Goal: Task Accomplishment & Management: Manage account settings

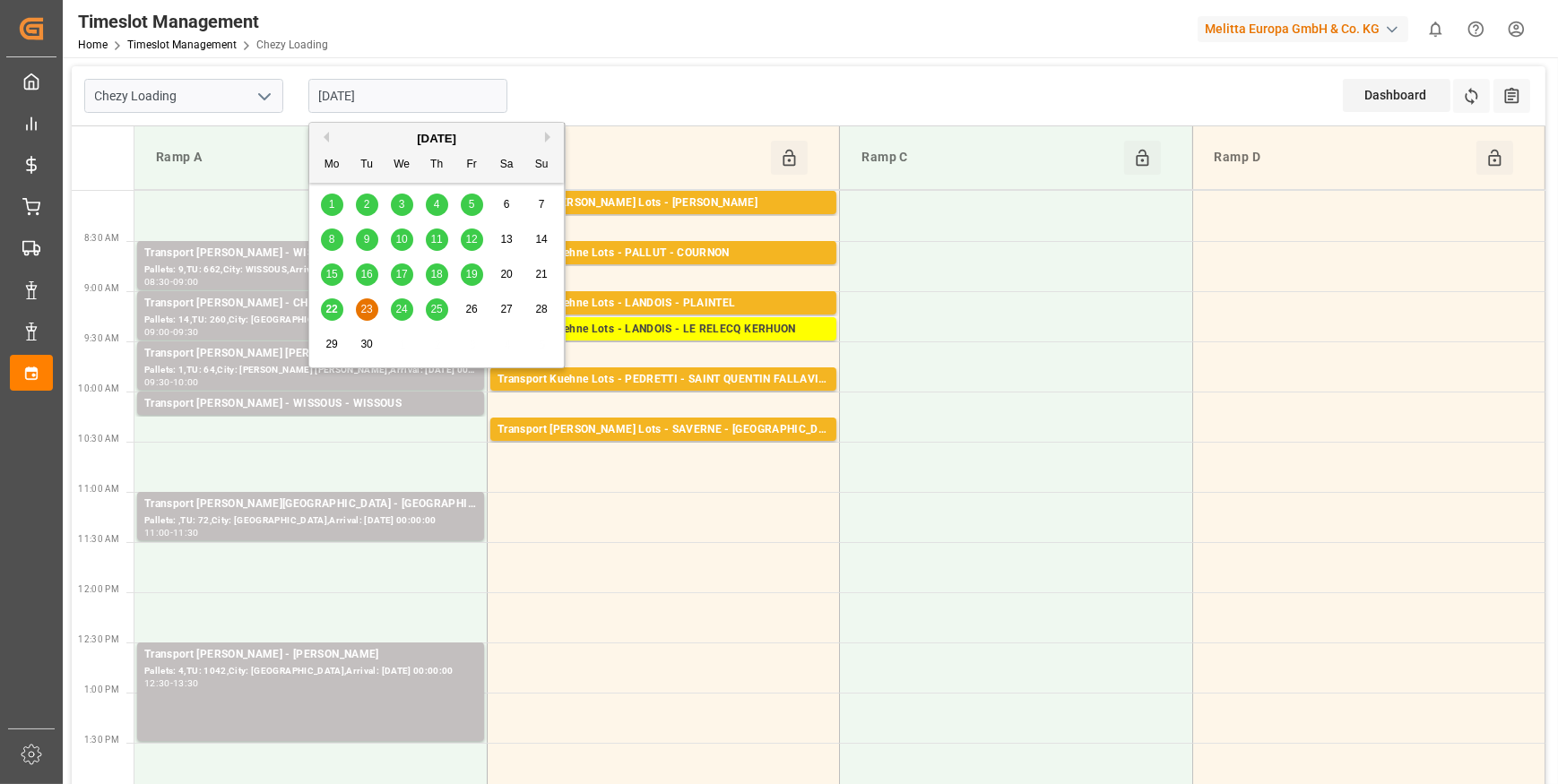
click at [422, 101] on input "[DATE]" at bounding box center [408, 96] width 199 height 34
click at [335, 311] on span "22" at bounding box center [331, 309] width 11 height 12
type input "[DATE]"
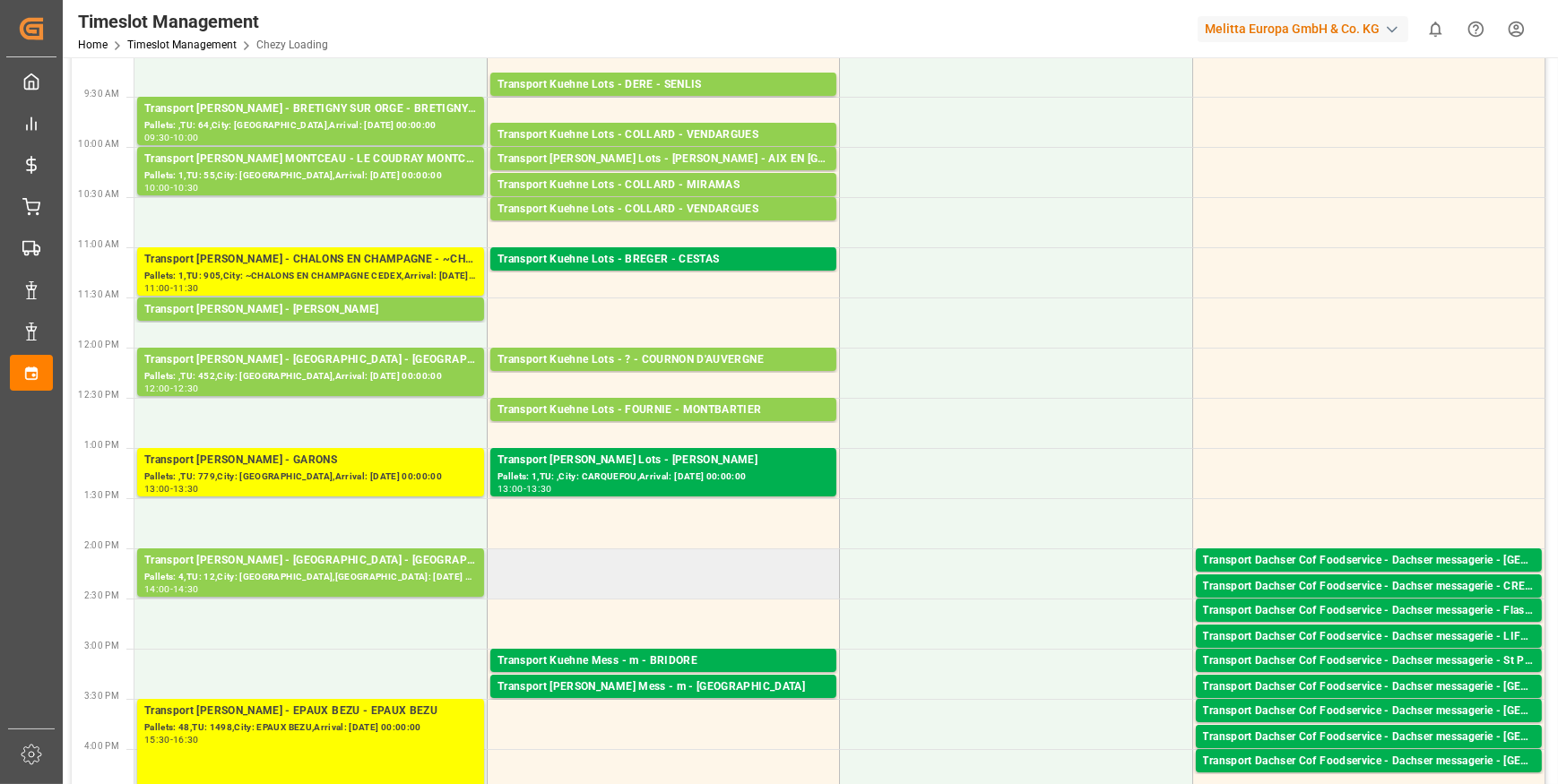
scroll to position [243, 0]
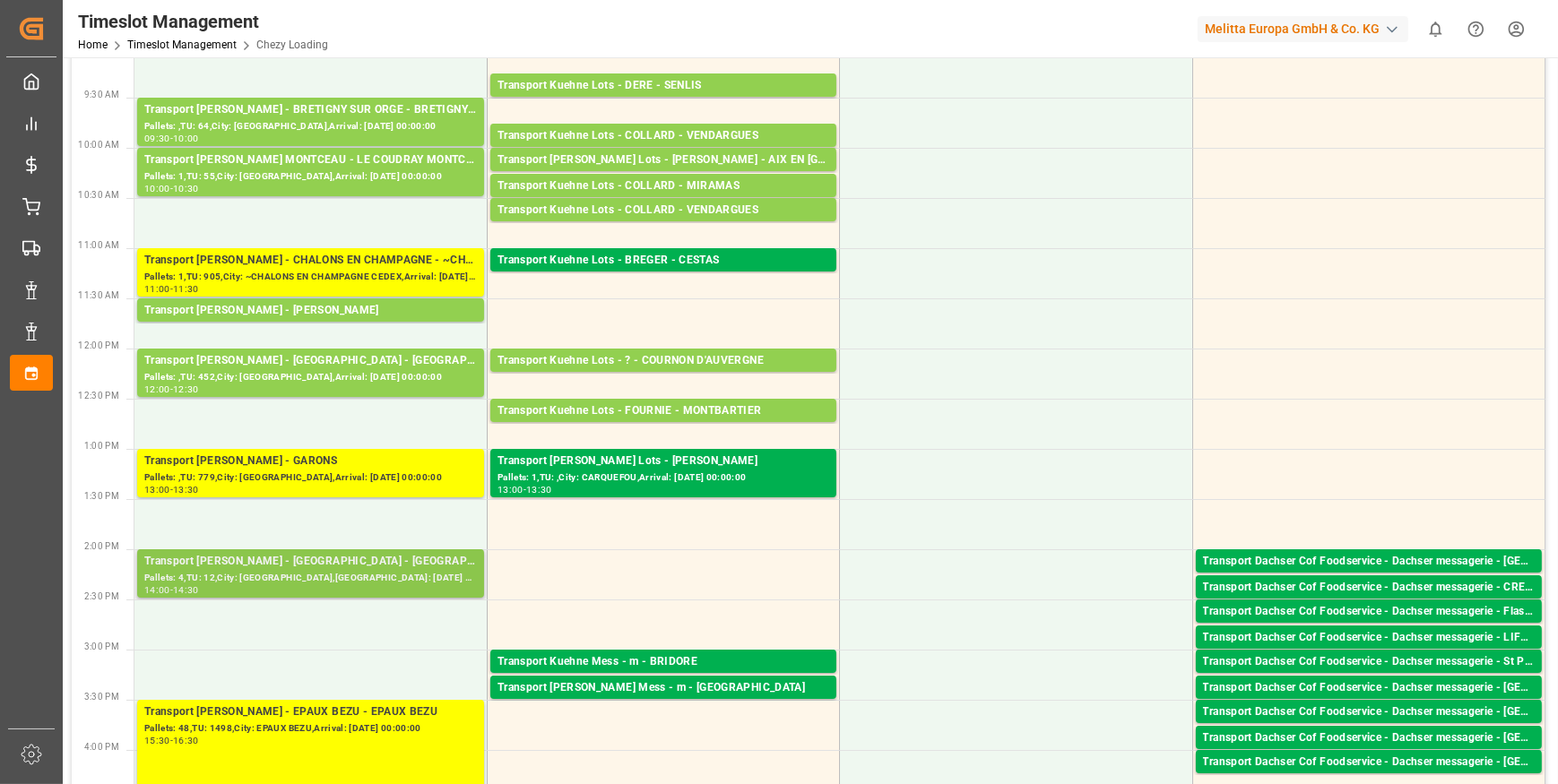
click at [348, 579] on div "Pallets: 4,TU: 12,City: [GEOGRAPHIC_DATA],[GEOGRAPHIC_DATA]: [DATE] 00:00:00" at bounding box center [310, 579] width 332 height 15
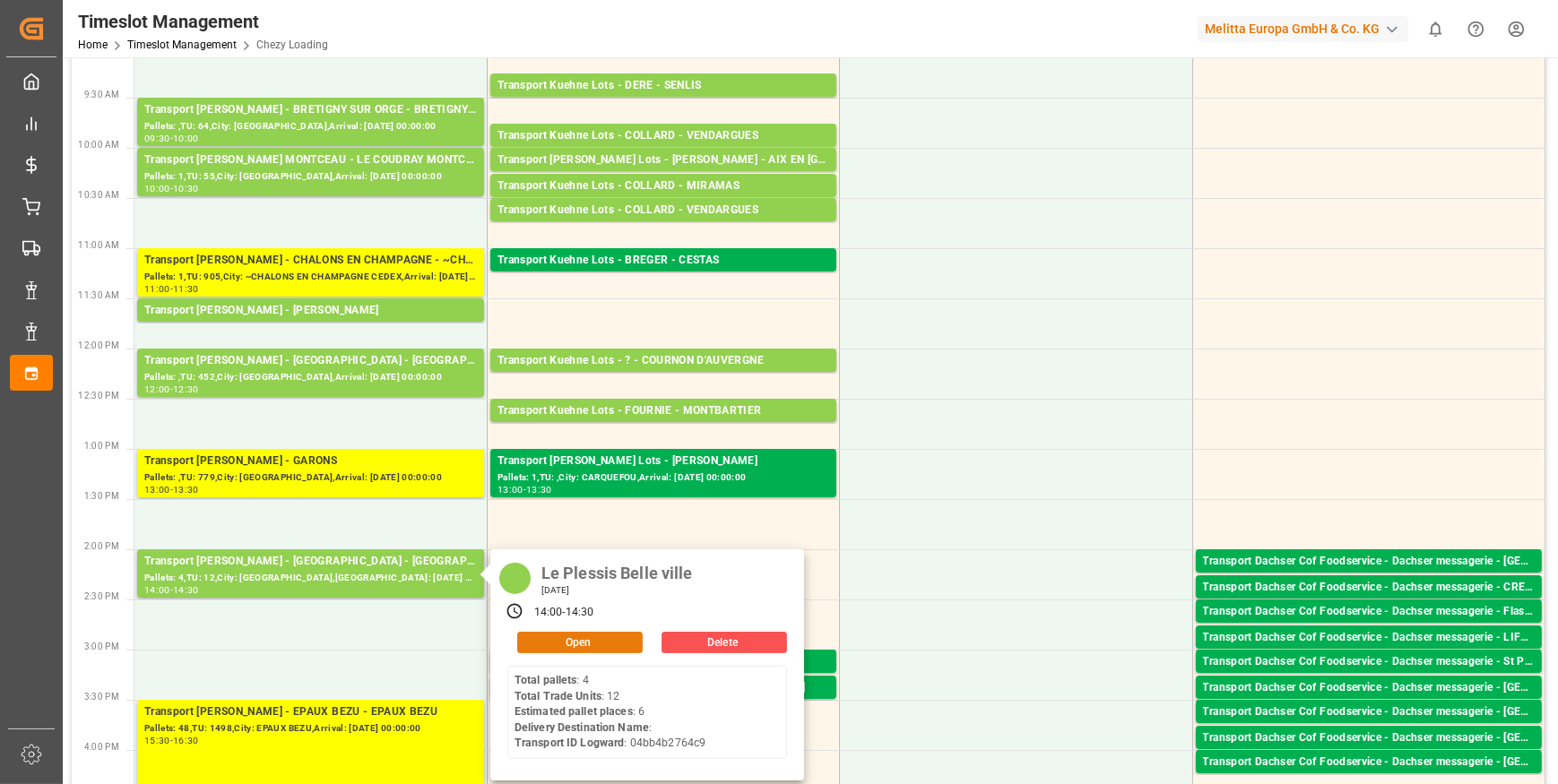
click at [609, 642] on button "Open" at bounding box center [580, 642] width 125 height 22
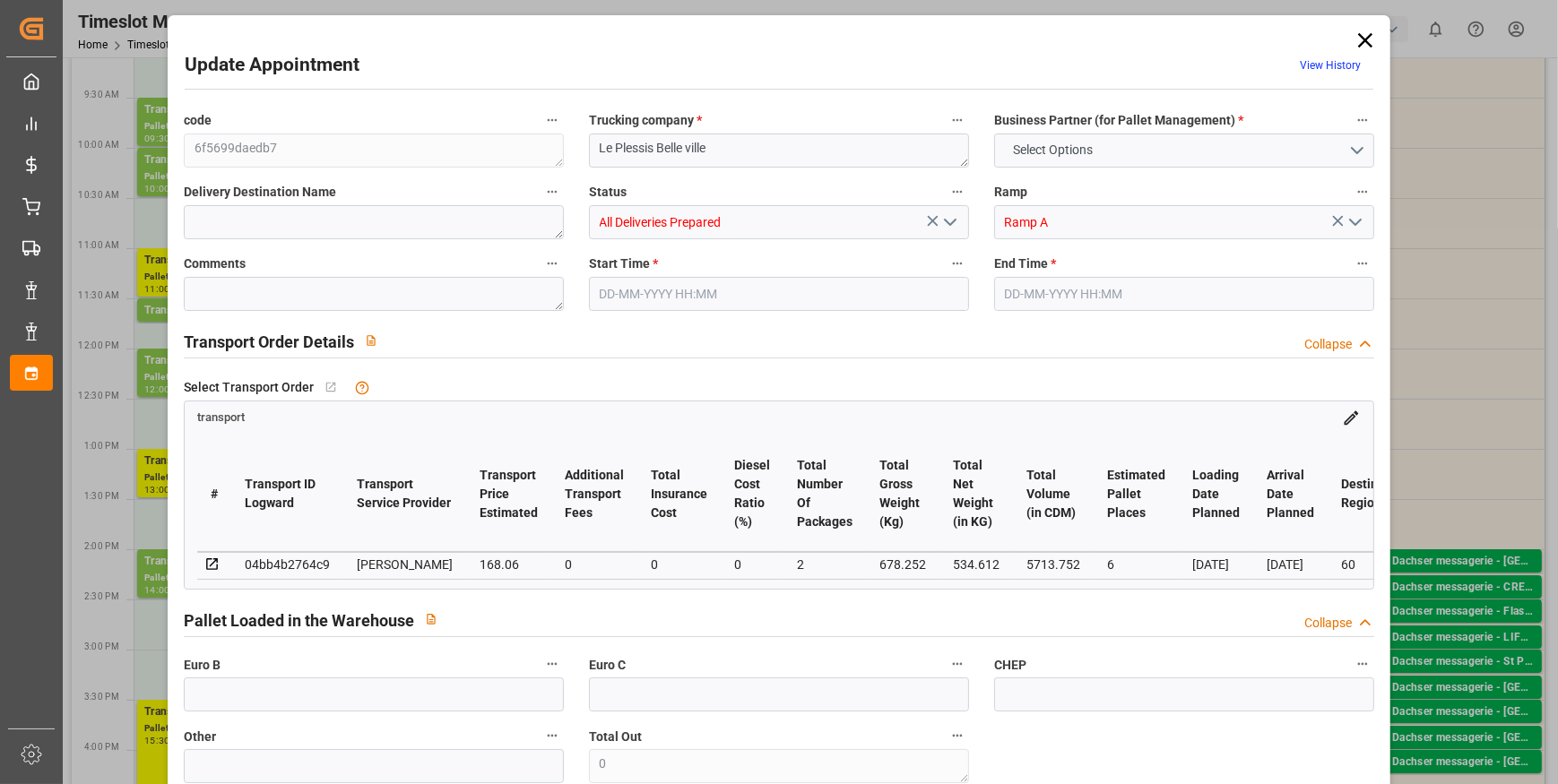
type input "6"
type input "168.06"
type input "0"
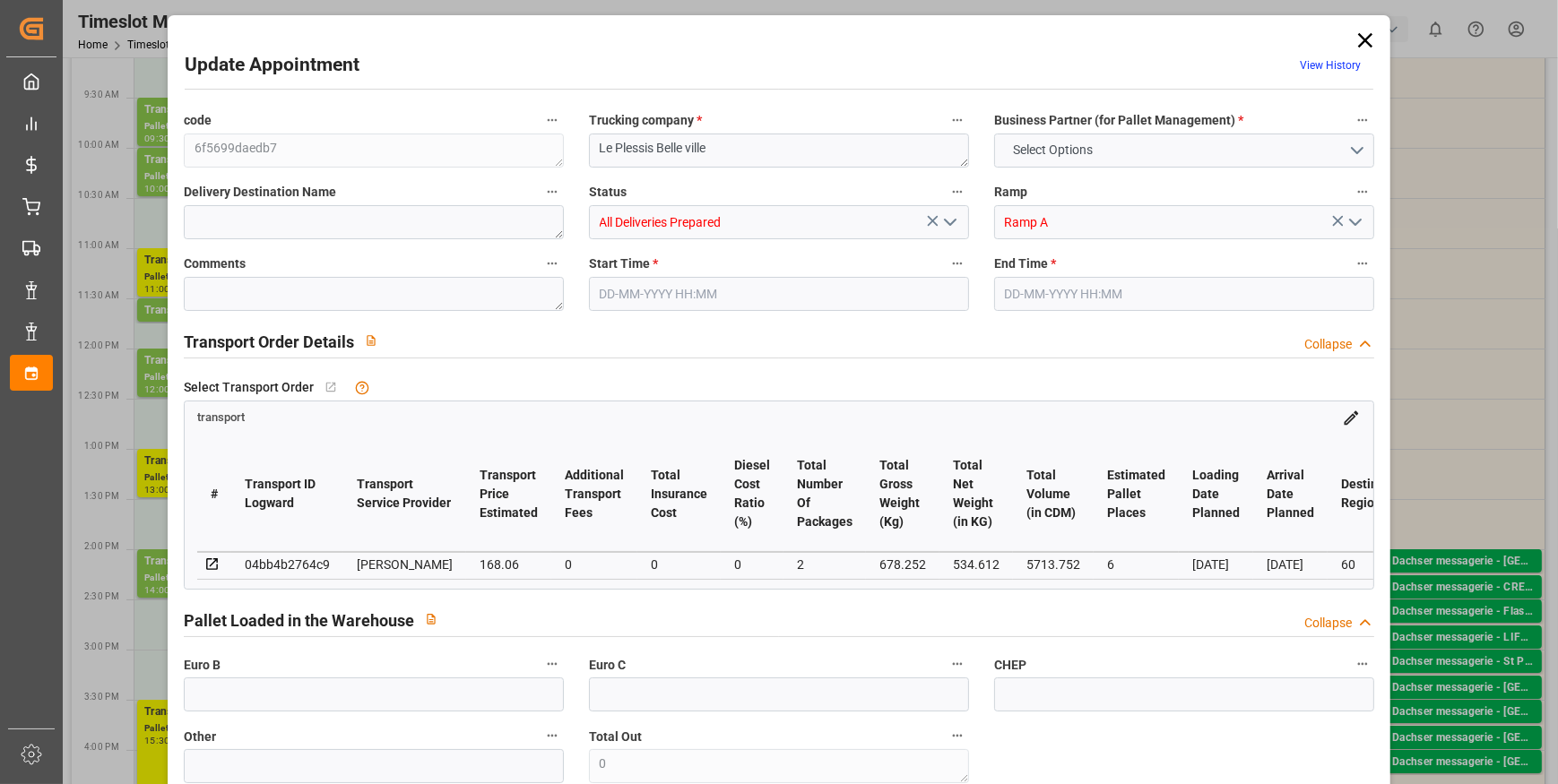
type input "162.3796"
type input "-5.6804"
type input "2"
type input "534.612"
type input "875.772"
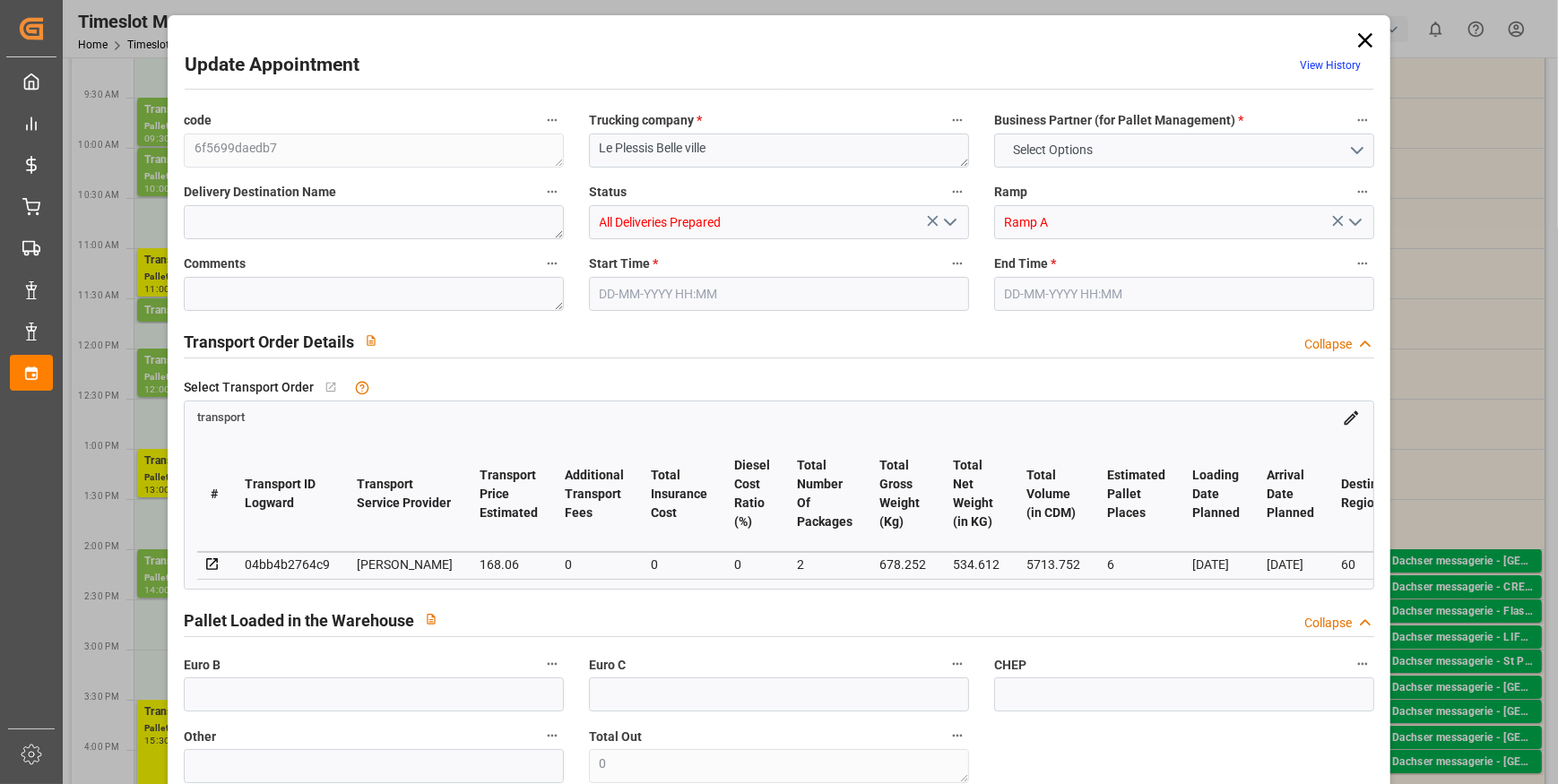
type input "5713.752"
type input "60"
type input "4"
type input "12"
type input "6"
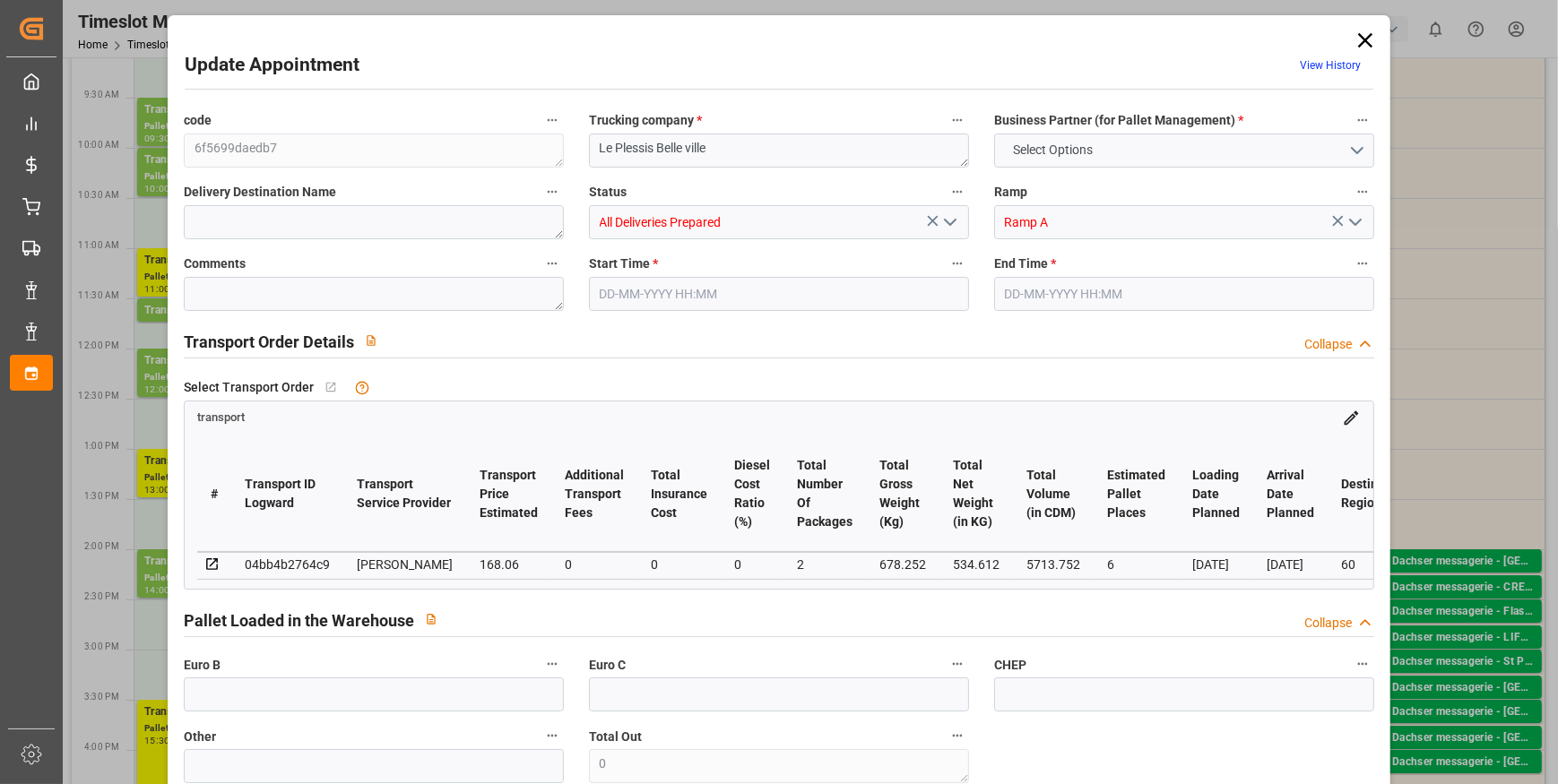
type input "101"
type input "678.252"
type input "0"
type input "4710.8598"
type input "0"
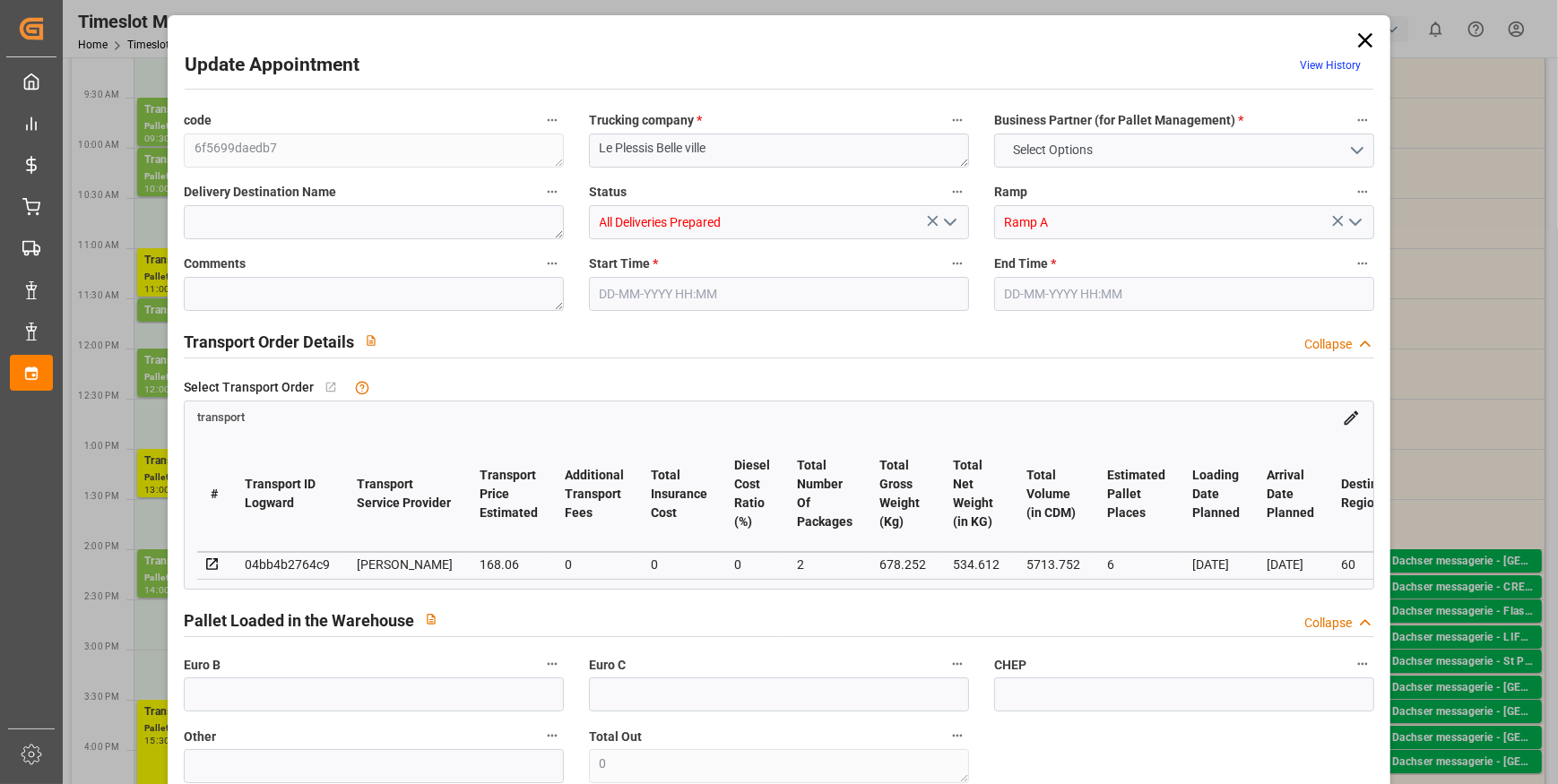
type input "0"
type input "21"
type input "35"
type input "22-09-2025 14:00"
type input "22-09-2025 14:30"
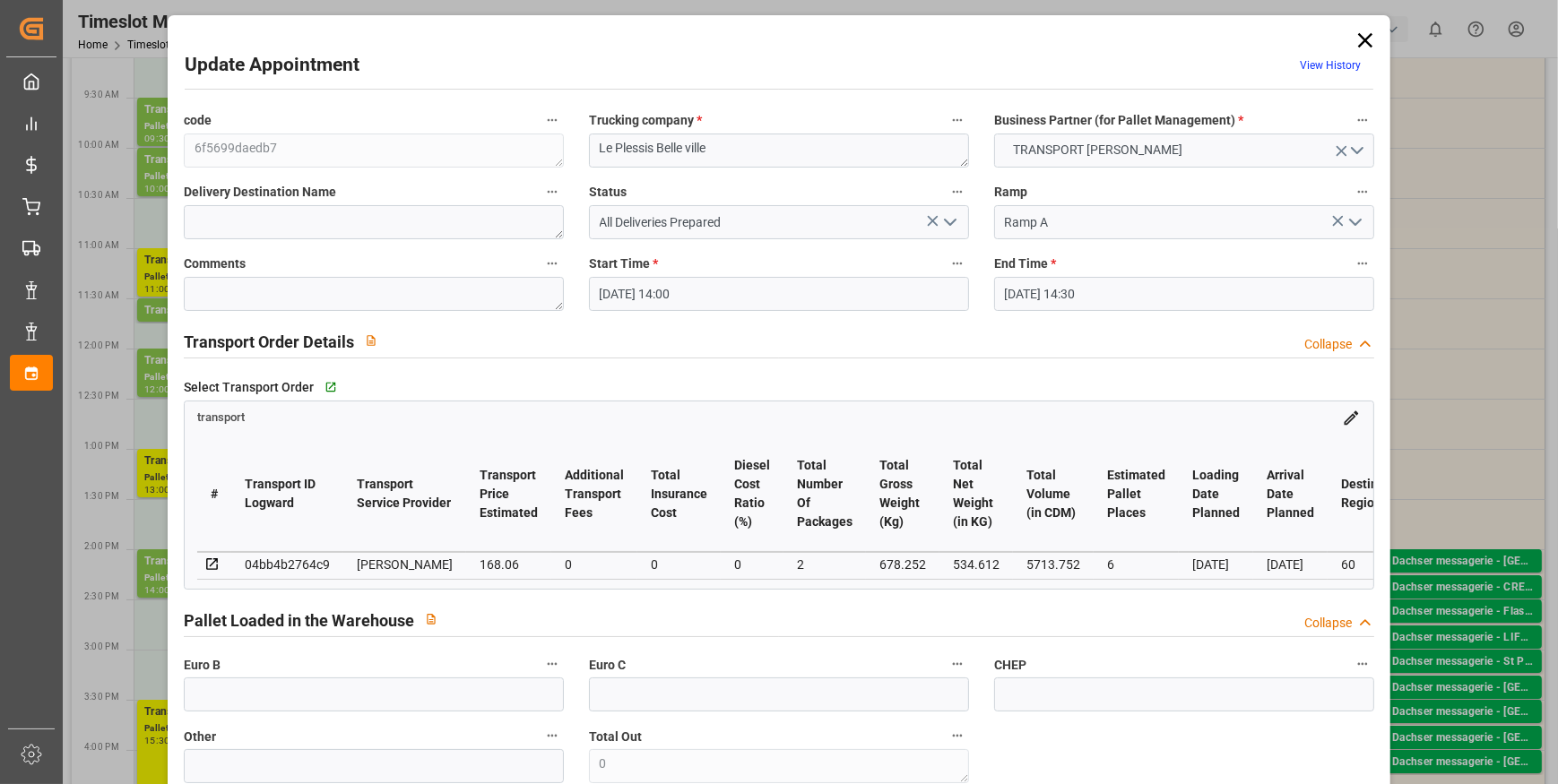
type input "16-09-2025 12:47"
type input "16-09-2025 11:33"
type input "23-09-2025"
type input "[DATE]"
click at [233, 299] on textarea at bounding box center [373, 294] width 380 height 34
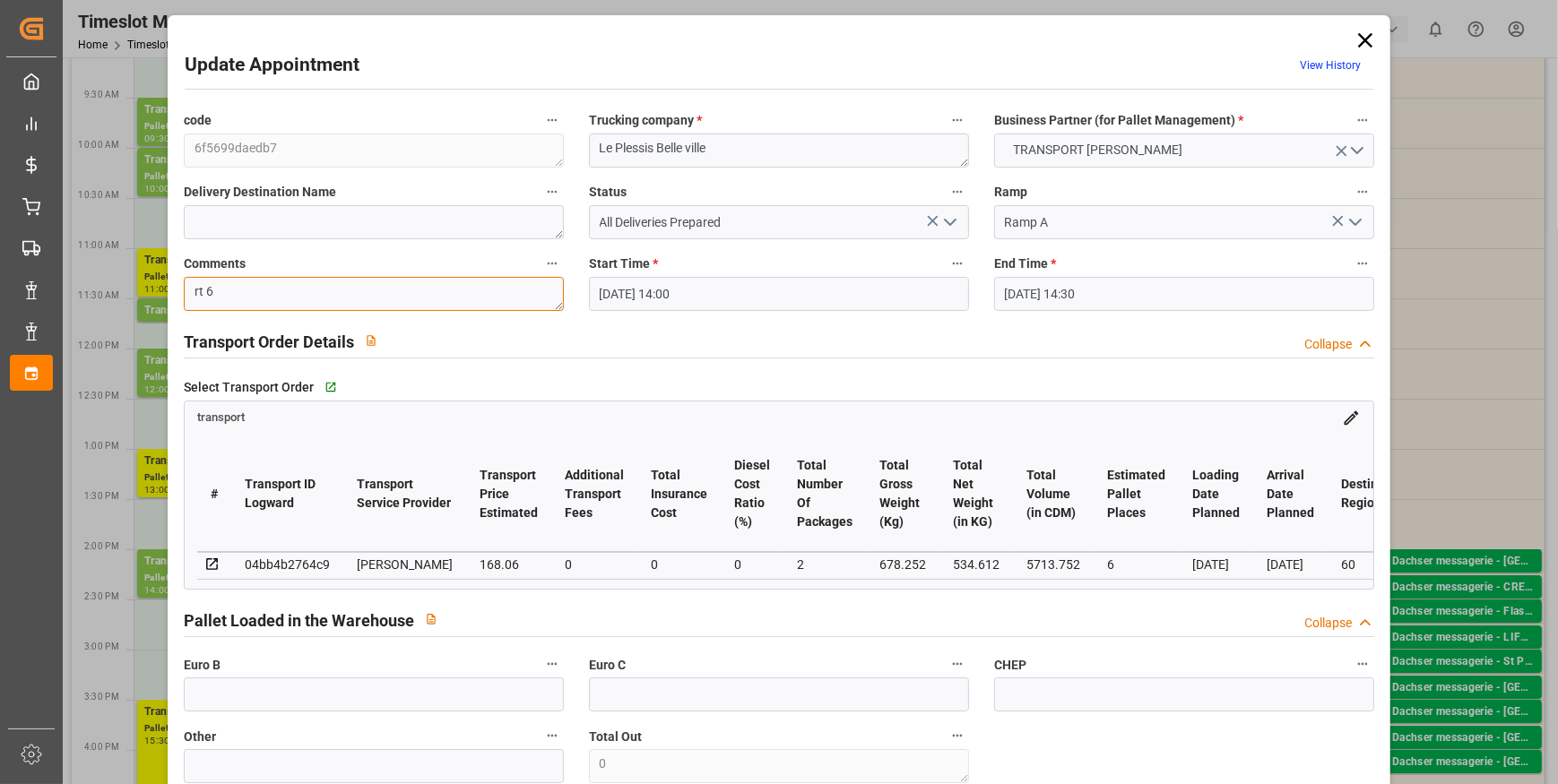
type textarea "rt 6"
drag, startPoint x: 951, startPoint y: 223, endPoint x: 938, endPoint y: 226, distance: 13.3
click at [947, 223] on icon "open menu" at bounding box center [950, 222] width 22 height 22
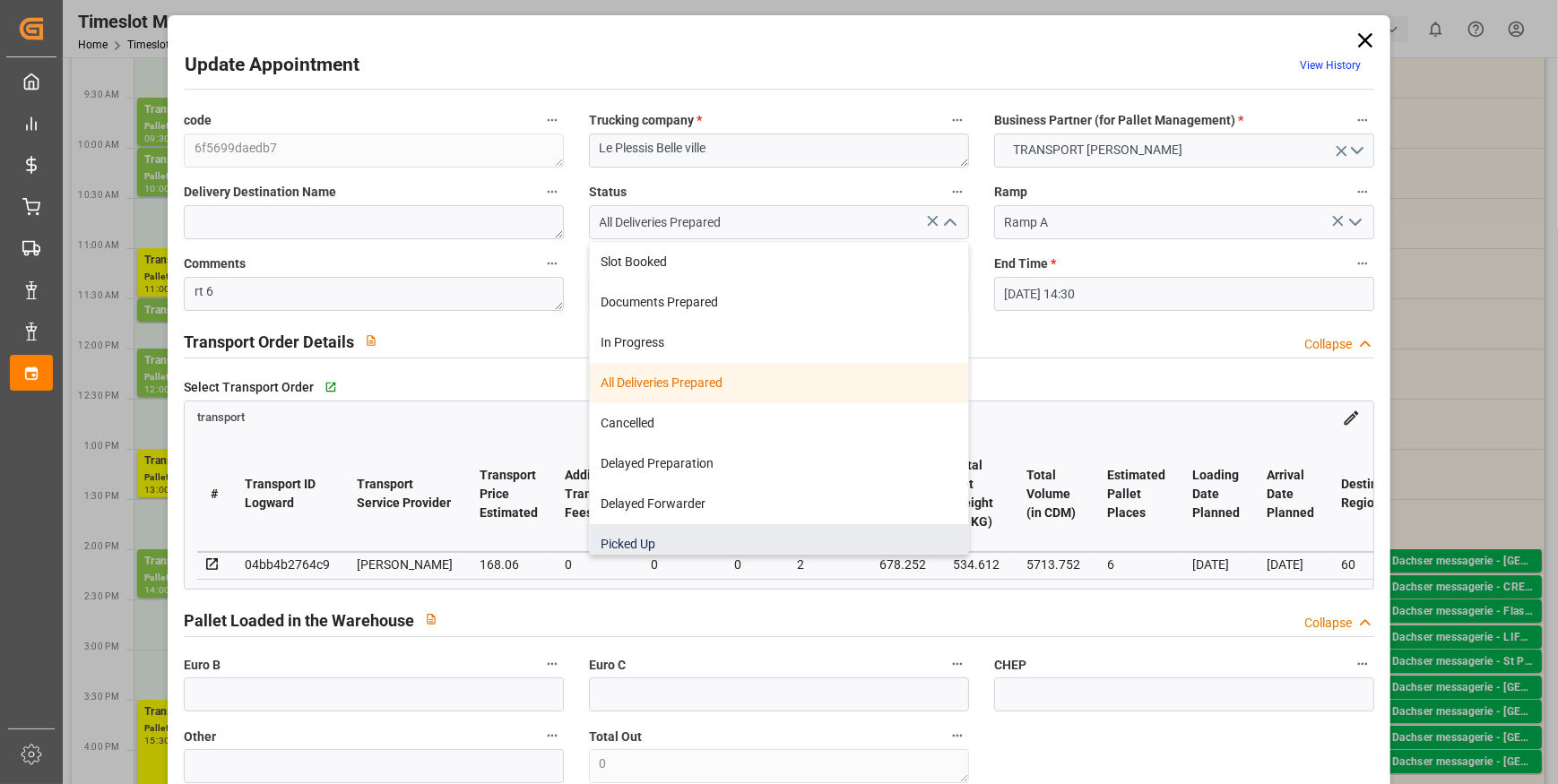
click at [672, 534] on div "Picked Up" at bounding box center [779, 544] width 378 height 41
type input "Picked Up"
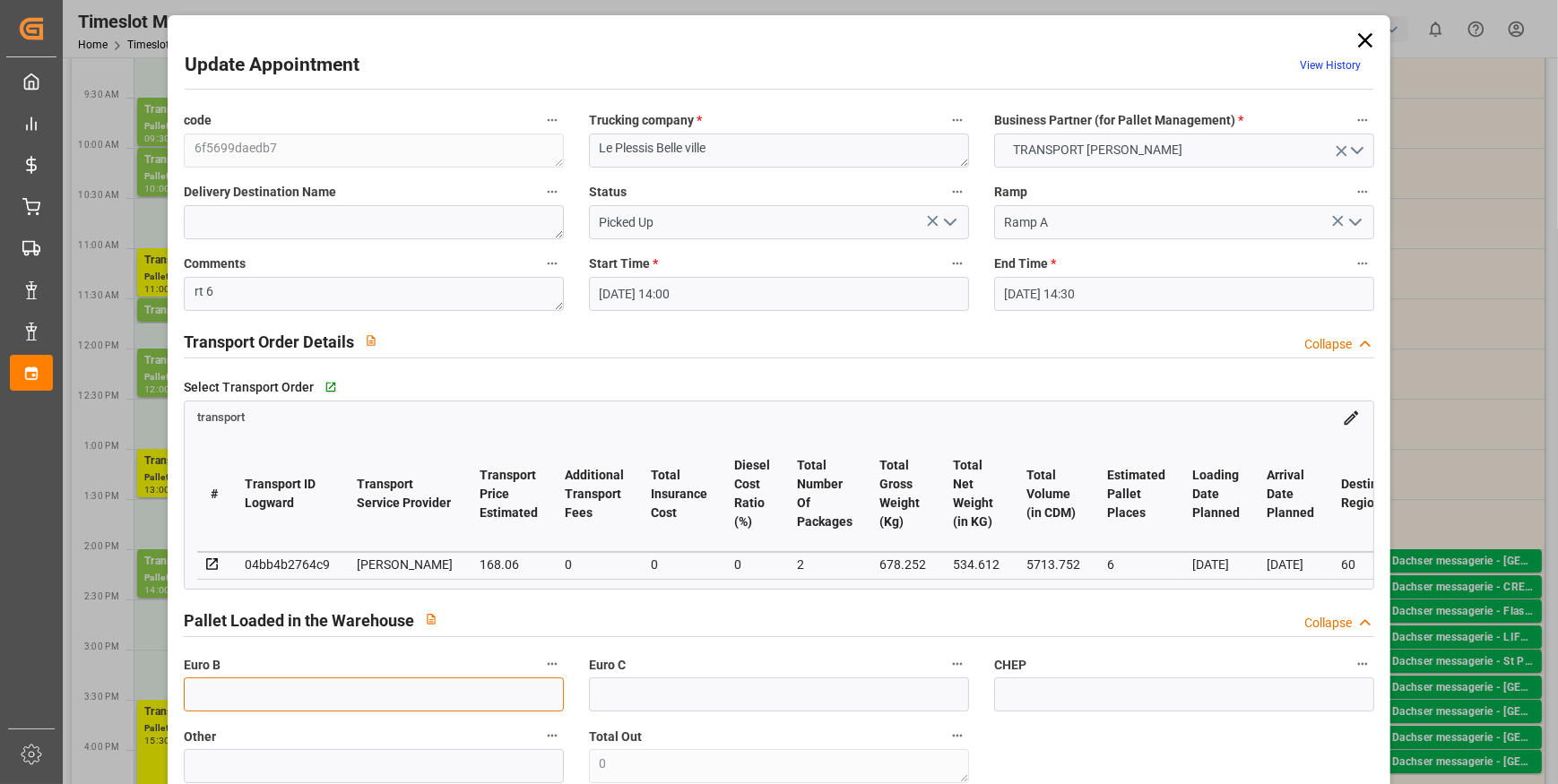
click at [233, 710] on input "text" at bounding box center [373, 694] width 380 height 34
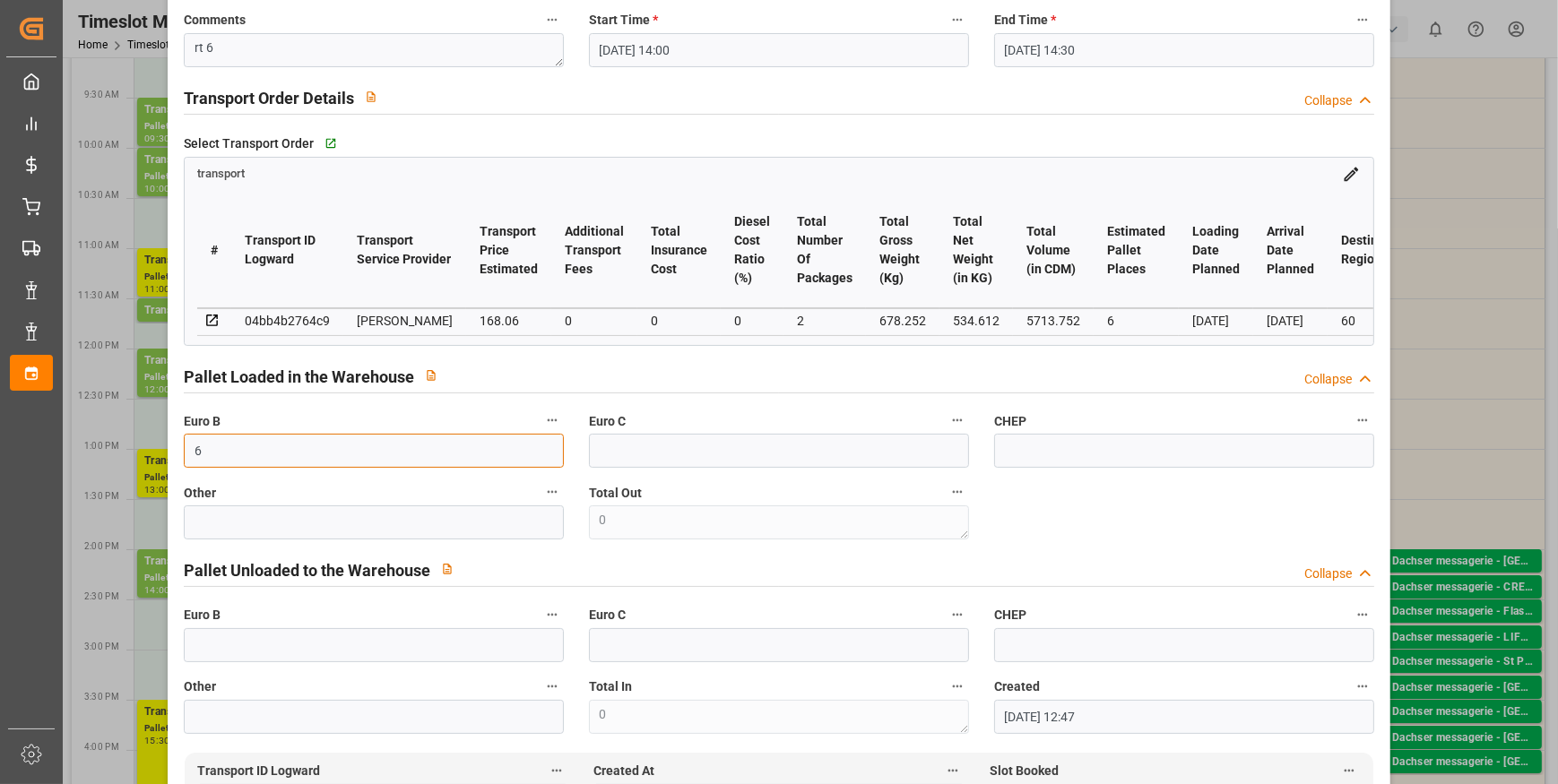
type input "6"
click at [829, 364] on div "Pallet Loaded in the Warehouse Collapse" at bounding box center [779, 376] width 1191 height 34
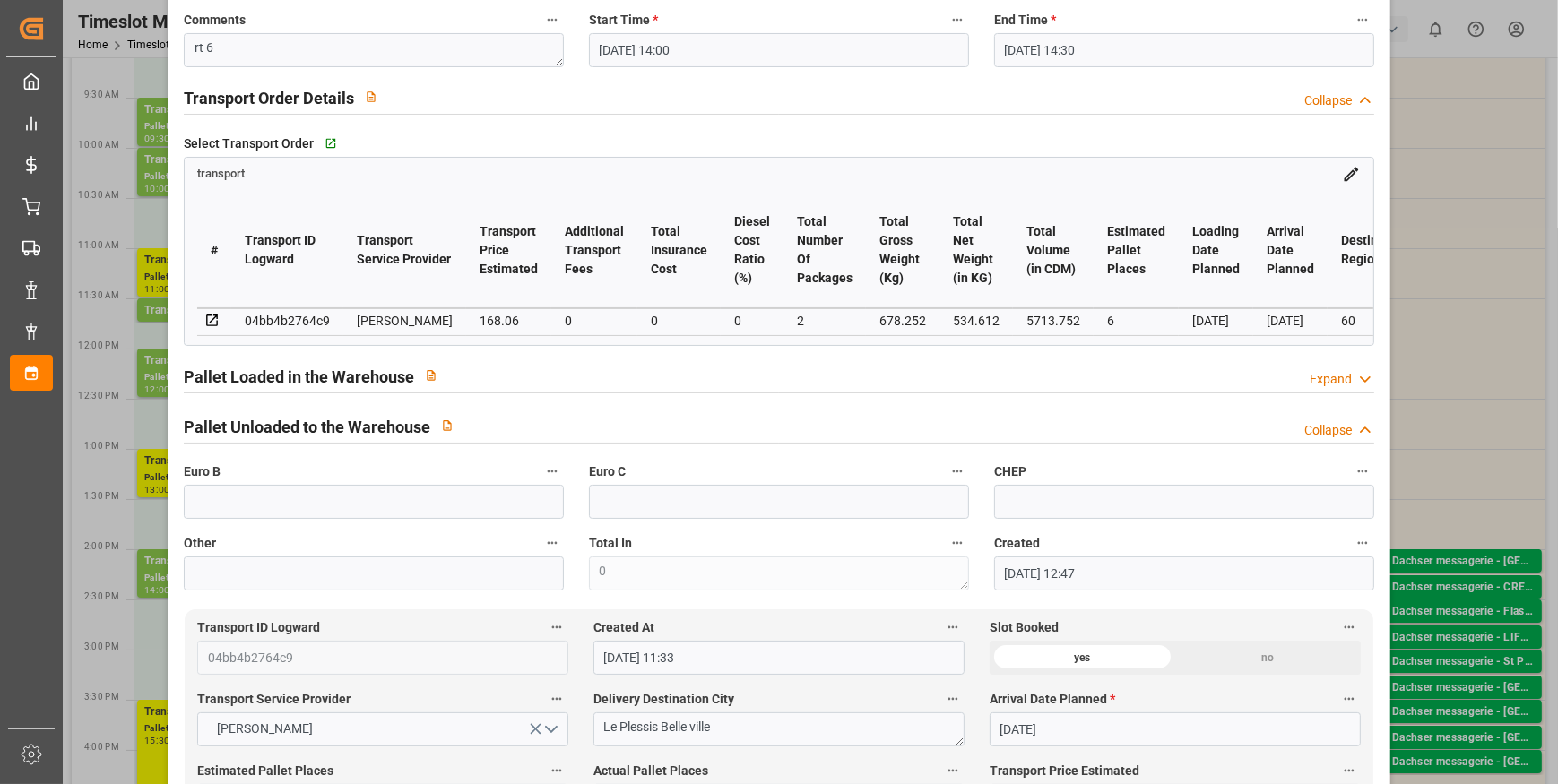
click at [1361, 382] on polyline at bounding box center [1365, 379] width 9 height 5
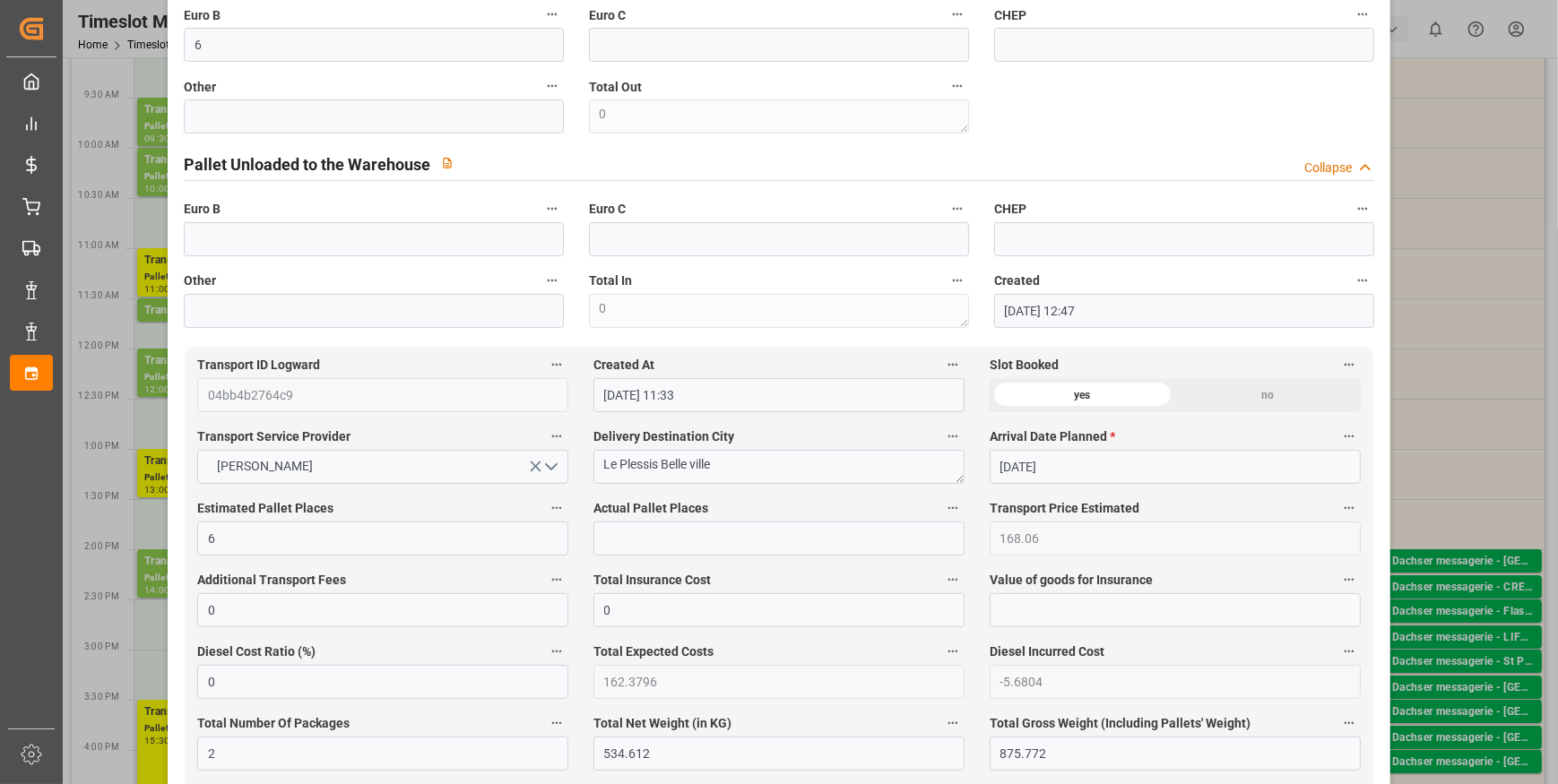
scroll to position [651, 0]
click at [627, 543] on input "text" at bounding box center [779, 537] width 371 height 34
type input "6"
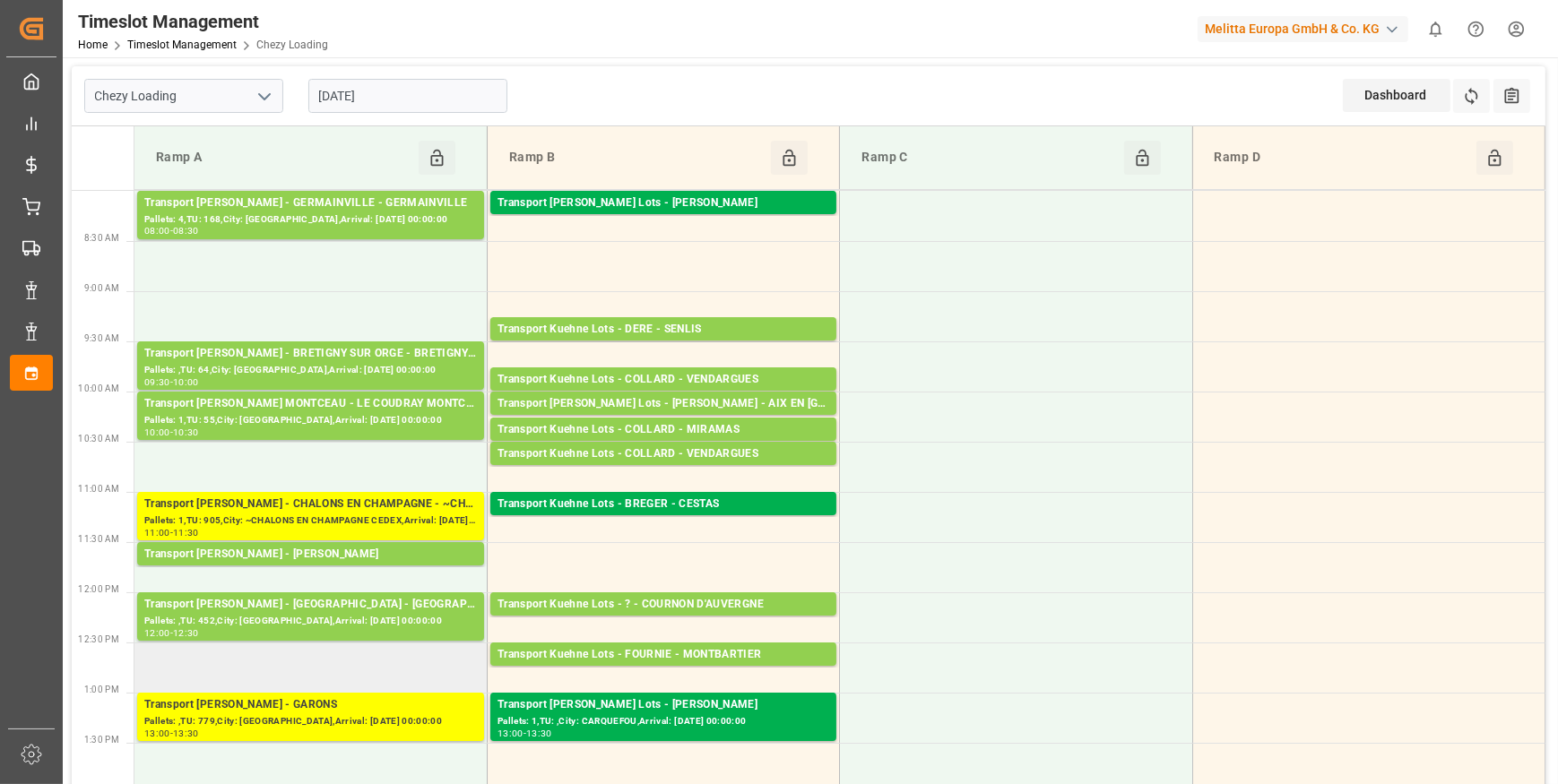
scroll to position [0, 0]
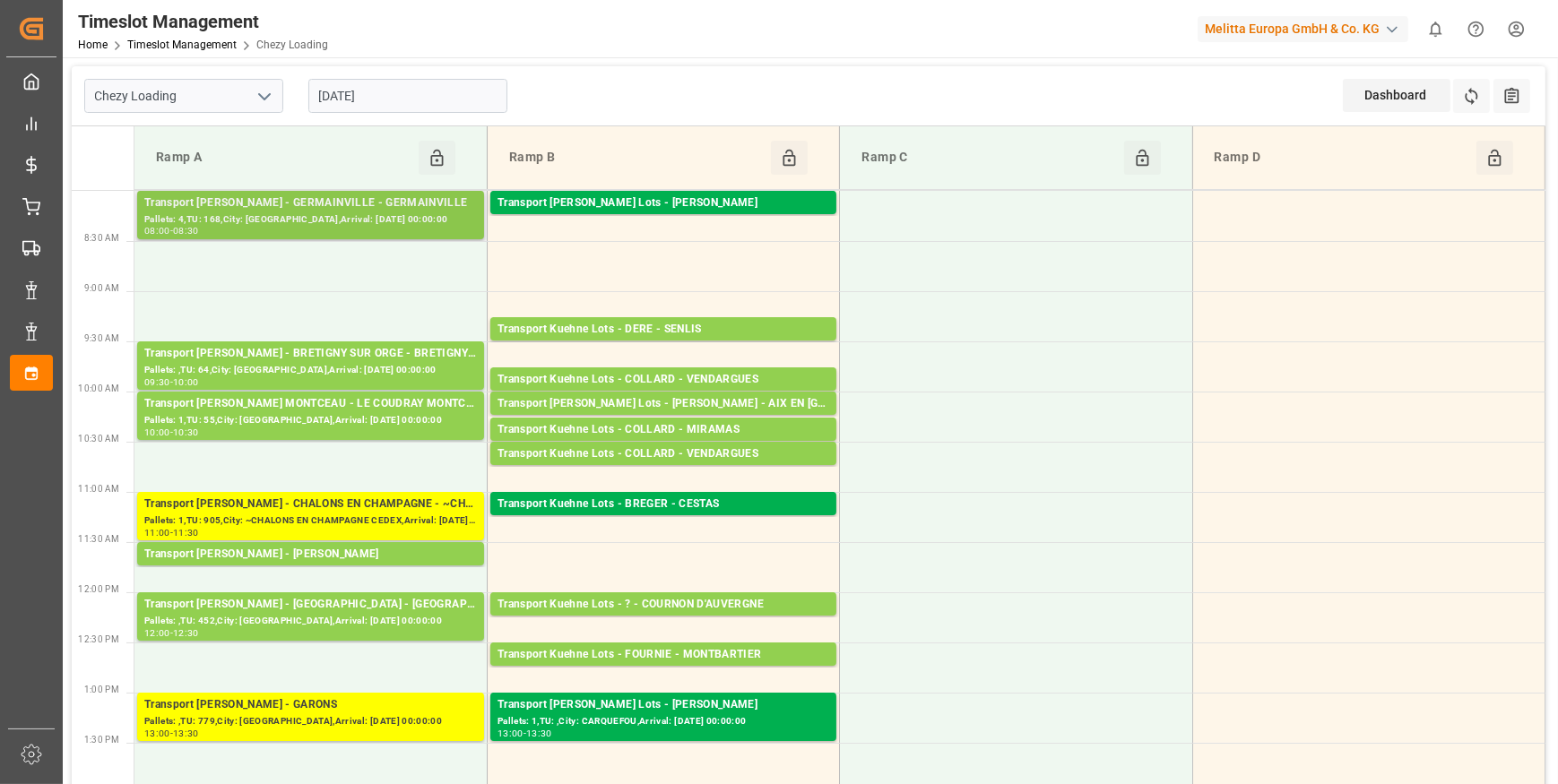
click at [296, 203] on div "Transport [PERSON_NAME] - GERMAINVILLE - GERMAINVILLE" at bounding box center [310, 203] width 332 height 18
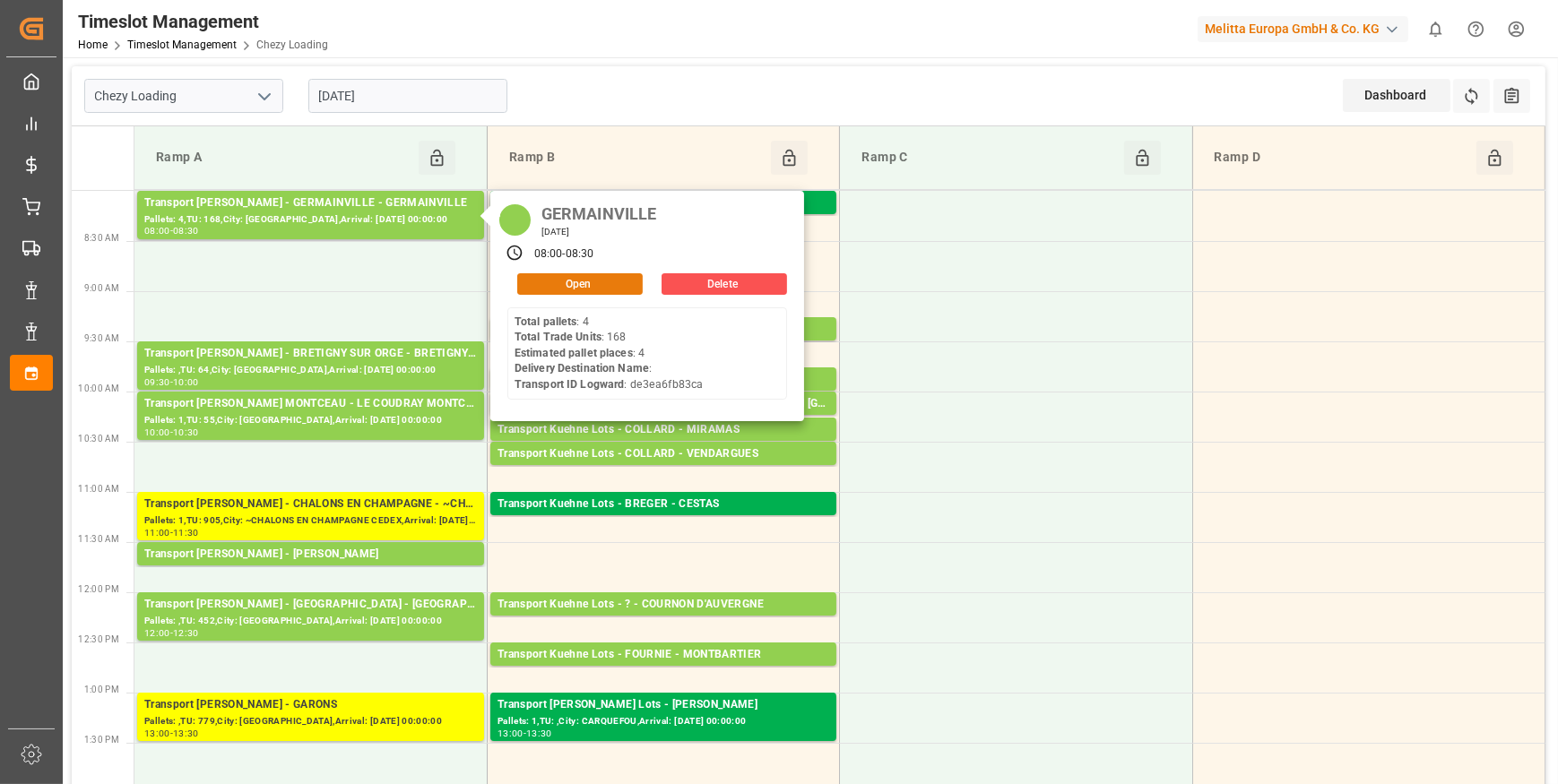
click at [563, 282] on button "Open" at bounding box center [580, 284] width 125 height 22
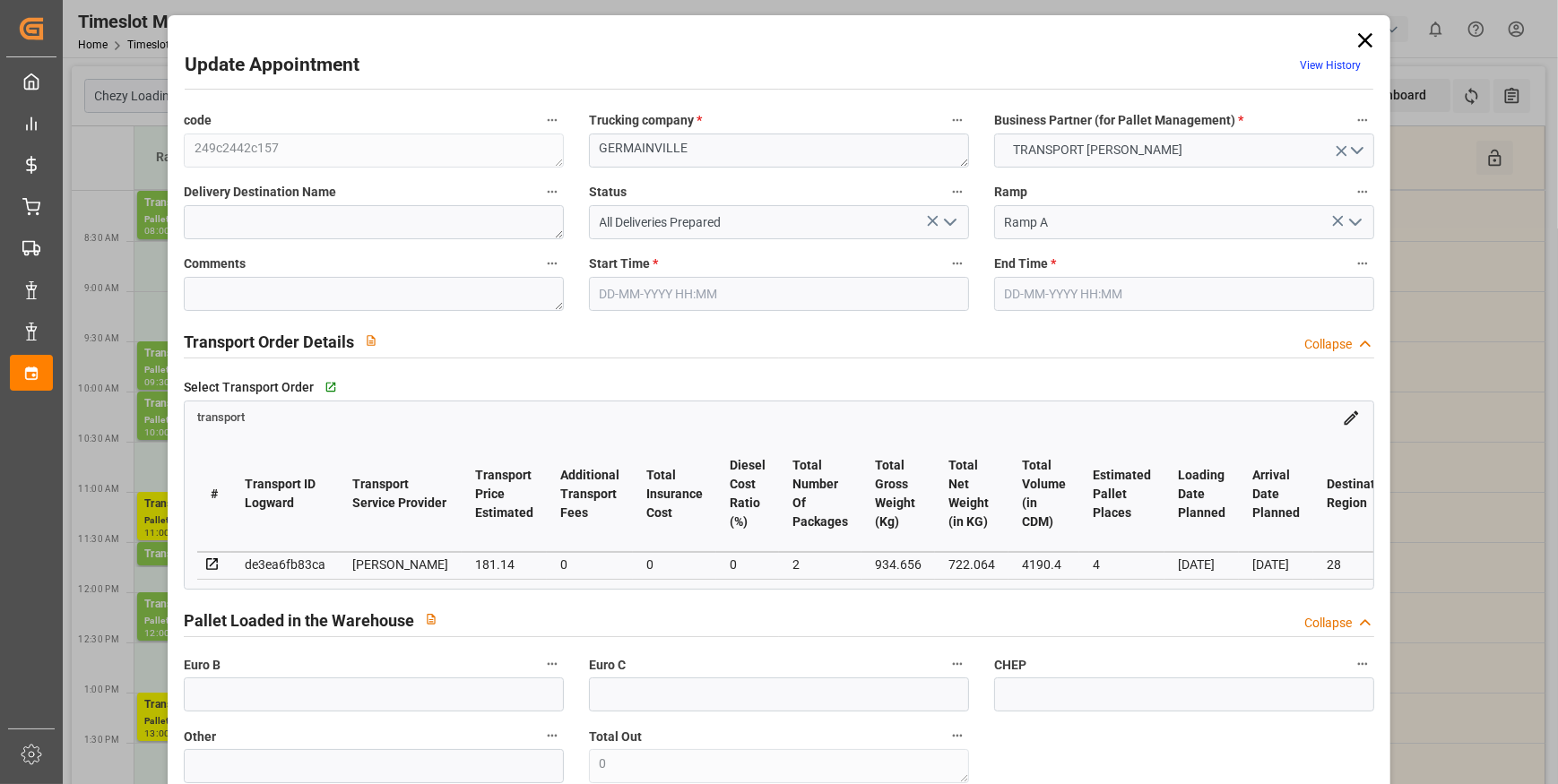
type input "4"
type input "181.14"
type input "0"
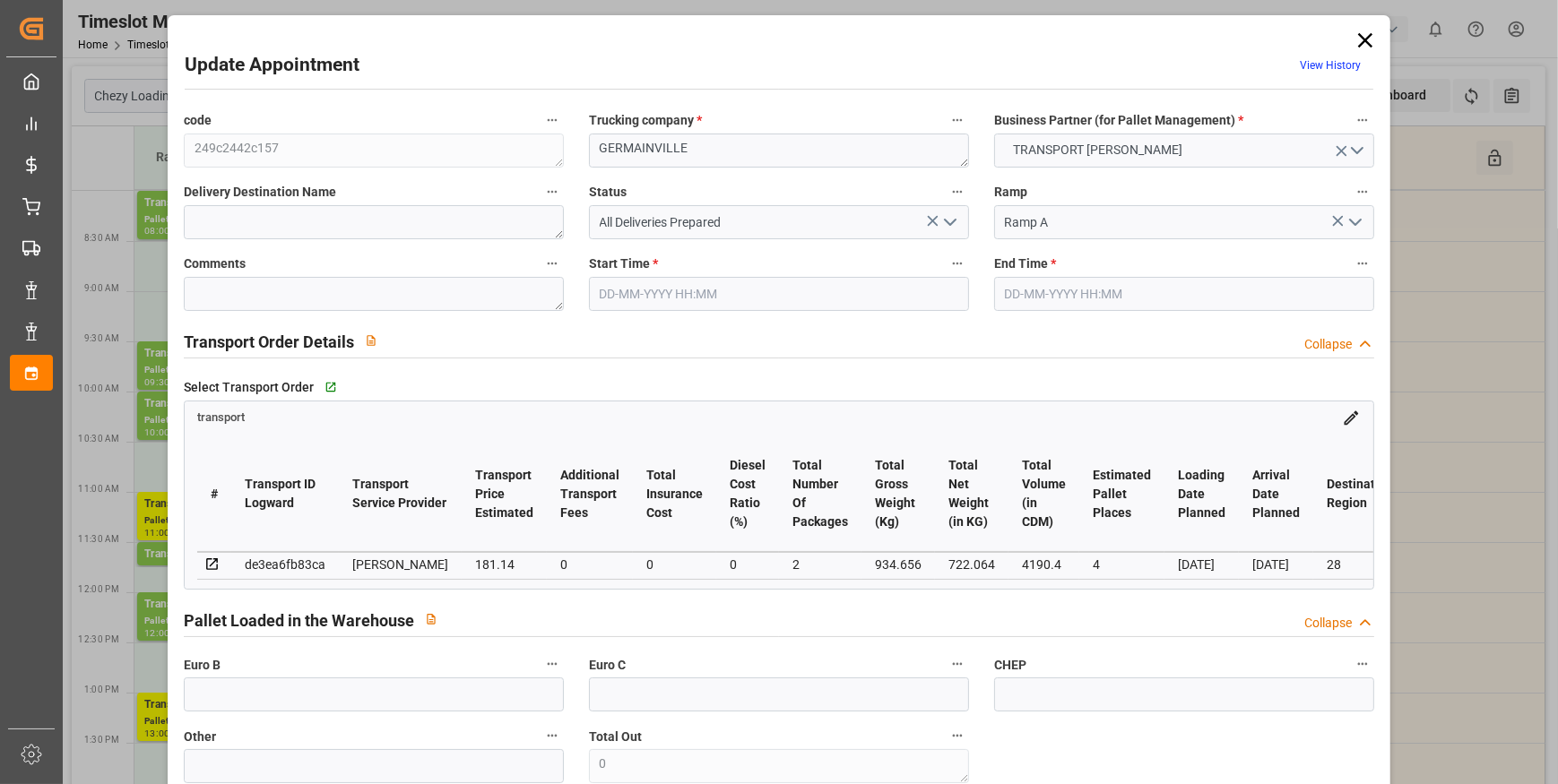
type input "175.0175"
type input "-6.1225"
type input "2"
type input "722.064"
type input "1147.152"
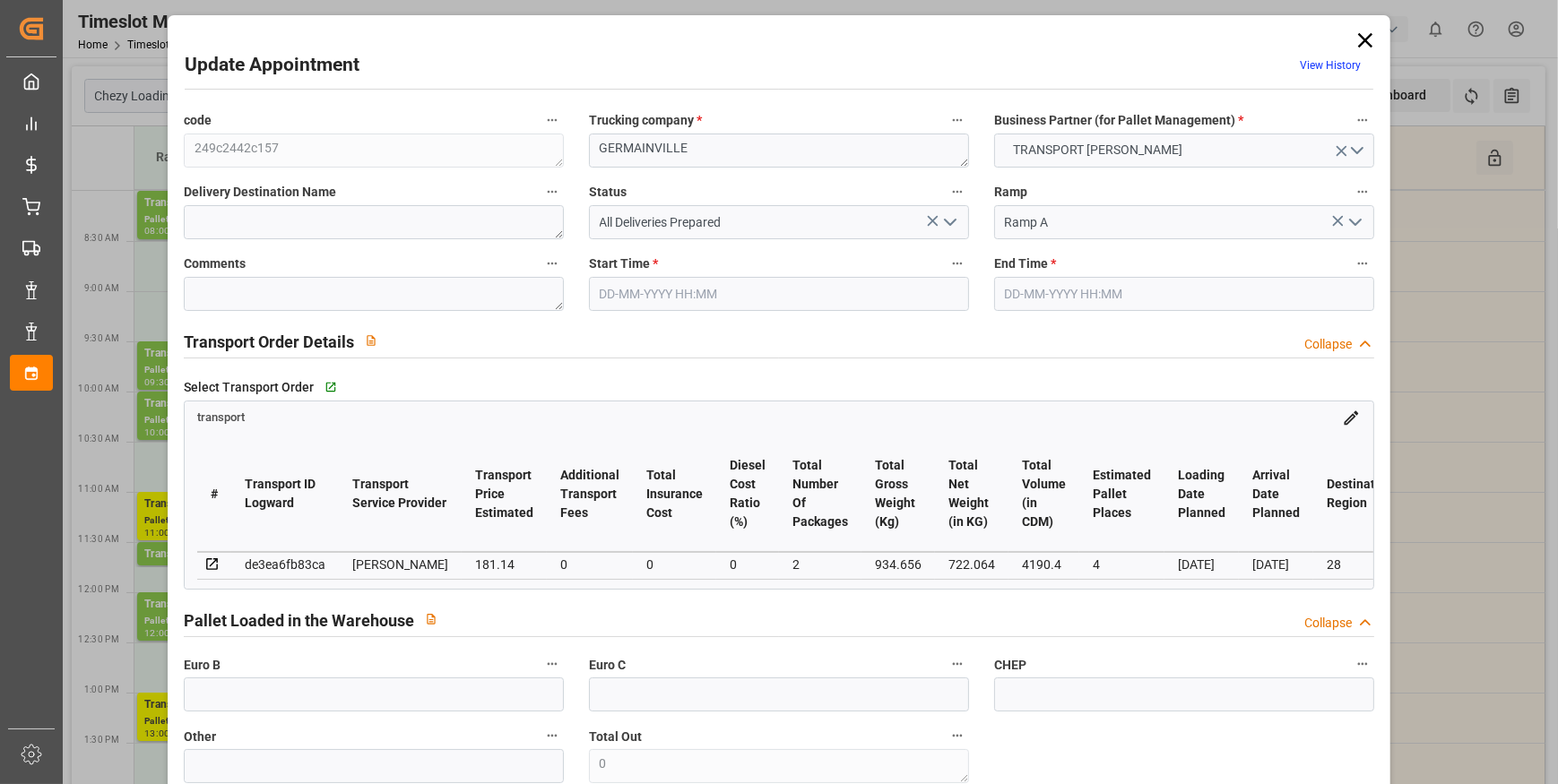
type input "4190.4"
type input "28"
type input "4"
type input "168"
type input "8"
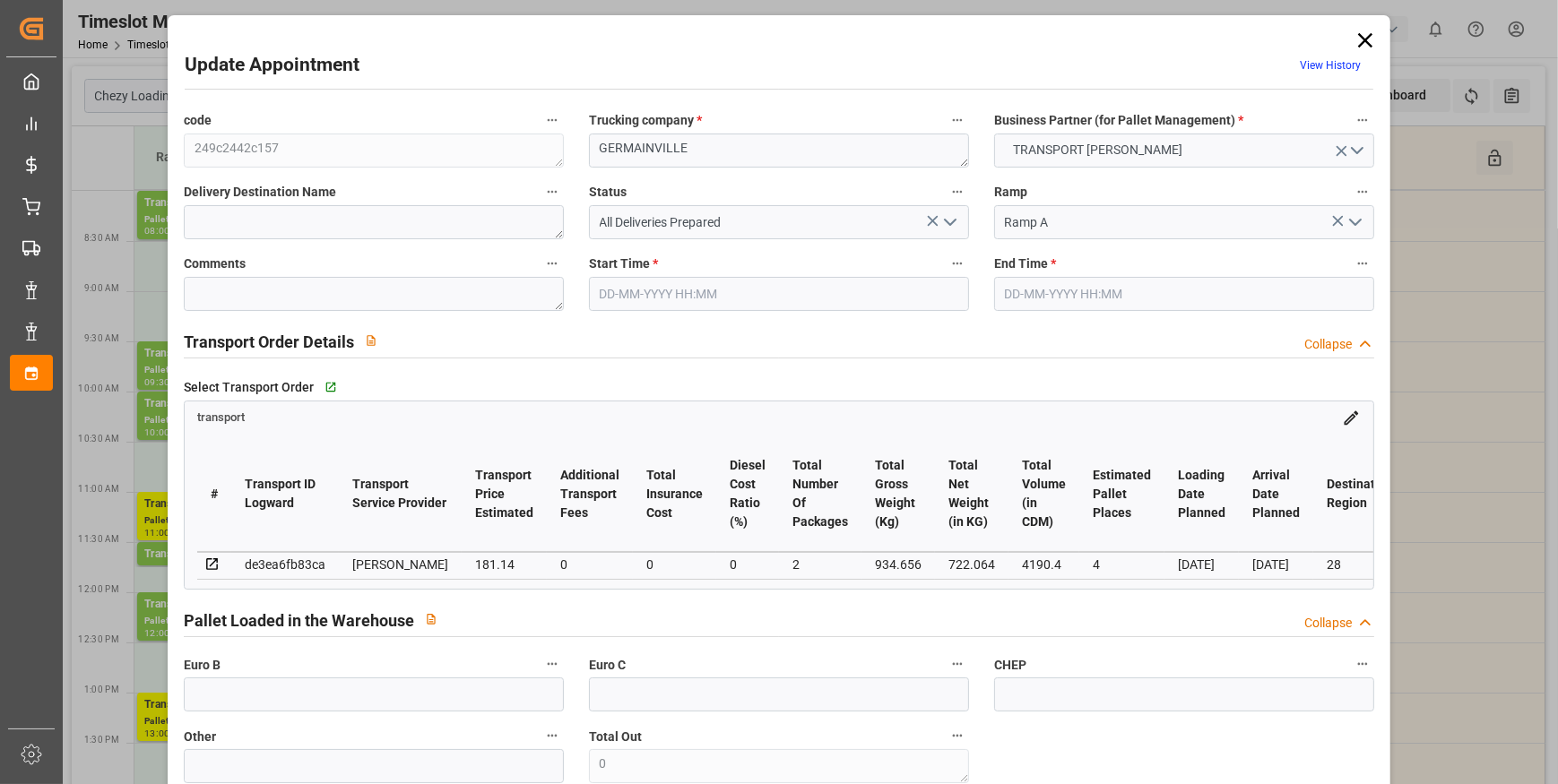
type input "101"
type input "934.656"
type input "0"
type input "4710.8598"
type input "0"
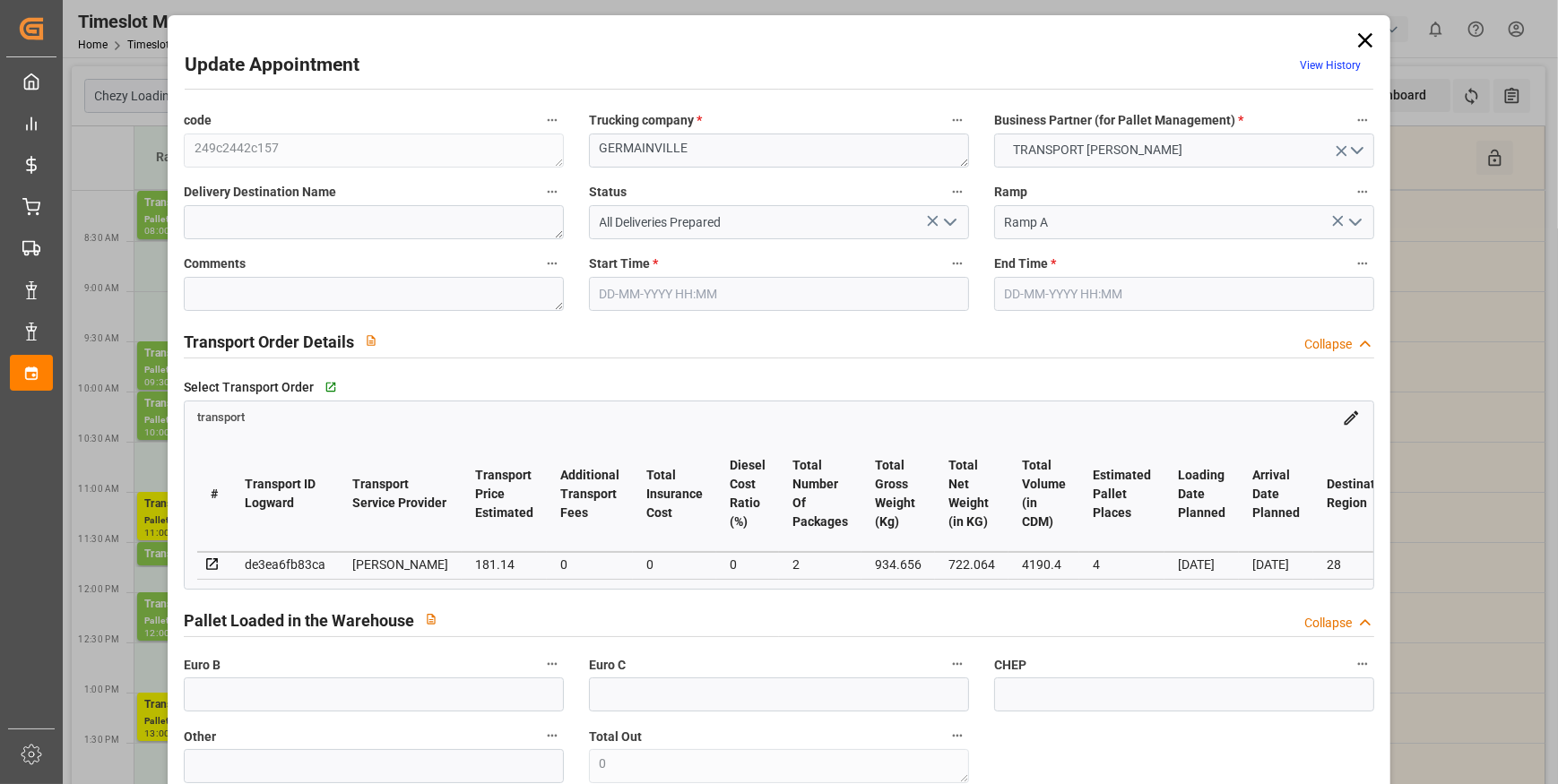
type input "0"
type input "21"
type input "35"
type input "22-09-2025 08:00"
type input "22-09-2025 08:30"
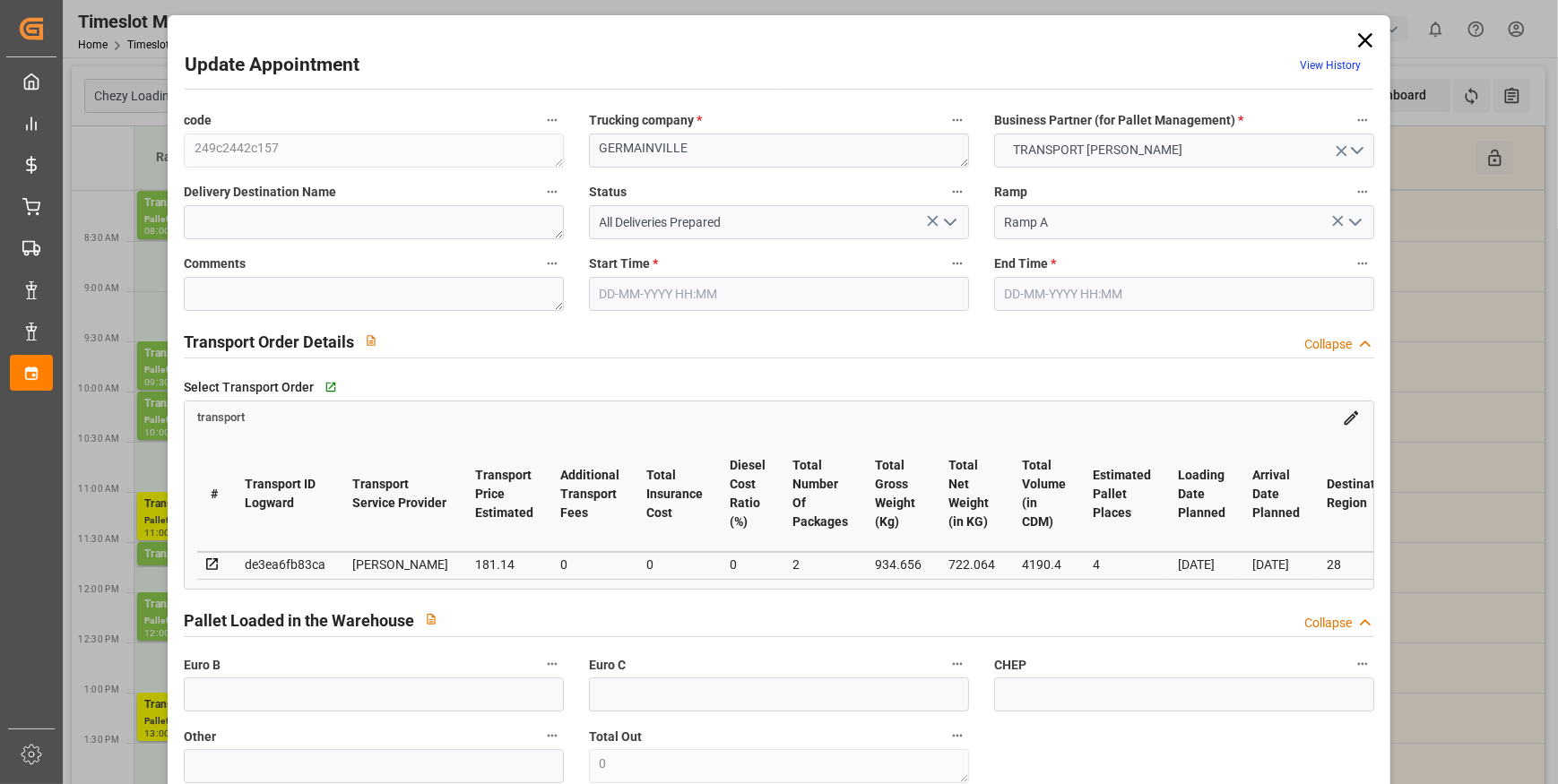
type input "16-09-2025 12:32"
type input "16-09-2025 11:33"
type input "23-09-2025"
type input "[DATE]"
click at [947, 214] on icon "open menu" at bounding box center [950, 222] width 22 height 22
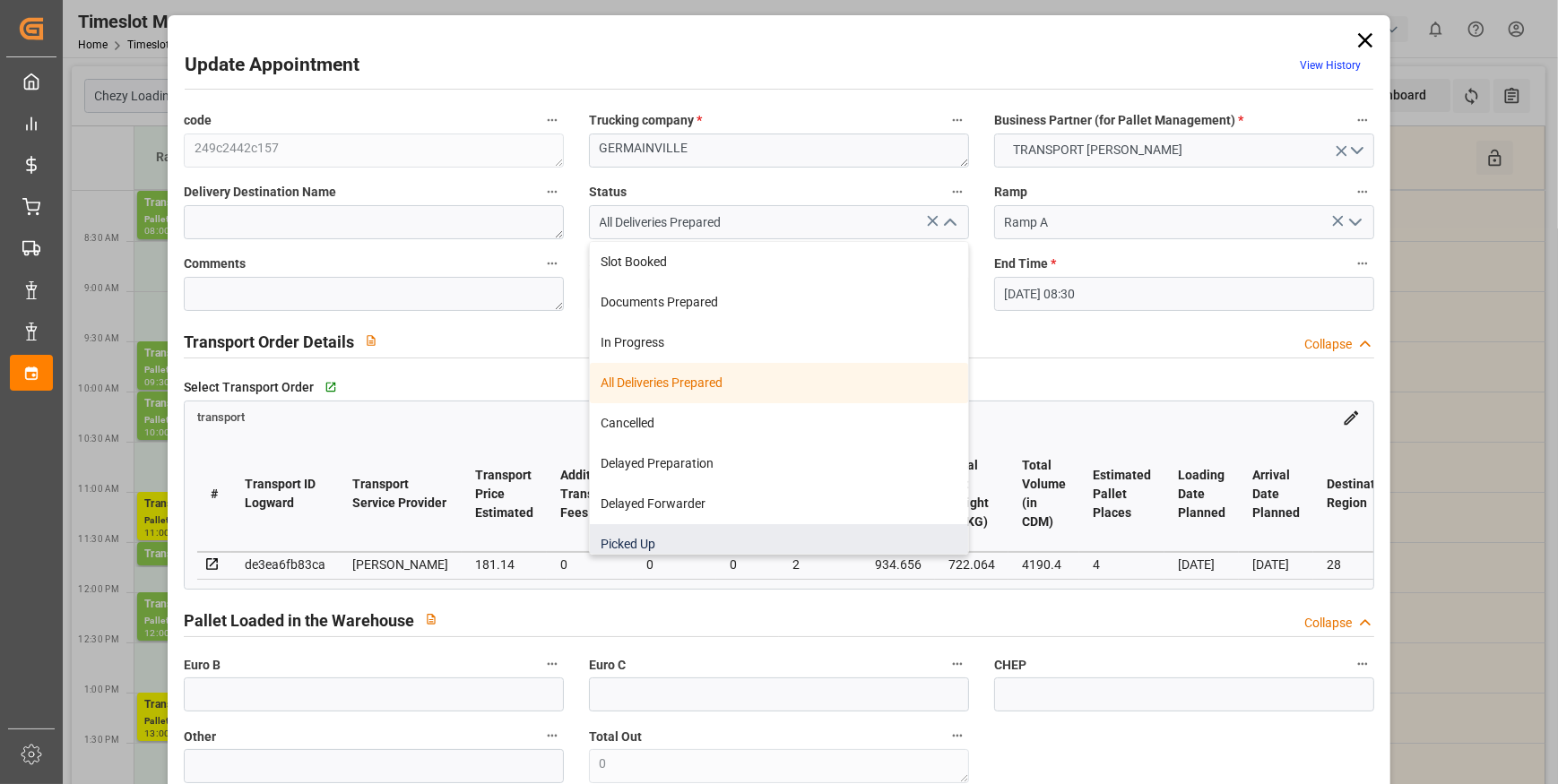
click at [640, 541] on div "Picked Up" at bounding box center [779, 544] width 378 height 41
type input "Picked Up"
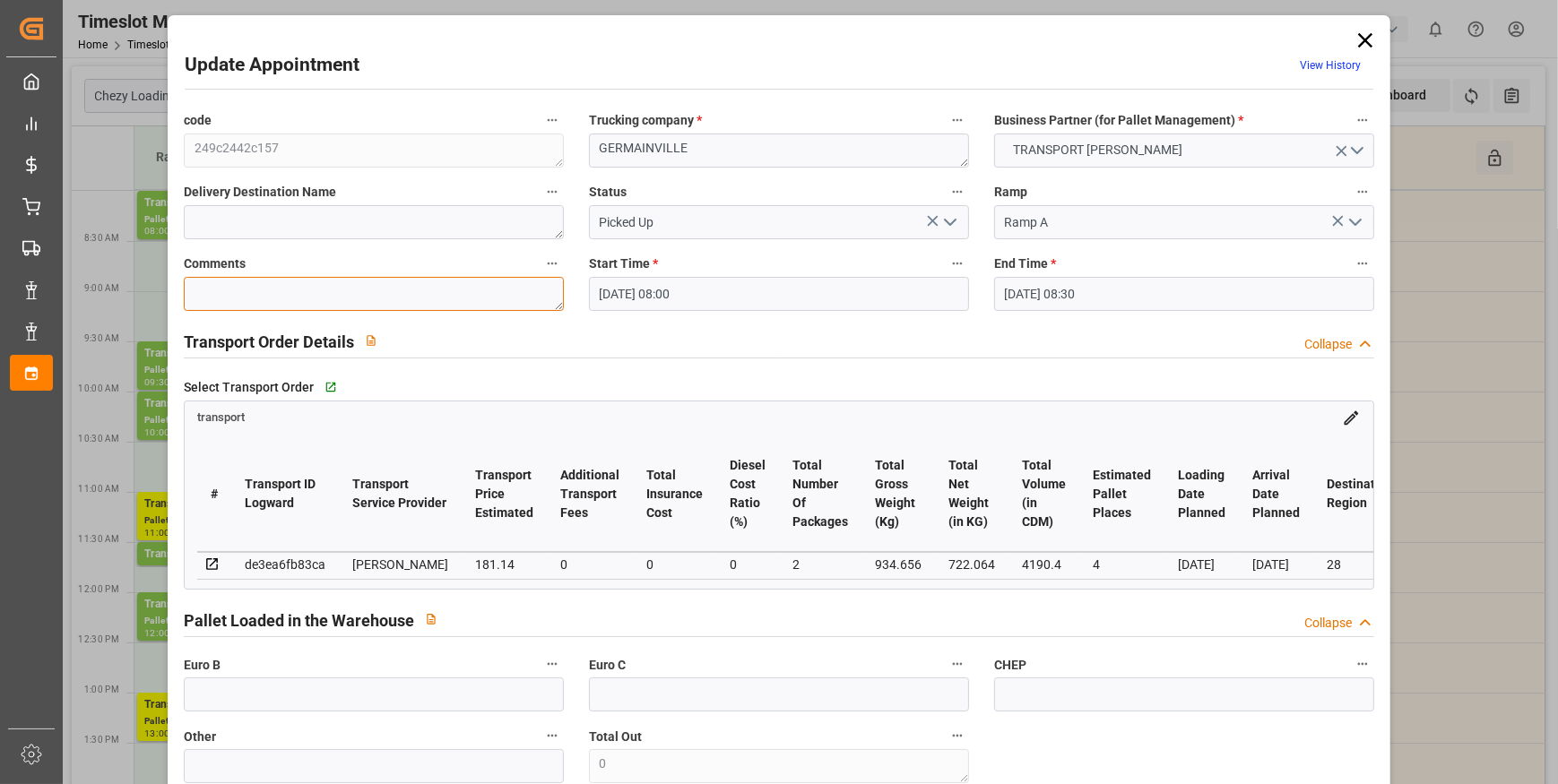
click at [239, 294] on textarea at bounding box center [373, 294] width 380 height 34
type textarea "rt 4"
drag, startPoint x: 945, startPoint y: 216, endPoint x: 940, endPoint y: 229, distance: 13.9
click at [941, 221] on icon "open menu" at bounding box center [950, 222] width 22 height 22
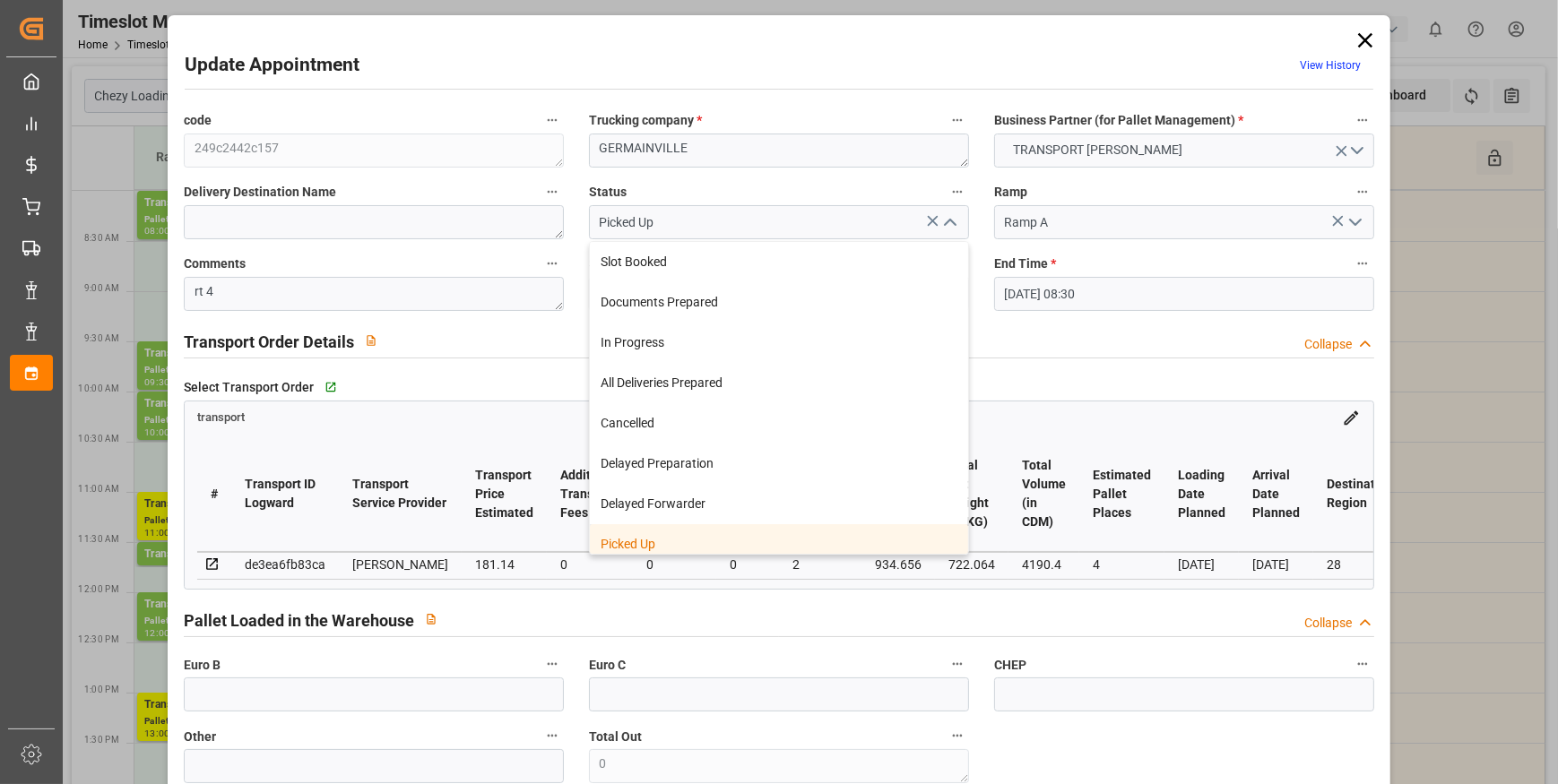
click at [689, 544] on div "Picked Up" at bounding box center [779, 544] width 378 height 41
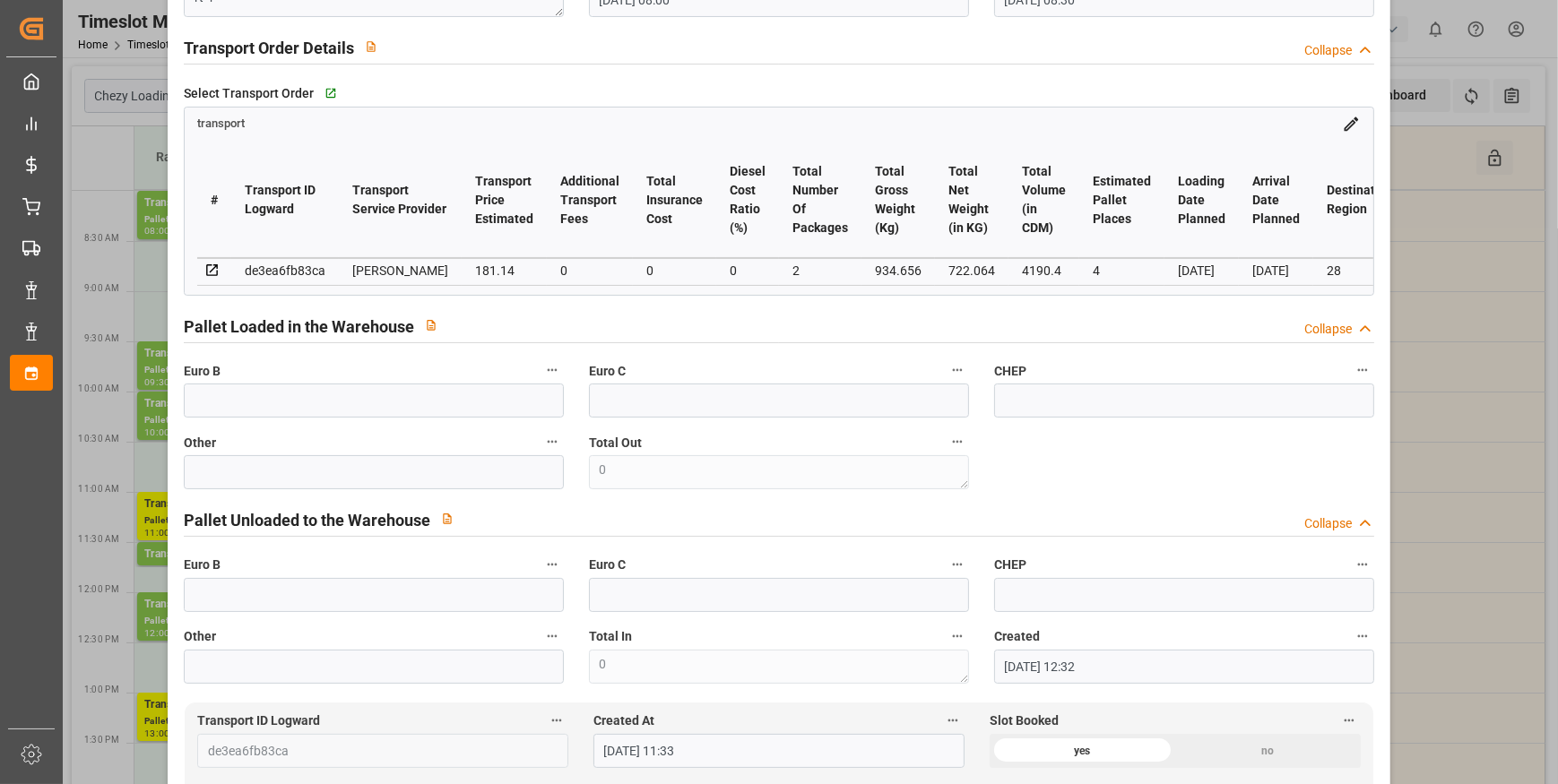
scroll to position [407, 0]
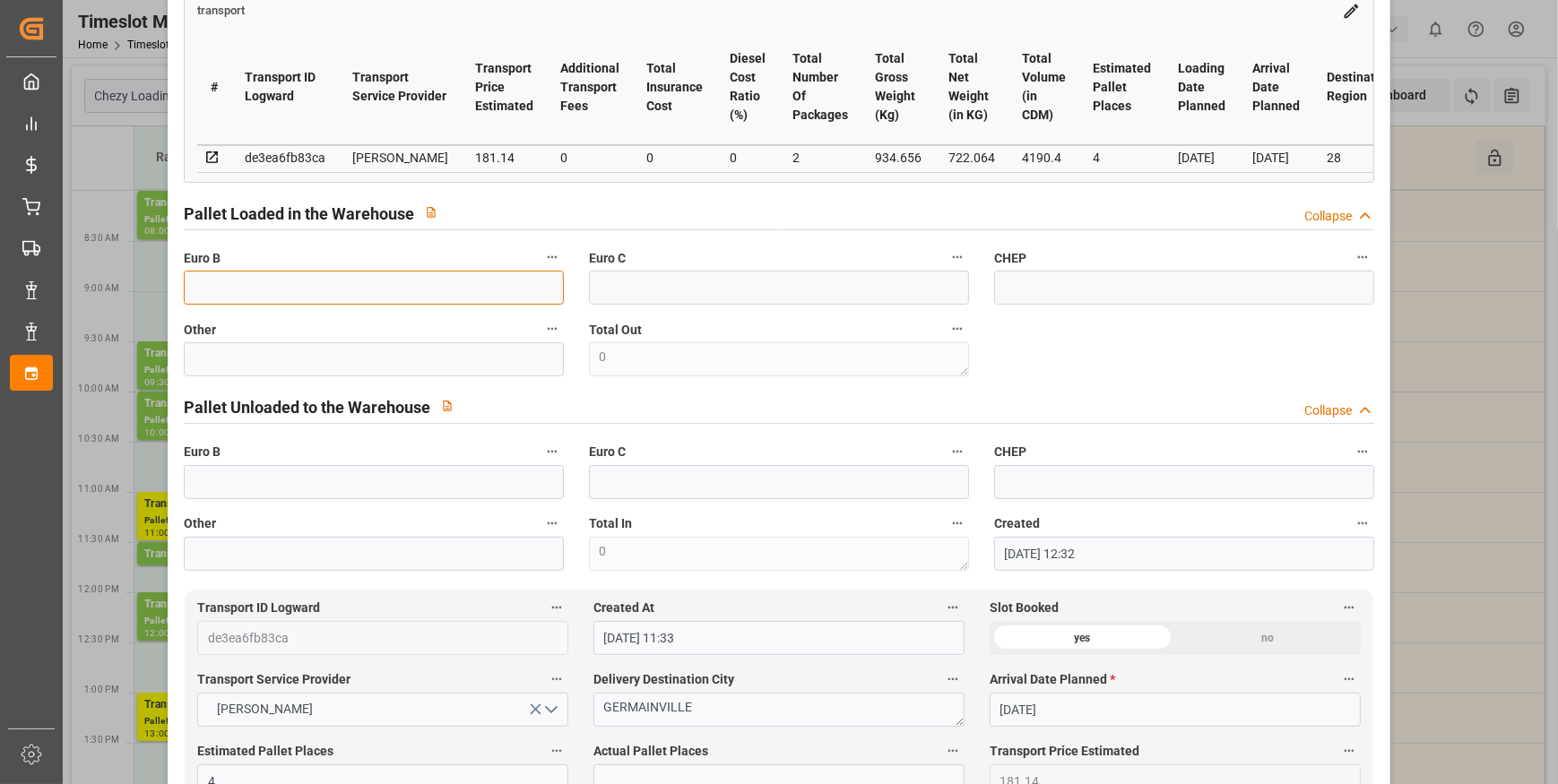
click at [258, 286] on input "text" at bounding box center [373, 288] width 380 height 34
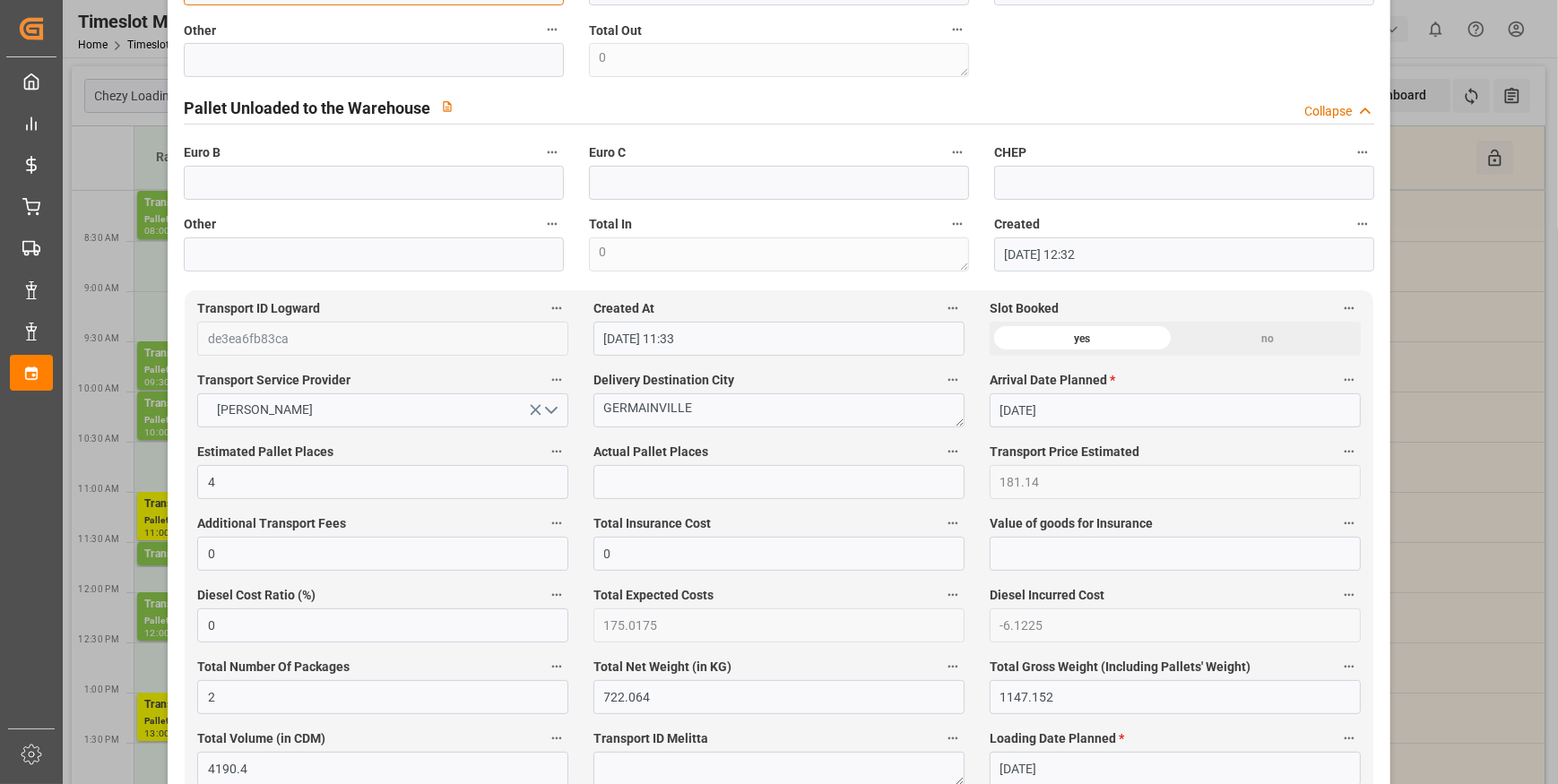
scroll to position [733, 0]
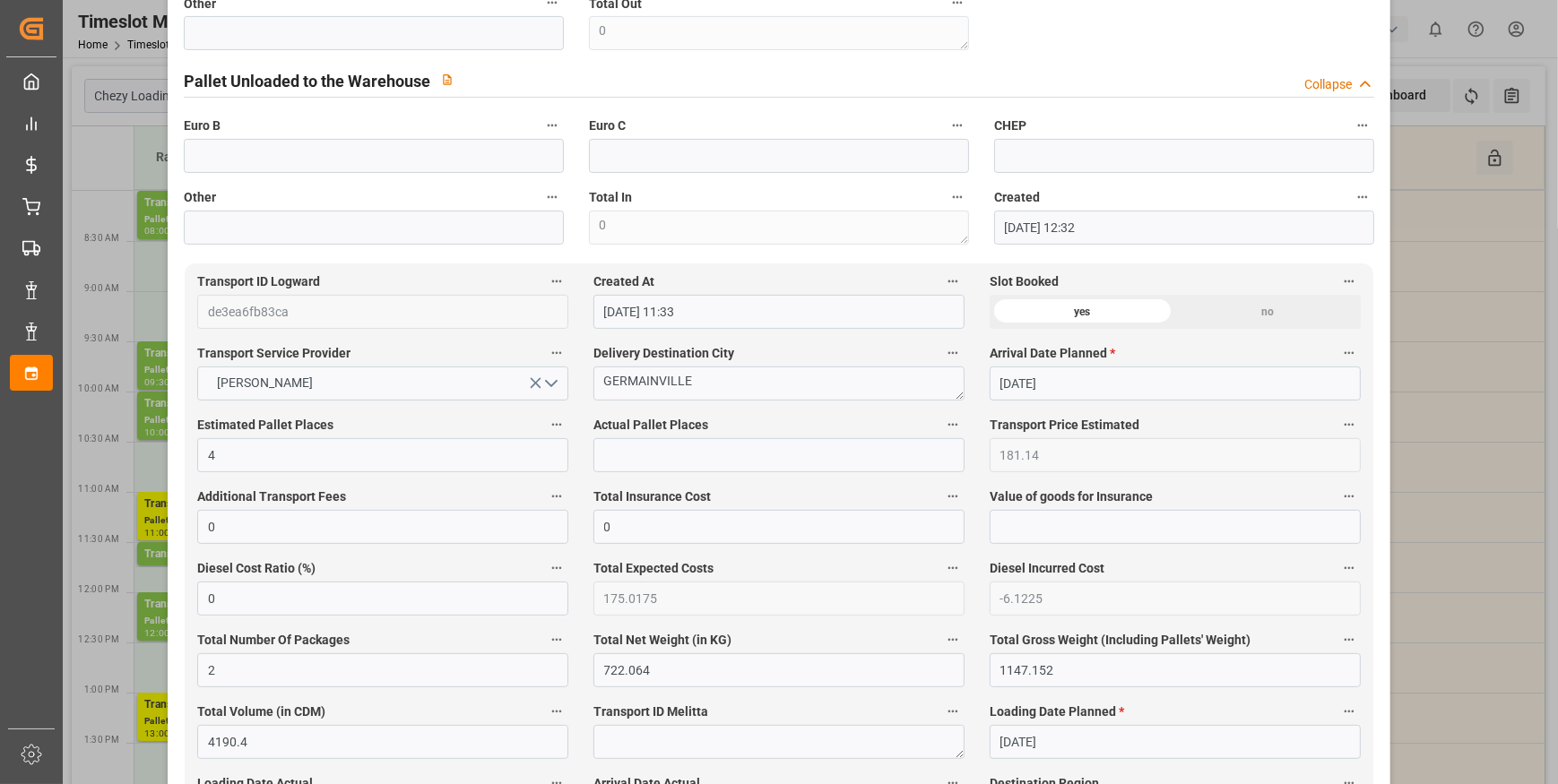
type input "8"
click at [618, 454] on input "text" at bounding box center [779, 455] width 371 height 34
type input "4"
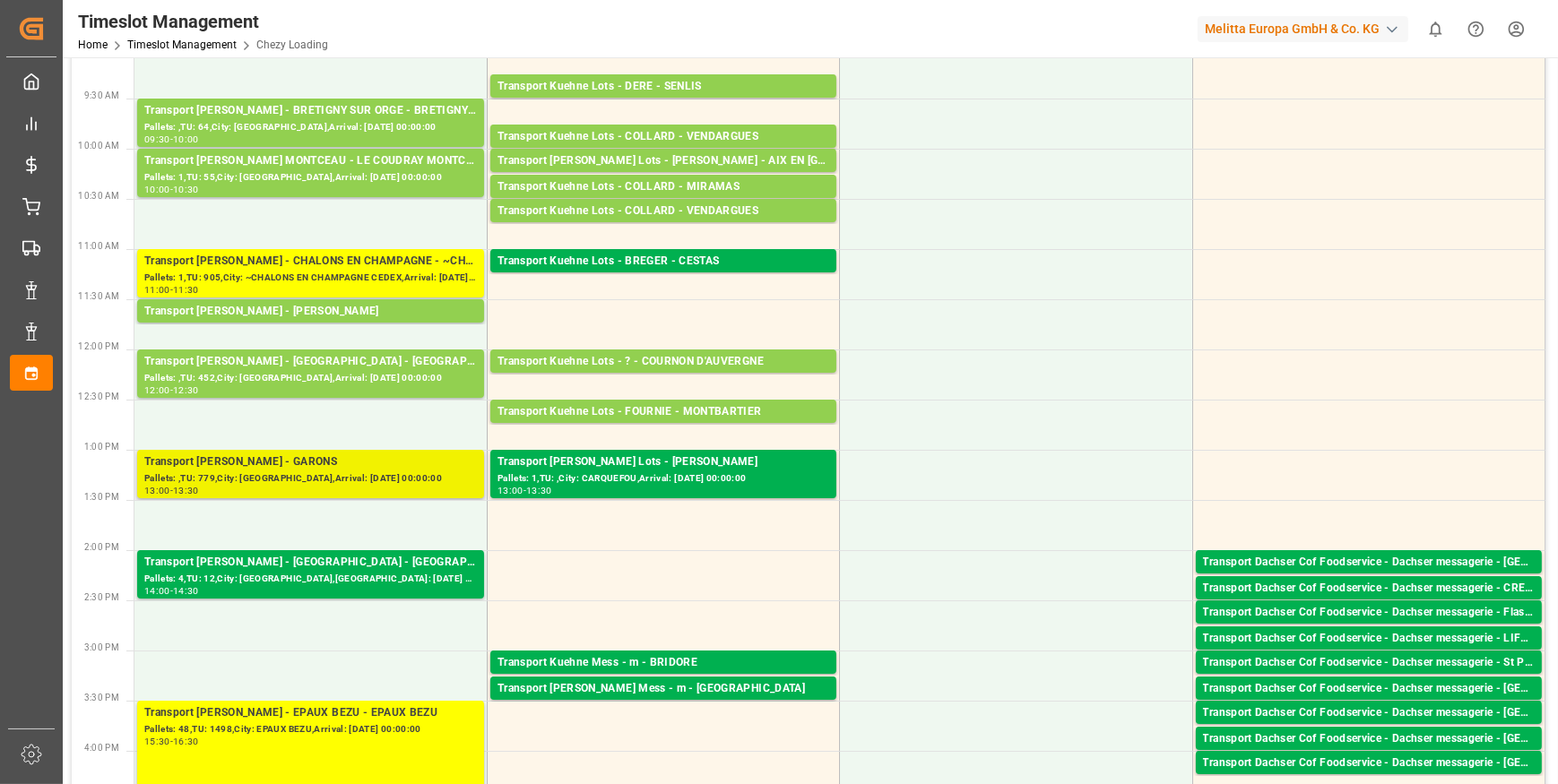
scroll to position [243, 0]
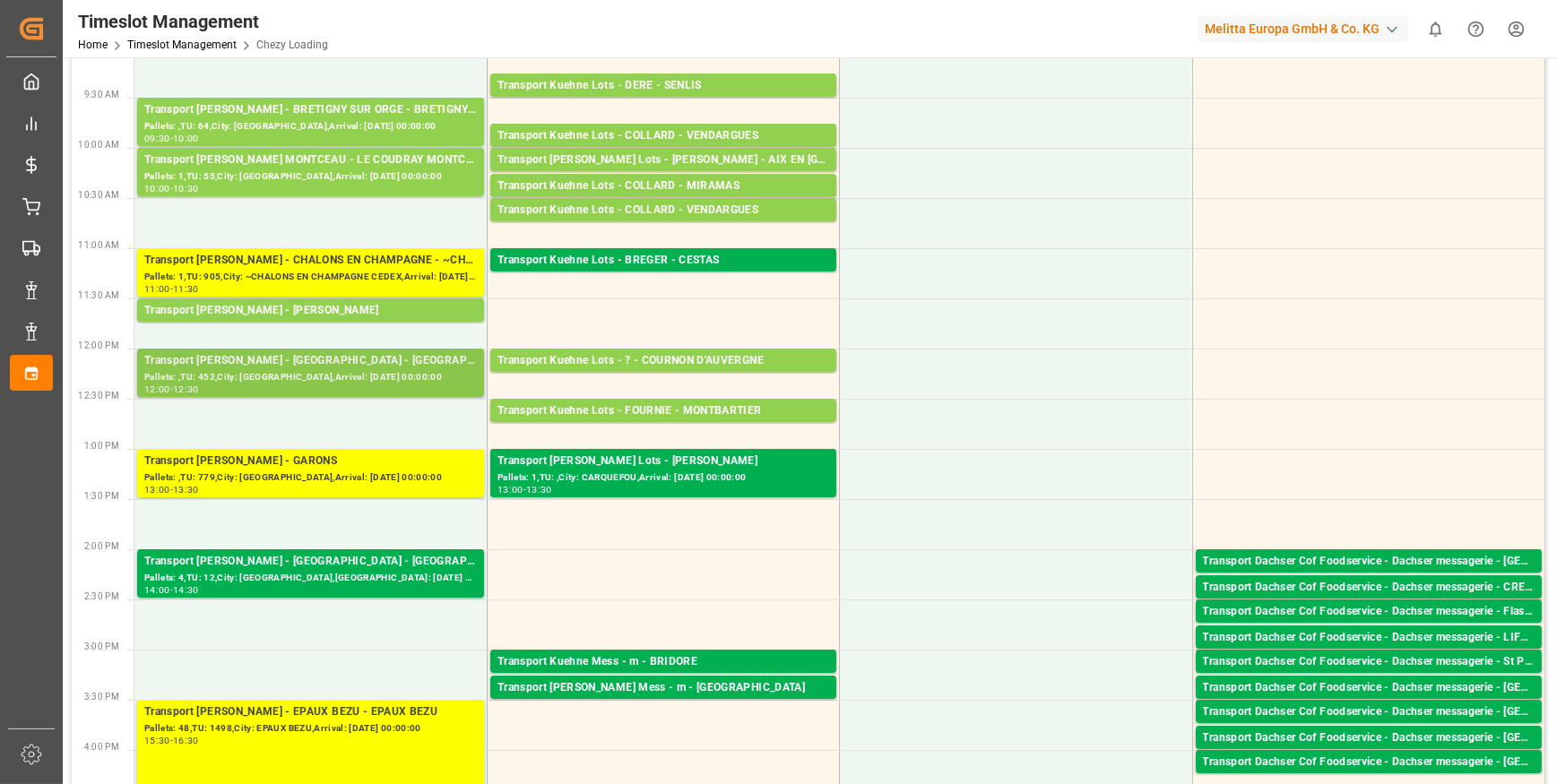
click at [309, 367] on div "Transport [PERSON_NAME] - [GEOGRAPHIC_DATA] - [GEOGRAPHIC_DATA]" at bounding box center [310, 361] width 332 height 18
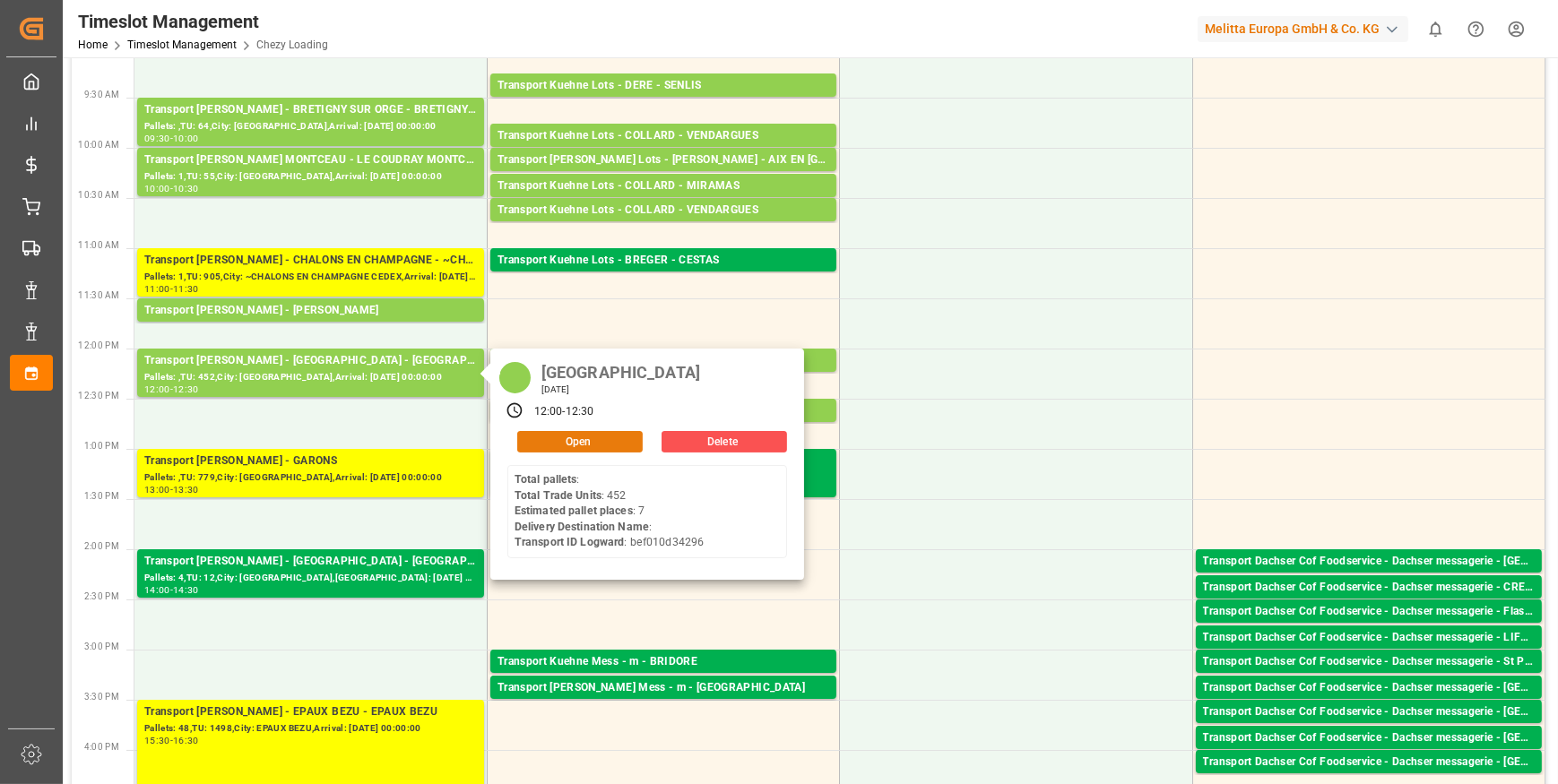
click at [556, 438] on button "Open" at bounding box center [580, 441] width 125 height 22
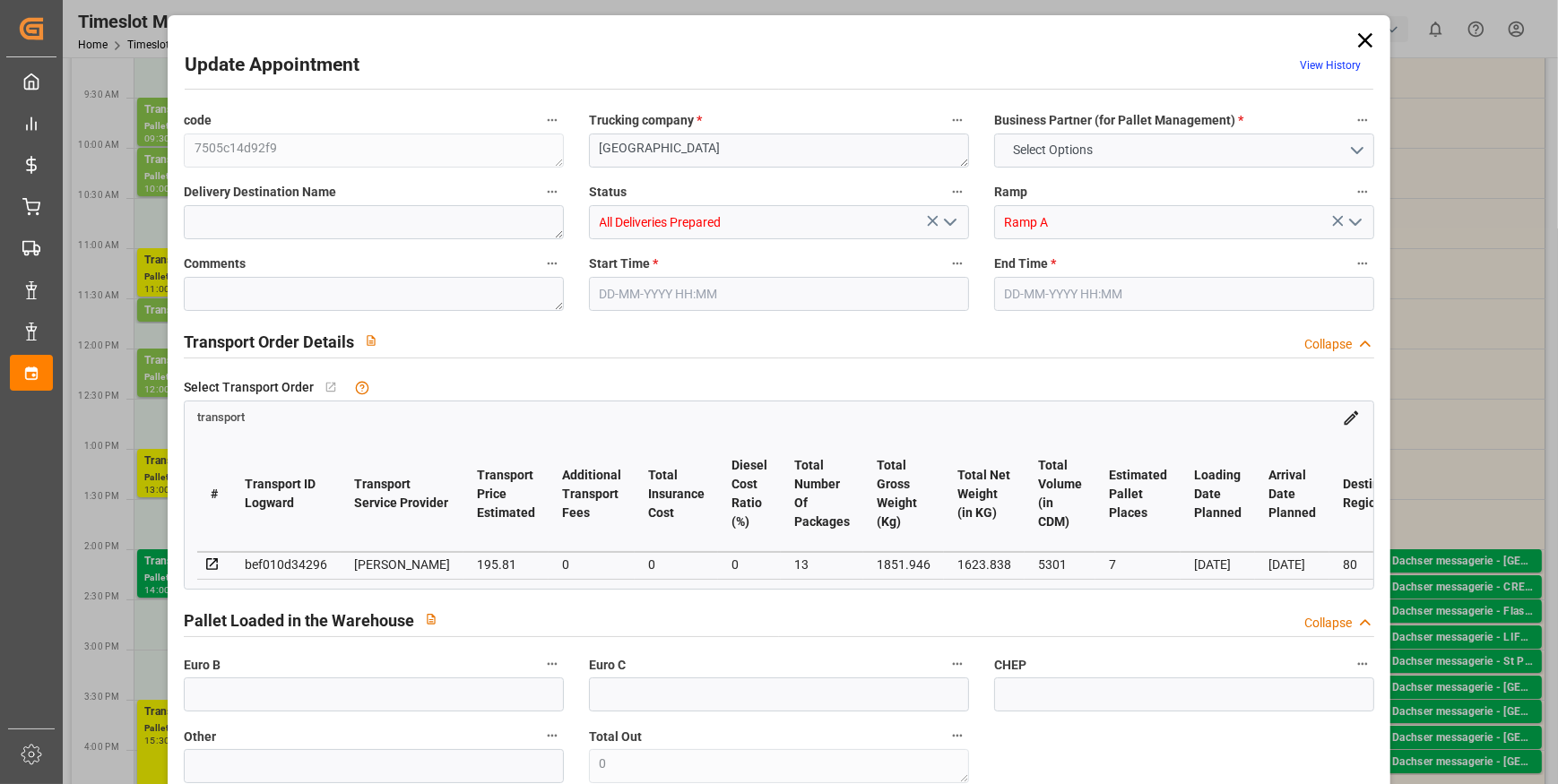
type input "7"
type input "195.81"
type input "0"
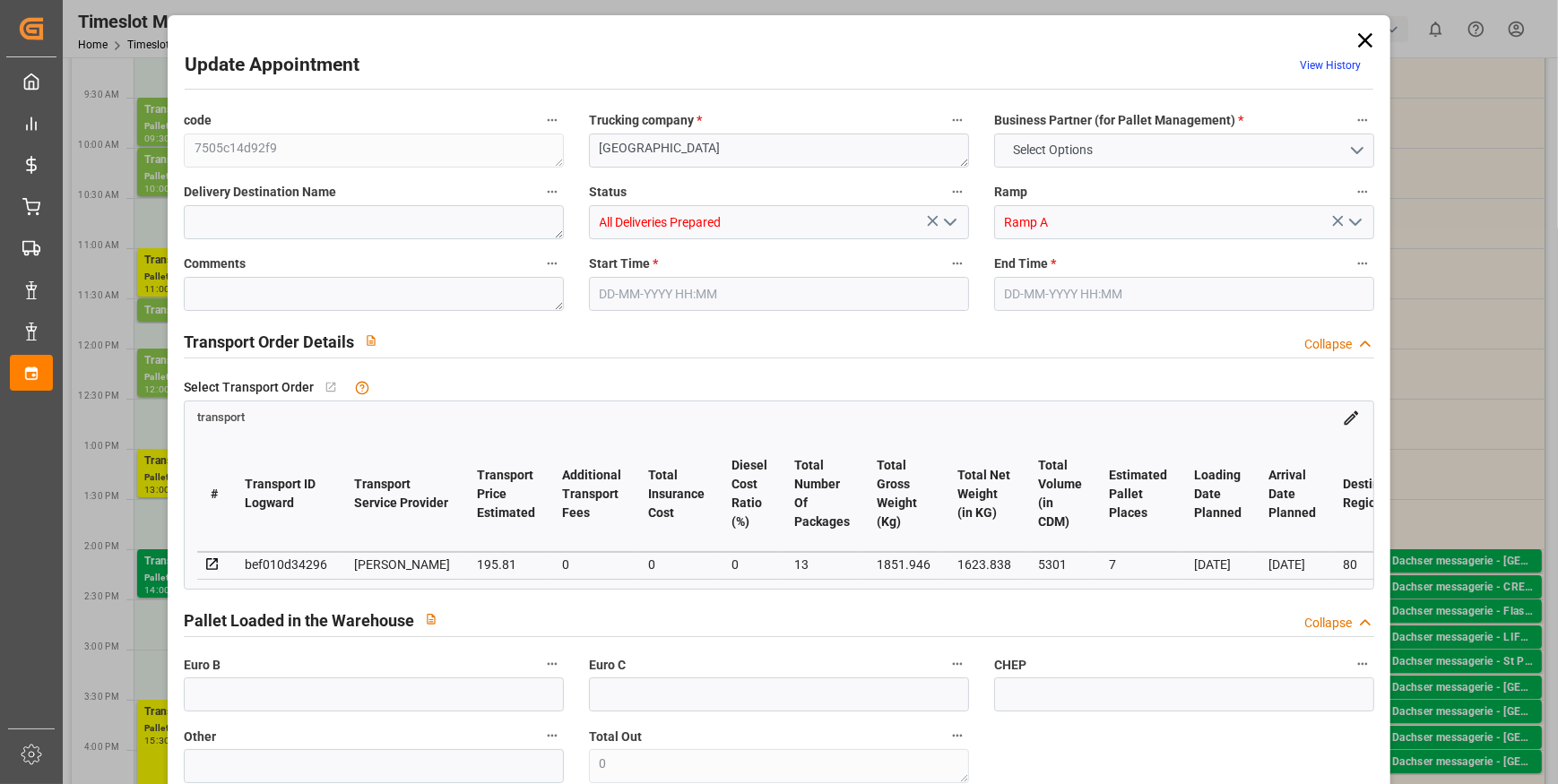
type input "189.1916"
type input "-6.6184"
type input "13"
type input "1623.838"
type input "2449.946"
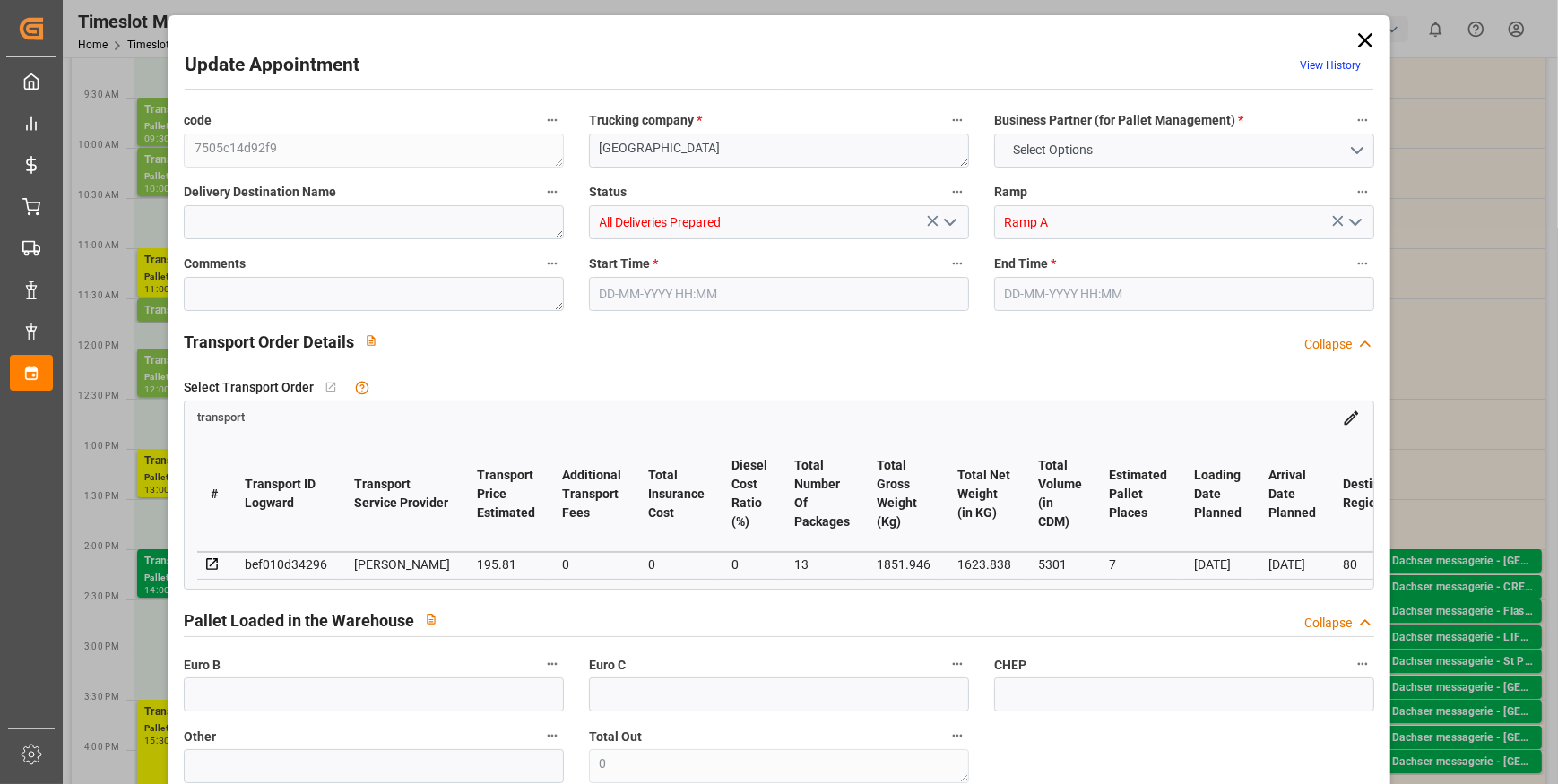
type input "5301"
type input "80"
type input "0"
type input "452"
type input "26"
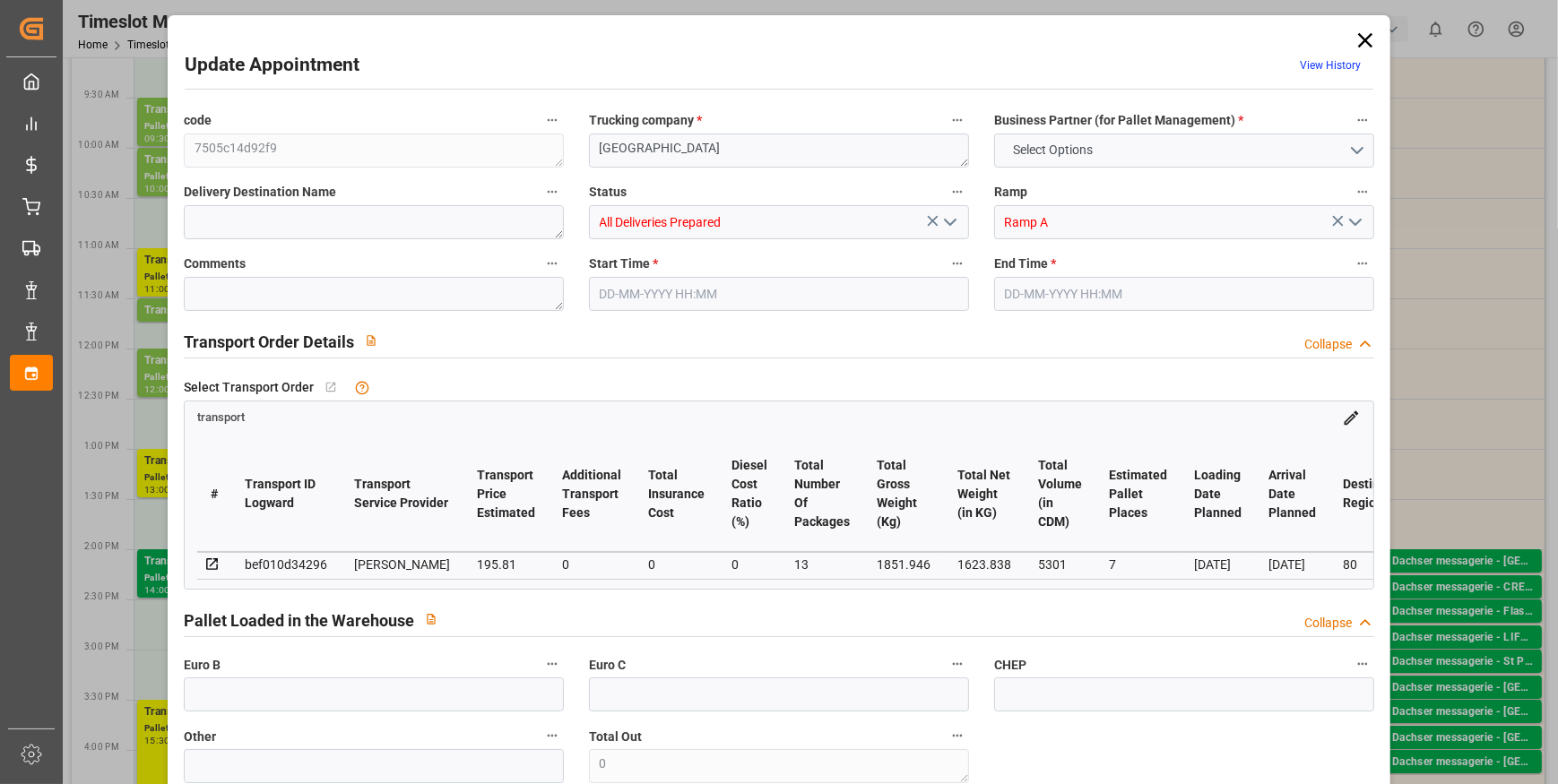
type input "101"
type input "1851.946"
type input "0"
type input "4710.8598"
type input "0"
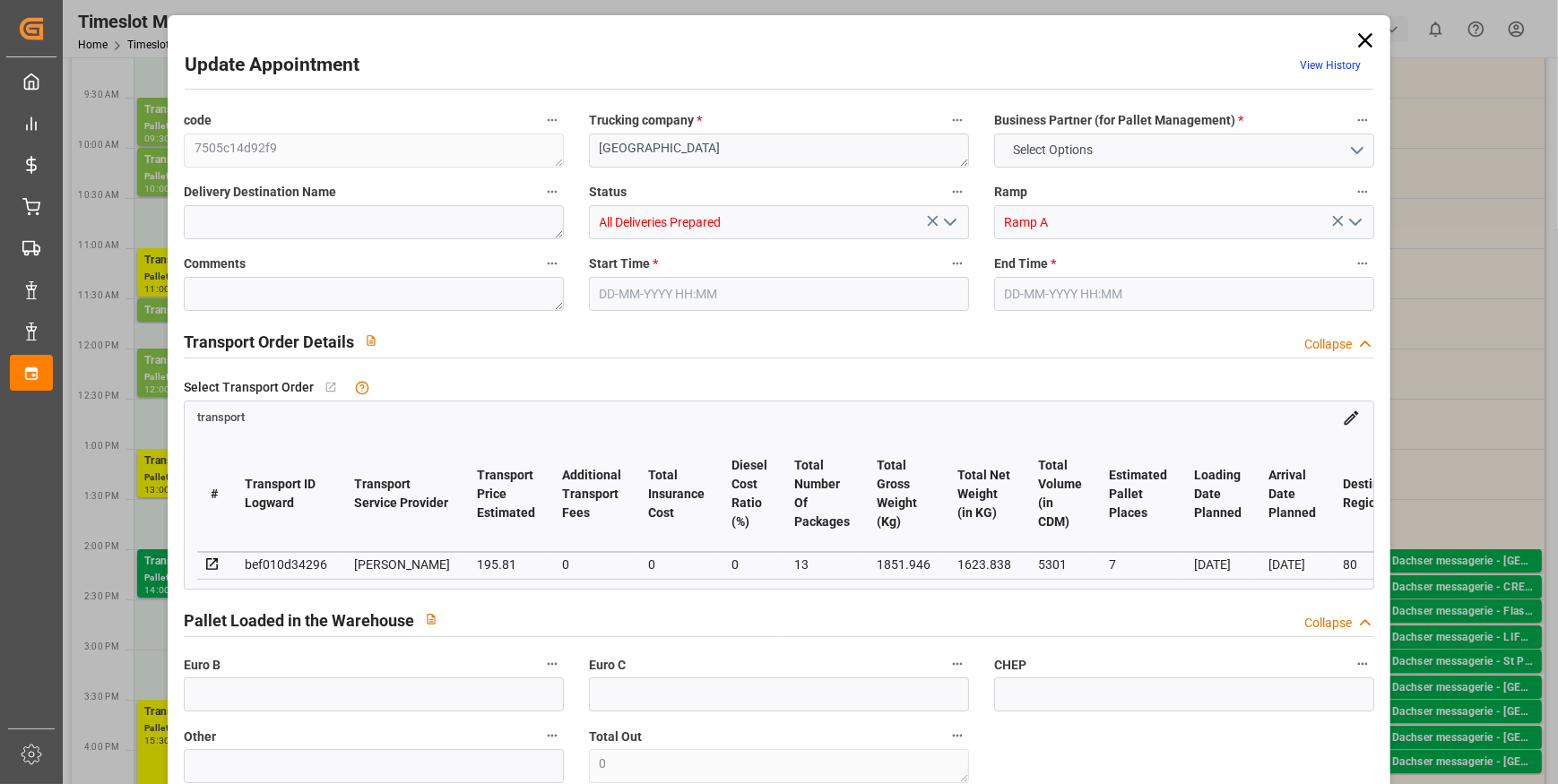
type input "0"
type input "21"
type input "35"
type input "22-09-2025 12:00"
type input "22-09-2025 12:30"
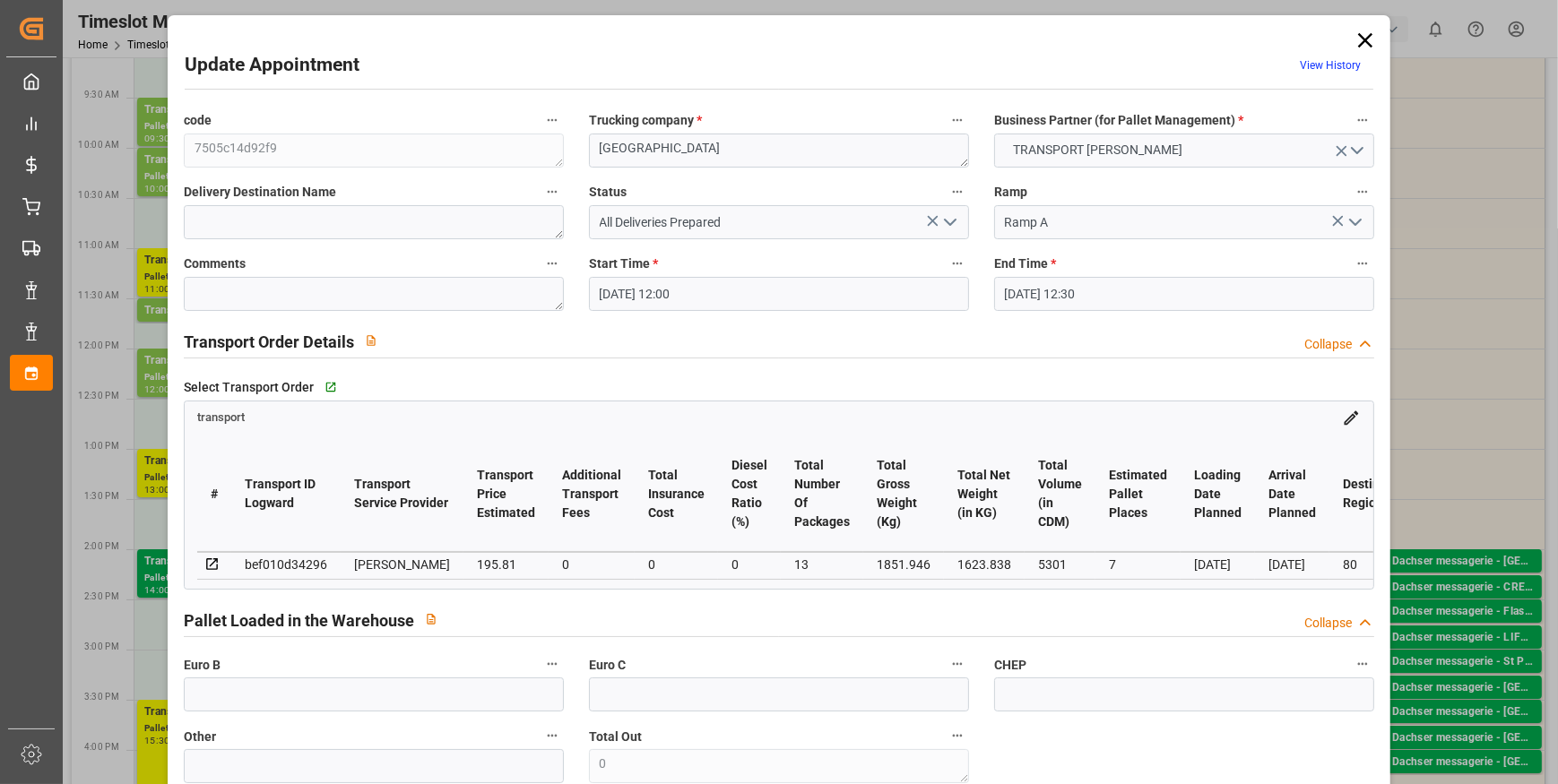
type input "16-09-2025 12:46"
type input "16-09-2025 11:33"
type input "23-09-2025"
type input "[DATE]"
click at [943, 224] on icon "open menu" at bounding box center [950, 222] width 22 height 22
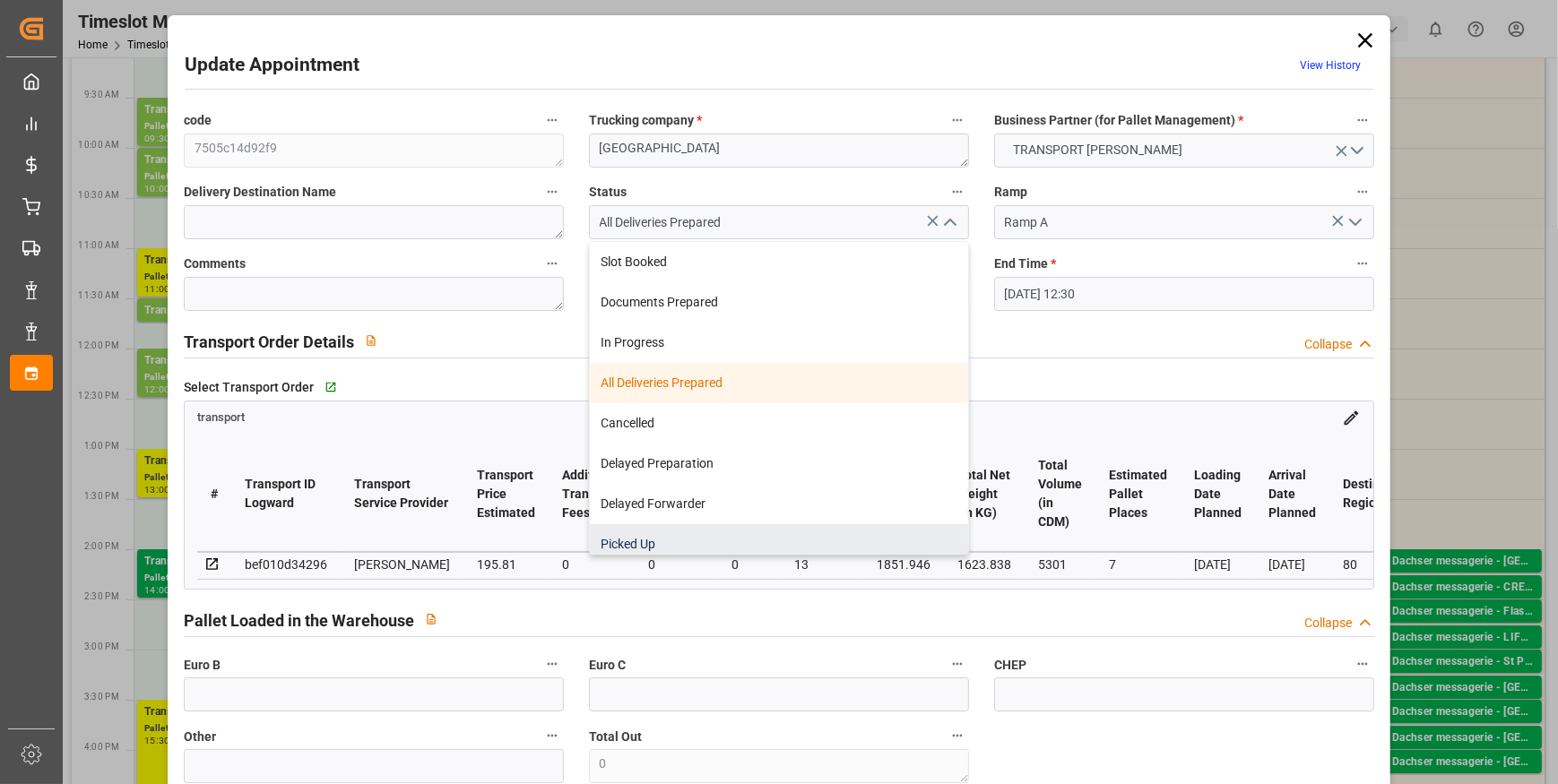
click at [659, 539] on div "Picked Up" at bounding box center [779, 544] width 378 height 41
type input "Picked Up"
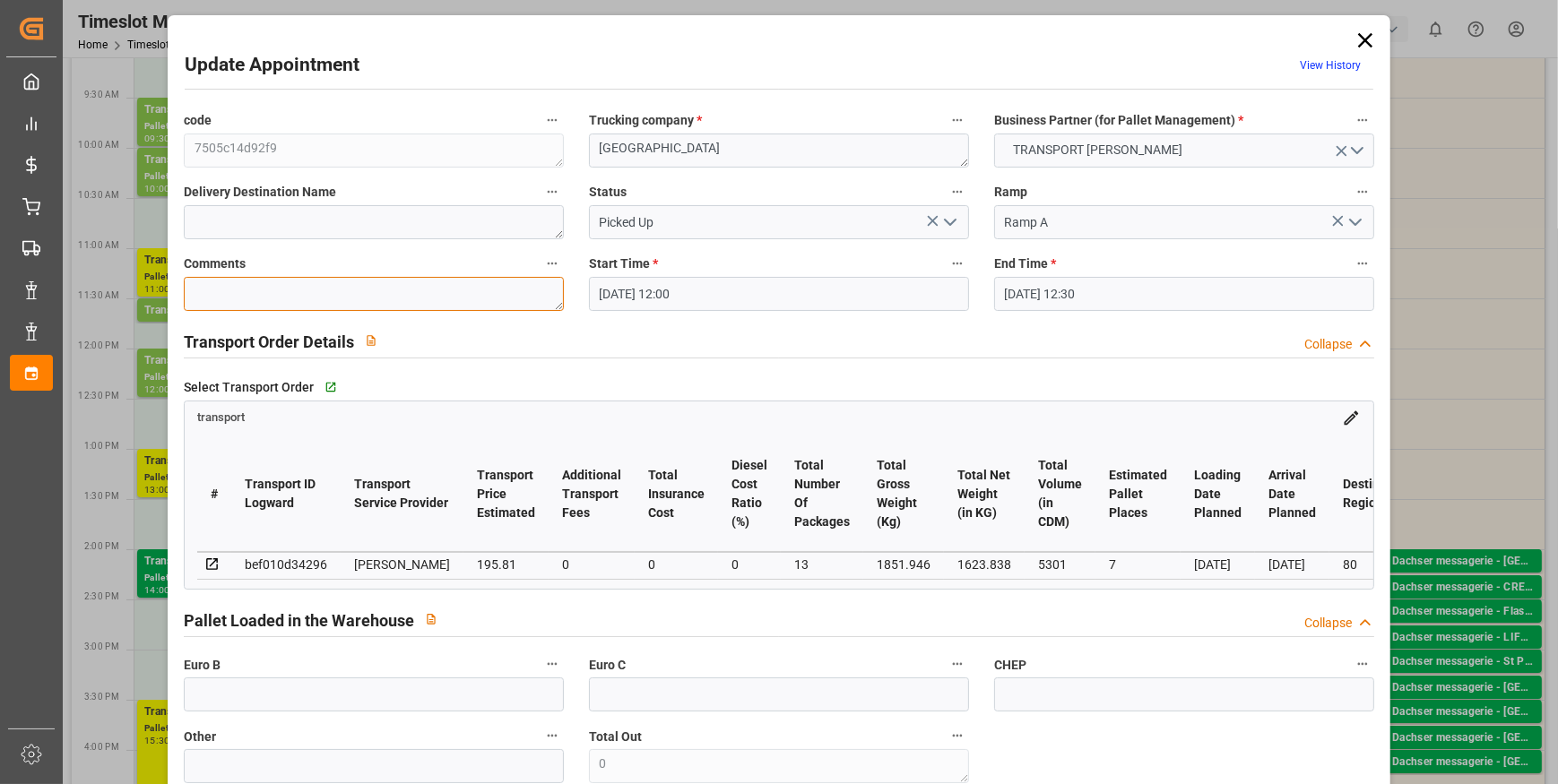
click at [237, 288] on textarea at bounding box center [373, 294] width 380 height 34
type textarea "rt 6"
click at [949, 216] on icon "open menu" at bounding box center [950, 222] width 22 height 22
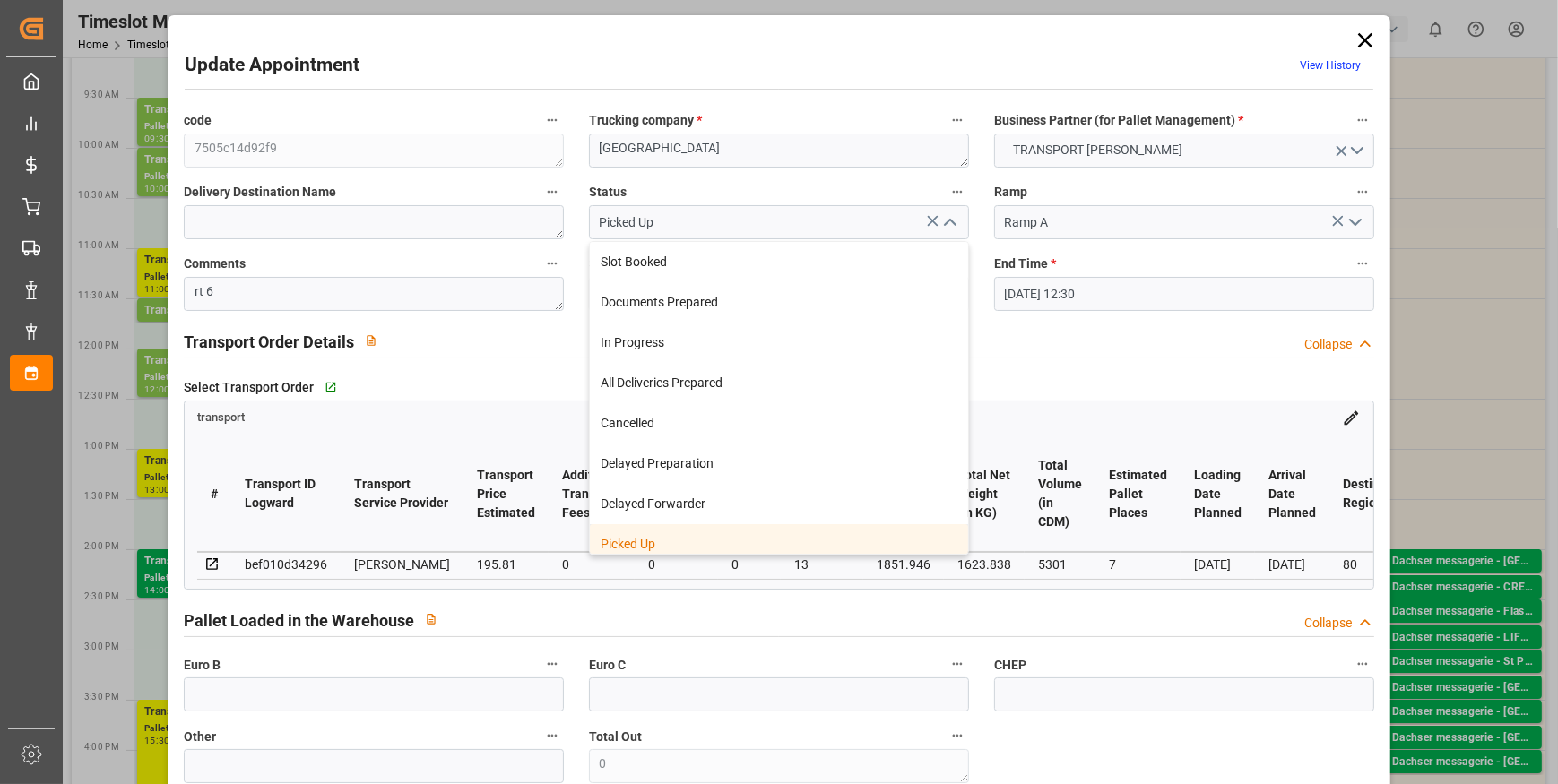
click at [679, 539] on div "Picked Up" at bounding box center [779, 544] width 378 height 41
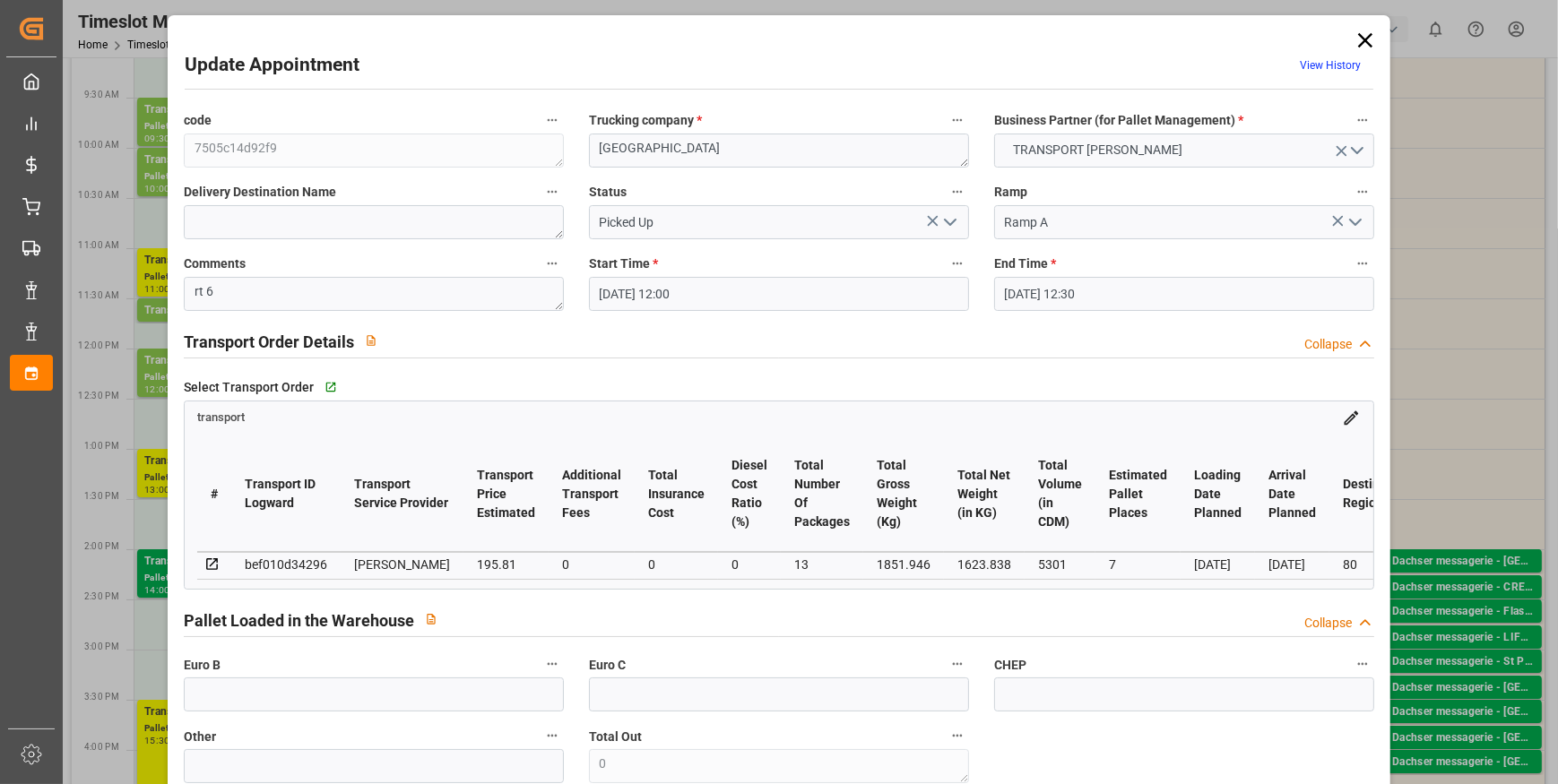
scroll to position [326, 0]
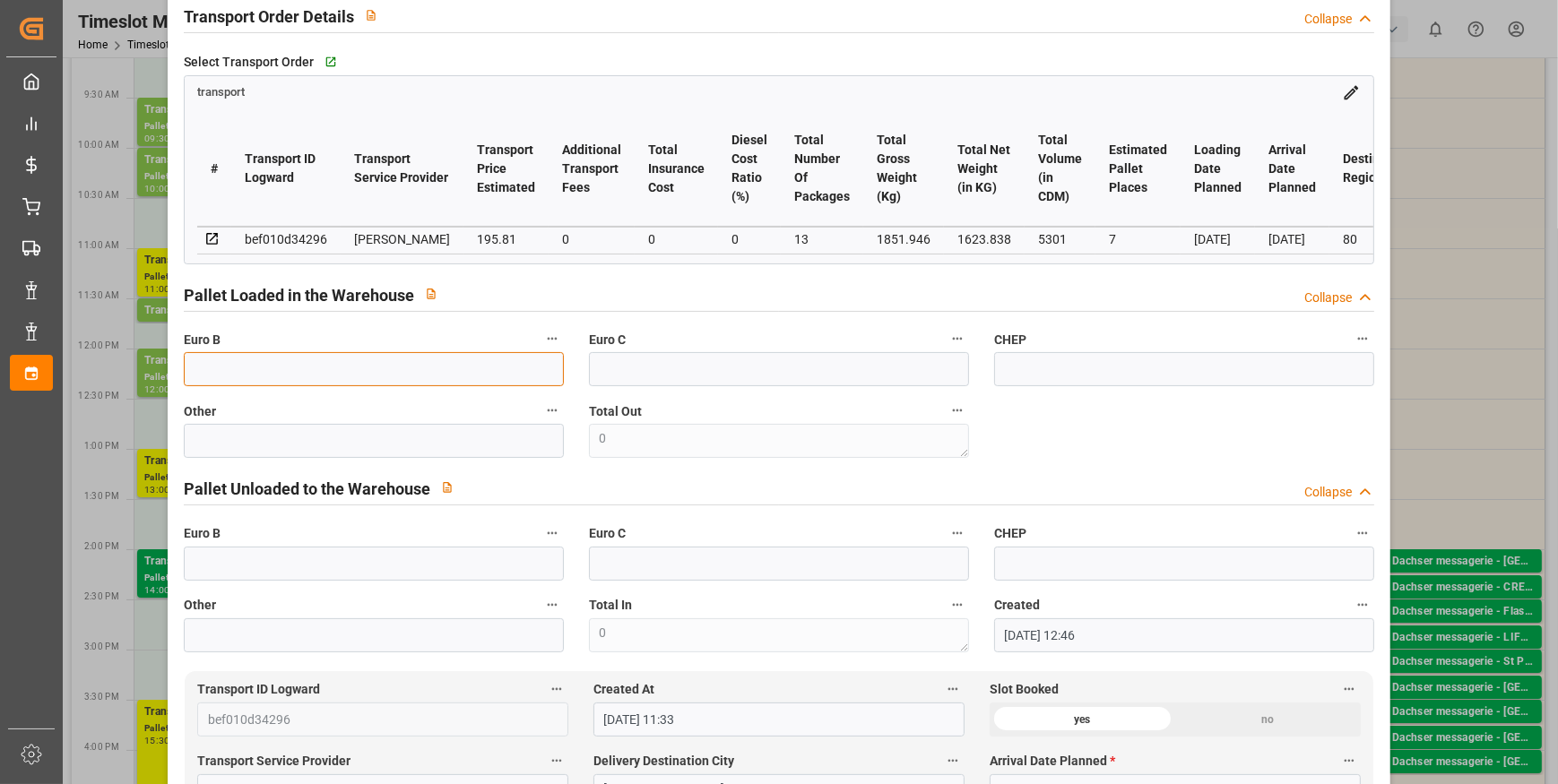
click at [244, 371] on input "text" at bounding box center [373, 369] width 380 height 34
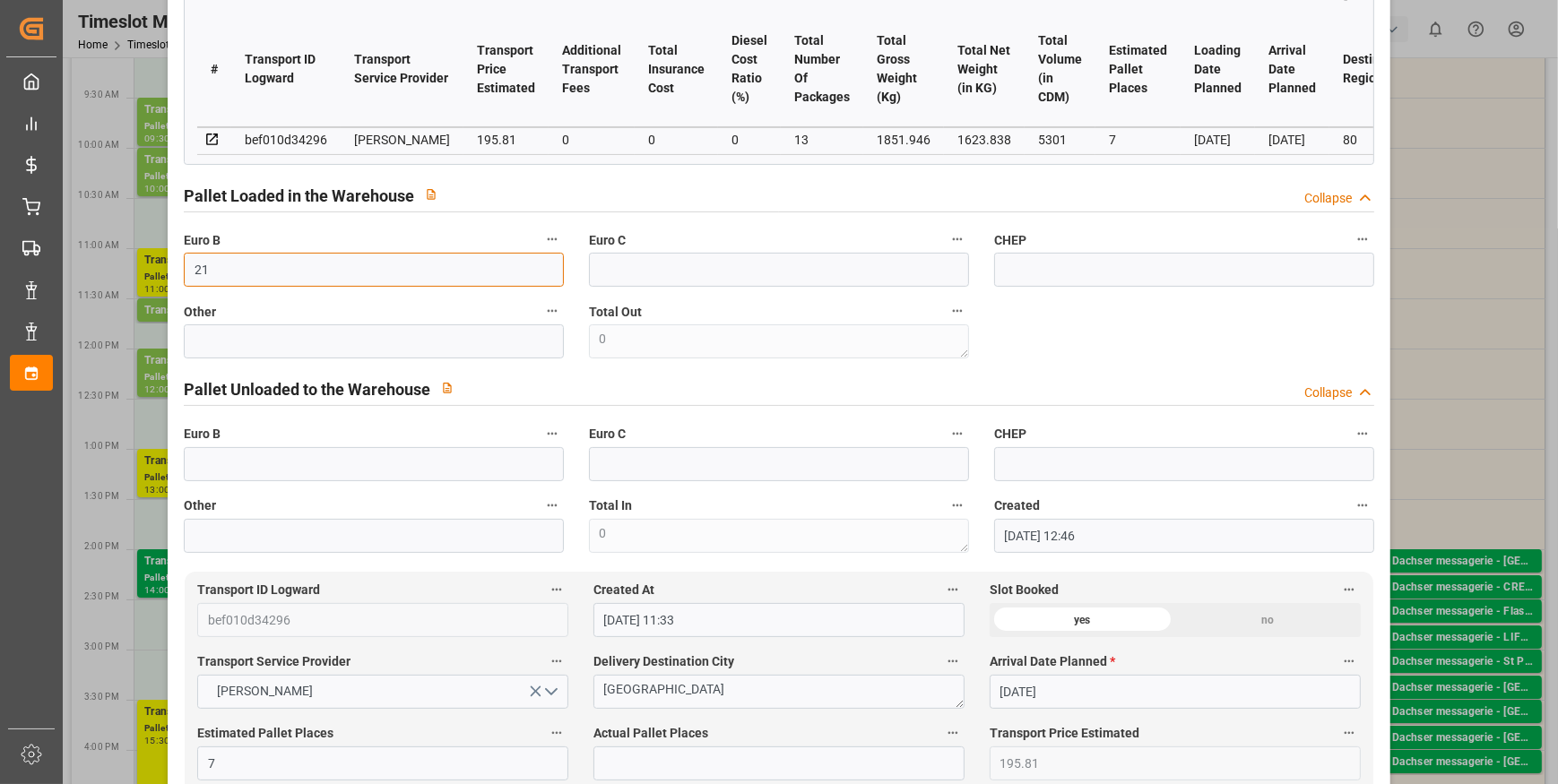
scroll to position [651, 0]
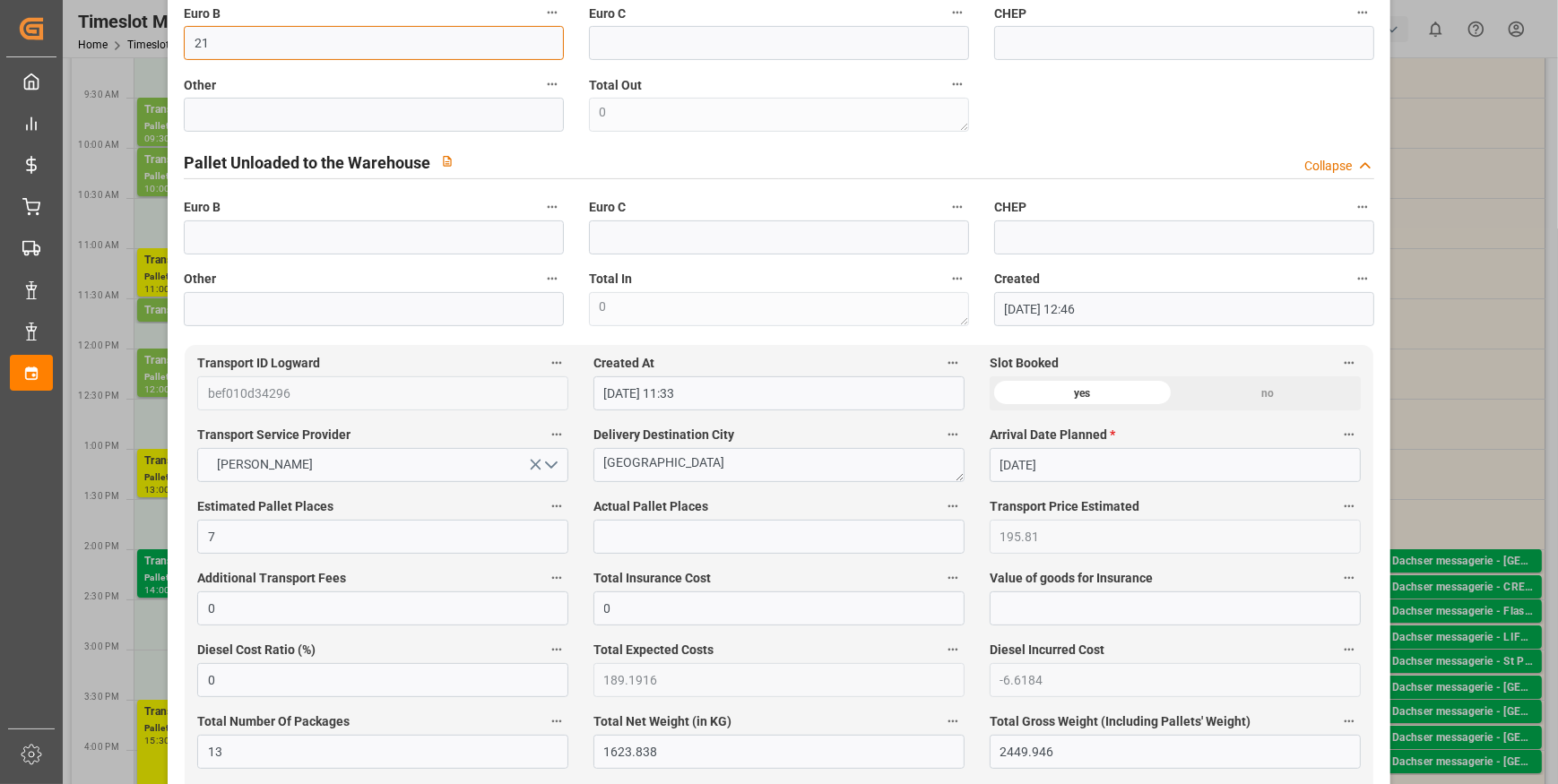
type input "21"
click at [636, 539] on input "text" at bounding box center [779, 537] width 371 height 34
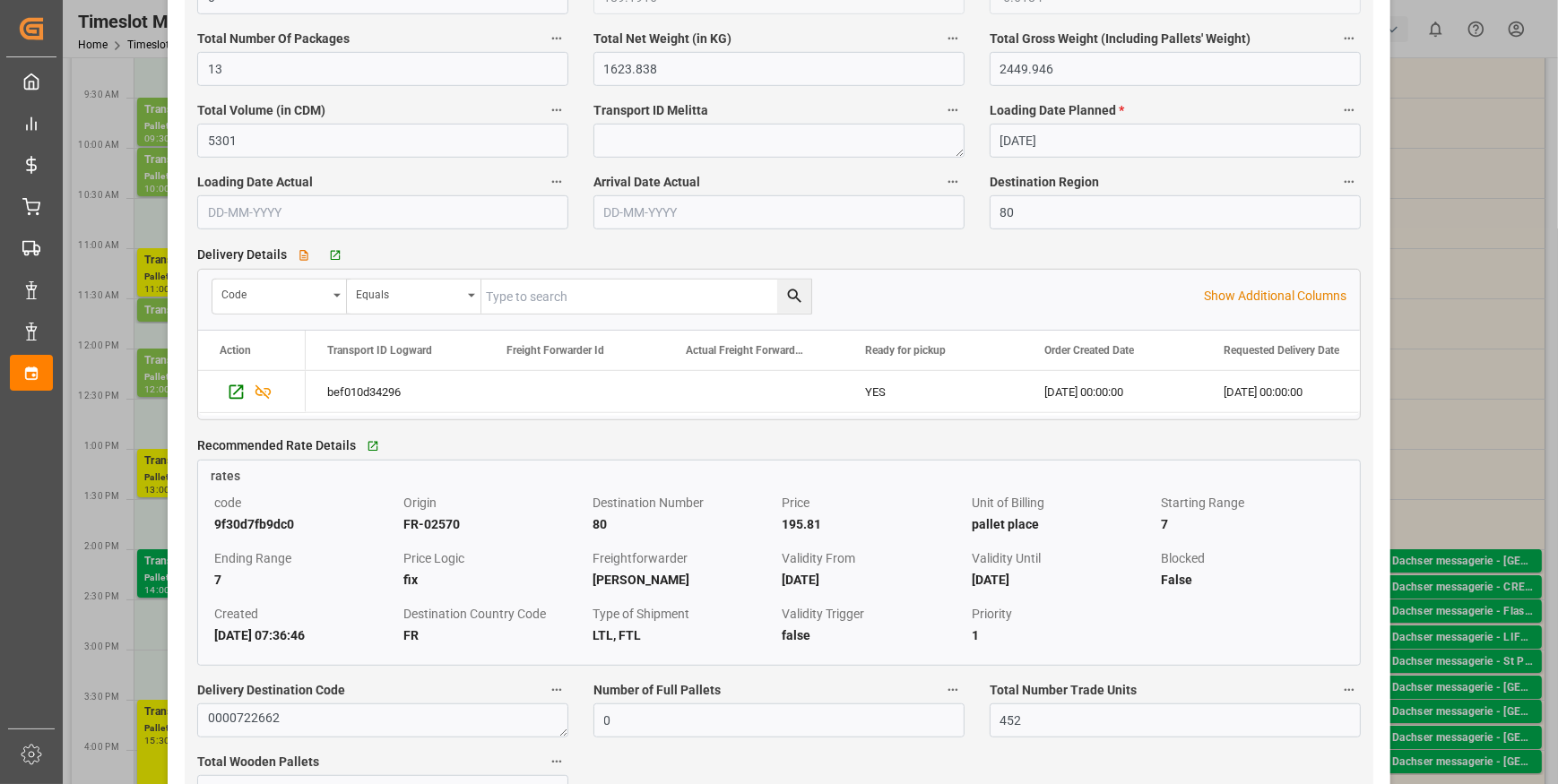
scroll to position [1303, 0]
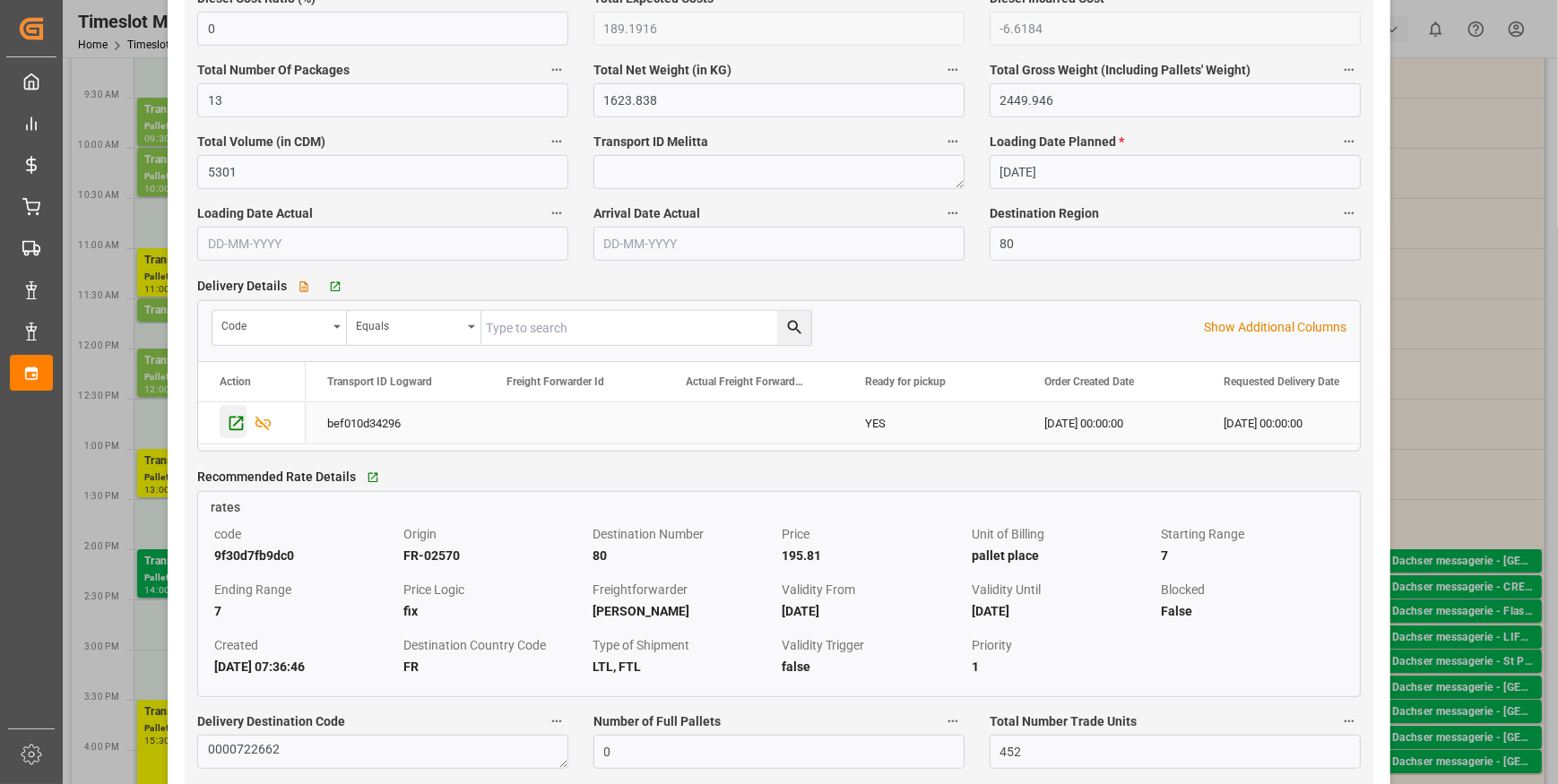
type input "6"
click at [242, 429] on icon "Press SPACE to select this row." at bounding box center [236, 422] width 14 height 14
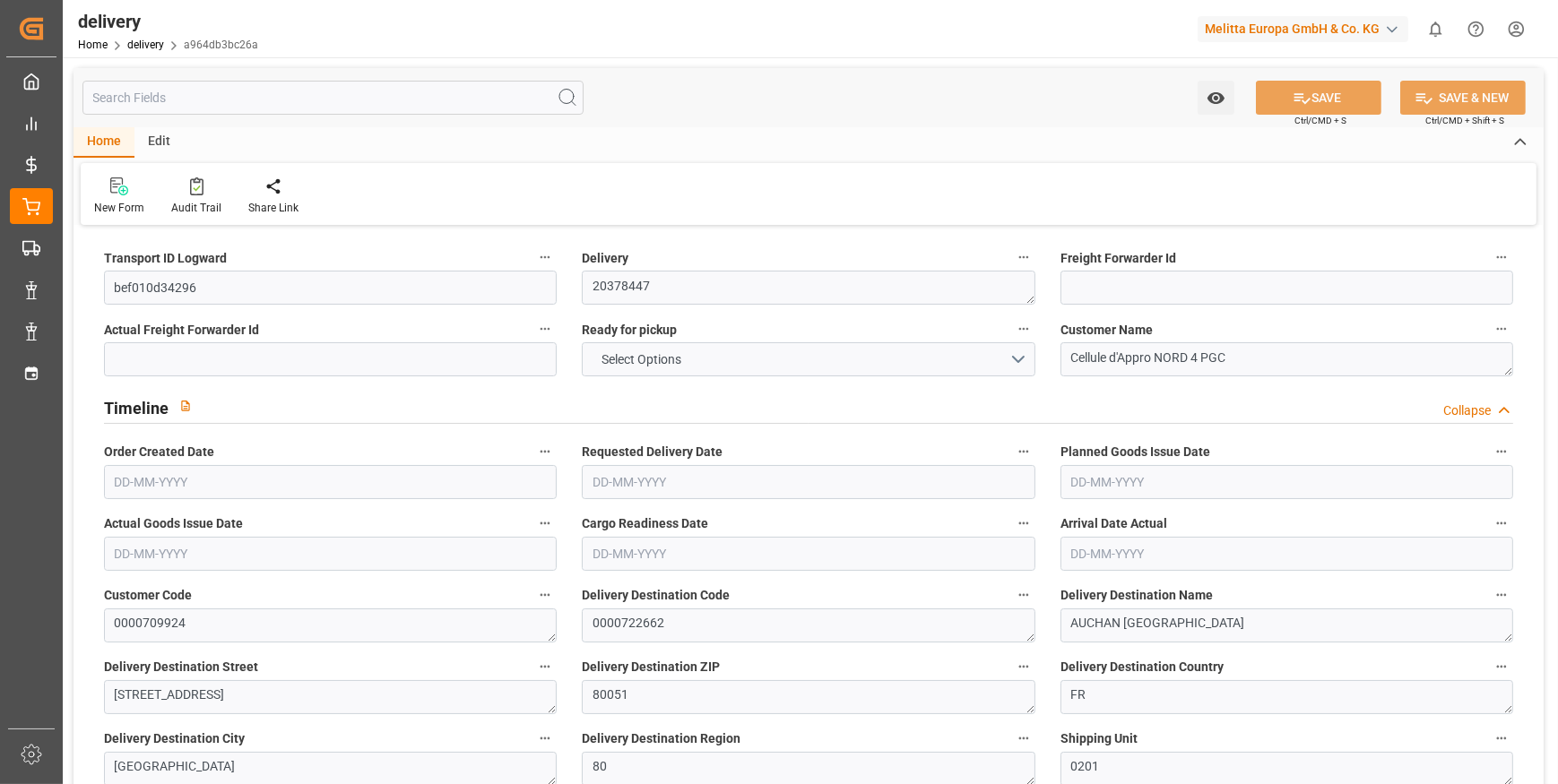
type input "13"
type input "1623.838"
type input "2449.946"
type input "5301"
type input "452"
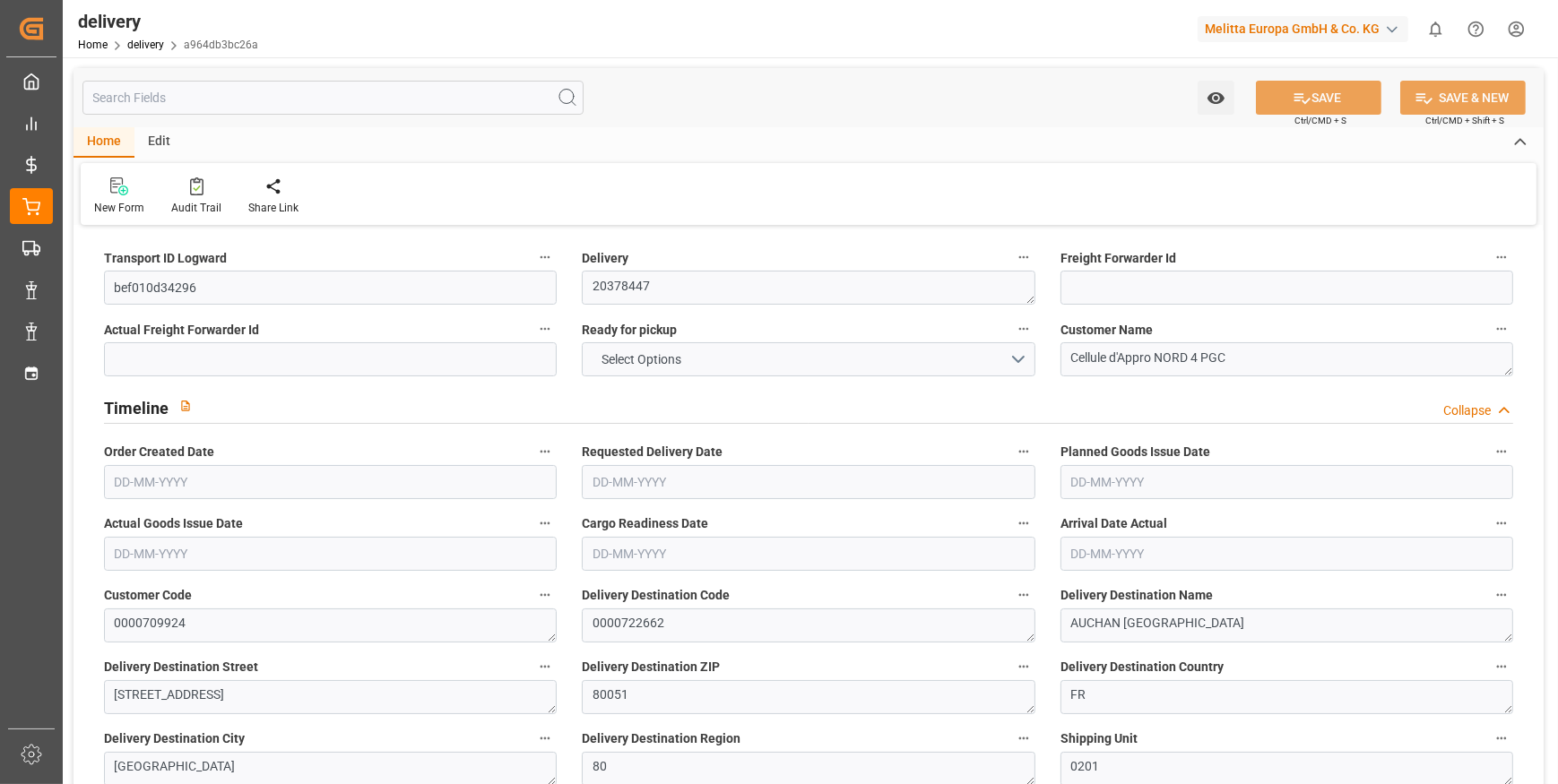
type input "26"
type input "0"
type input "7"
type input "0"
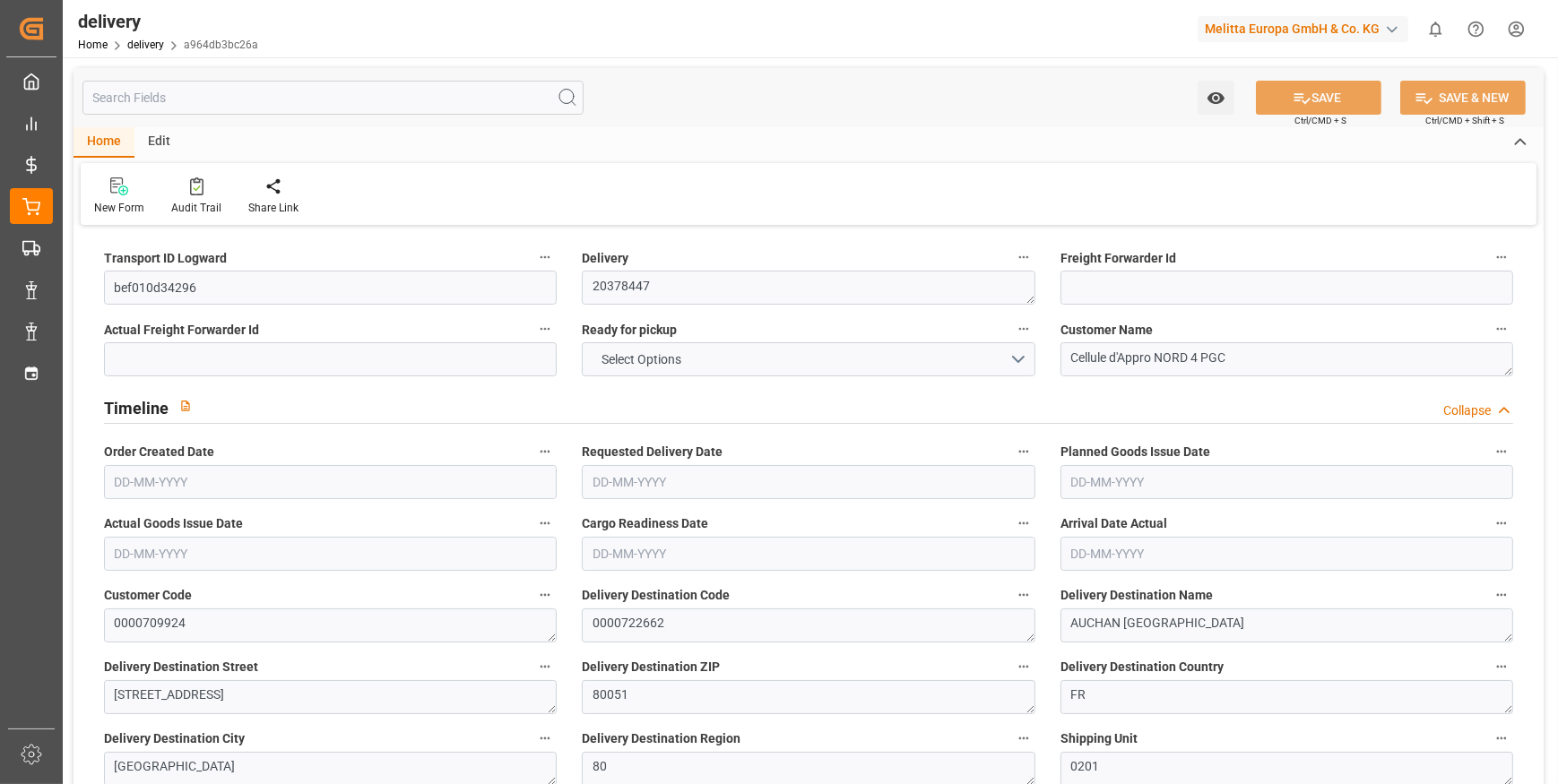
type input "-6.6184"
type input "195.81"
type input "189.1916"
type input "0"
type input "162.72"
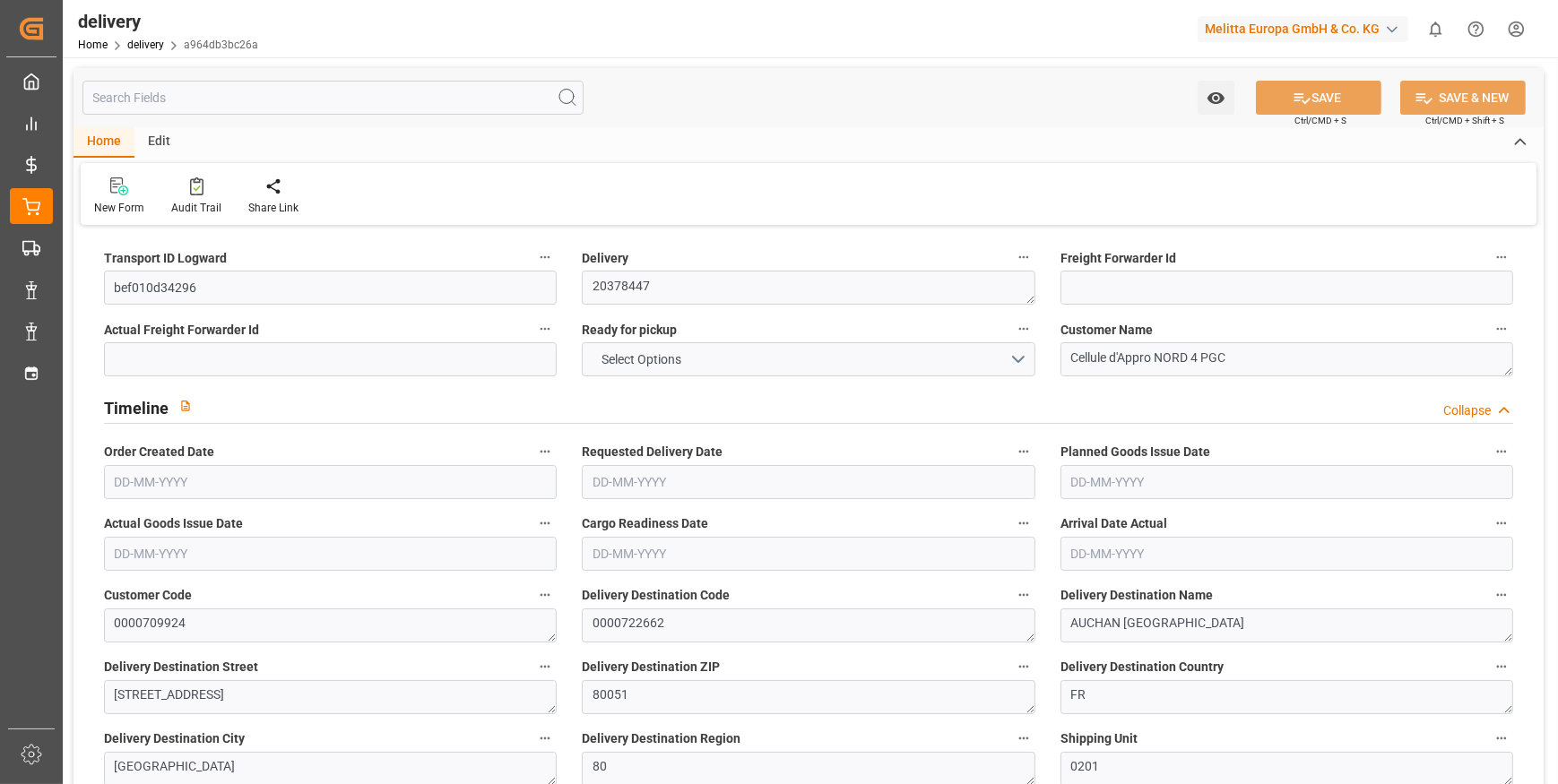
type input "1.5"
type input "1.3"
type input "0"
type input "39"
type input "1851.946"
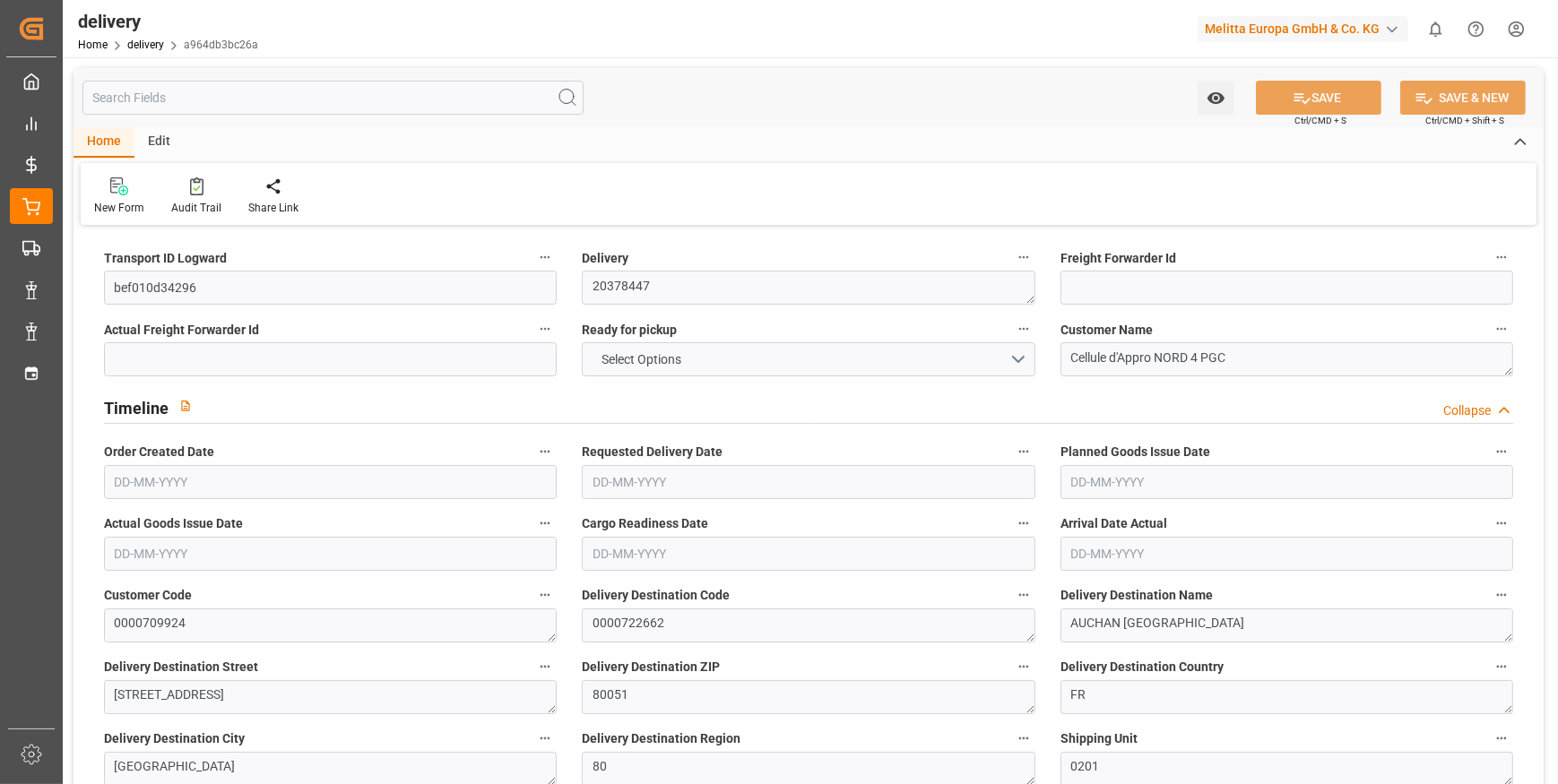
type input "101"
type input "2518.0735"
type input "0.1617"
type input "0"
type input "19-09-2025"
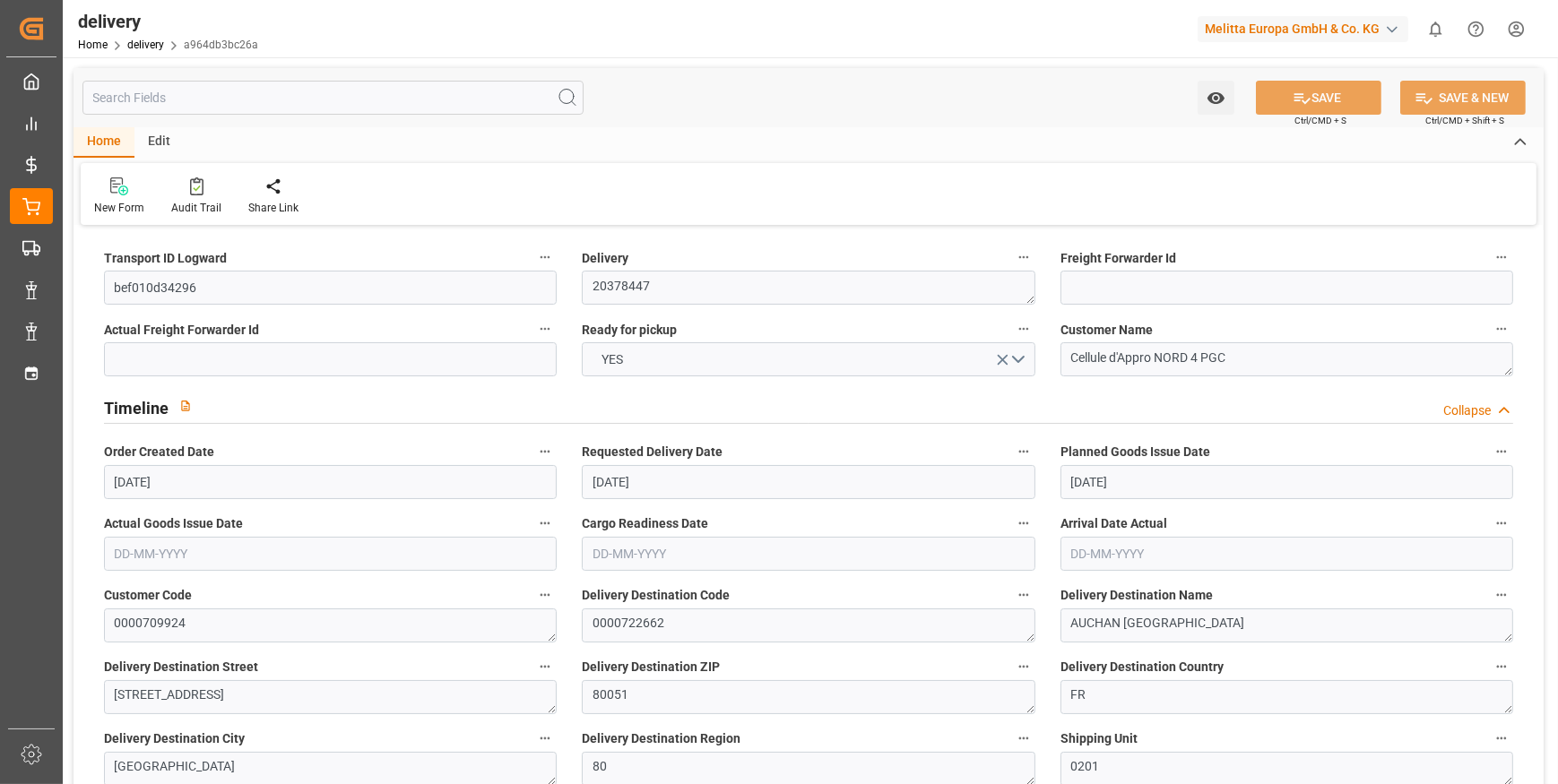
type input "[DATE]"
type input "16-09-2025 11:01"
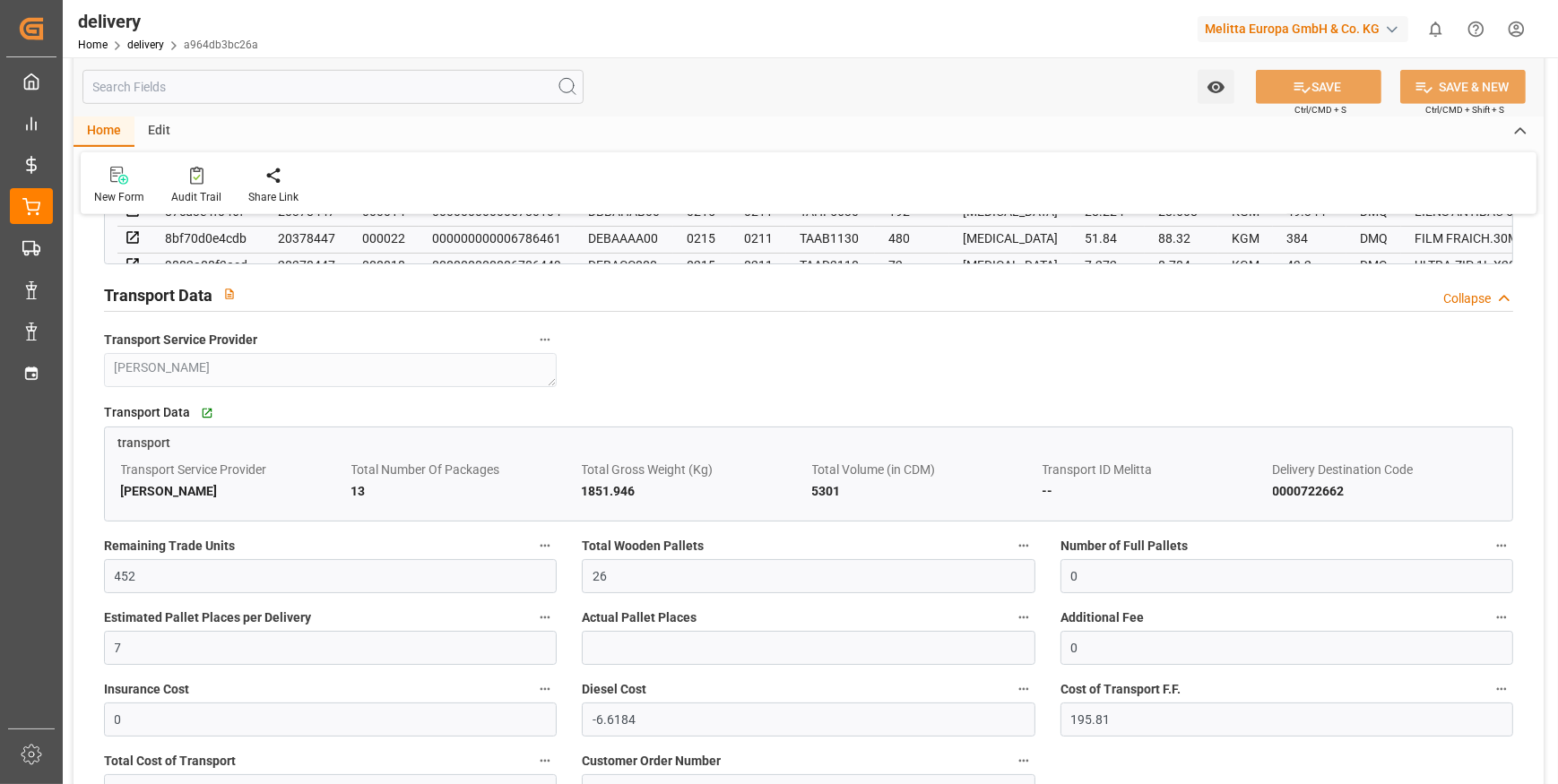
scroll to position [1630, 0]
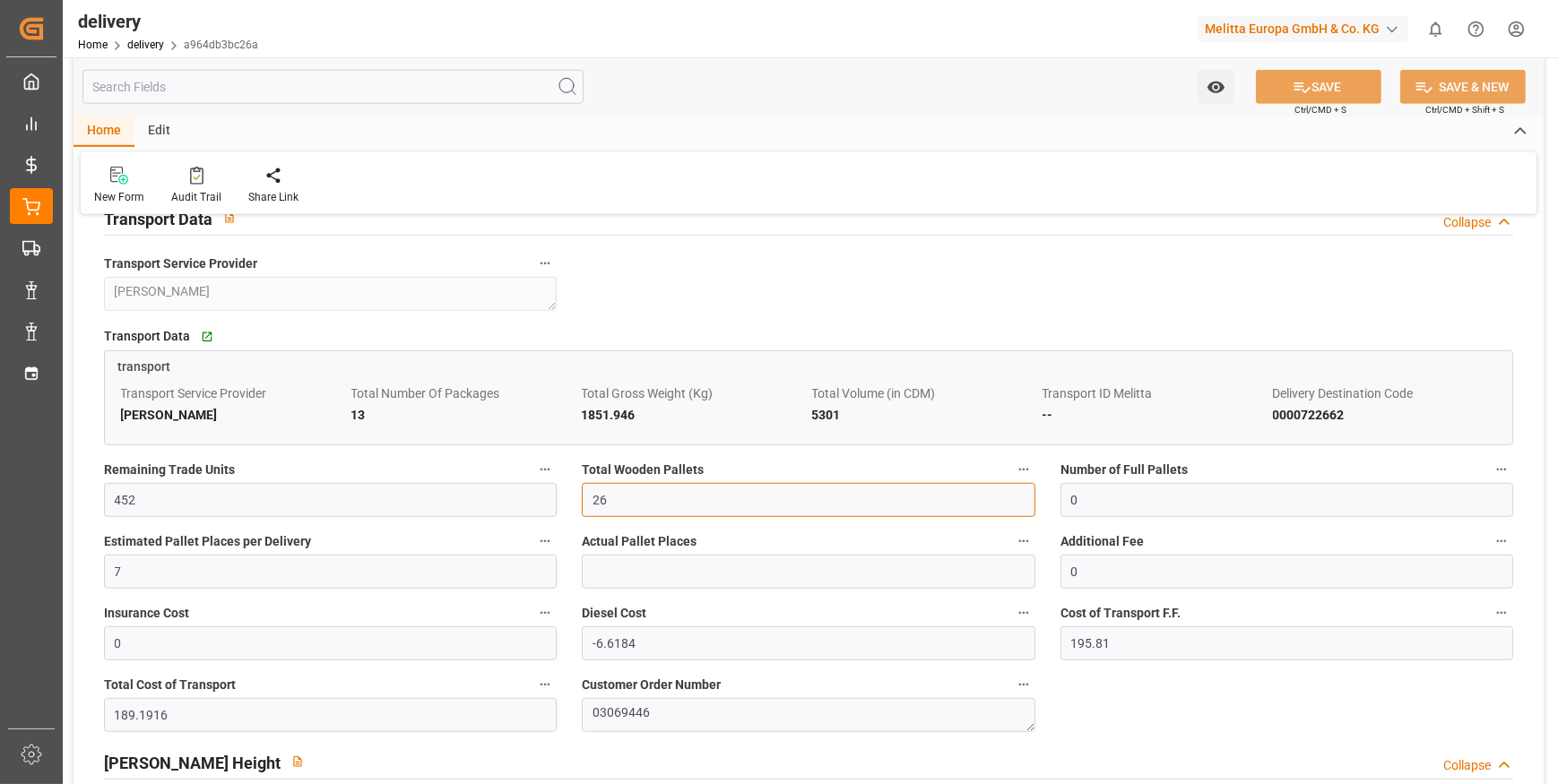
click at [644, 508] on input "26" at bounding box center [808, 500] width 453 height 34
type input "21"
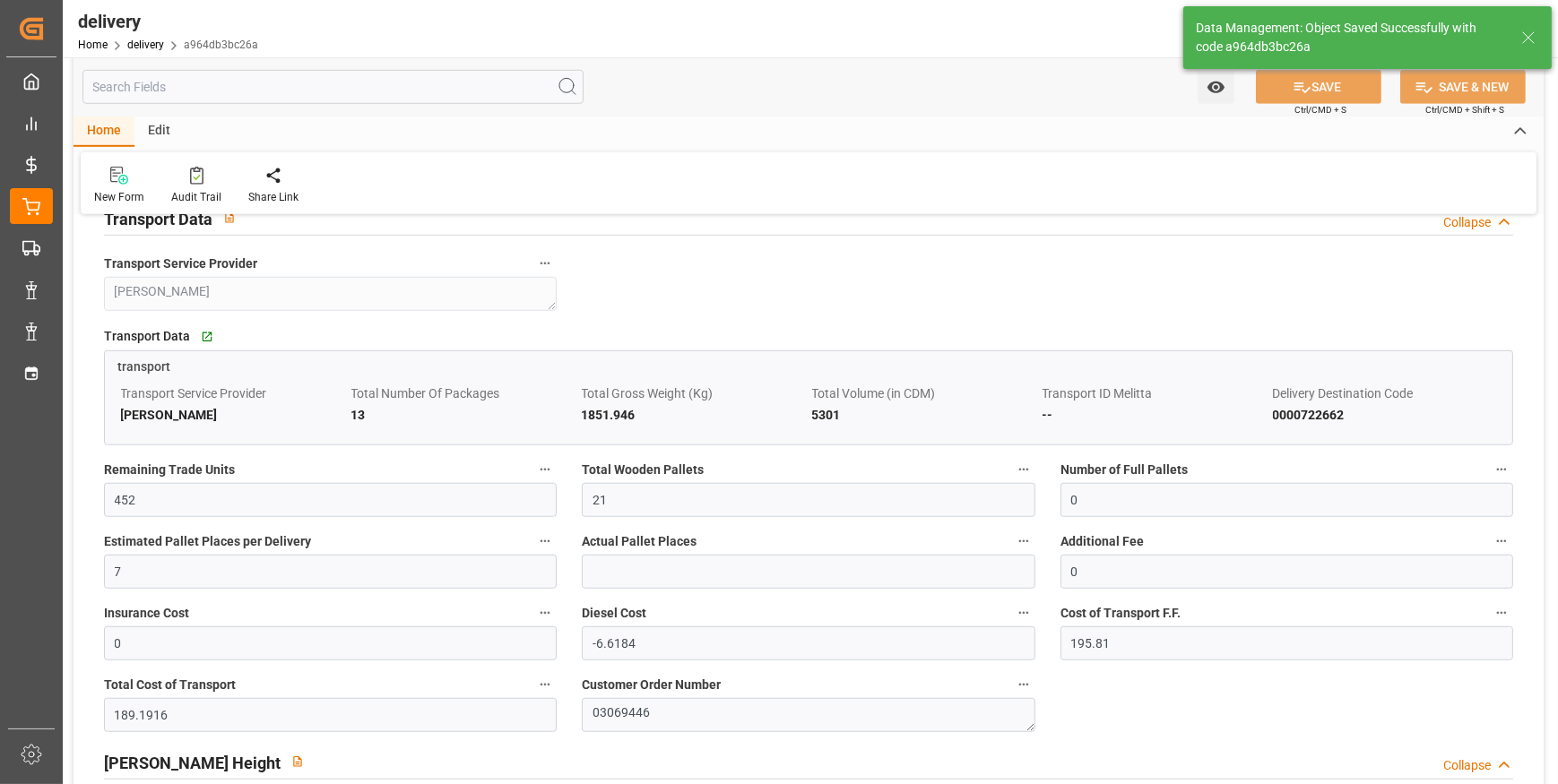
type input "31.5"
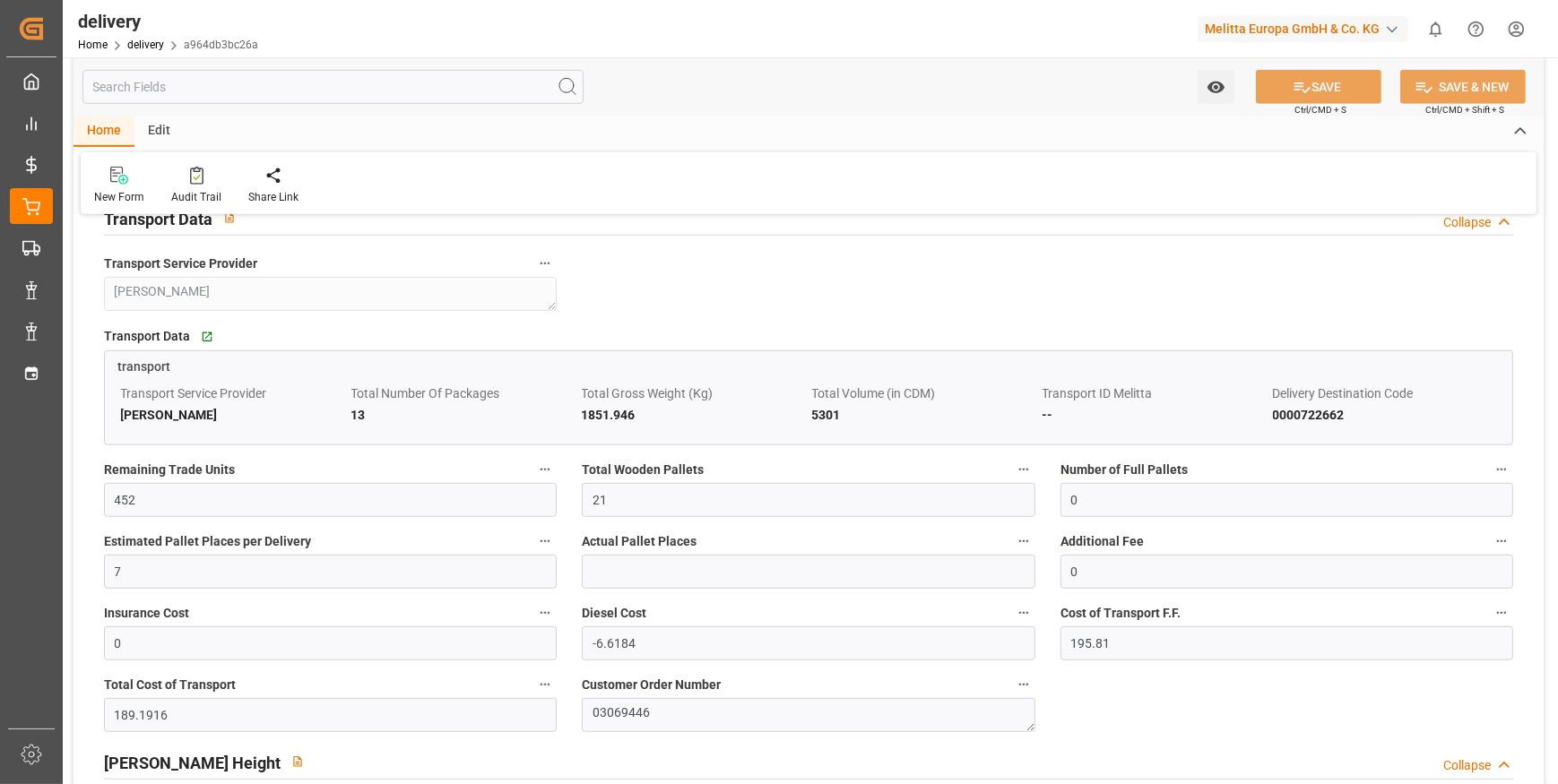
scroll to position [1140, 0]
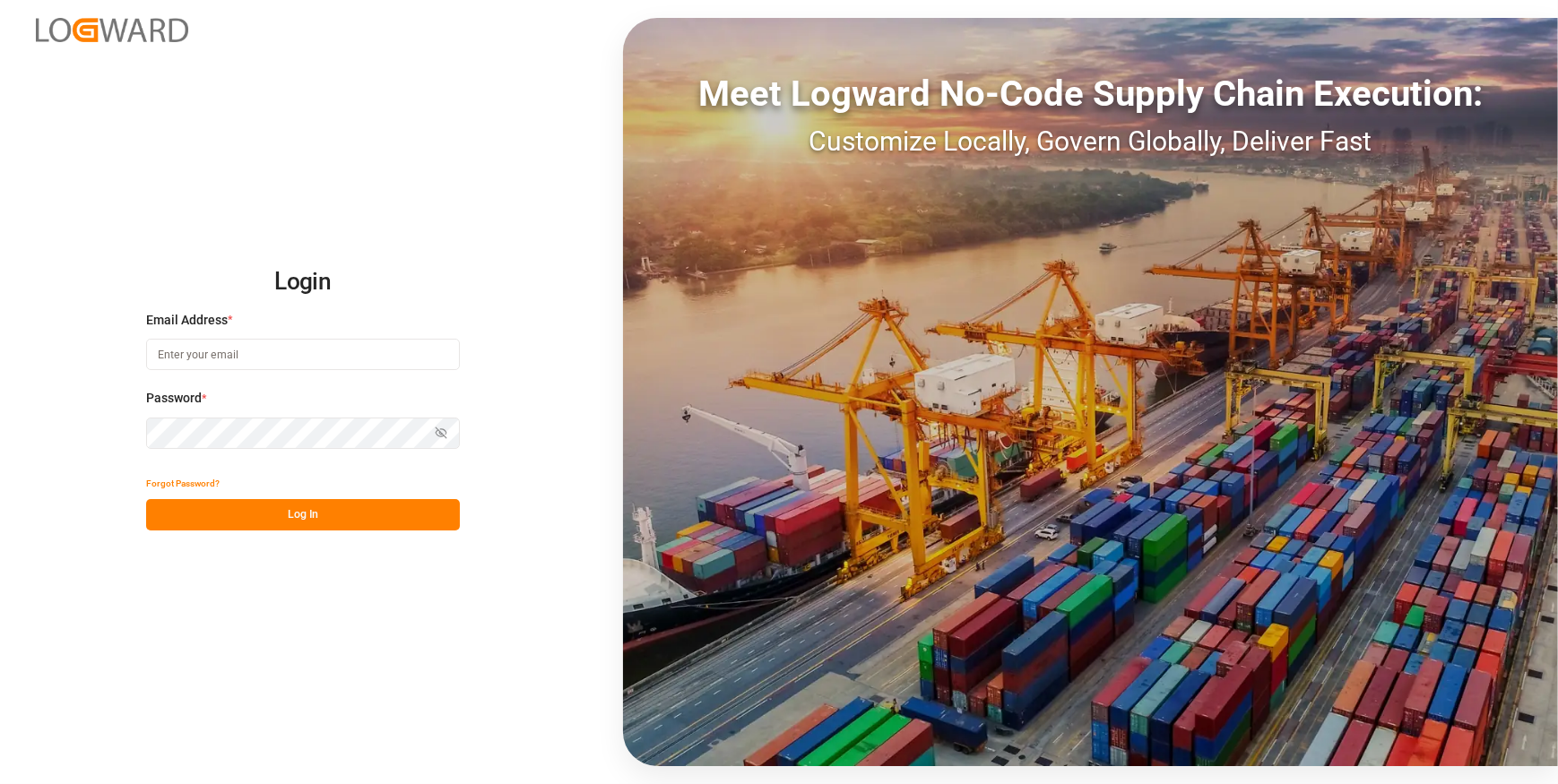
type input "[EMAIL_ADDRESS][DOMAIN_NAME]"
click at [364, 520] on button "Log In" at bounding box center [302, 514] width 313 height 31
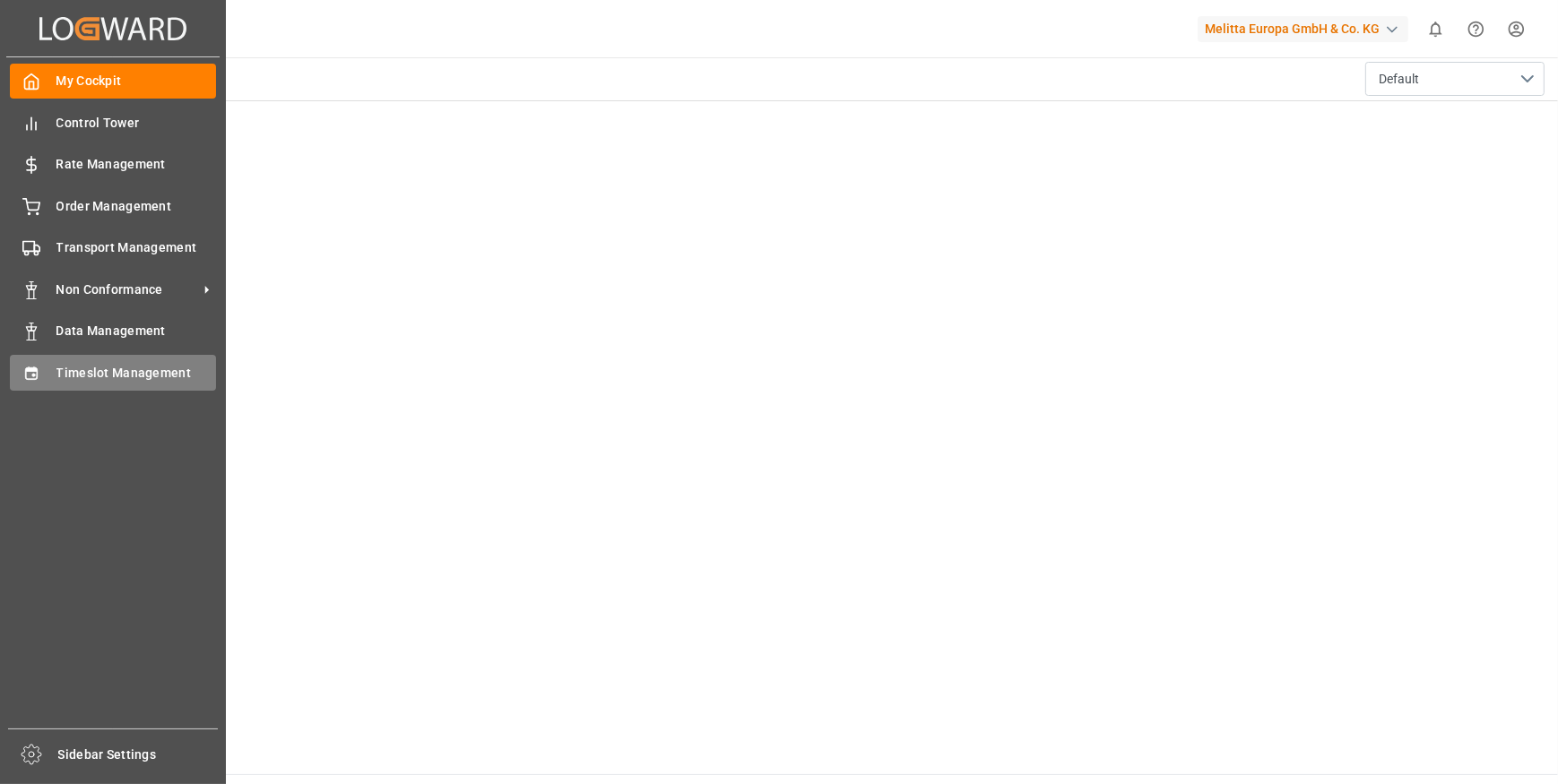
click at [98, 376] on span "Timeslot Management" at bounding box center [136, 373] width 160 height 19
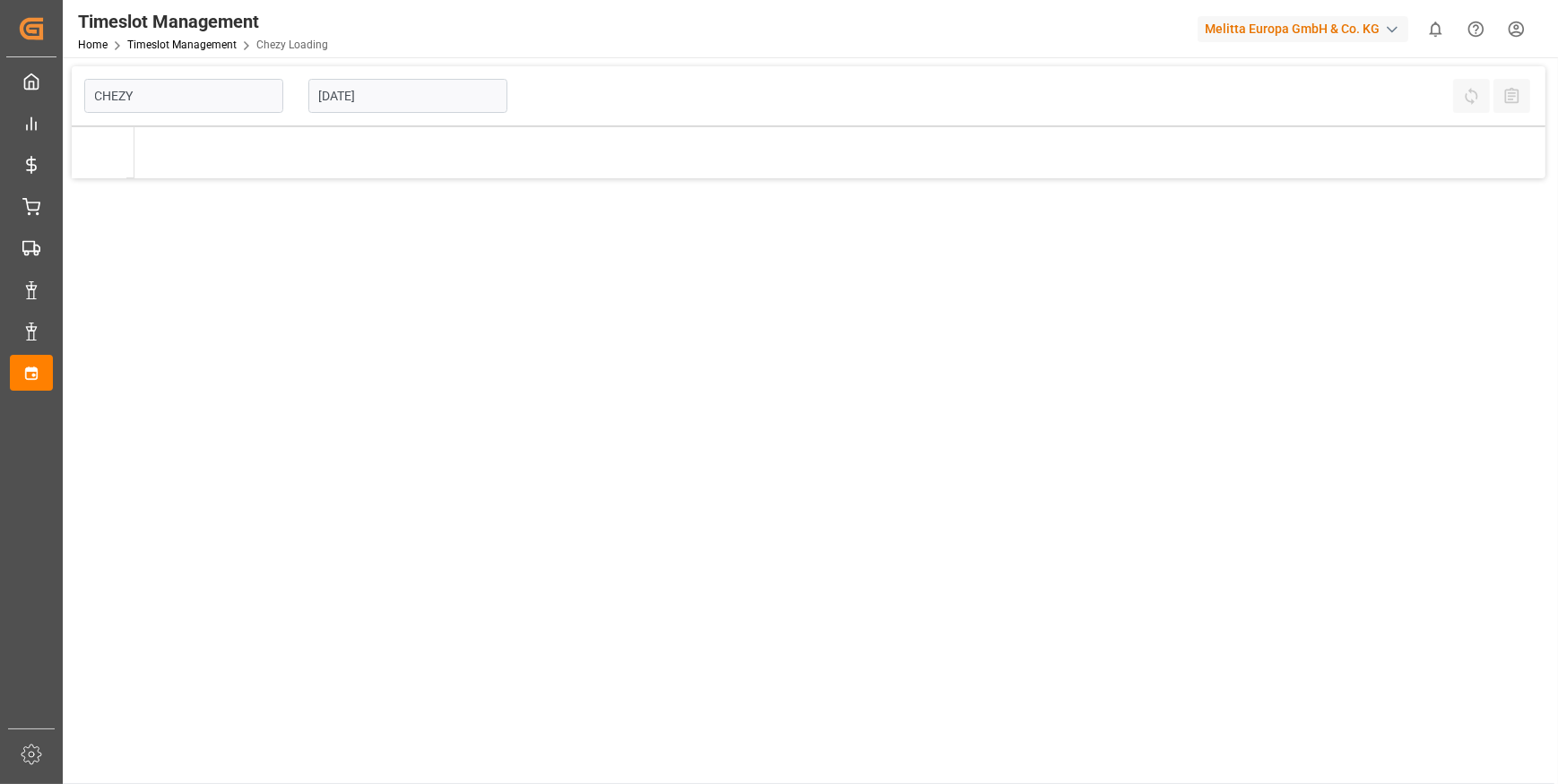
type input "Chezy Loading"
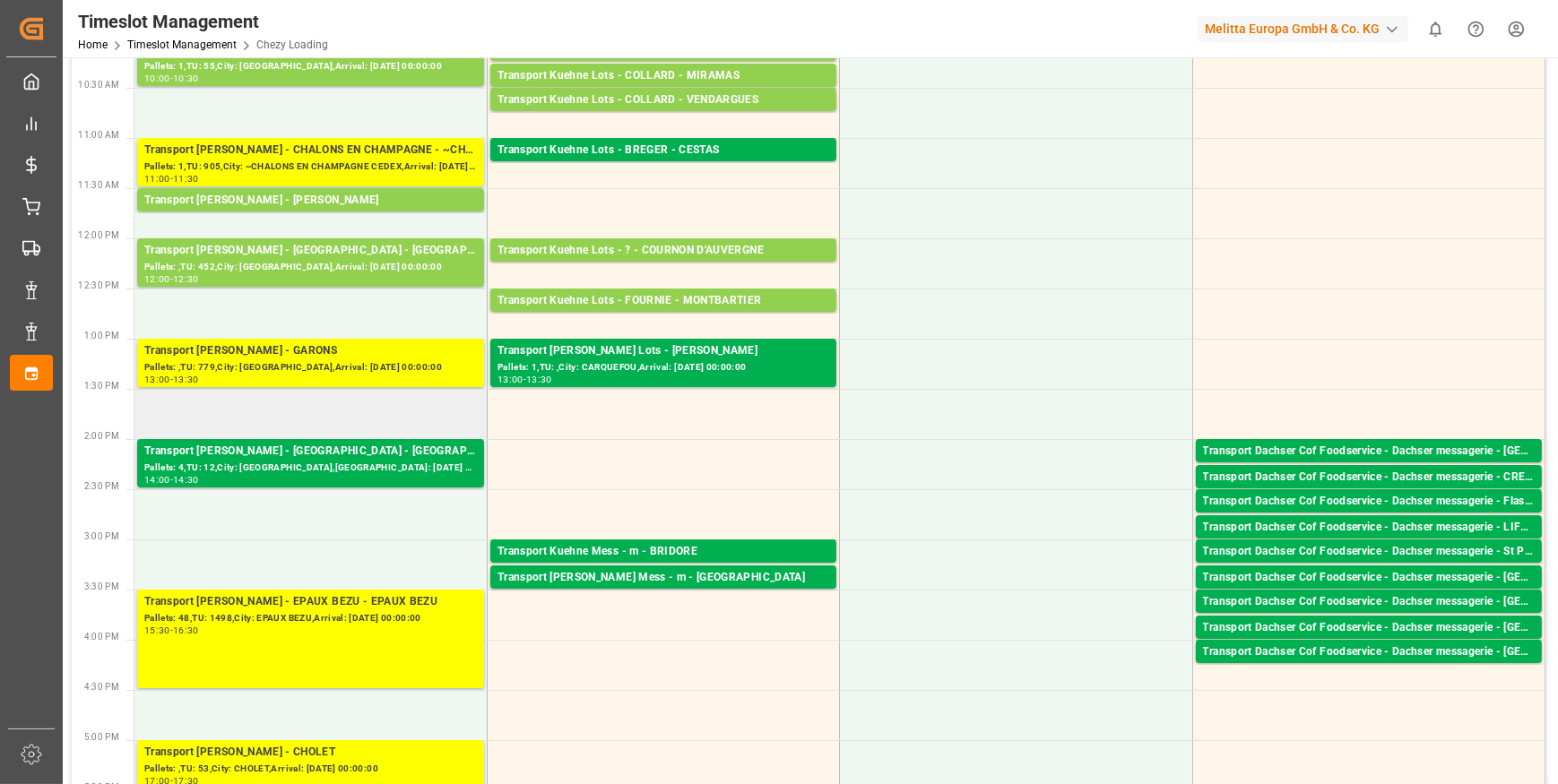
scroll to position [326, 0]
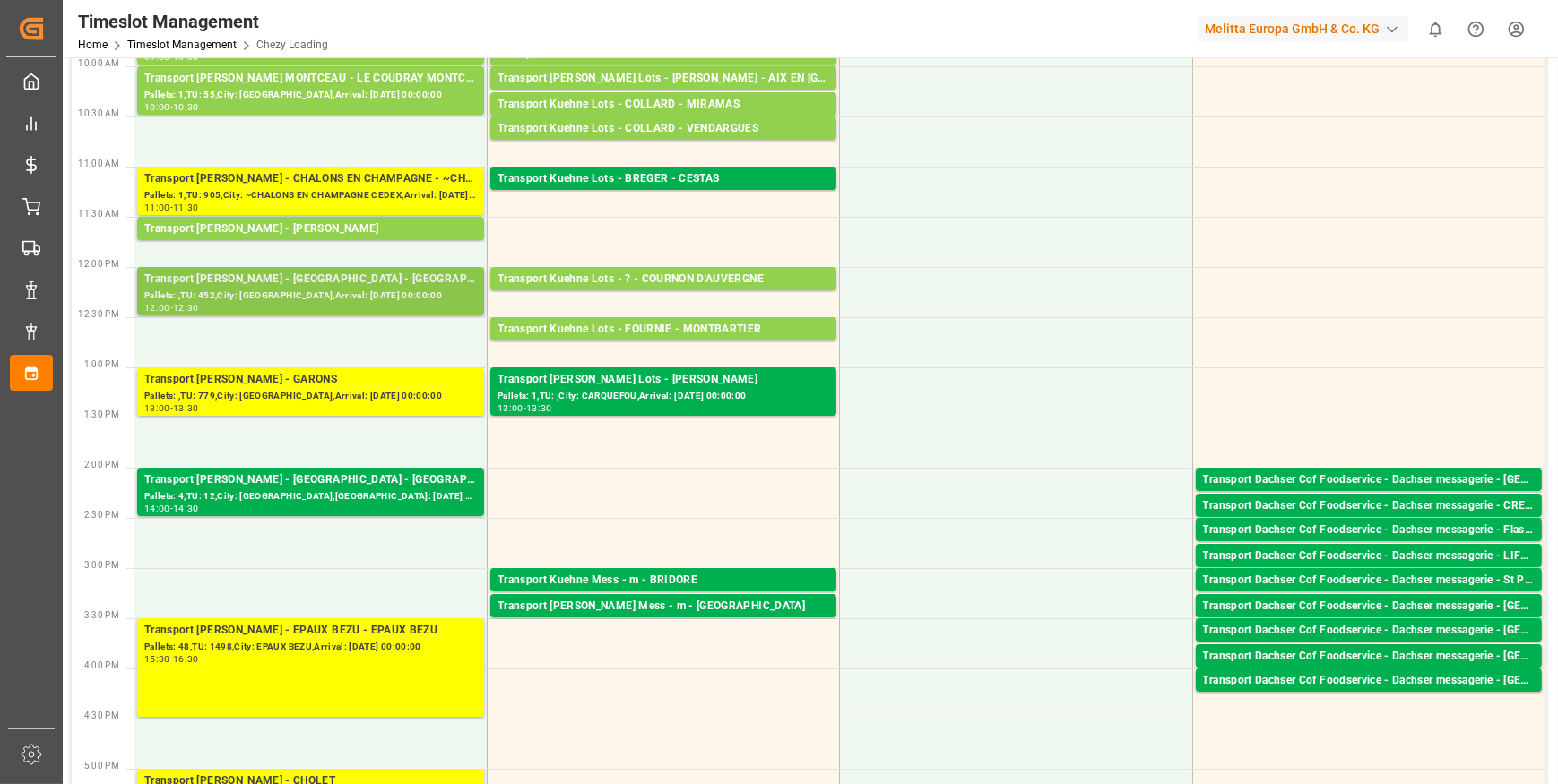
click at [305, 293] on div "Pallets: ,TU: 452,City: [GEOGRAPHIC_DATA],Arrival: [DATE] 00:00:00" at bounding box center [310, 296] width 332 height 15
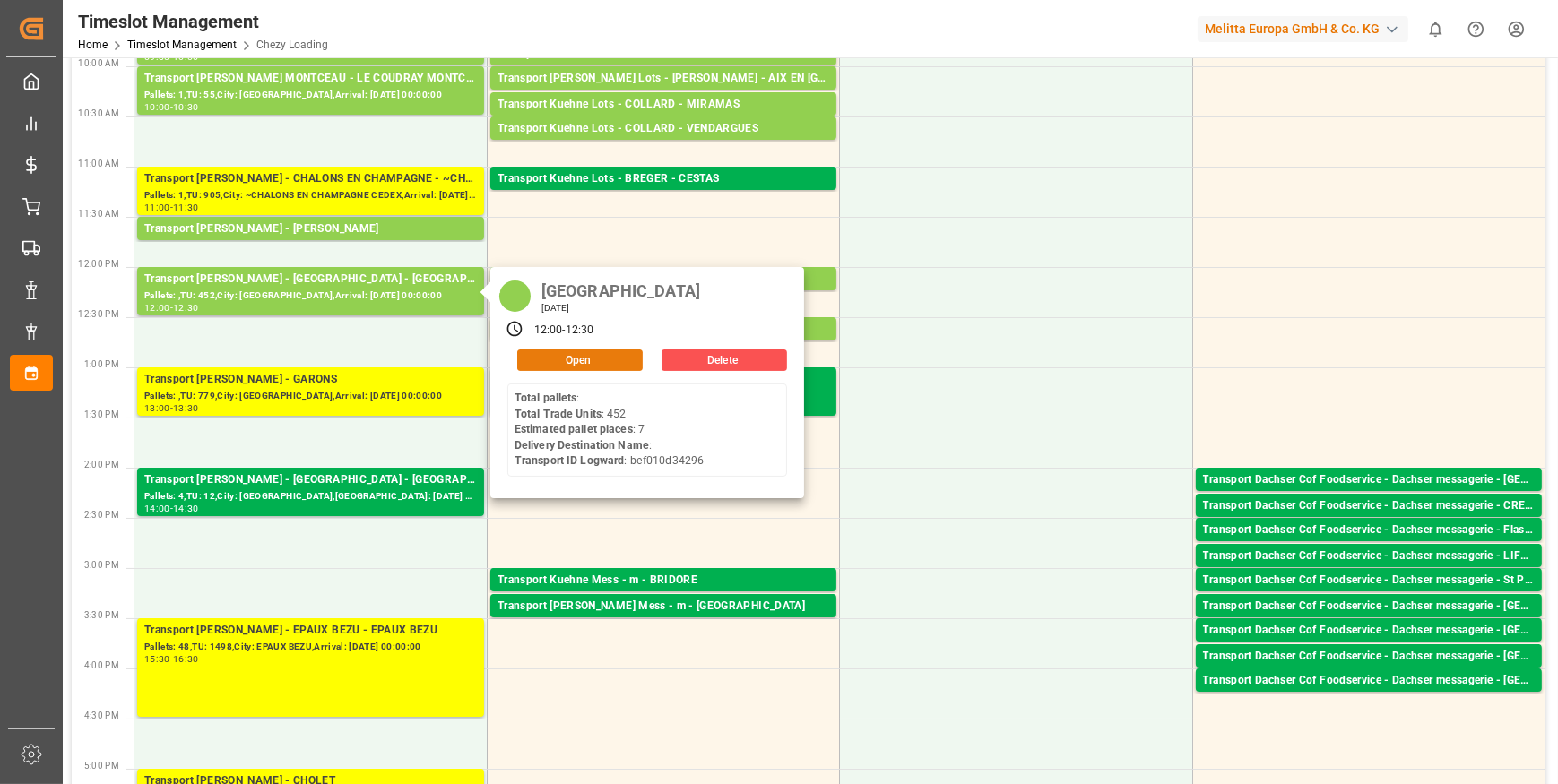
click at [600, 354] on button "Open" at bounding box center [580, 360] width 125 height 22
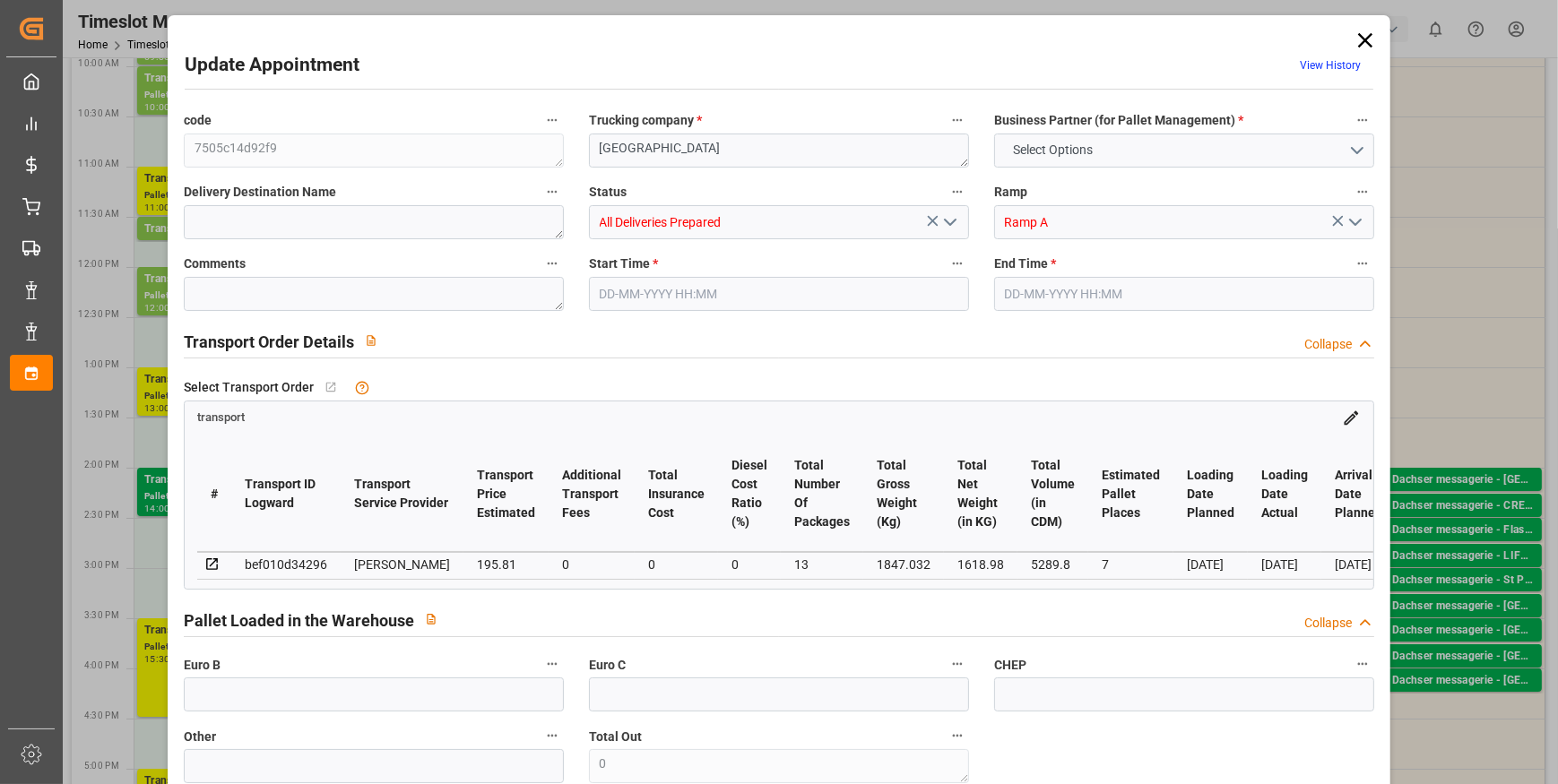
type input "7"
type input "195.81"
type input "0"
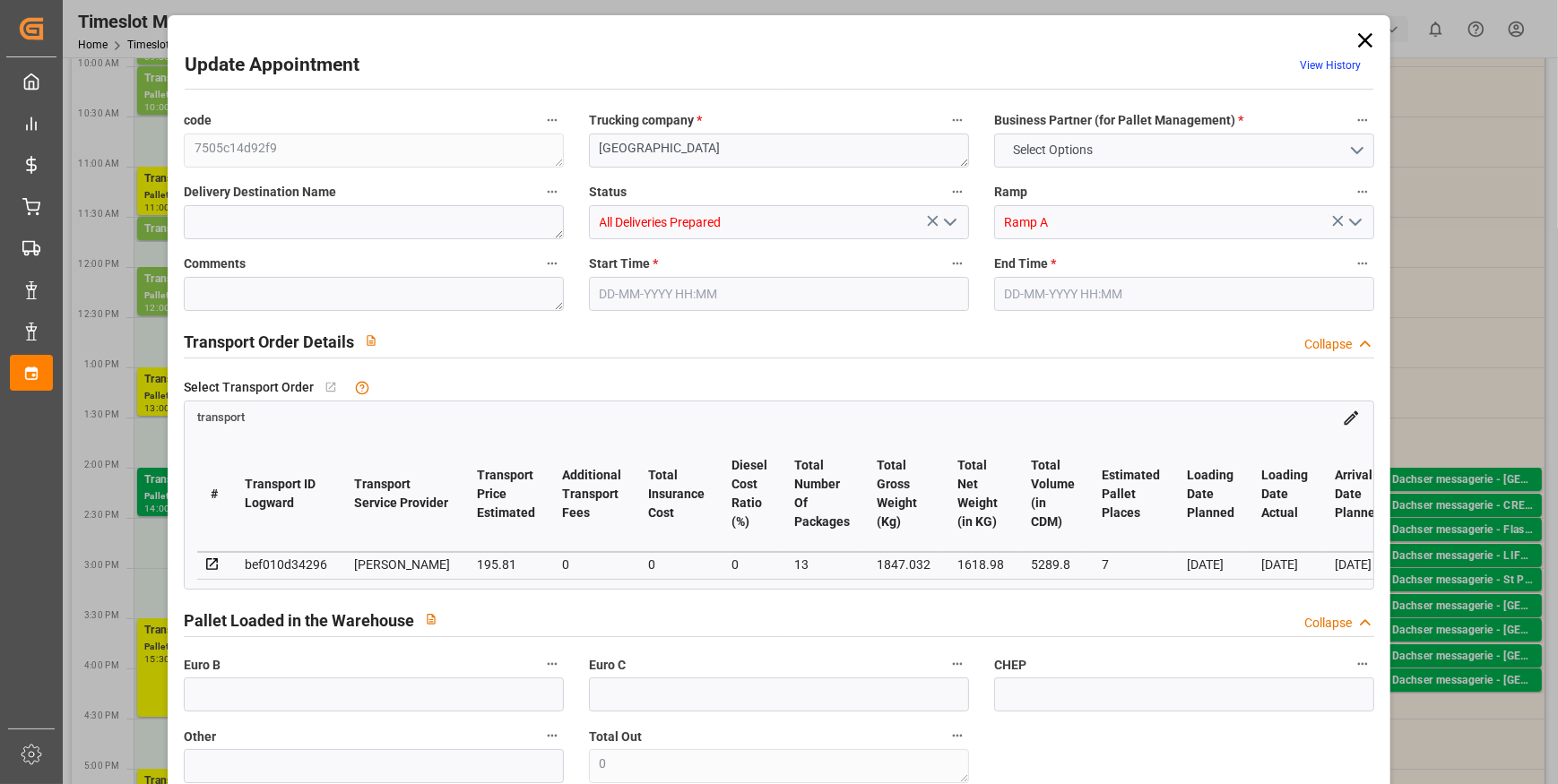
type input "189.1916"
type input "-6.6184"
type input "13"
type input "1618.98"
type input "2445.032"
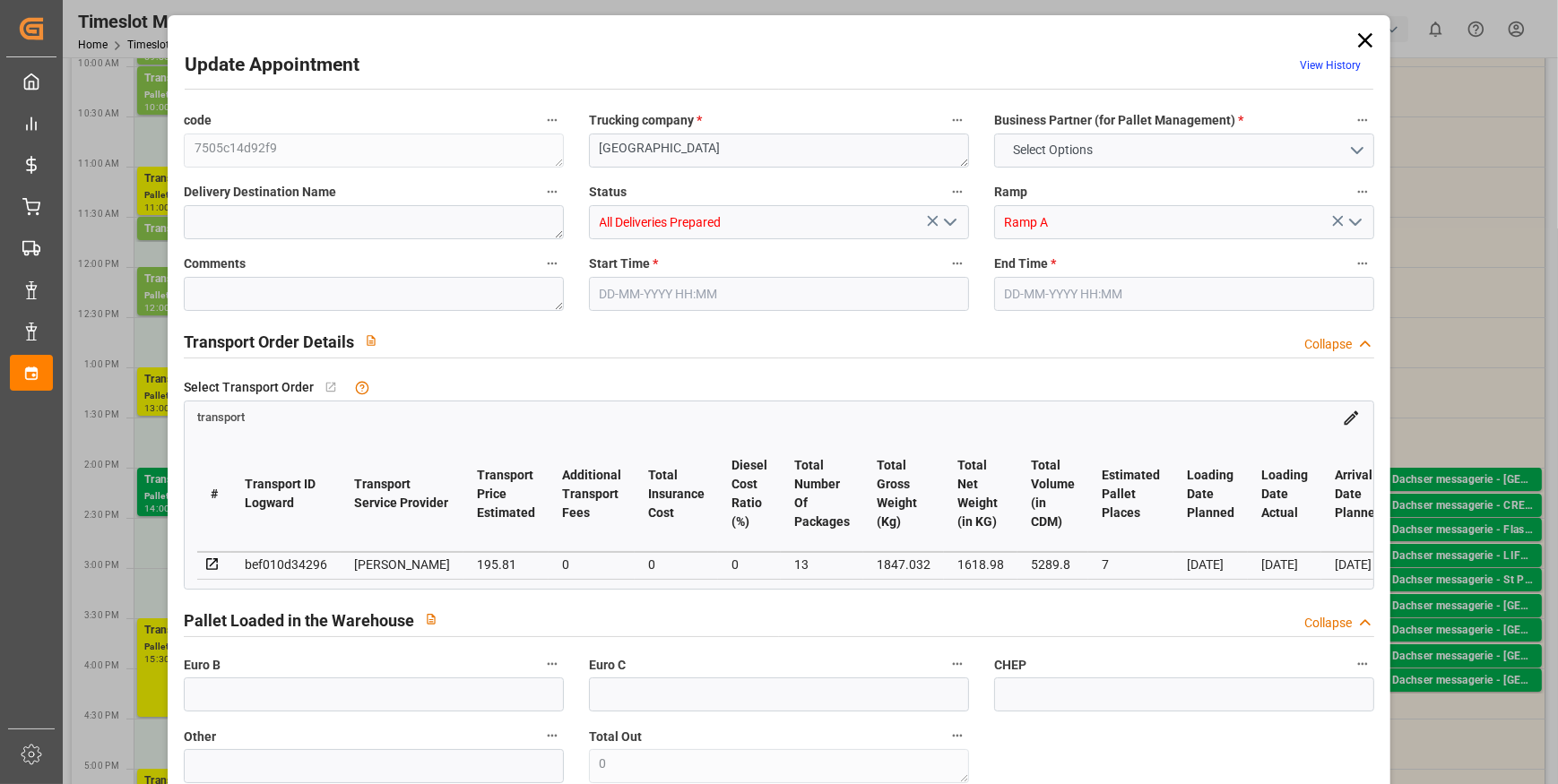
type input "5289.8"
type input "80"
type input "0"
type input "451"
type input "26"
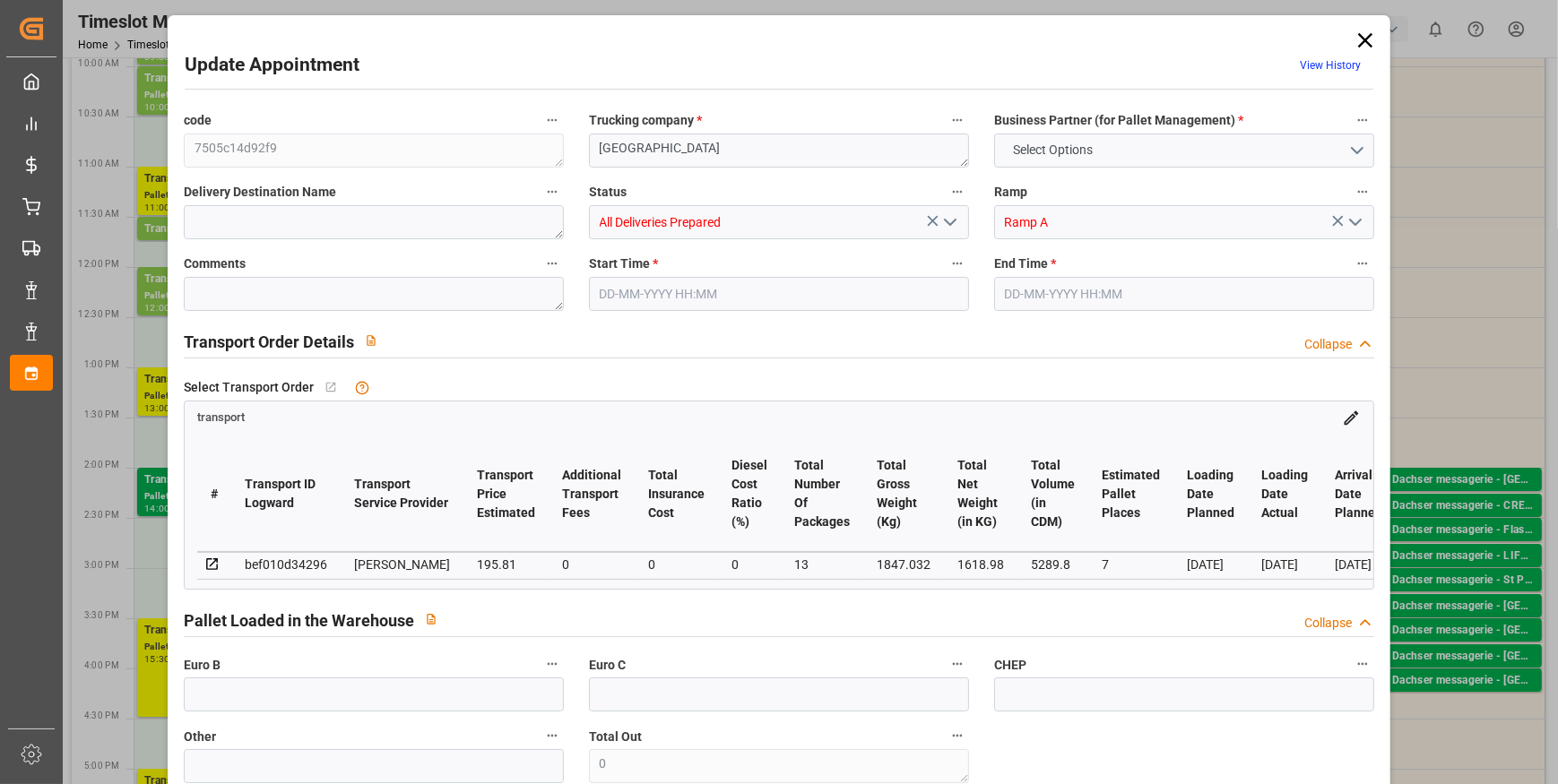
type input "101"
type input "1847.032"
type input "0"
type input "4710.8598"
type input "0"
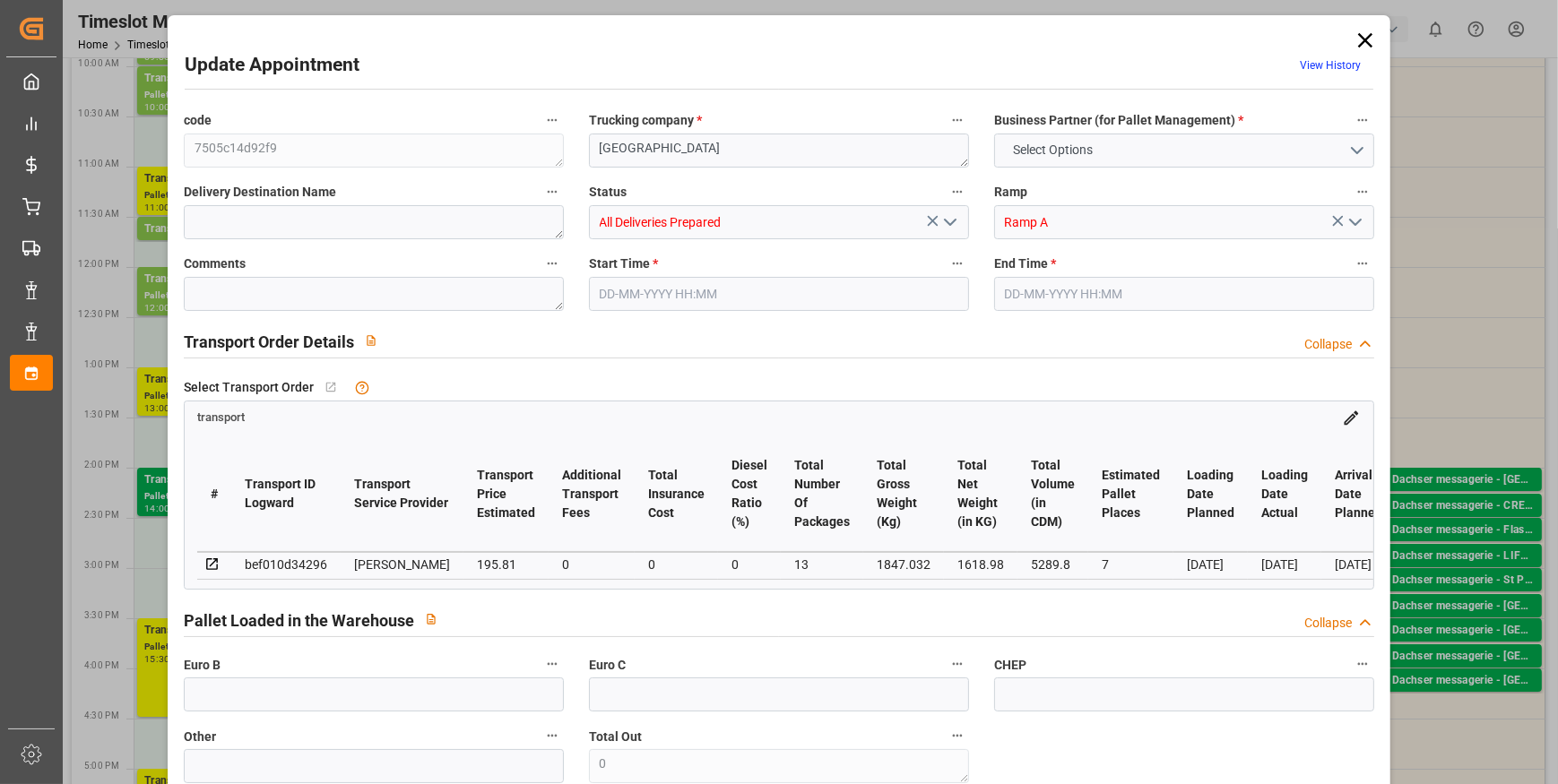
type input "0"
type input "21"
type input "35"
type input "22-09-2025 12:00"
type input "22-09-2025 12:30"
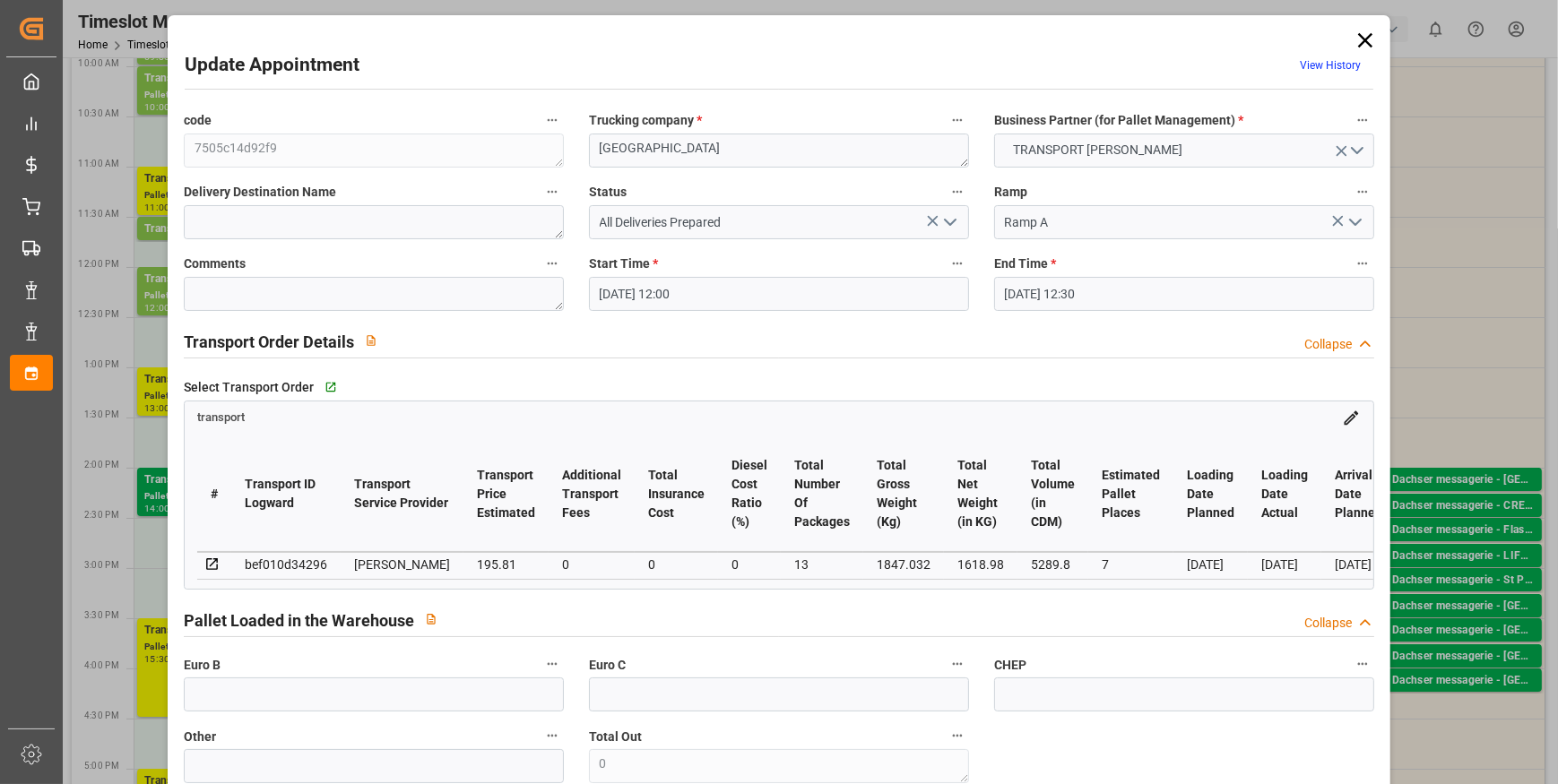
type input "16-09-2025 12:46"
type input "16-09-2025 11:33"
type input "[DATE]"
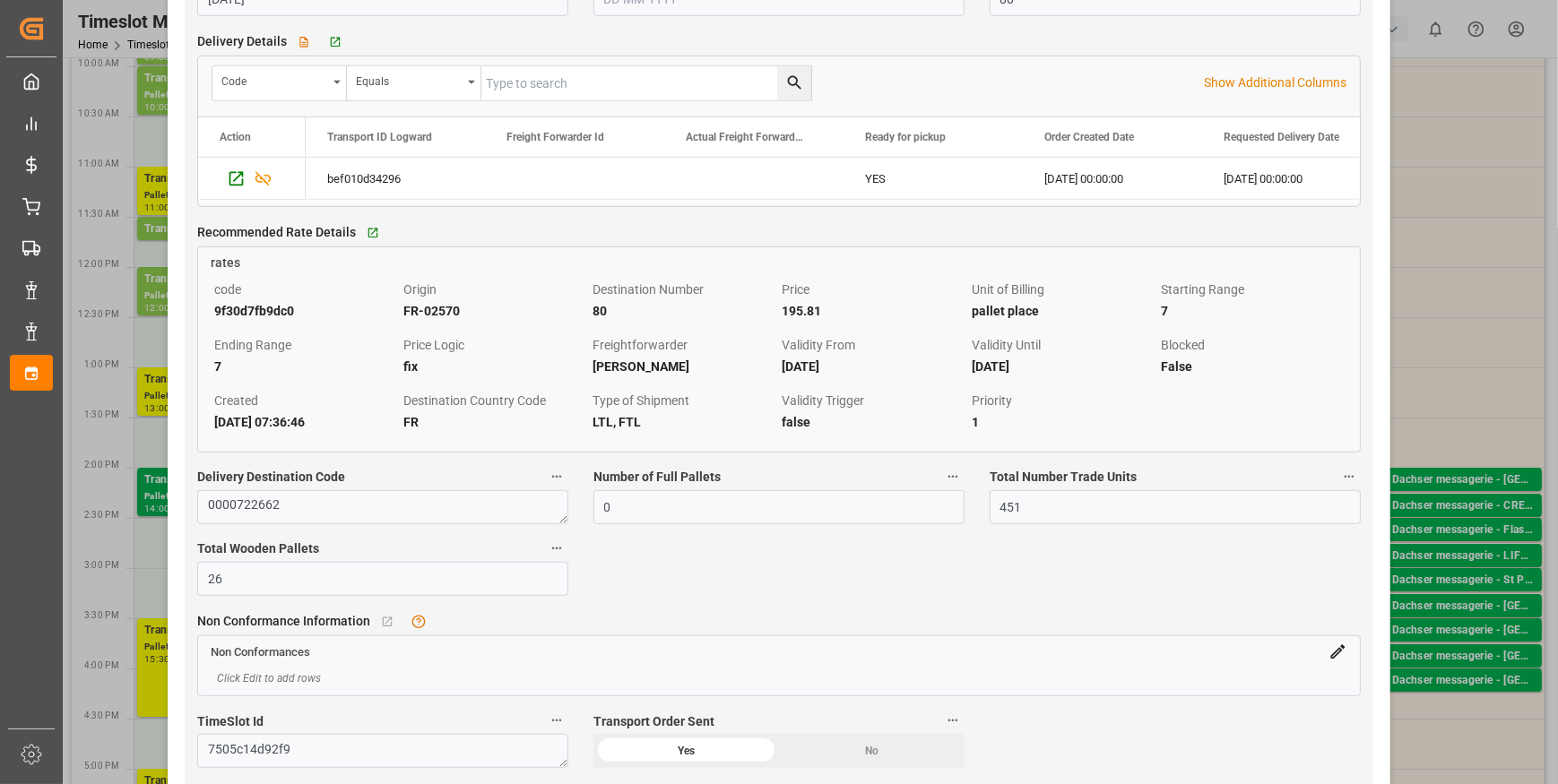
scroll to position [1466, 0]
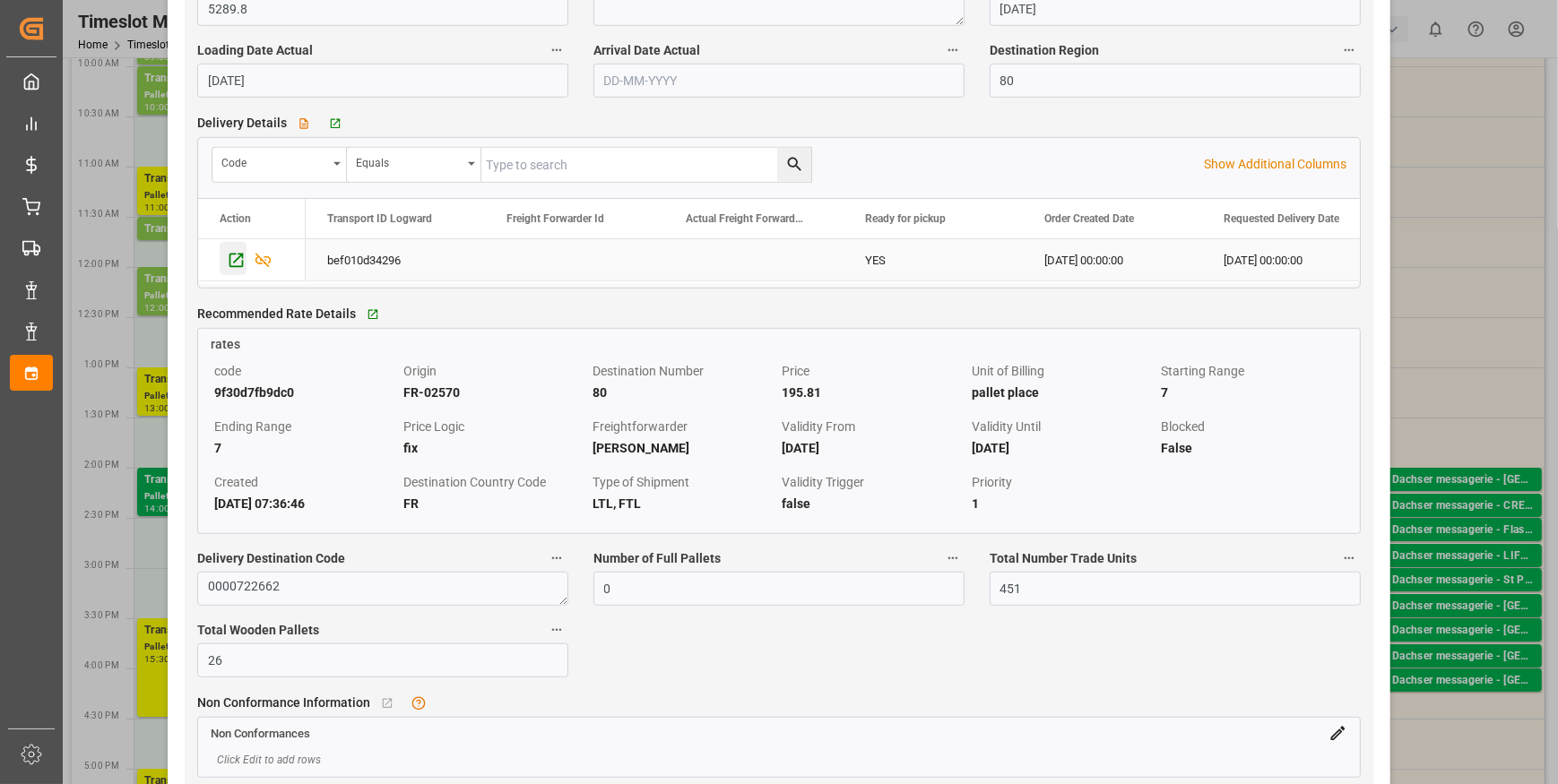
click at [234, 263] on icon "Press SPACE to select this row." at bounding box center [236, 259] width 14 height 14
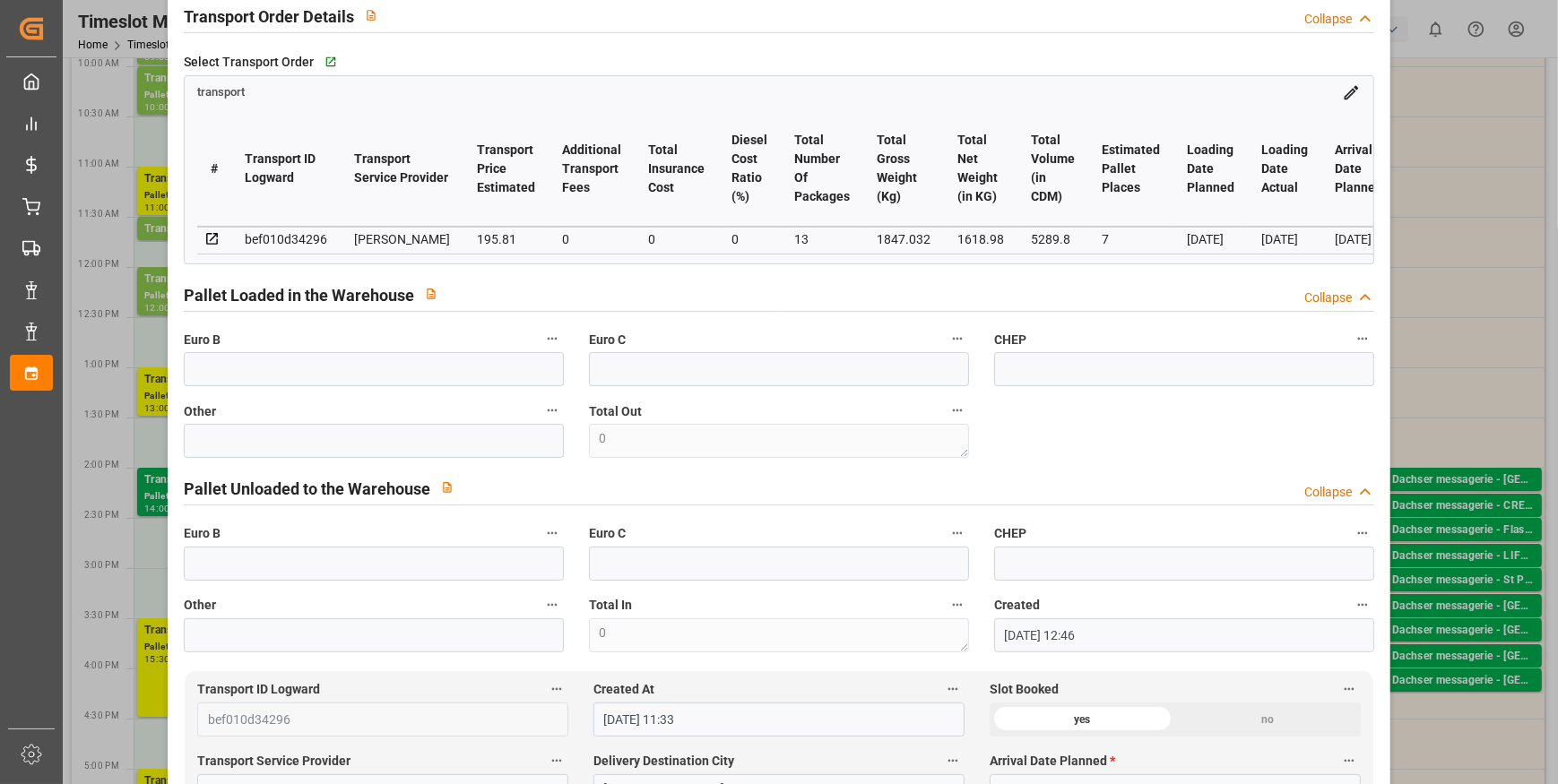
scroll to position [80, 0]
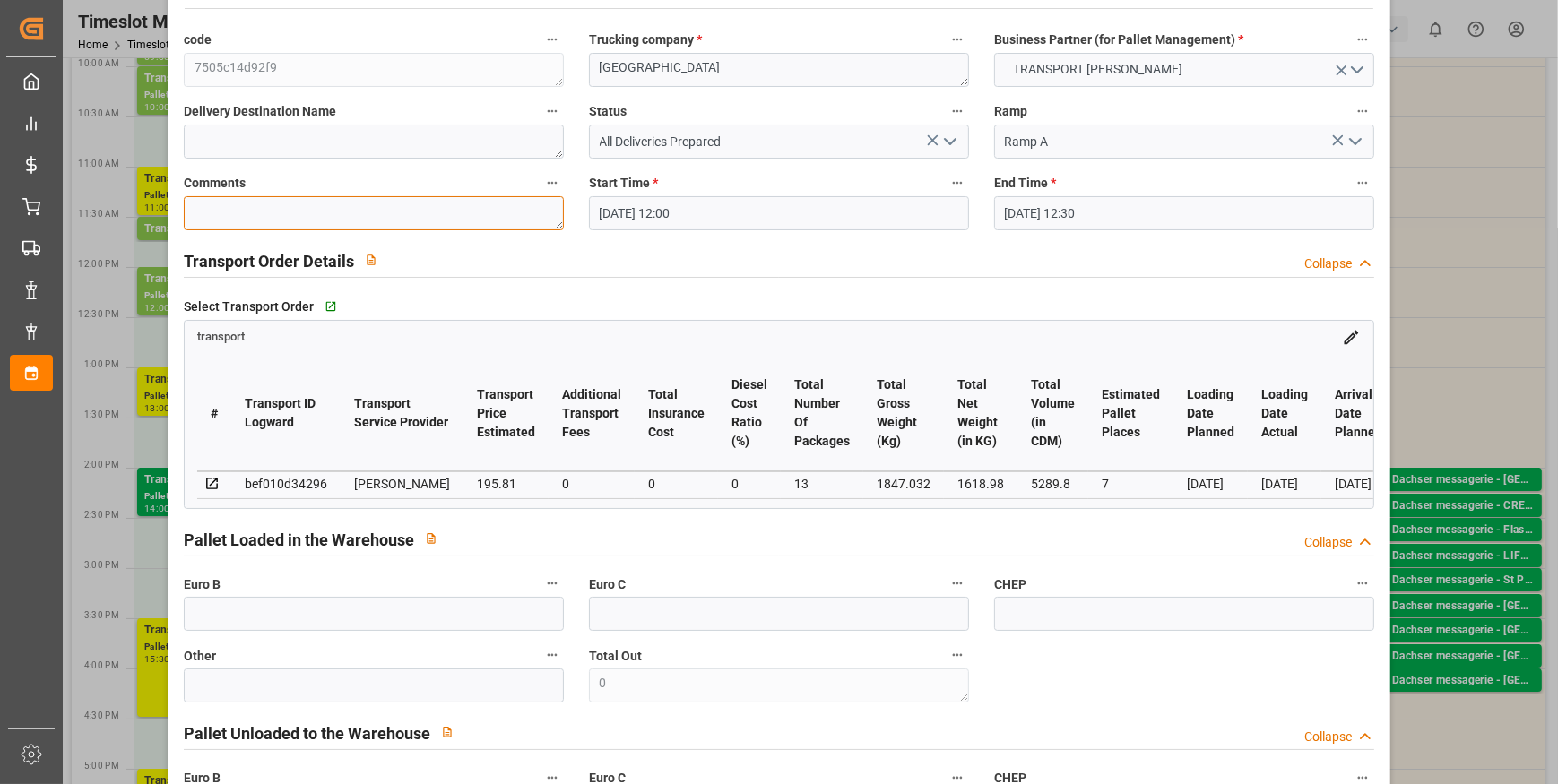
click at [238, 205] on textarea at bounding box center [373, 213] width 380 height 34
type textarea "rt6"
click at [952, 136] on icon "open menu" at bounding box center [950, 141] width 22 height 22
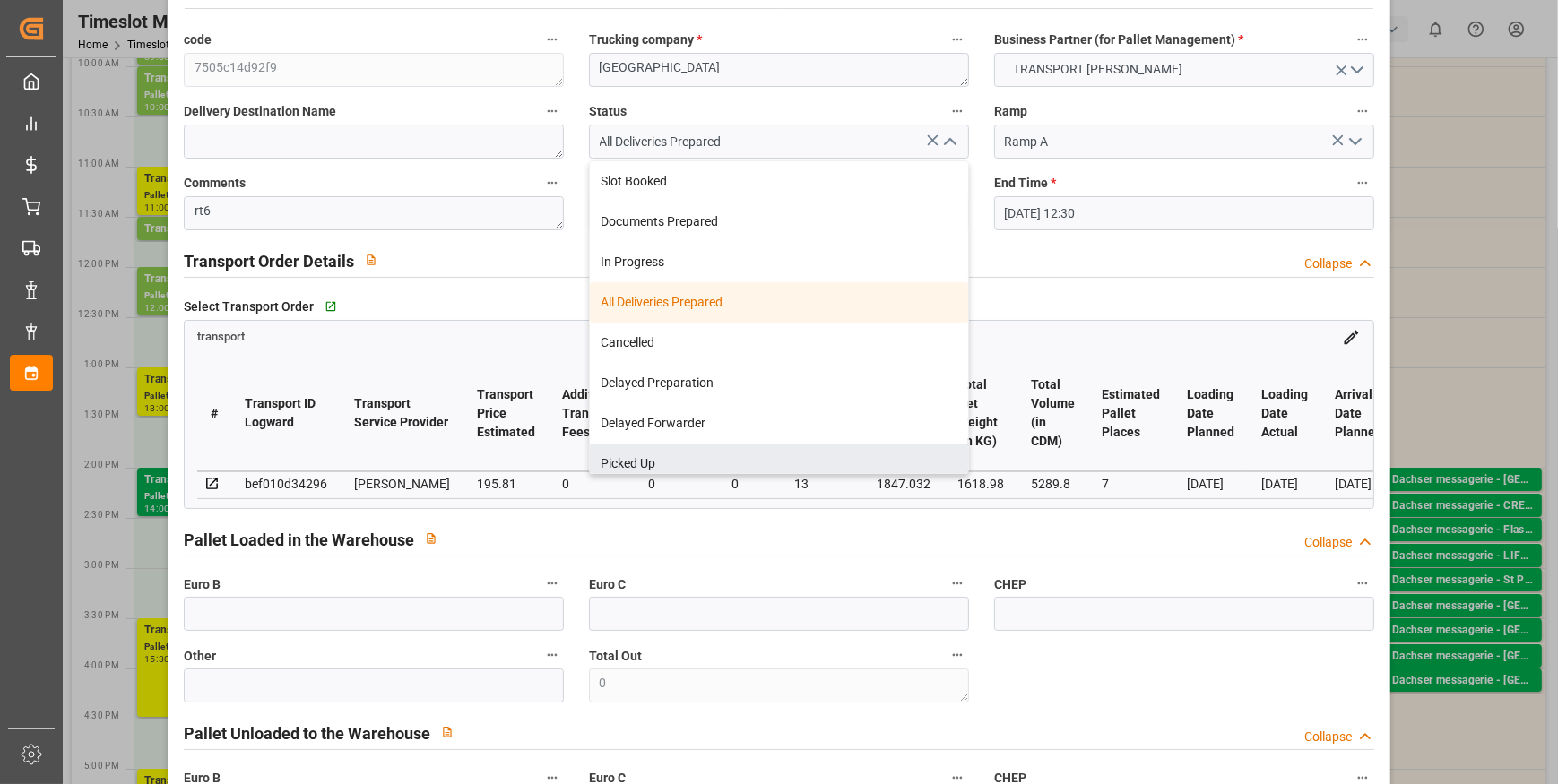
drag, startPoint x: 673, startPoint y: 456, endPoint x: 551, endPoint y: 481, distance: 124.5
click at [672, 457] on div "Picked Up" at bounding box center [779, 463] width 378 height 41
type input "Picked Up"
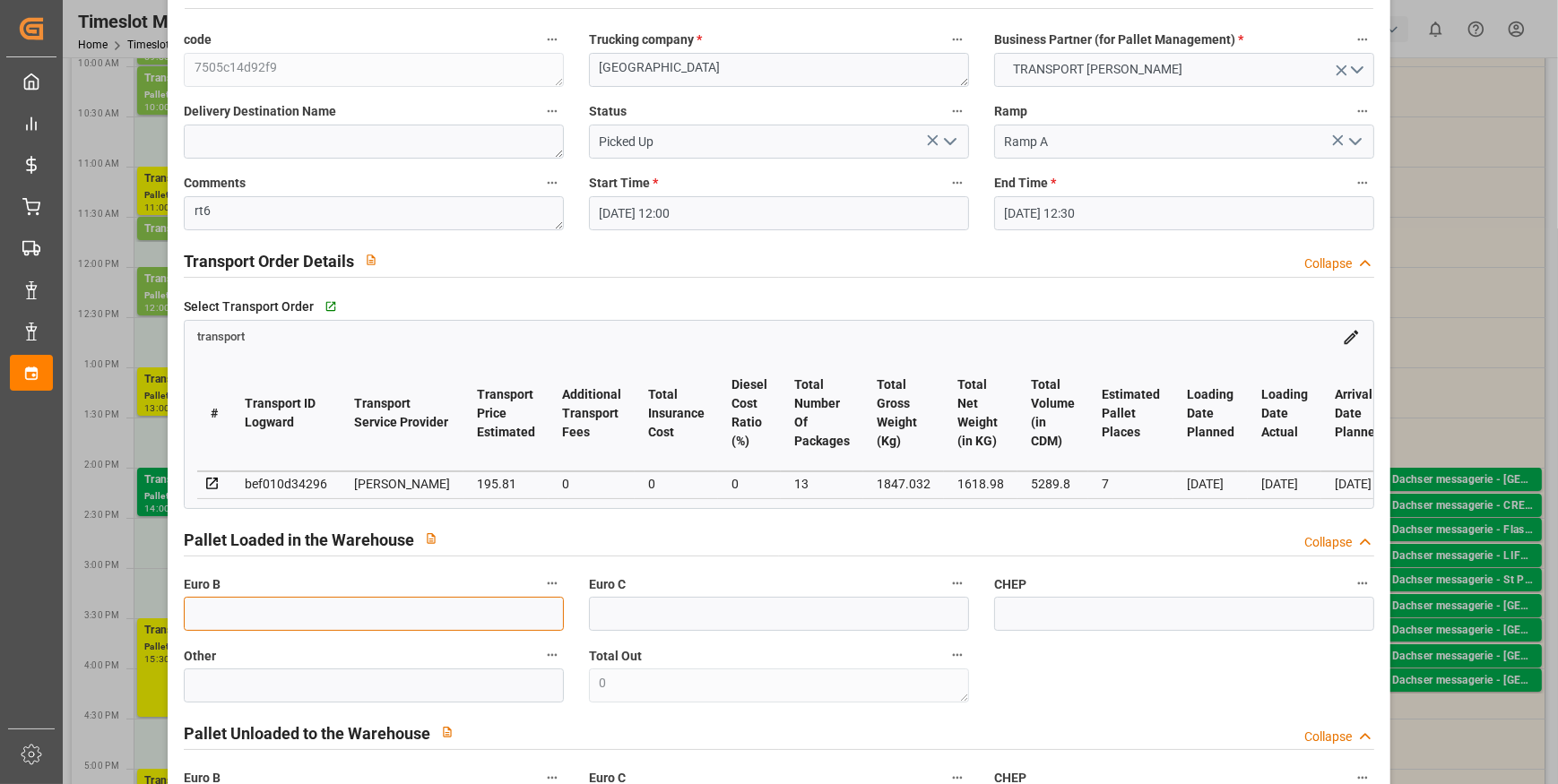
drag, startPoint x: 241, startPoint y: 625, endPoint x: 252, endPoint y: 625, distance: 11.0
click at [241, 625] on input "text" at bounding box center [373, 614] width 380 height 34
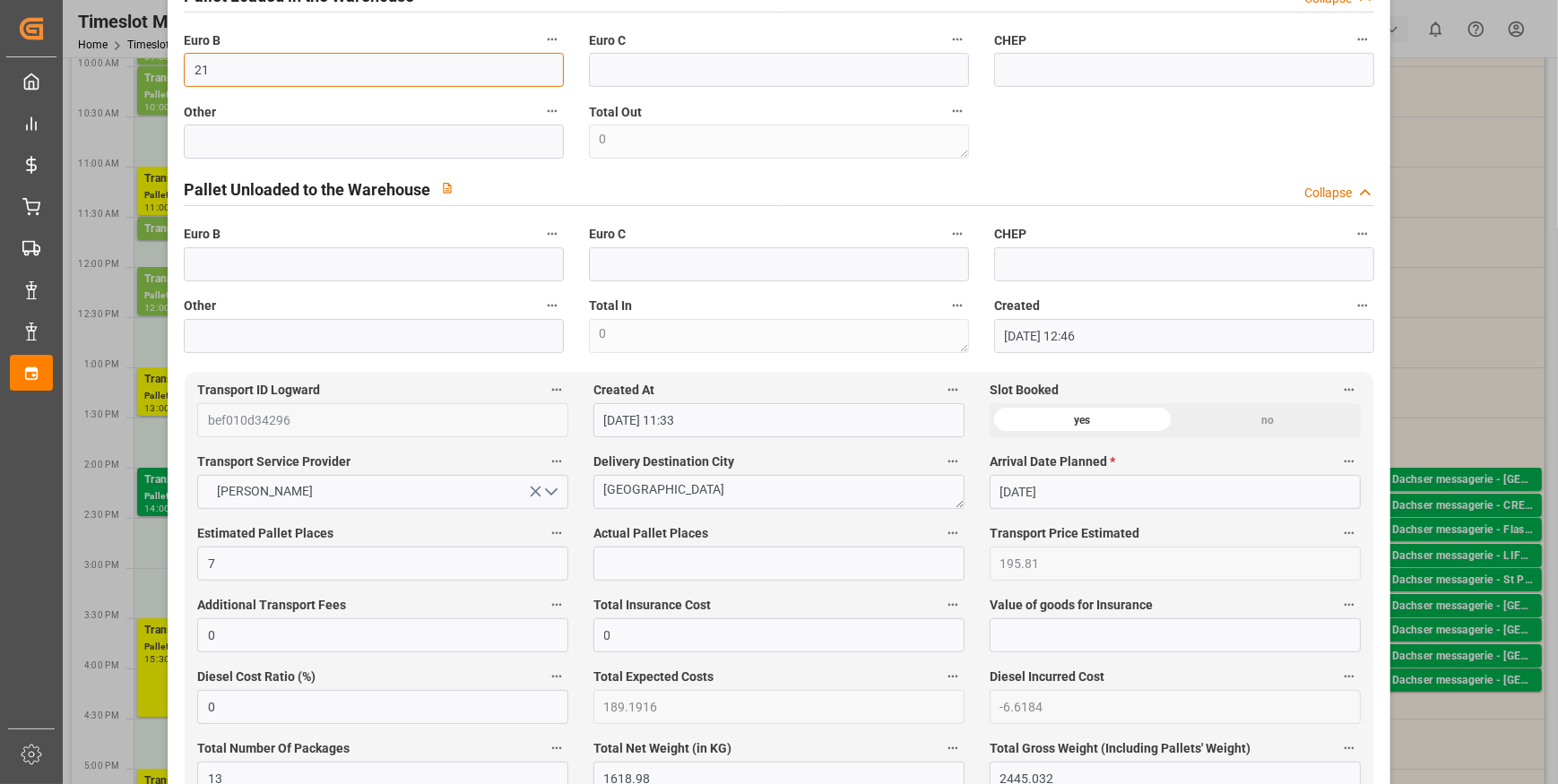
scroll to position [651, 0]
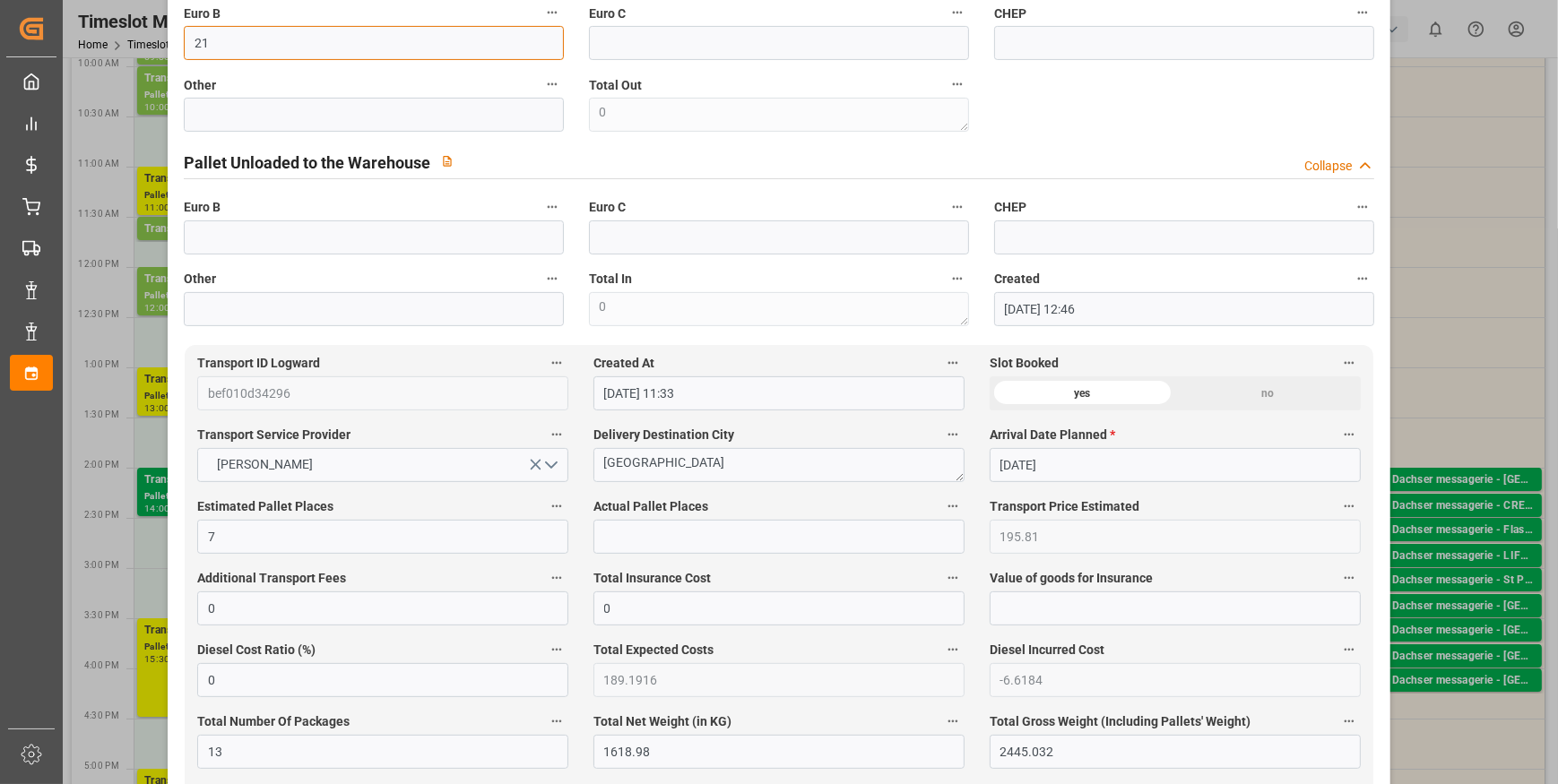
type input "21"
click at [643, 549] on input "text" at bounding box center [779, 537] width 371 height 34
type input "6"
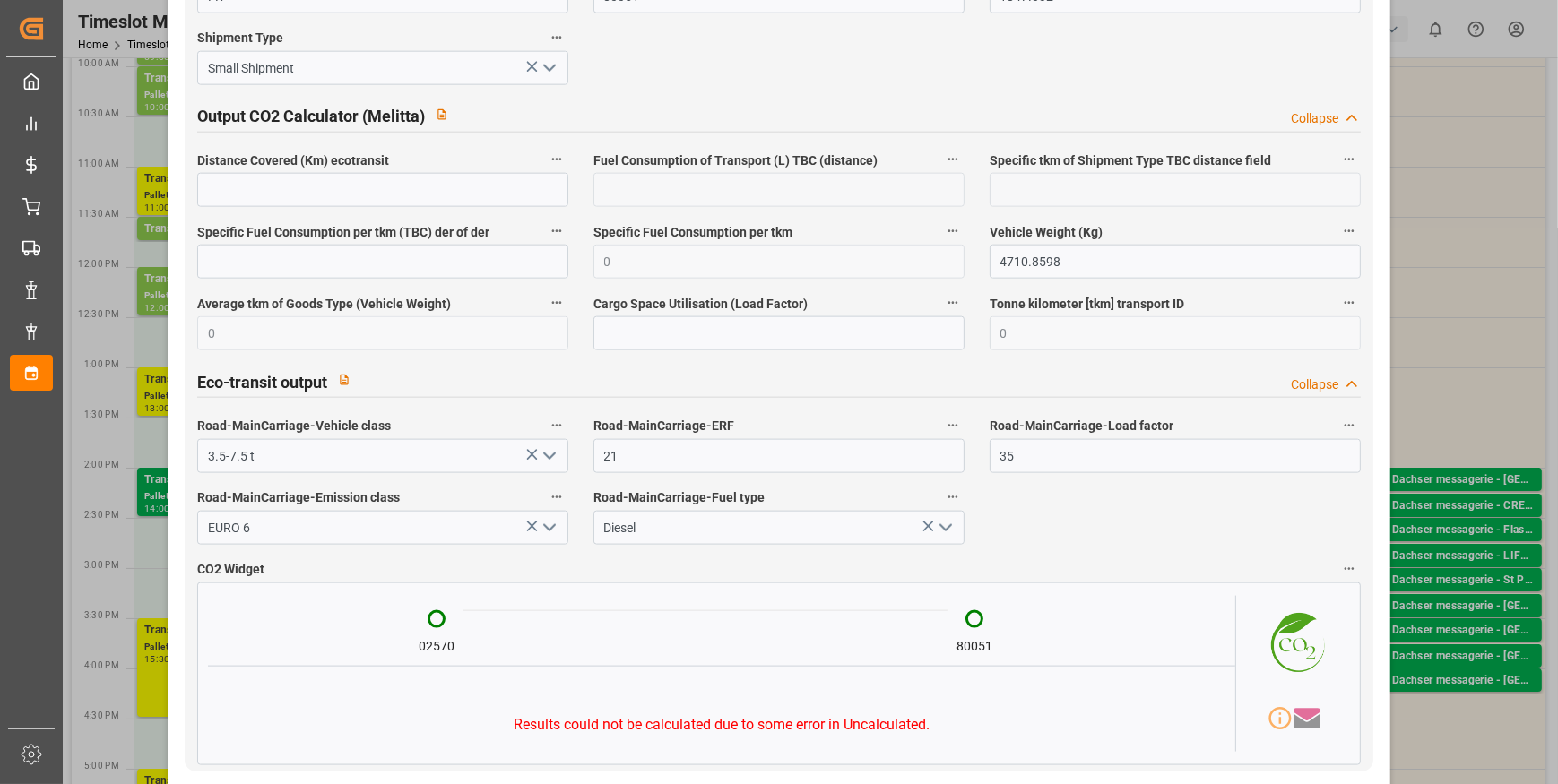
scroll to position [2905, 0]
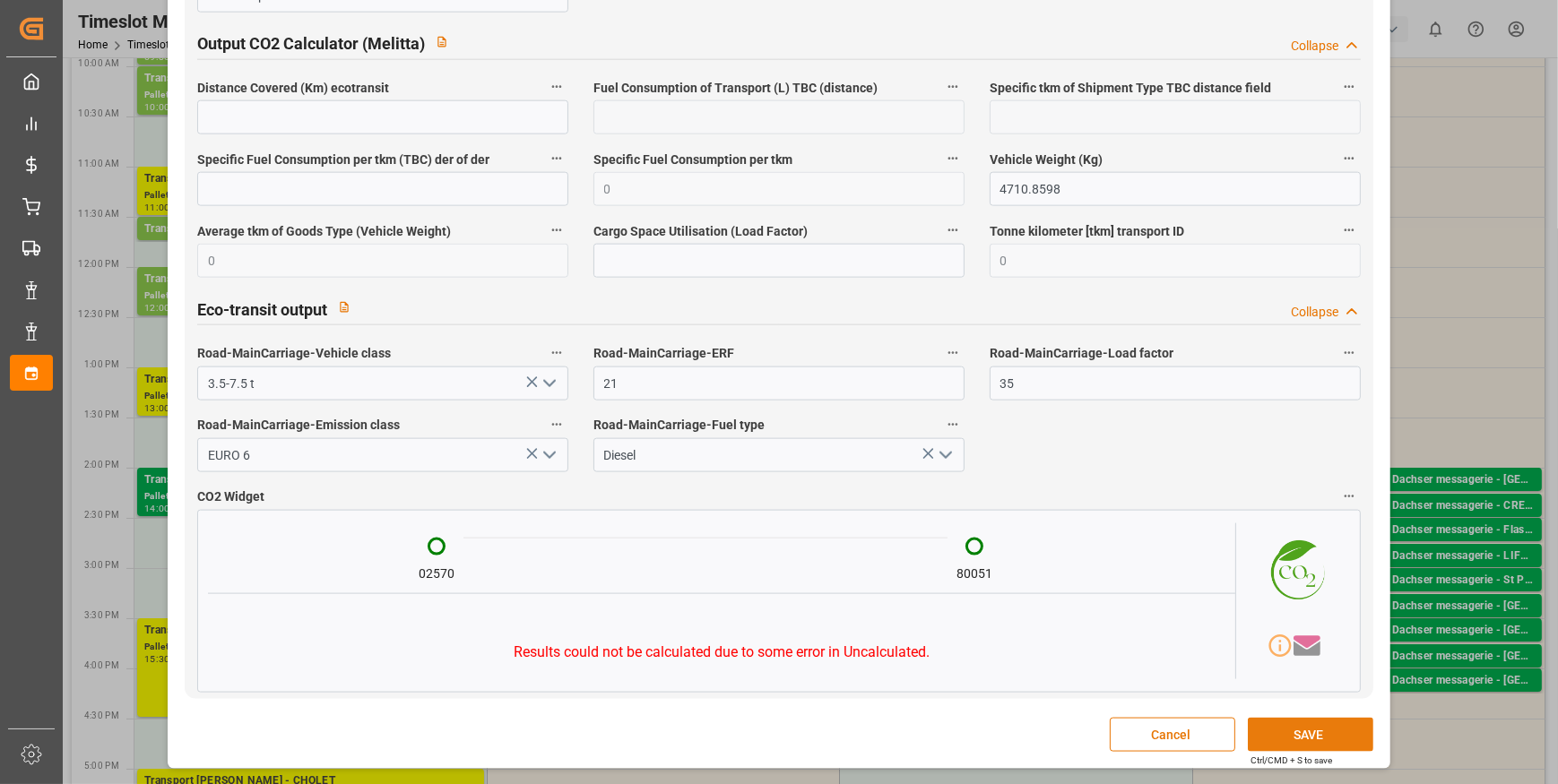
click at [1283, 728] on button "SAVE" at bounding box center [1310, 735] width 125 height 34
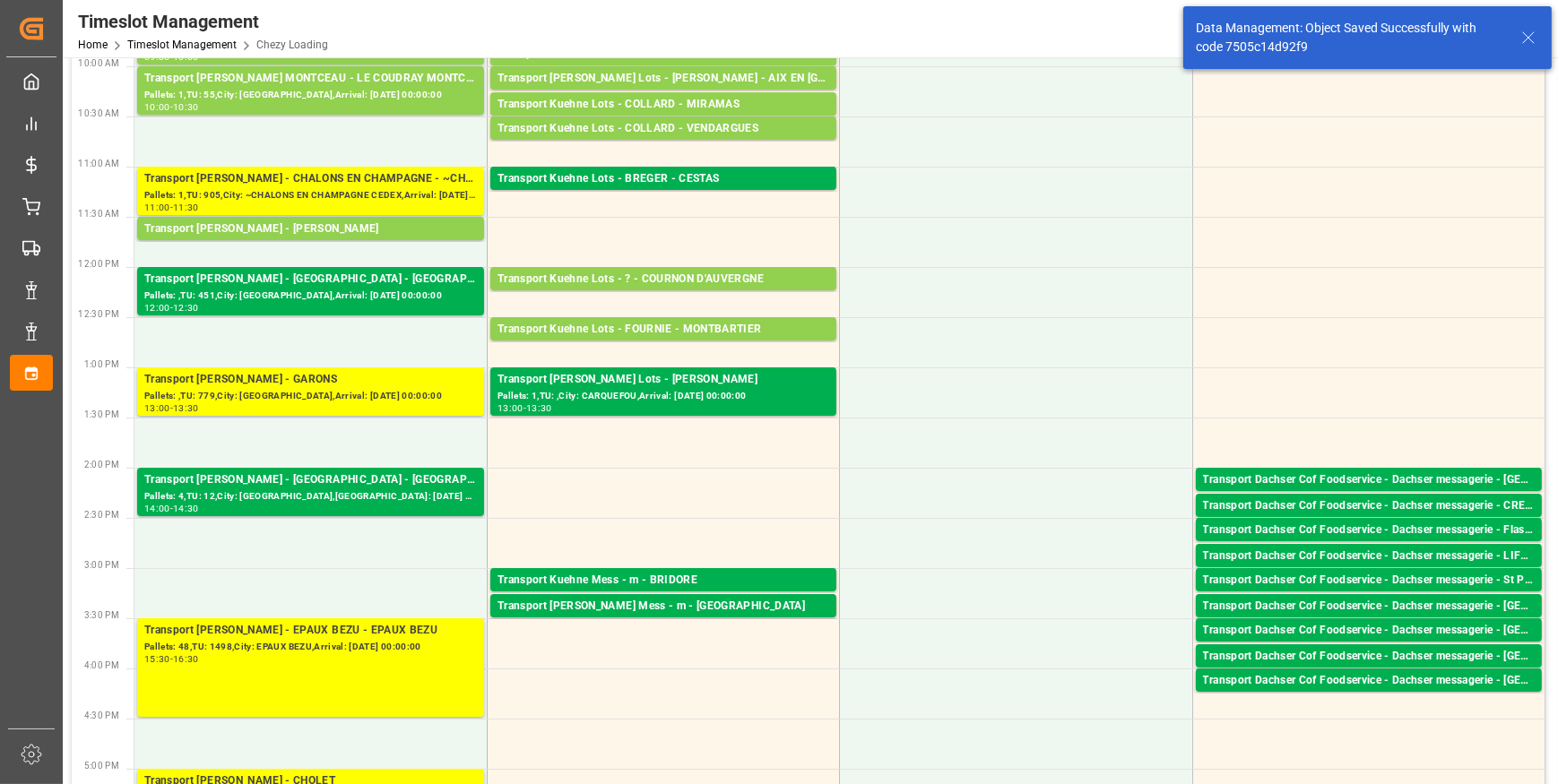
click at [301, 286] on div "Transport [PERSON_NAME] - [GEOGRAPHIC_DATA] - [GEOGRAPHIC_DATA]" at bounding box center [310, 279] width 332 height 18
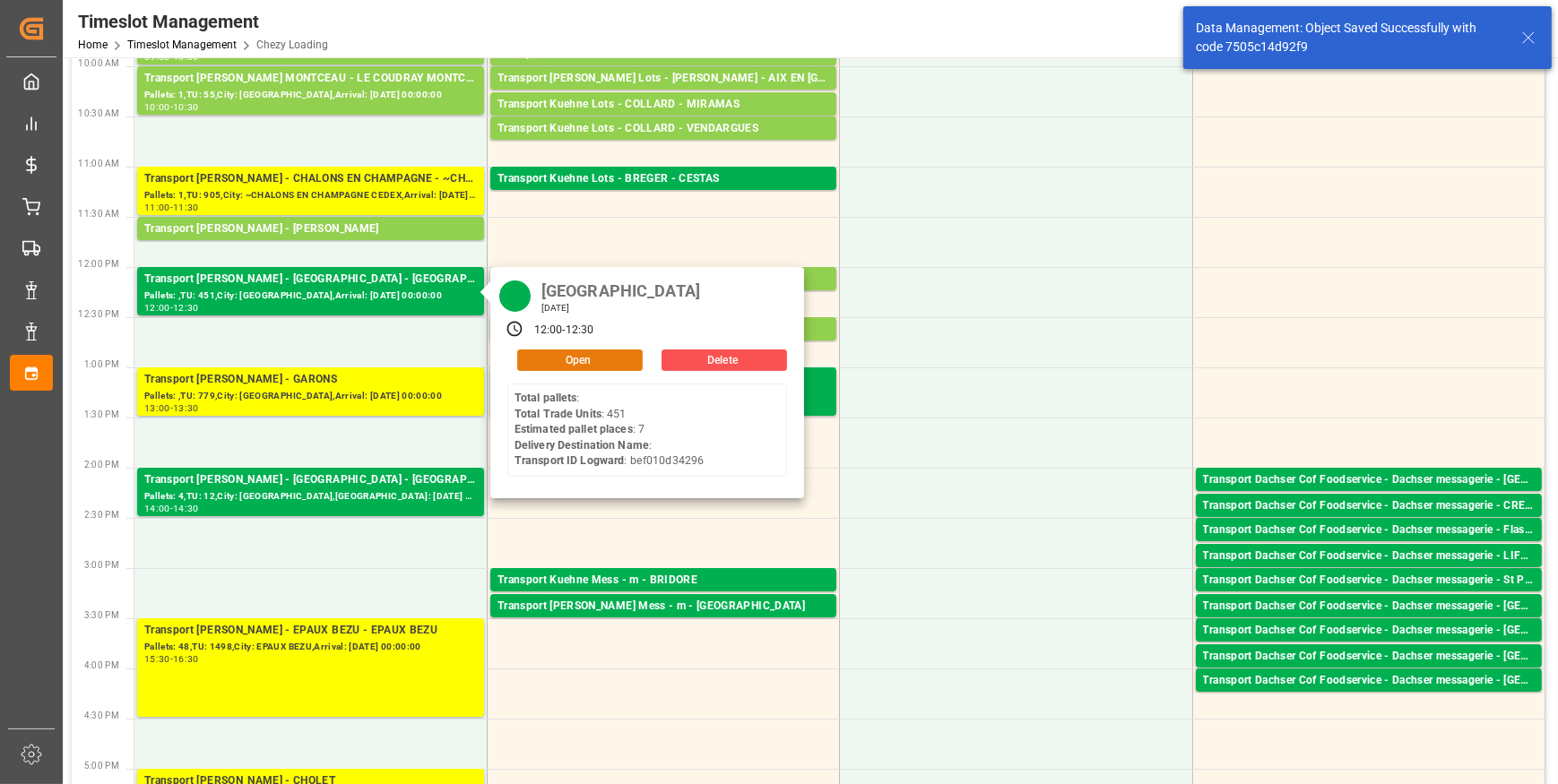
click at [582, 353] on button "Open" at bounding box center [580, 360] width 125 height 22
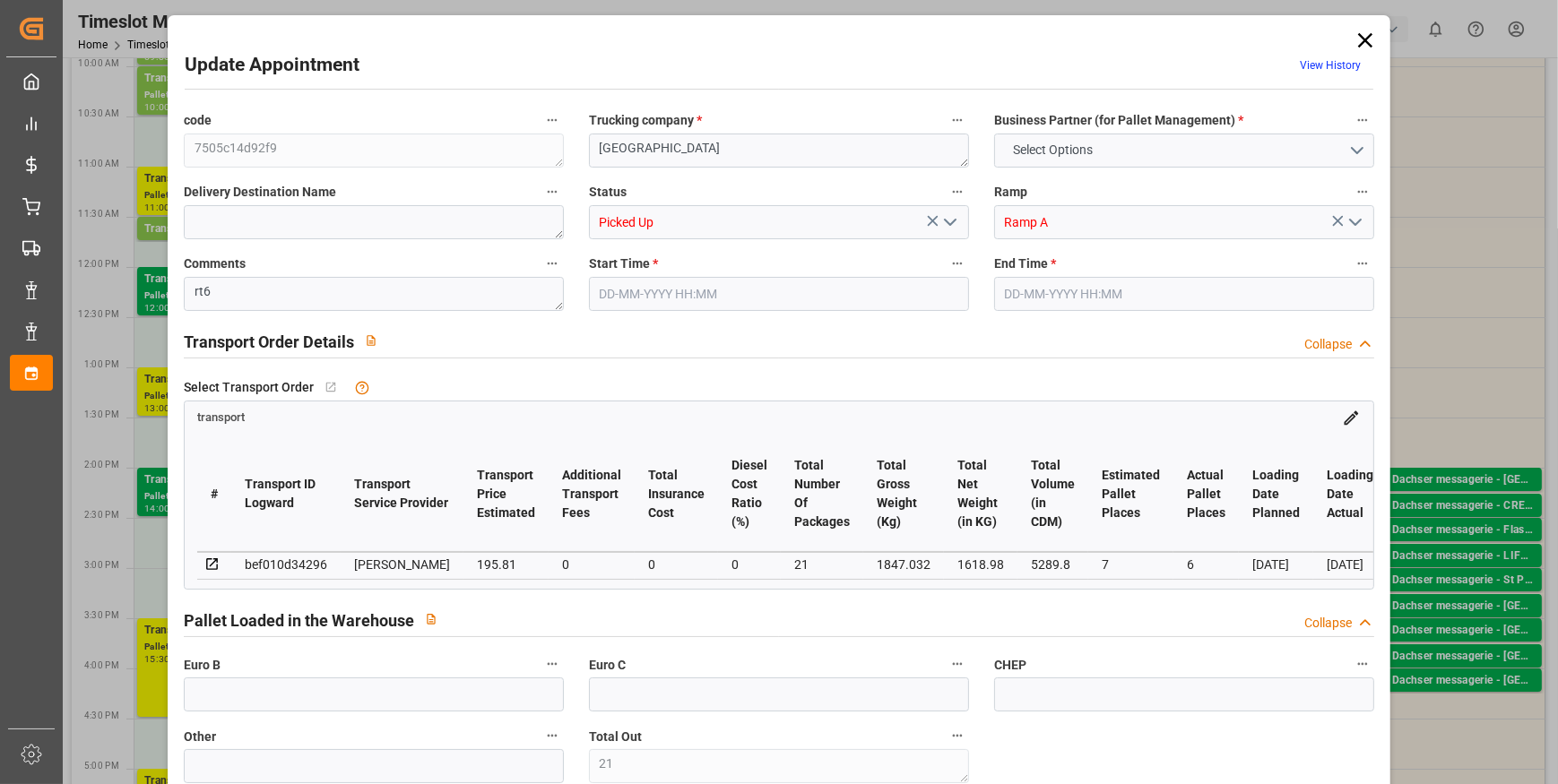
type input "21"
type input "7"
type input "6"
type input "195.81"
type input "0"
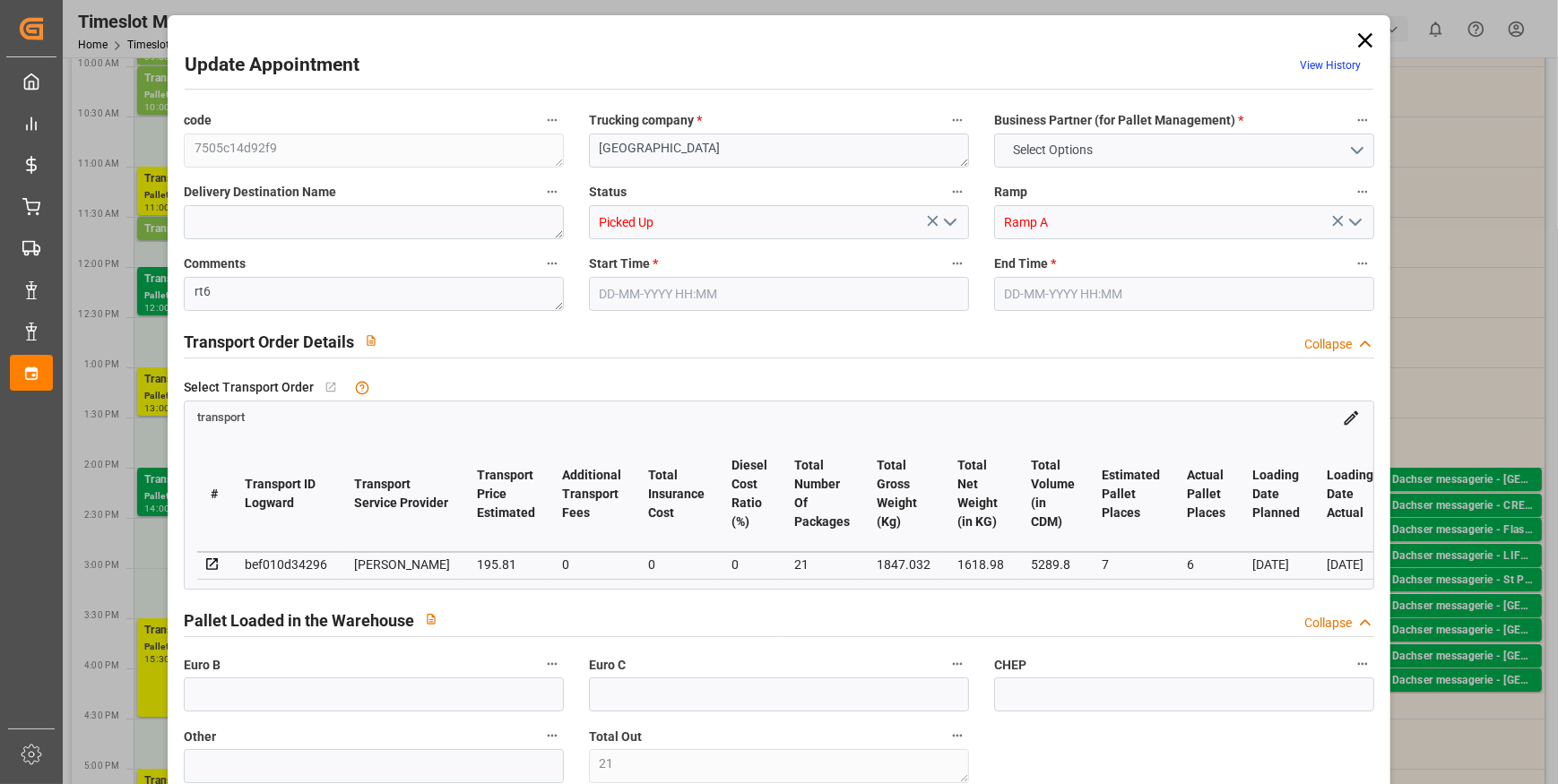
type input "0"
type input "189.1916"
type input "-6.6184"
type input "21"
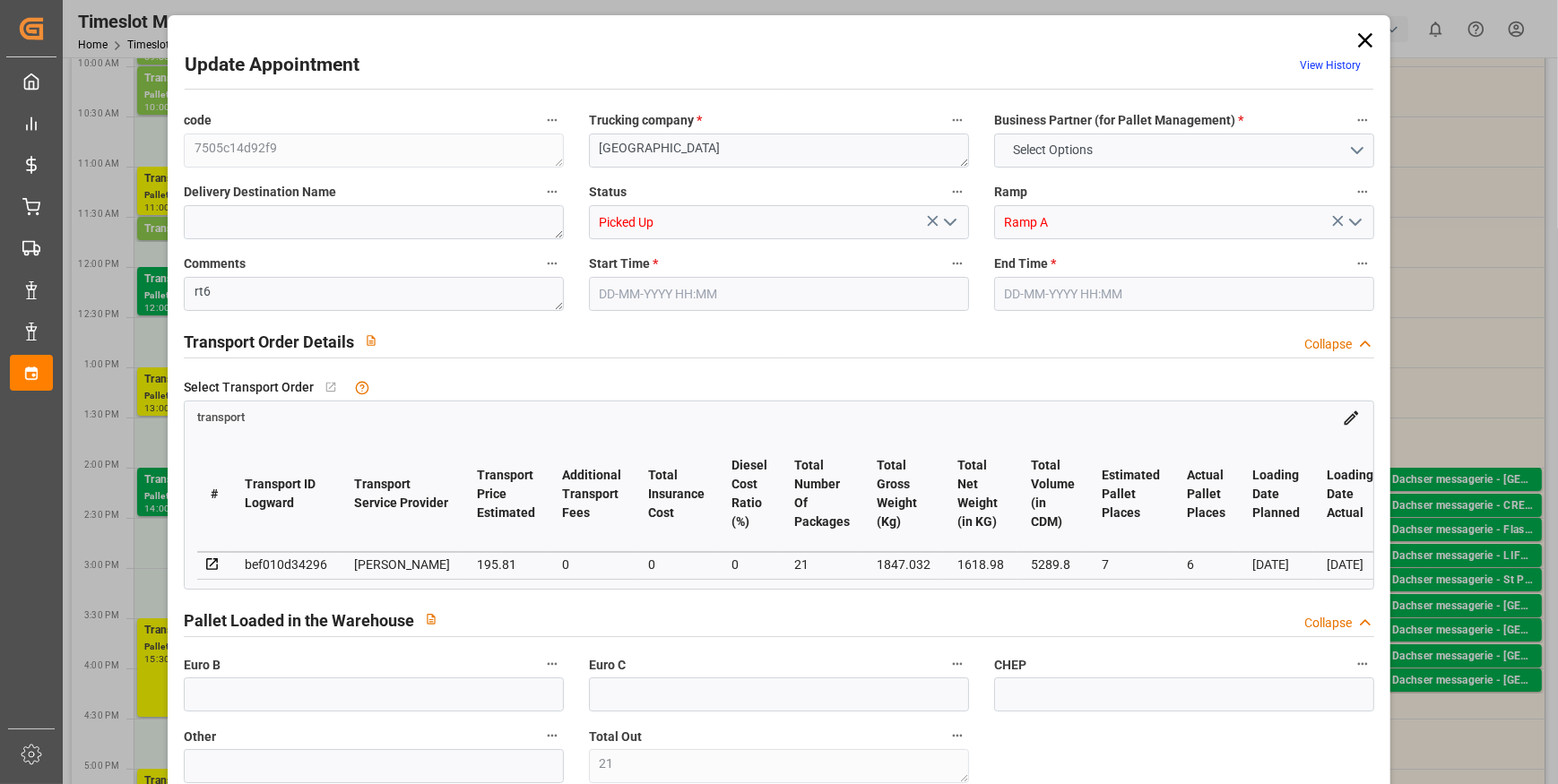
type input "1618.98"
type input "2445.032"
type input "5289.8"
type input "80"
type input "0"
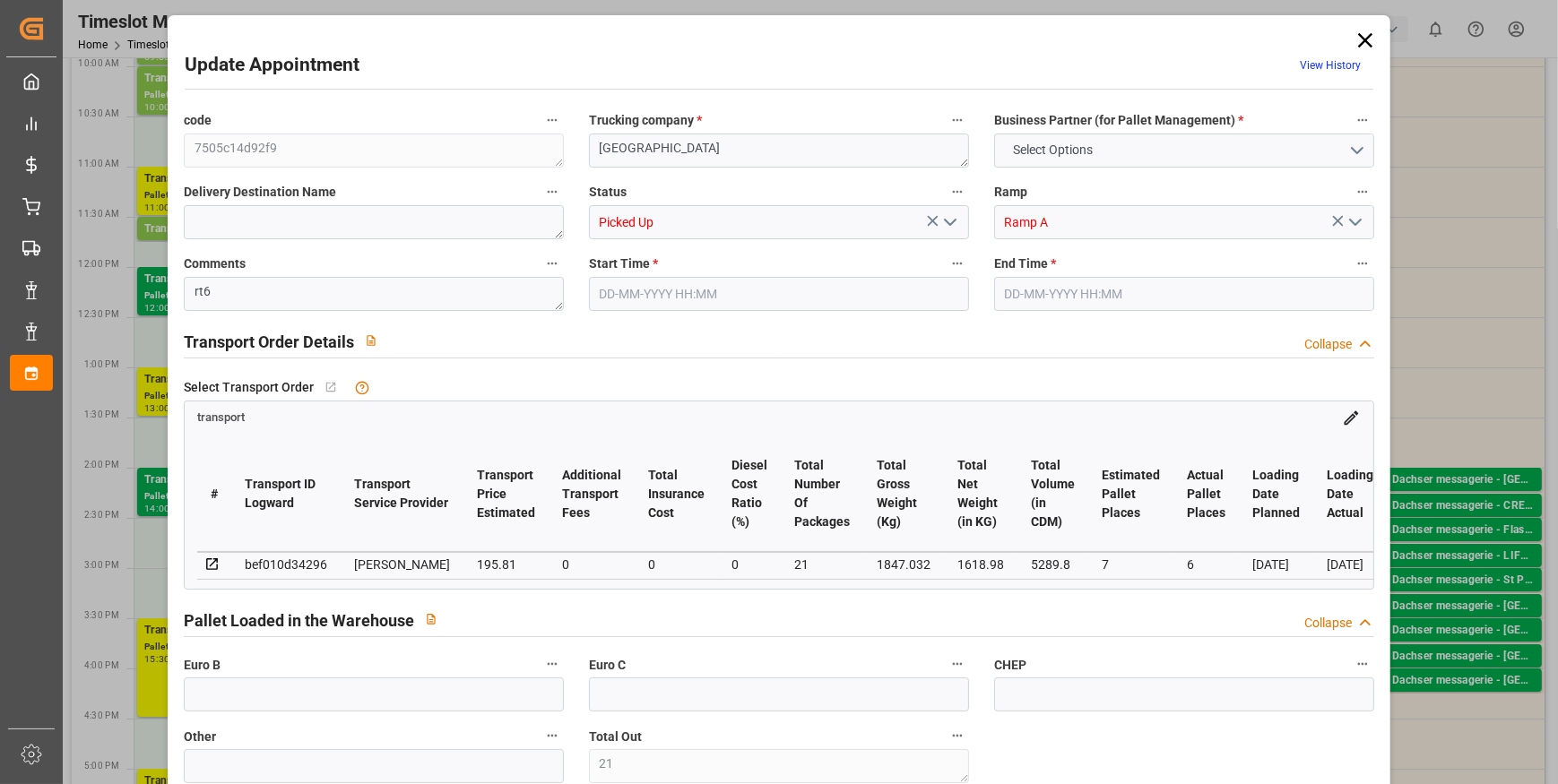
type input "451"
type input "21"
type input "101"
type input "1847.032"
type input "0"
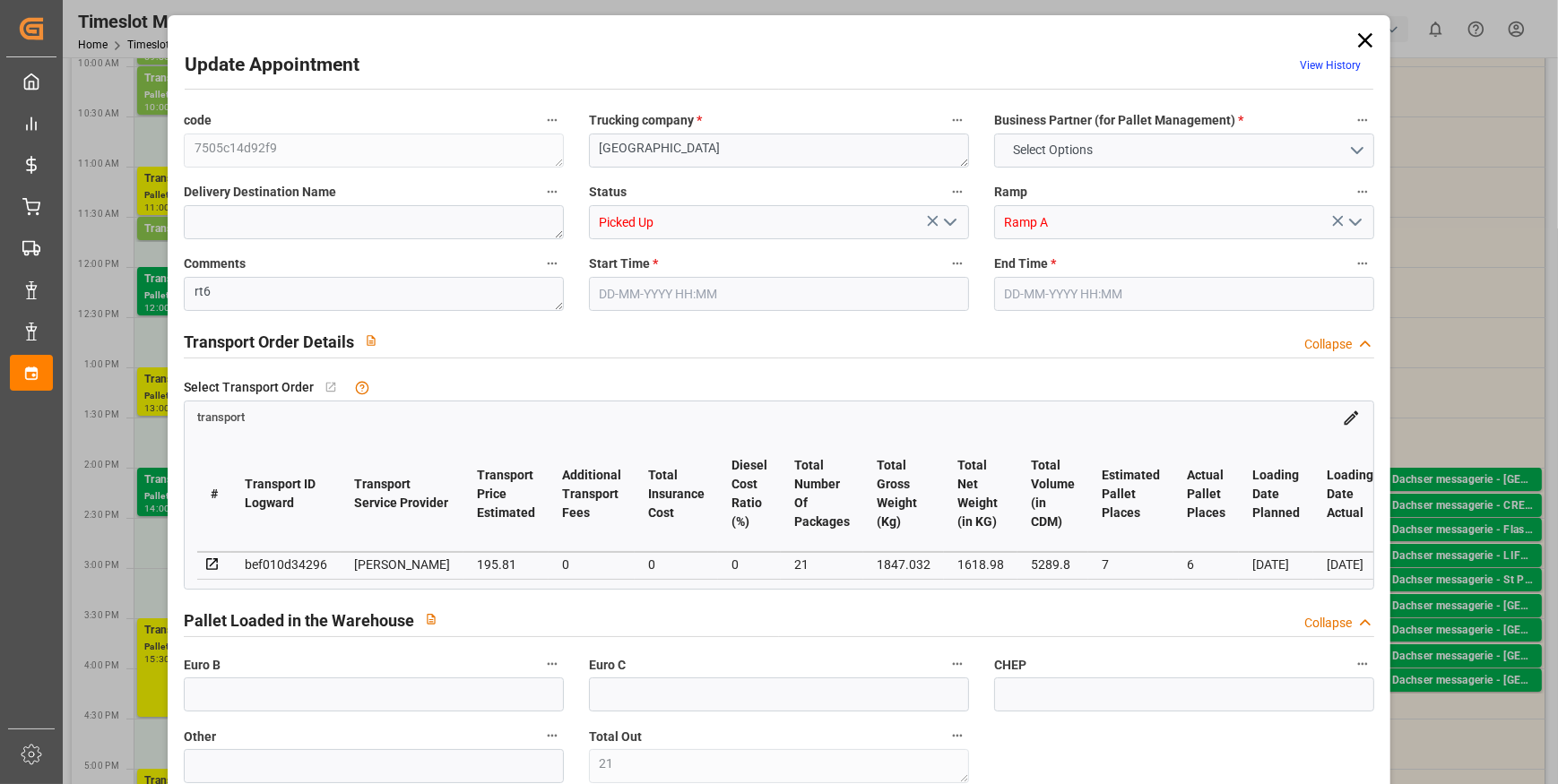
type input "4710.8598"
type input "0"
type input "21"
type input "35"
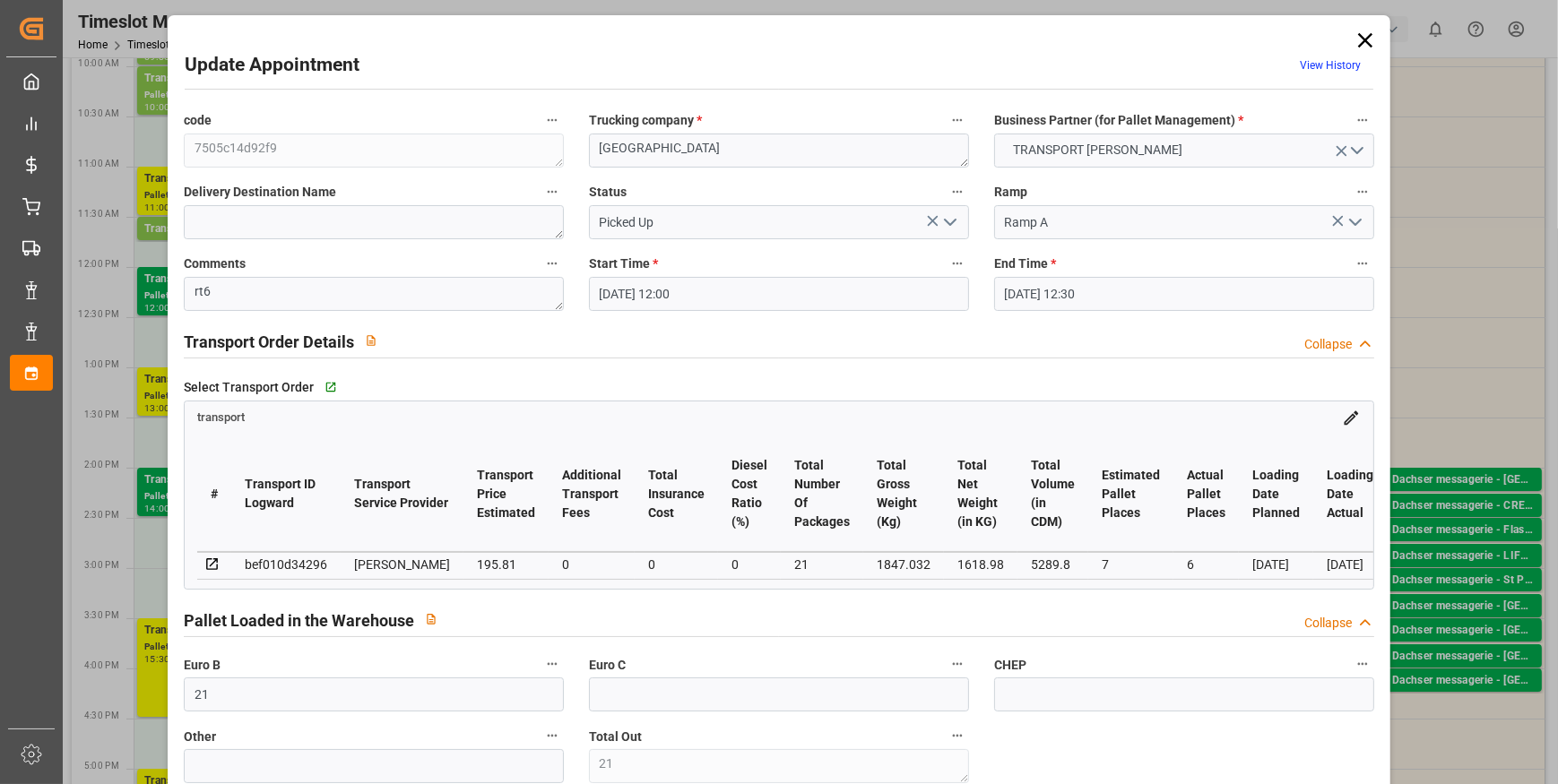
type input "22-09-2025 12:00"
type input "22-09-2025 12:30"
type input "16-09-2025 12:46"
type input "16-09-2025 11:33"
type input "23-09-2025"
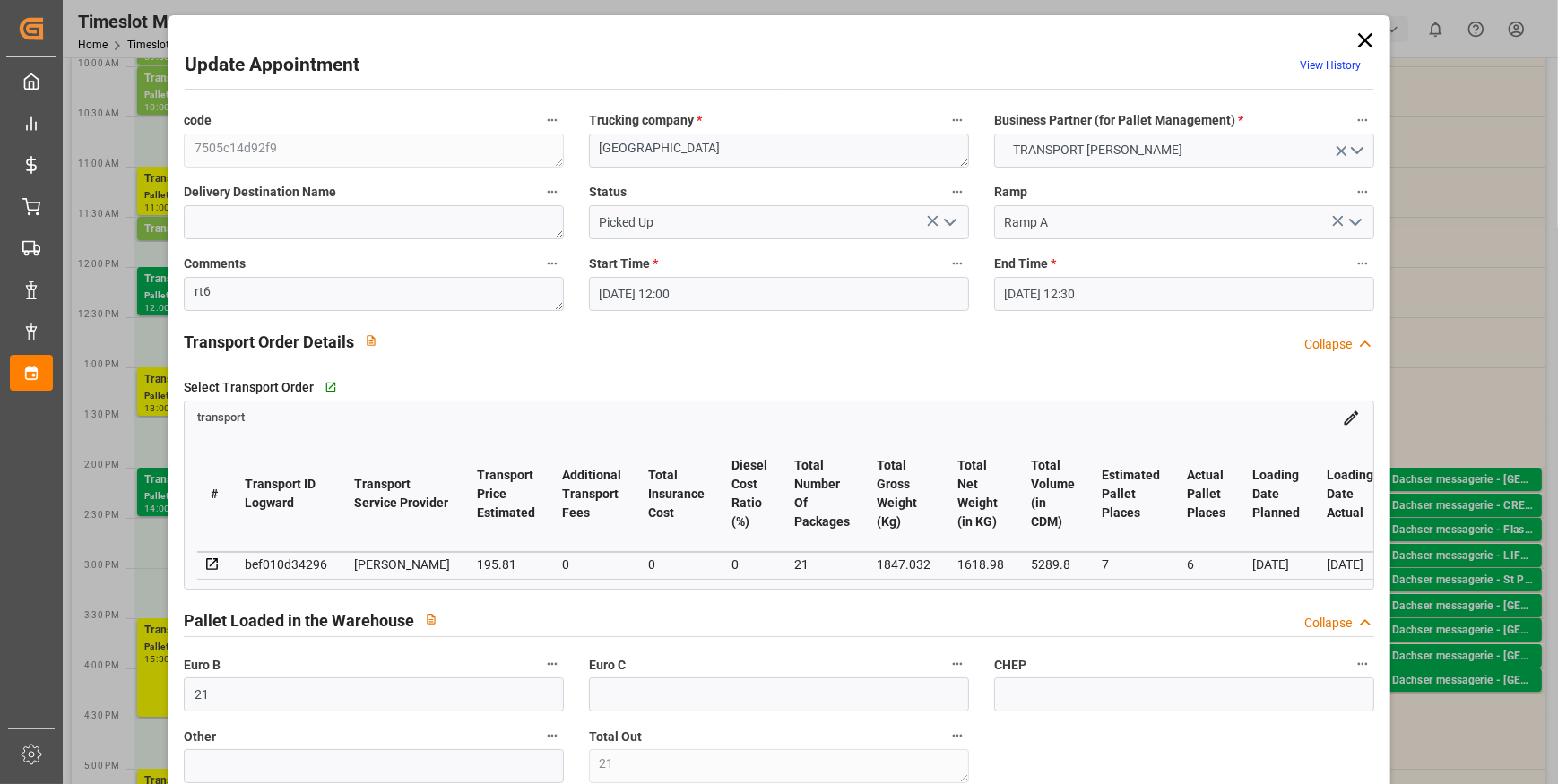
type input "[DATE]"
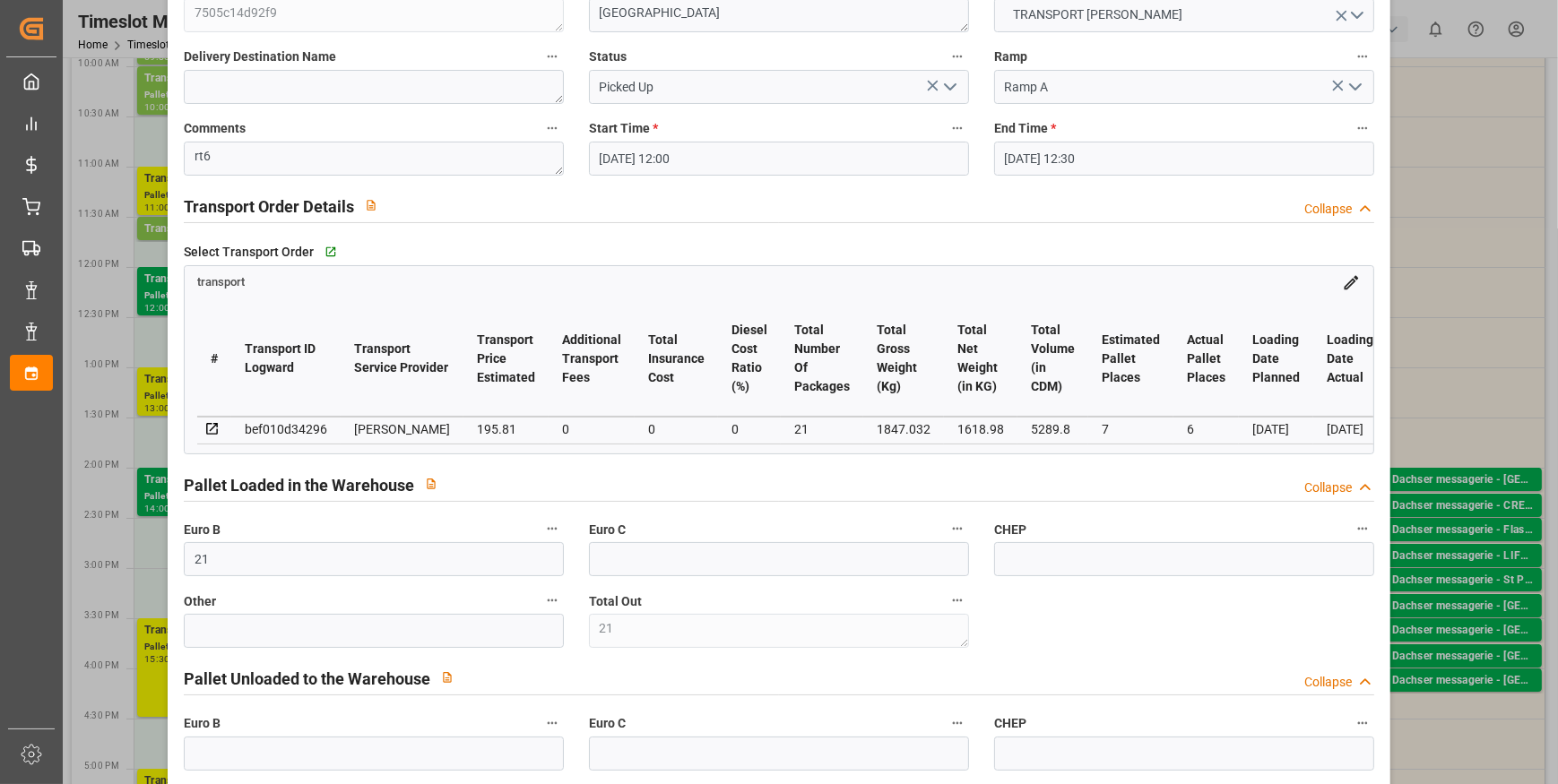
scroll to position [0, 0]
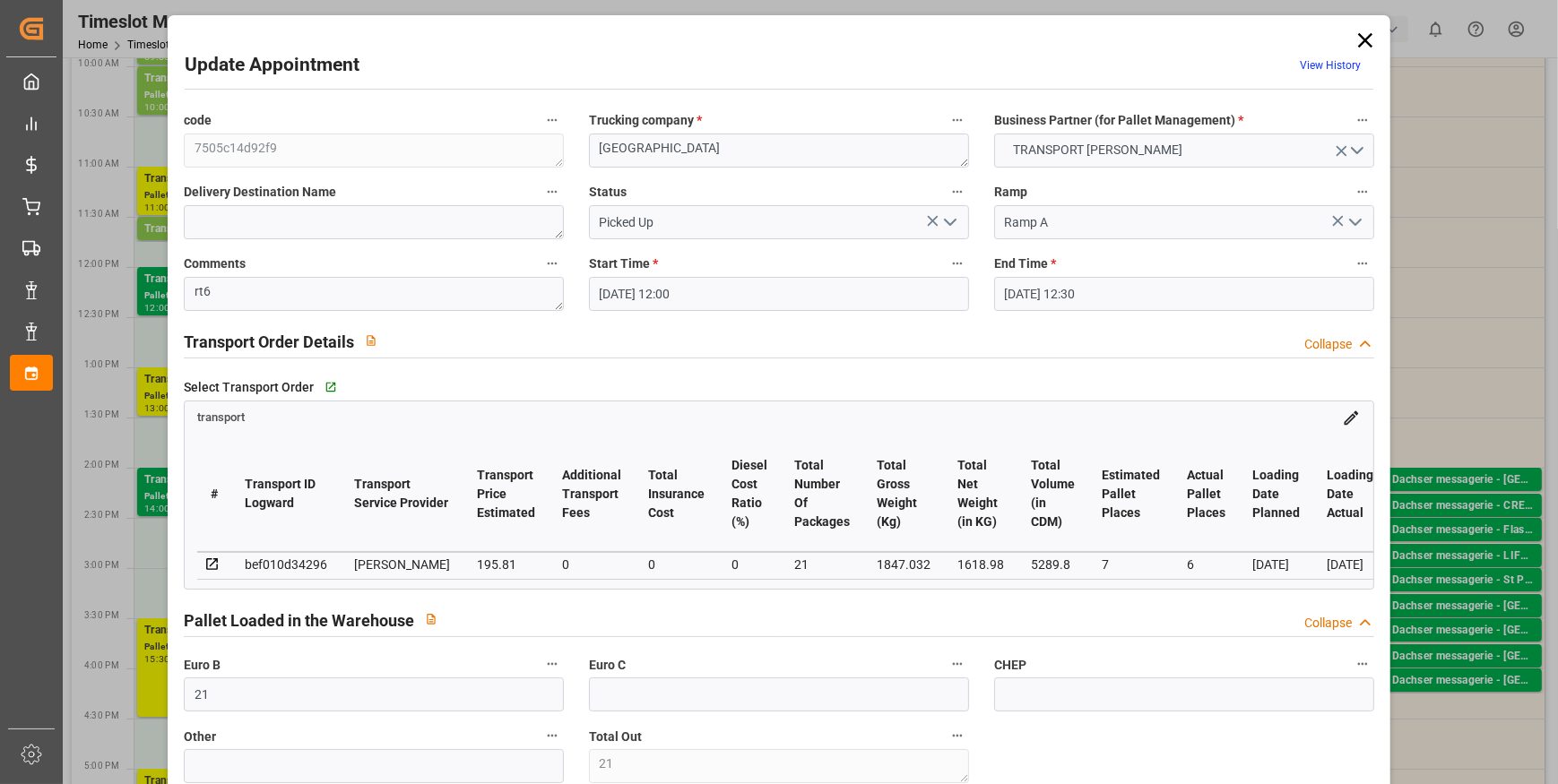
click at [1357, 35] on icon at bounding box center [1365, 40] width 25 height 25
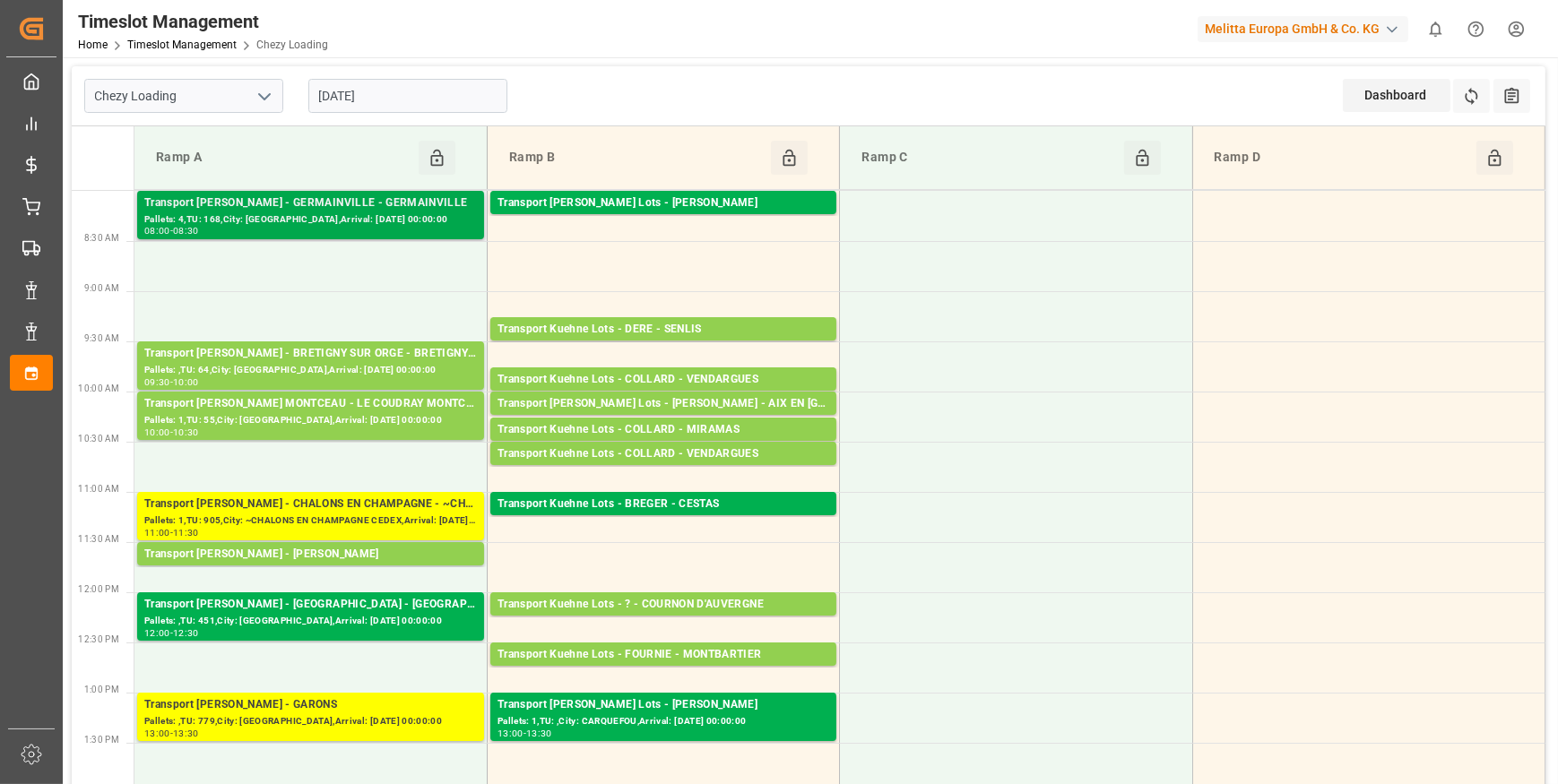
click at [314, 207] on div "Transport [PERSON_NAME] - GERMAINVILLE - GERMAINVILLE" at bounding box center [310, 203] width 332 height 18
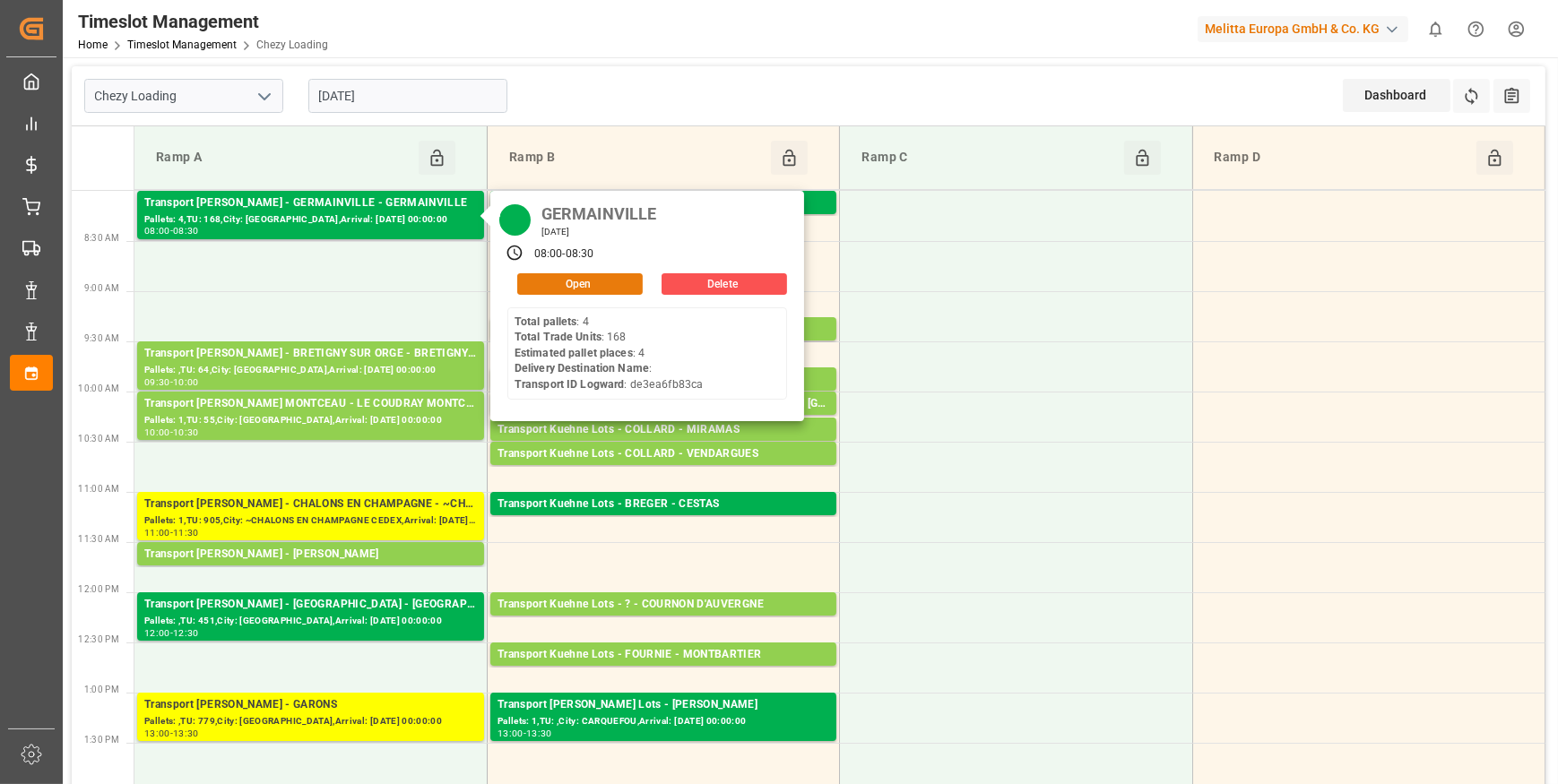
click at [550, 280] on button "Open" at bounding box center [580, 284] width 125 height 22
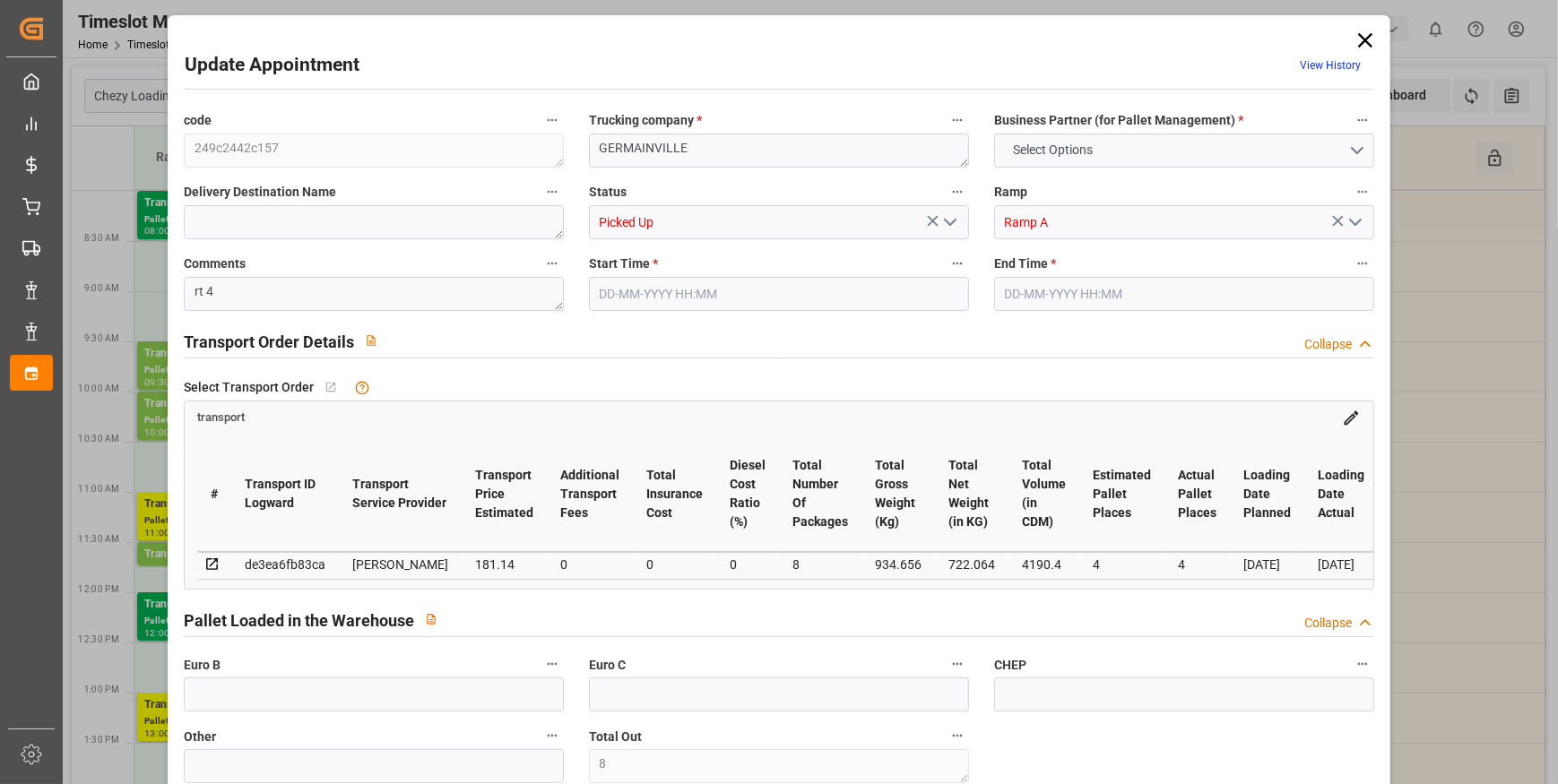
type input "8"
type input "4"
type input "181.14"
type input "0"
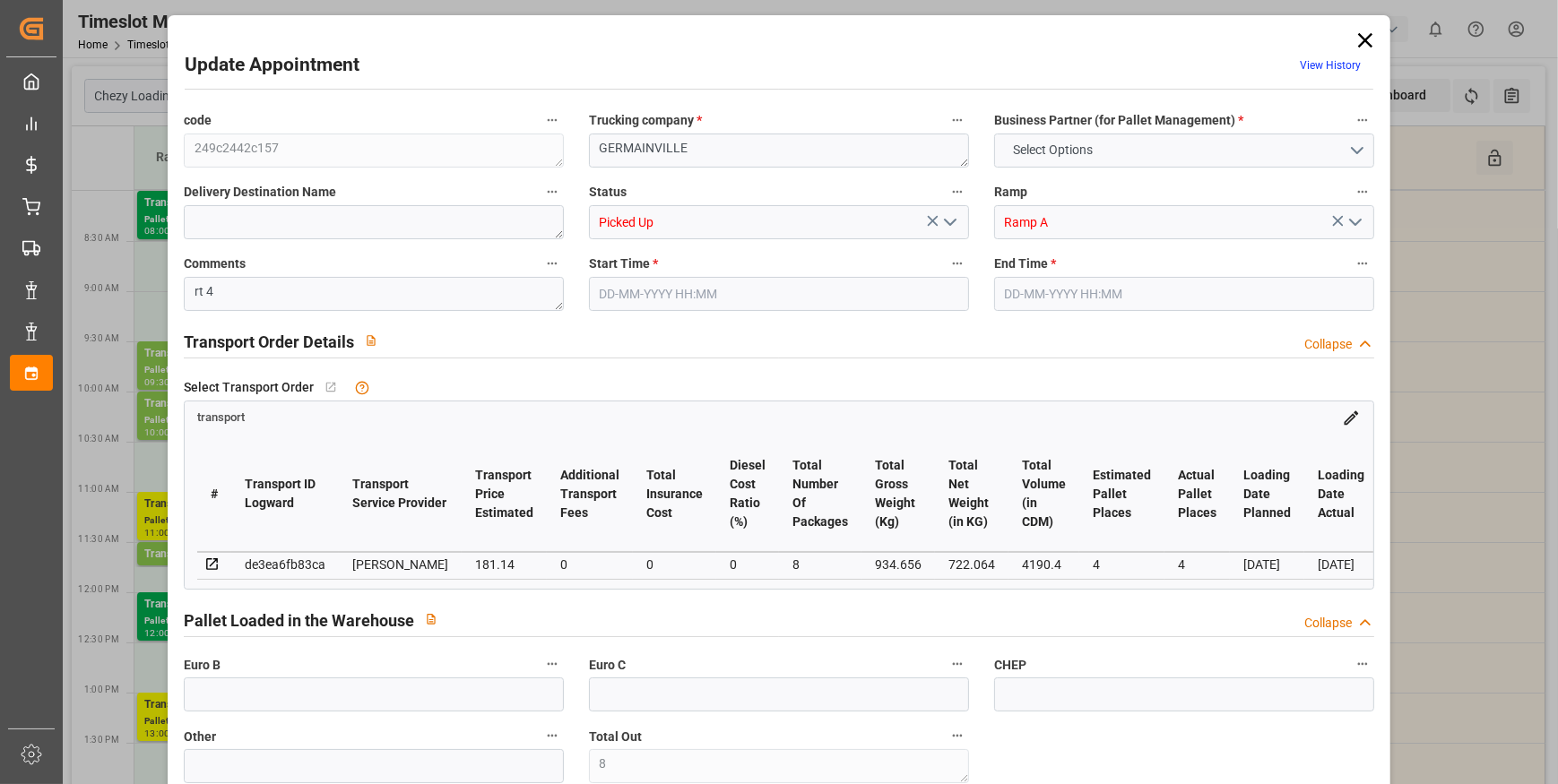
type input "0"
type input "175.0175"
type input "-6.1225"
type input "8"
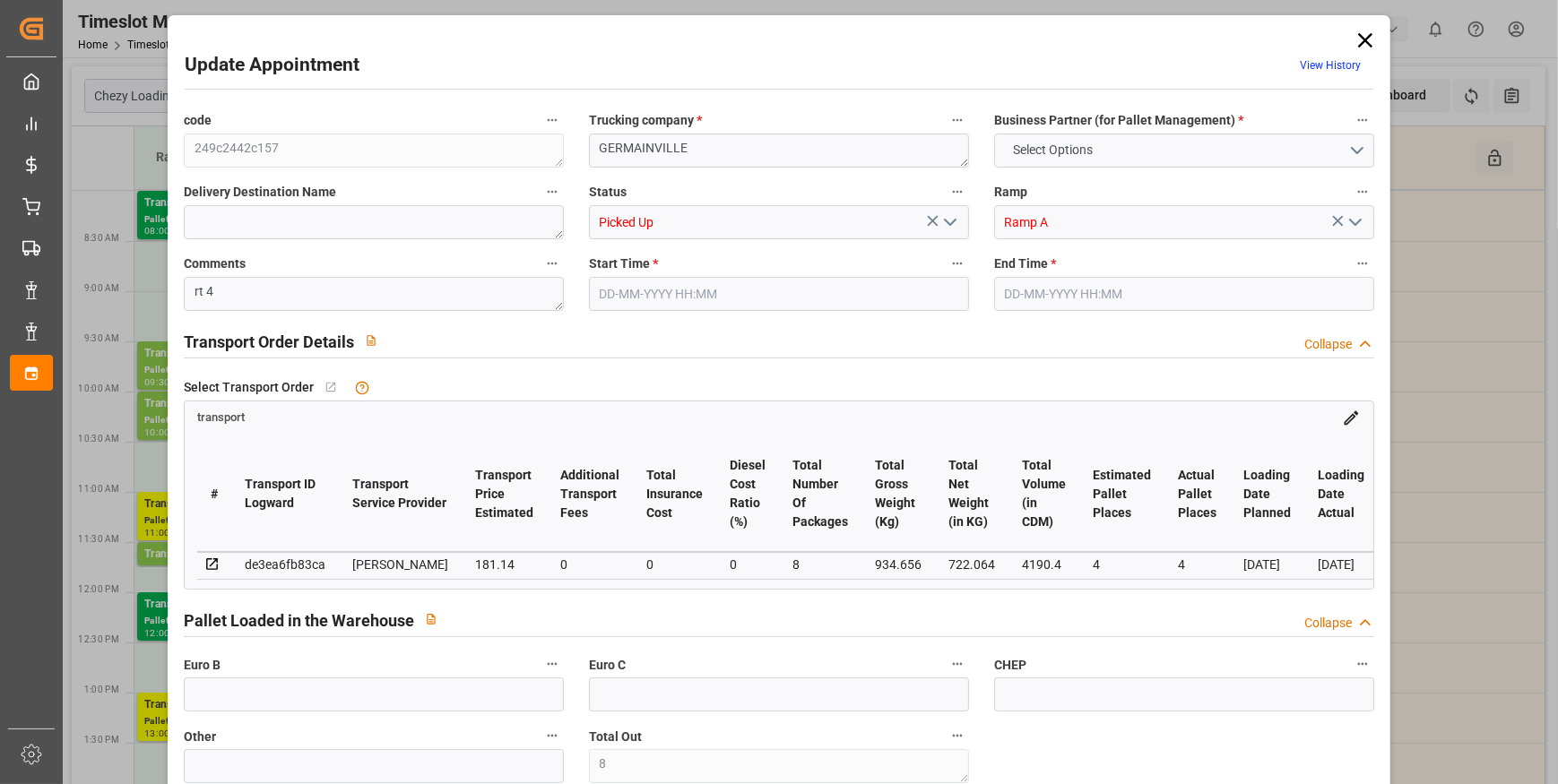
type input "722.064"
type input "1147.152"
type input "4190.4"
type input "28"
type input "4"
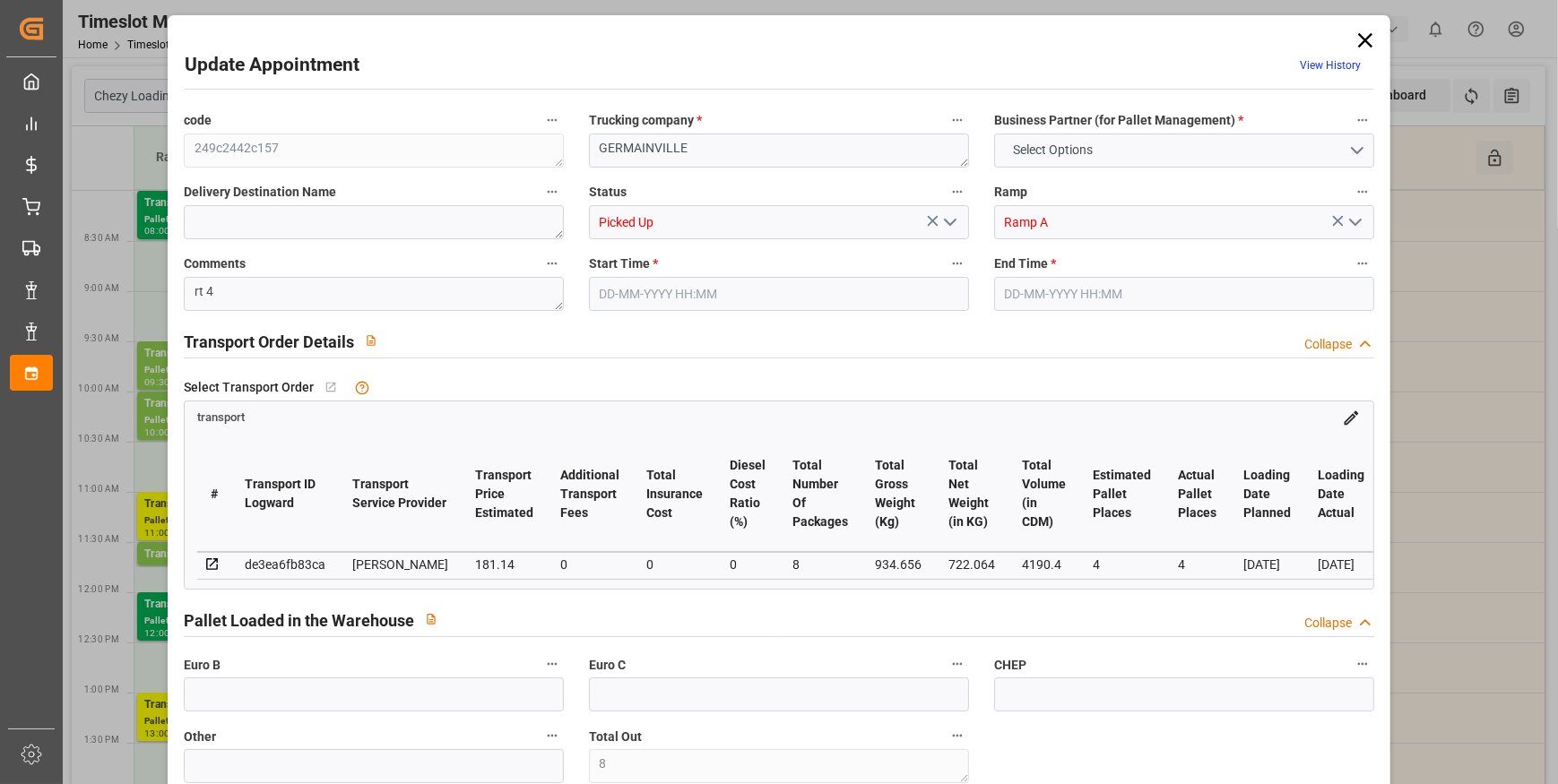
type input "168"
type input "8"
type input "101"
type input "934.656"
type input "0"
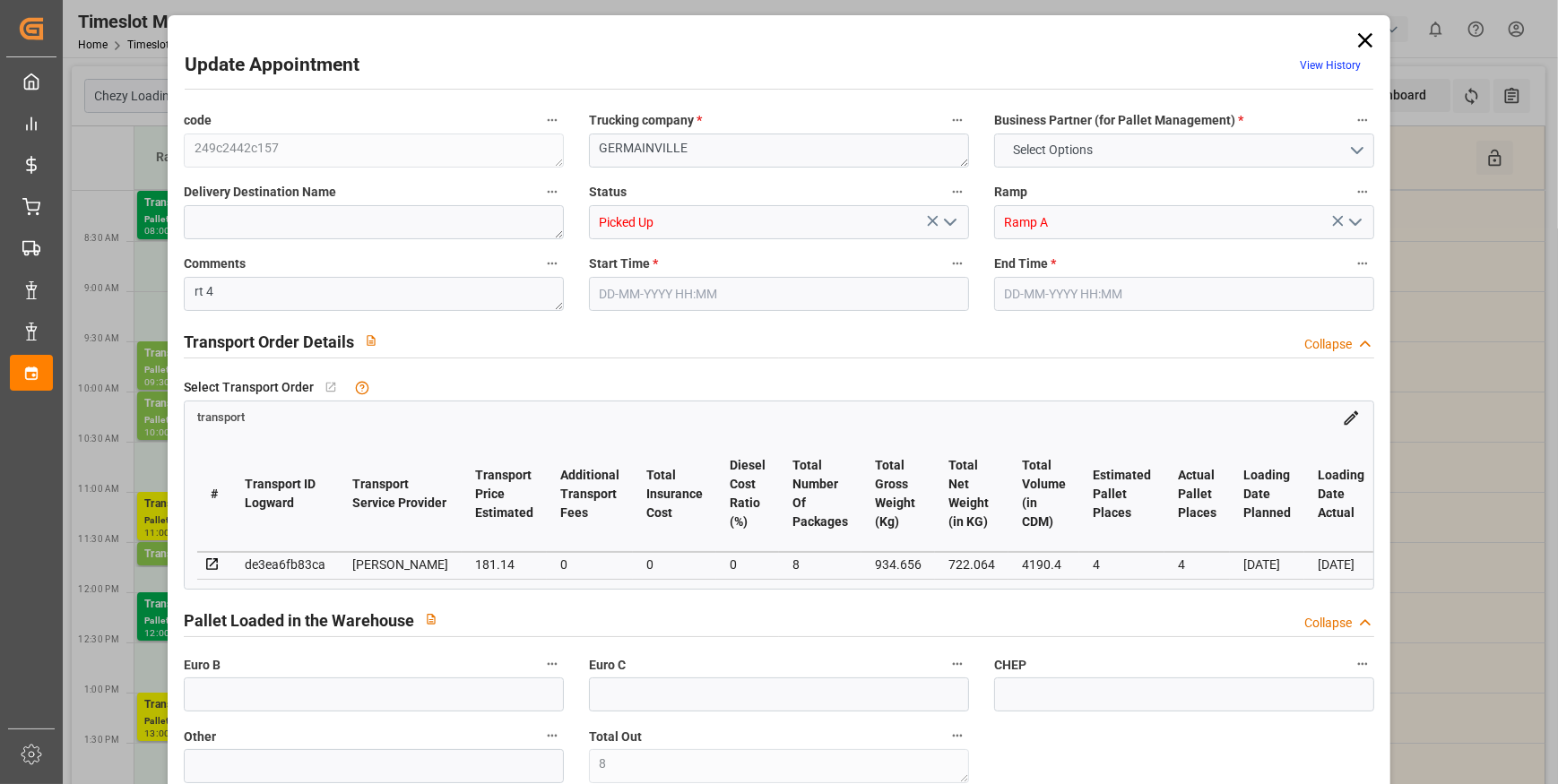
type input "4710.8598"
type input "0"
type input "21"
type input "35"
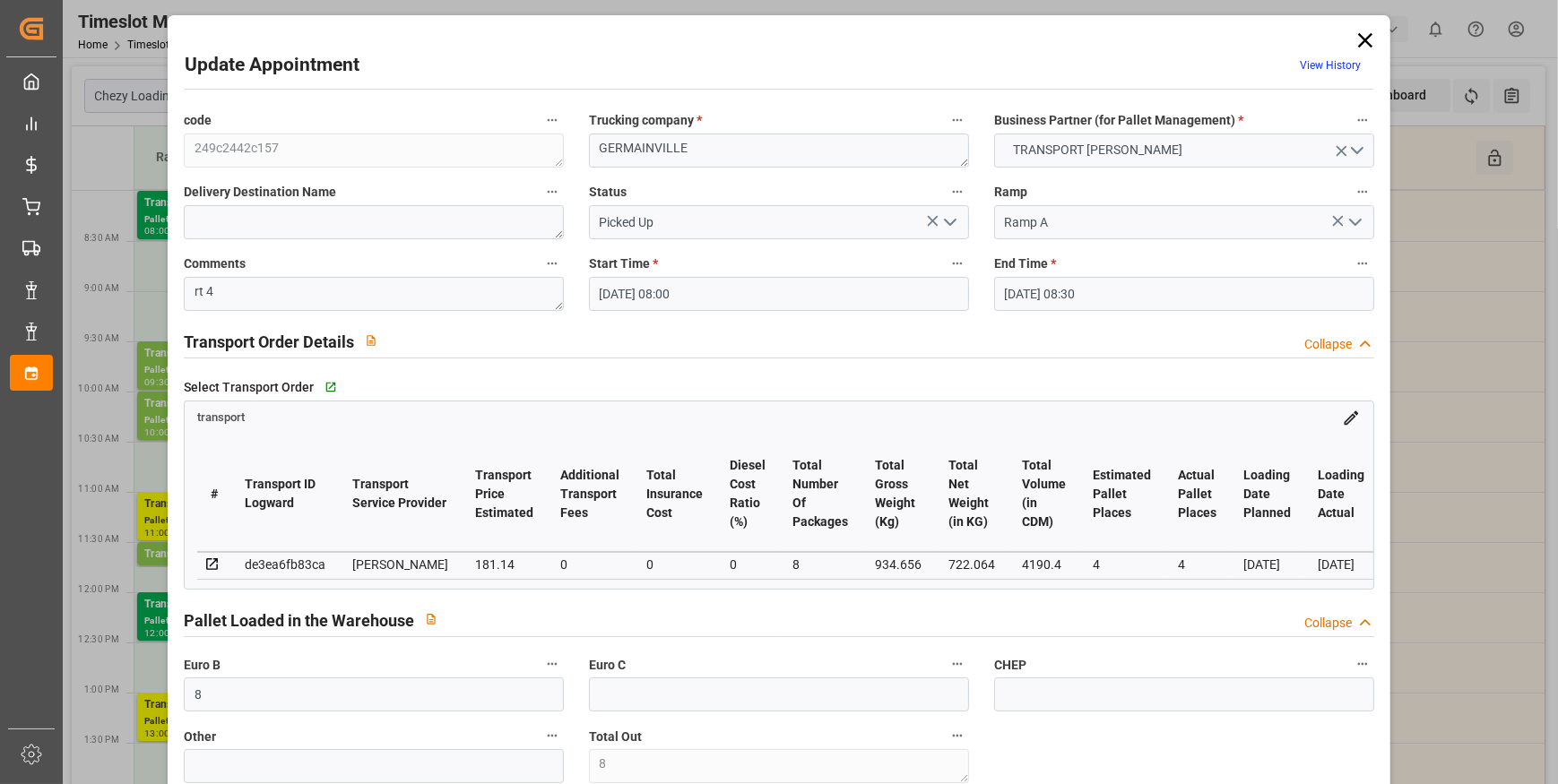
type input "22-09-2025 08:00"
type input "22-09-2025 08:30"
type input "16-09-2025 12:32"
type input "16-09-2025 11:33"
type input "23-09-2025"
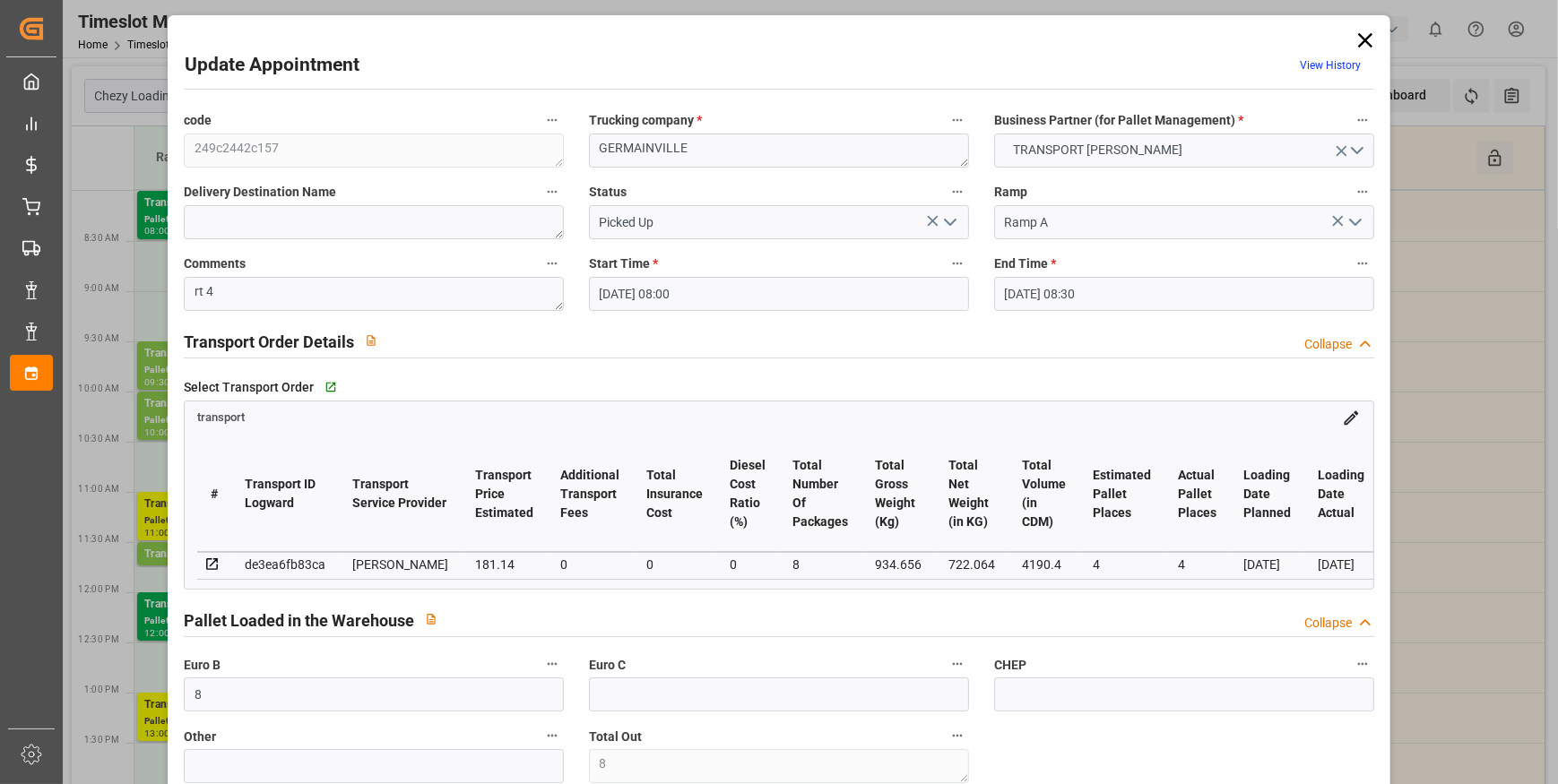
type input "[DATE]"
click at [949, 221] on icon "open menu" at bounding box center [950, 222] width 22 height 22
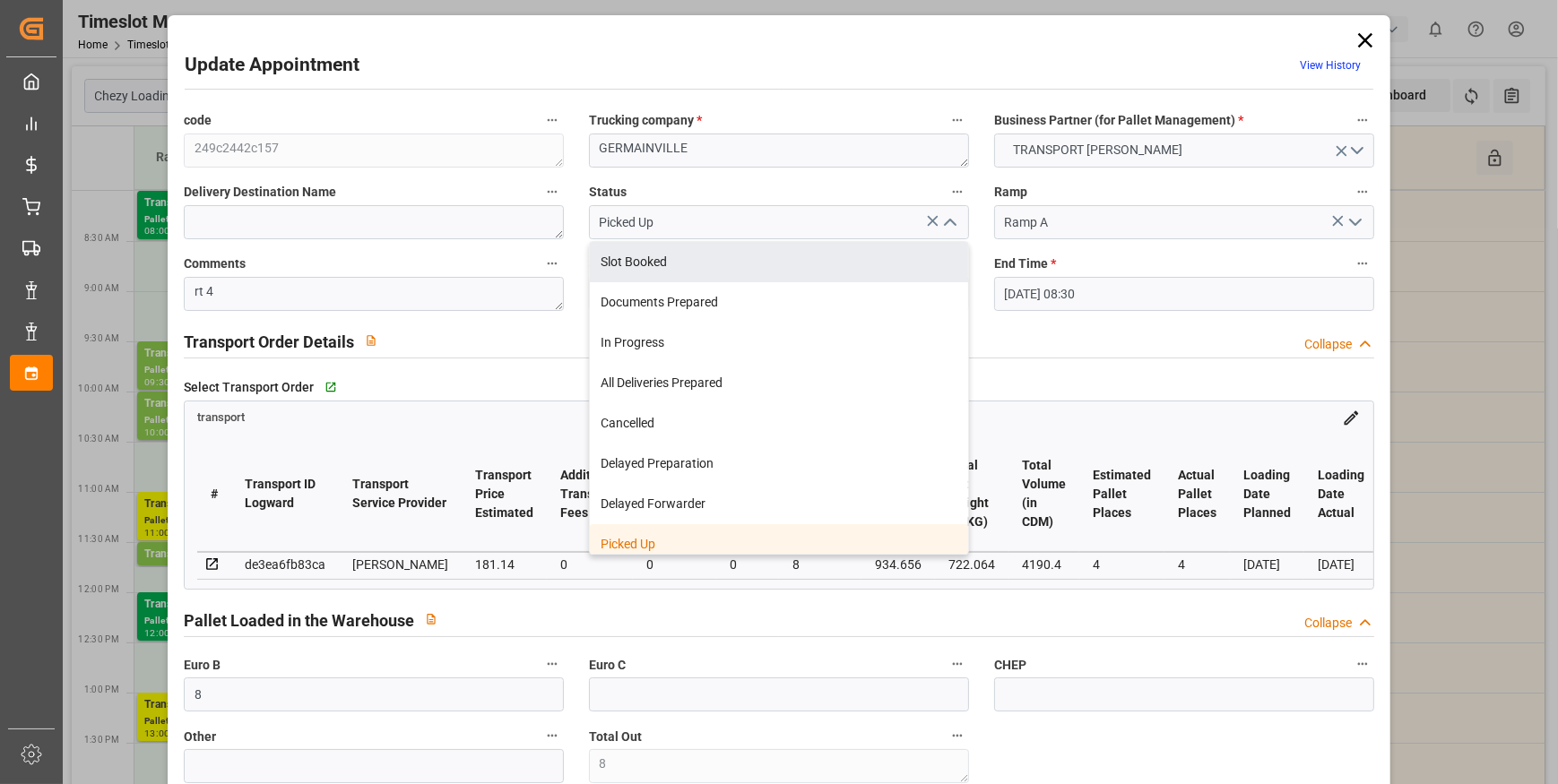
click at [844, 53] on div "Update Appointment View History" at bounding box center [779, 68] width 1189 height 35
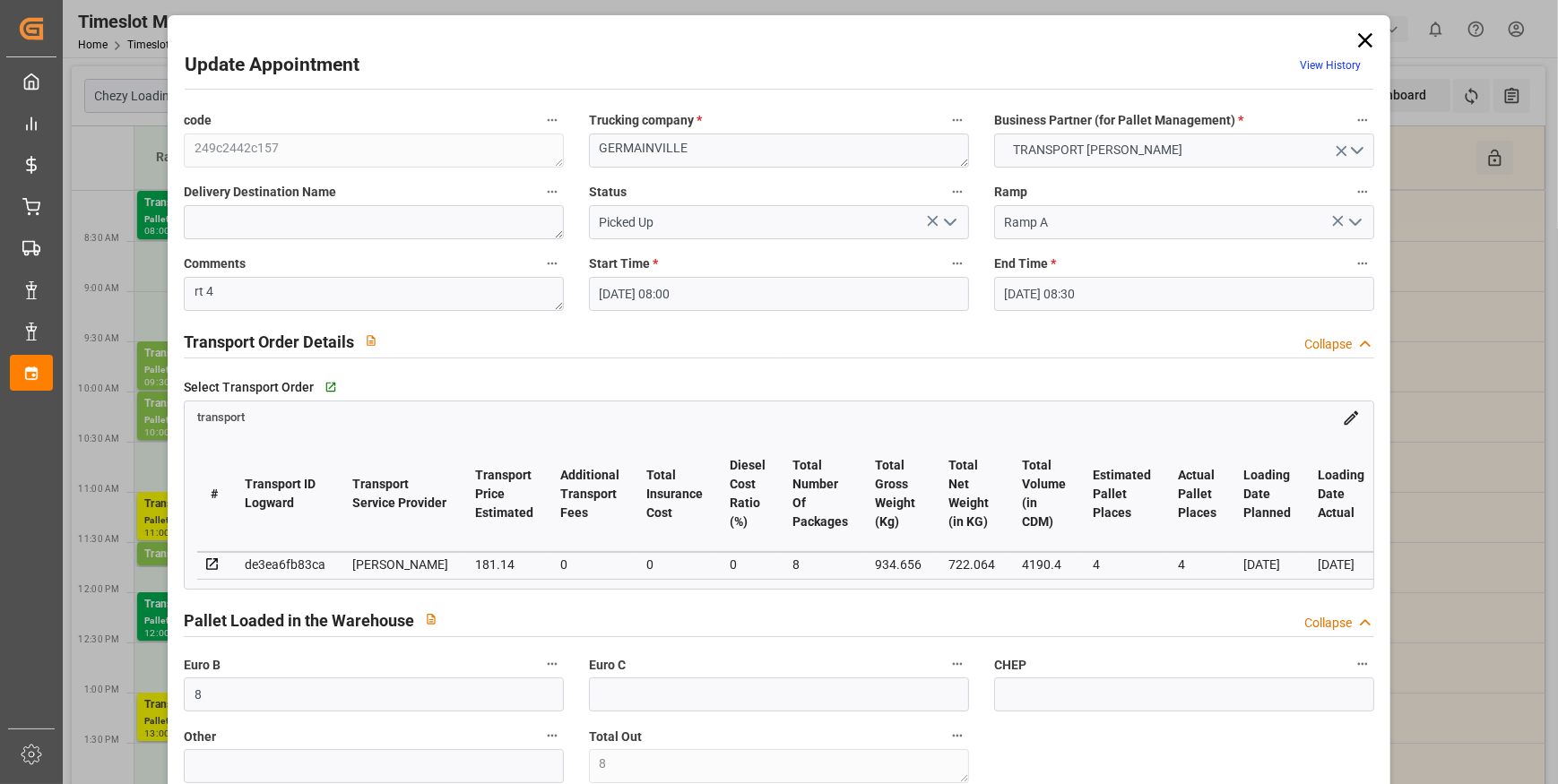
click at [1363, 39] on icon at bounding box center [1365, 40] width 25 height 25
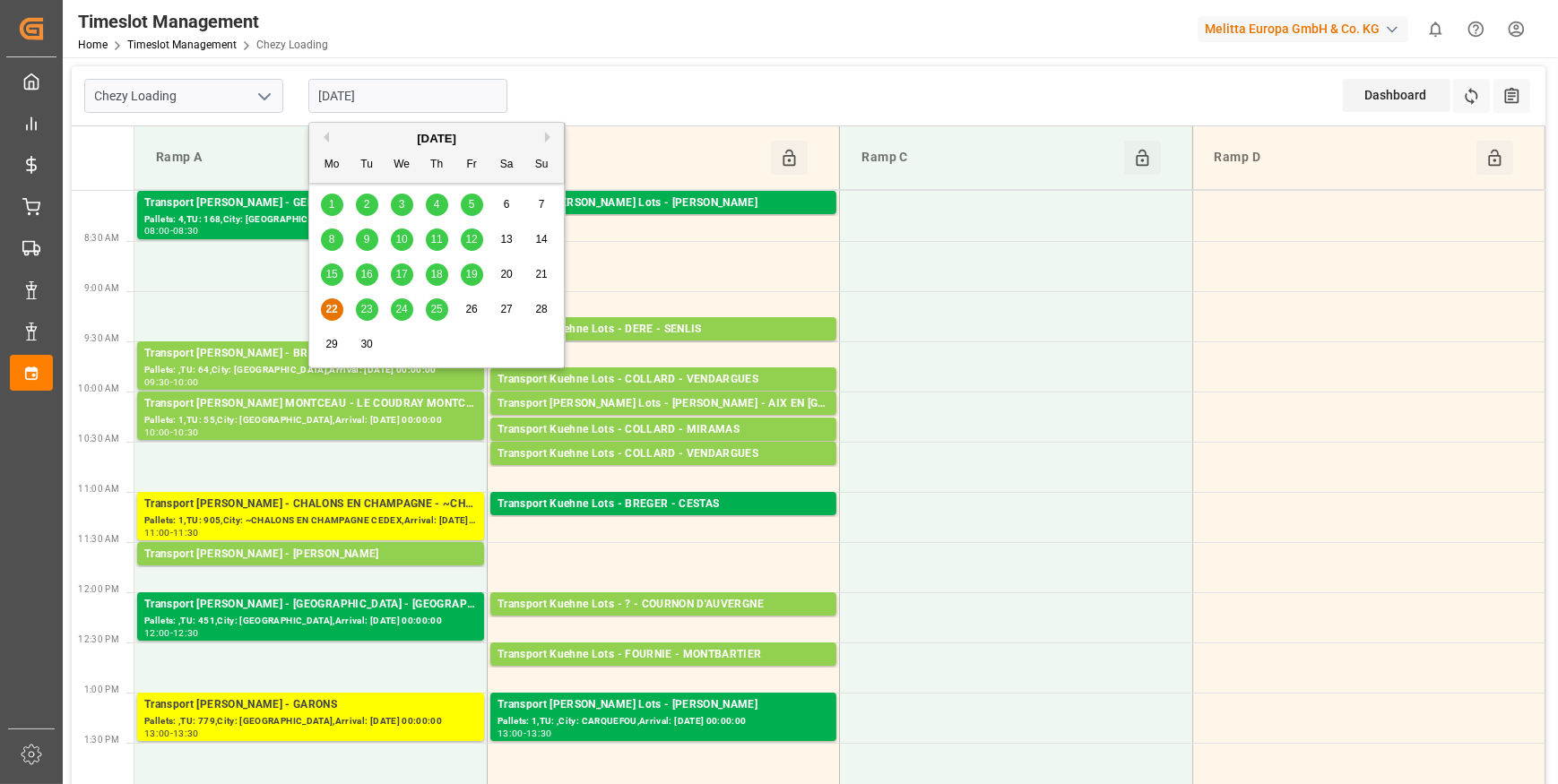
click at [406, 103] on input "[DATE]" at bounding box center [408, 96] width 199 height 34
click at [363, 308] on span "23" at bounding box center [366, 309] width 11 height 12
type input "23-09-2025"
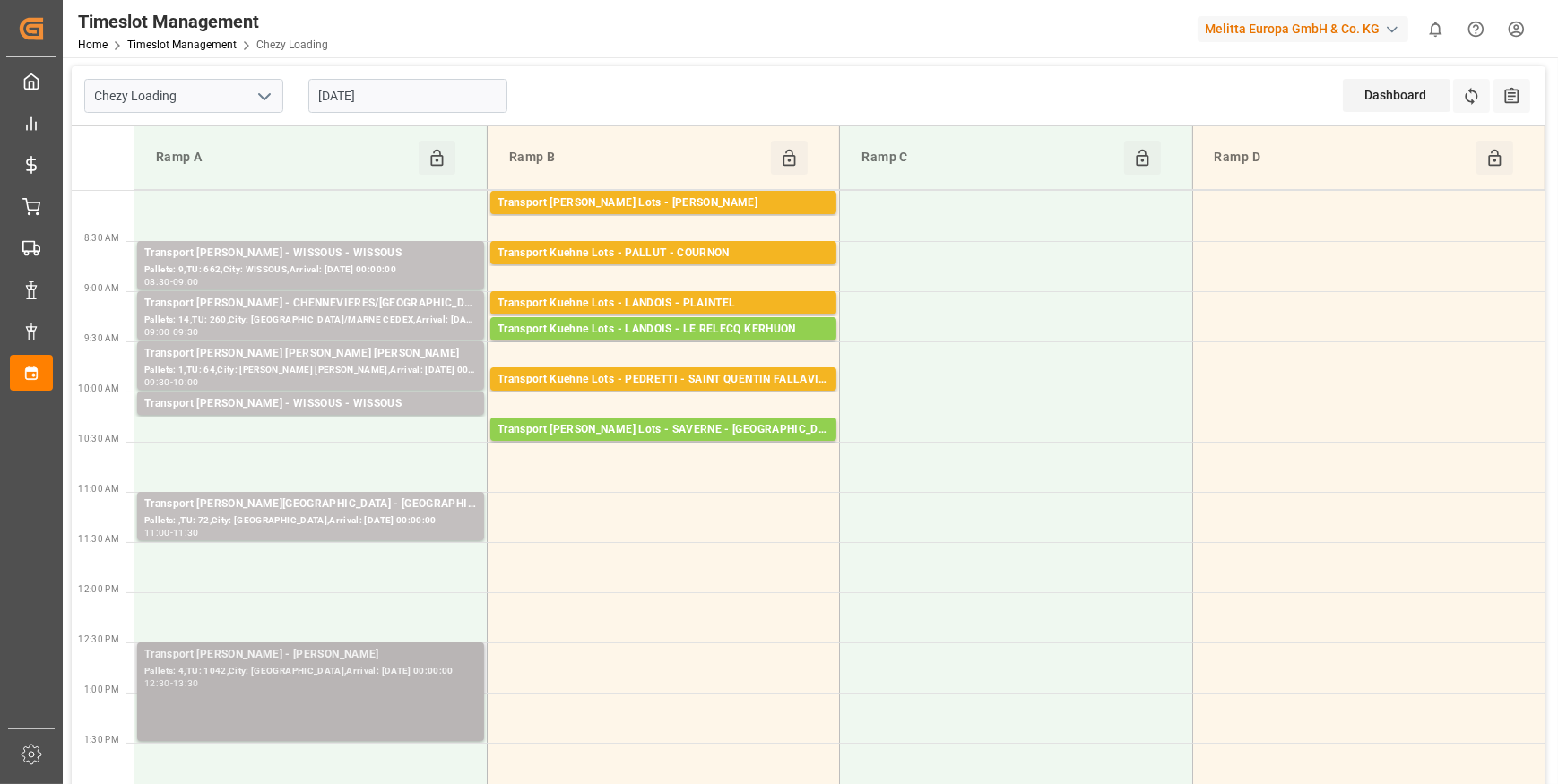
click at [326, 664] on div "Pallets: 4,TU: 1042,City: SERRIS,Arrival: 2025-09-24 00:00:00" at bounding box center [310, 671] width 332 height 15
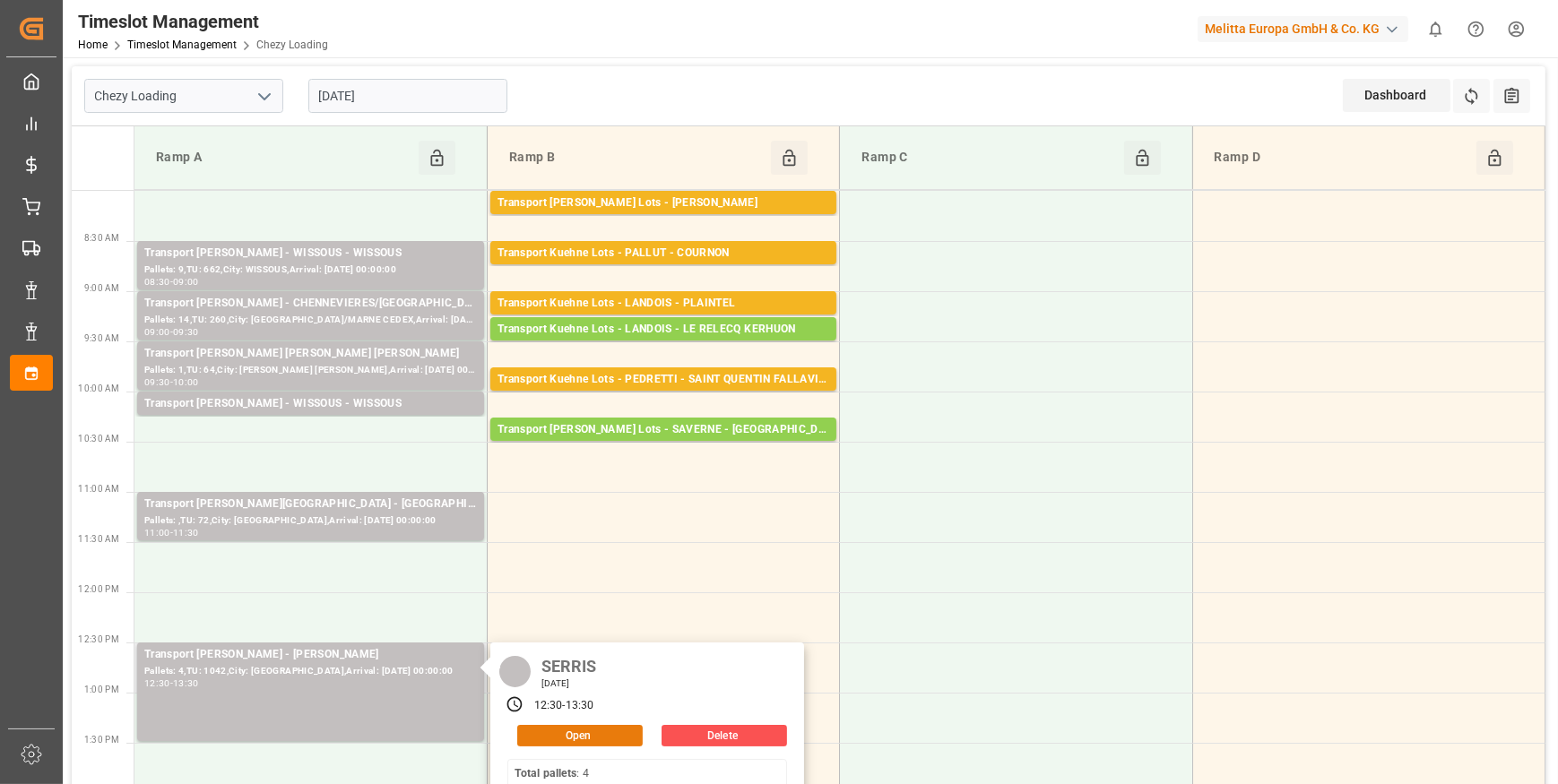
click at [566, 738] on button "Open" at bounding box center [580, 736] width 125 height 22
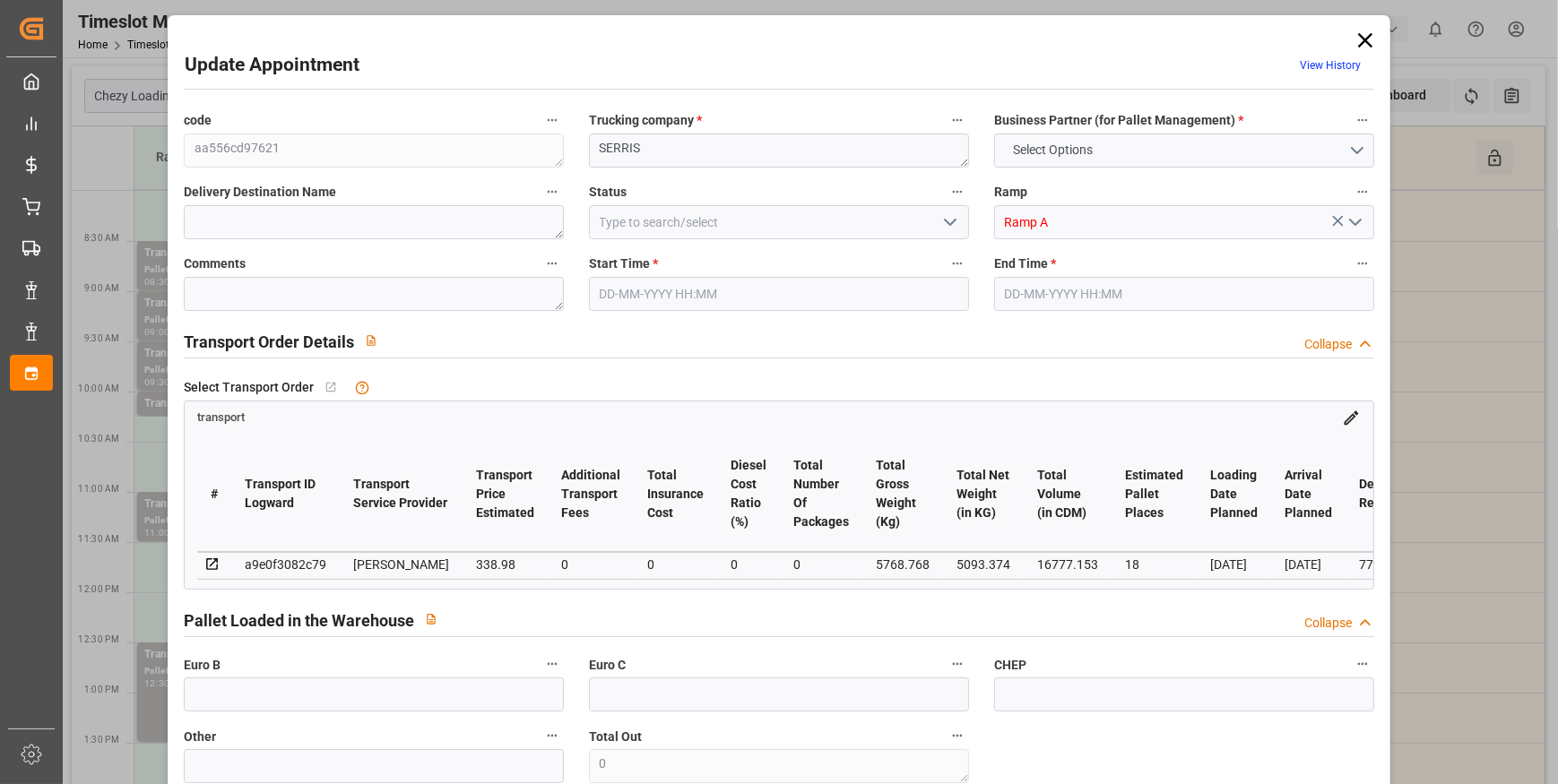
type input "18"
type input "338.98"
type input "0"
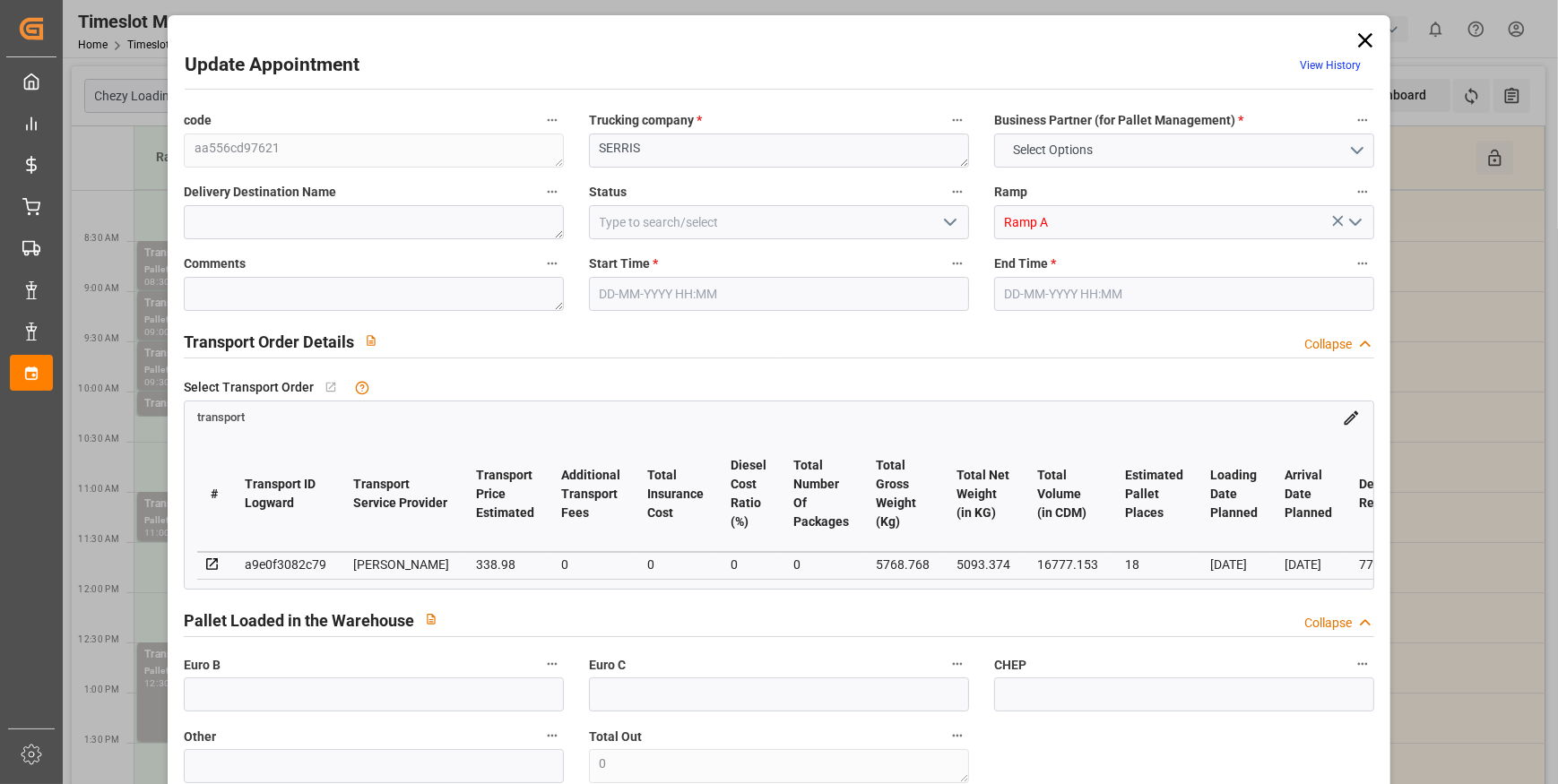
type input "327.5225"
type input "-11.4575"
type input "0"
type input "5093.374"
type input "6642.28"
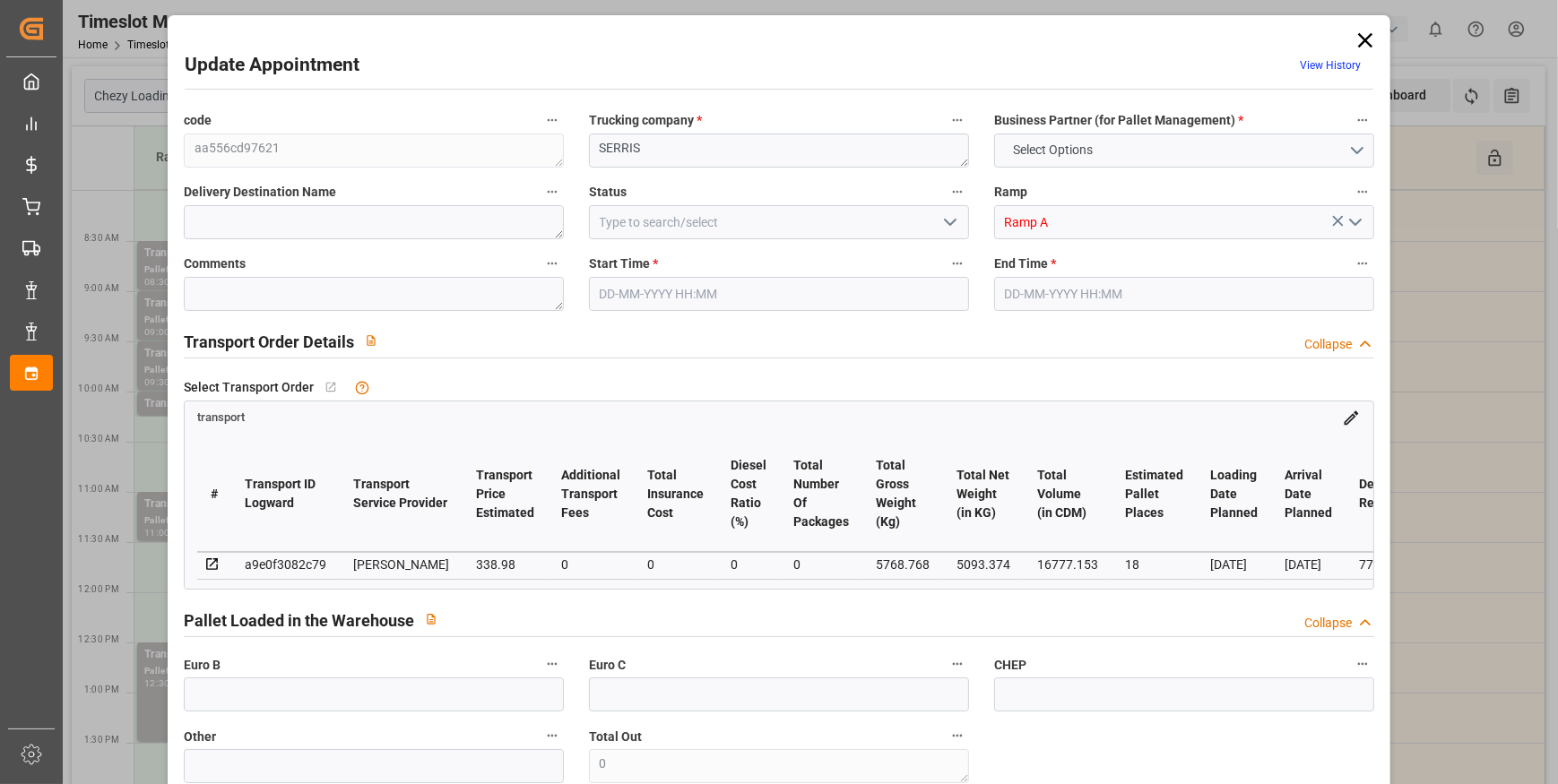
type input "16777.153"
type input "77"
type input "4"
type input "1042"
type input "33"
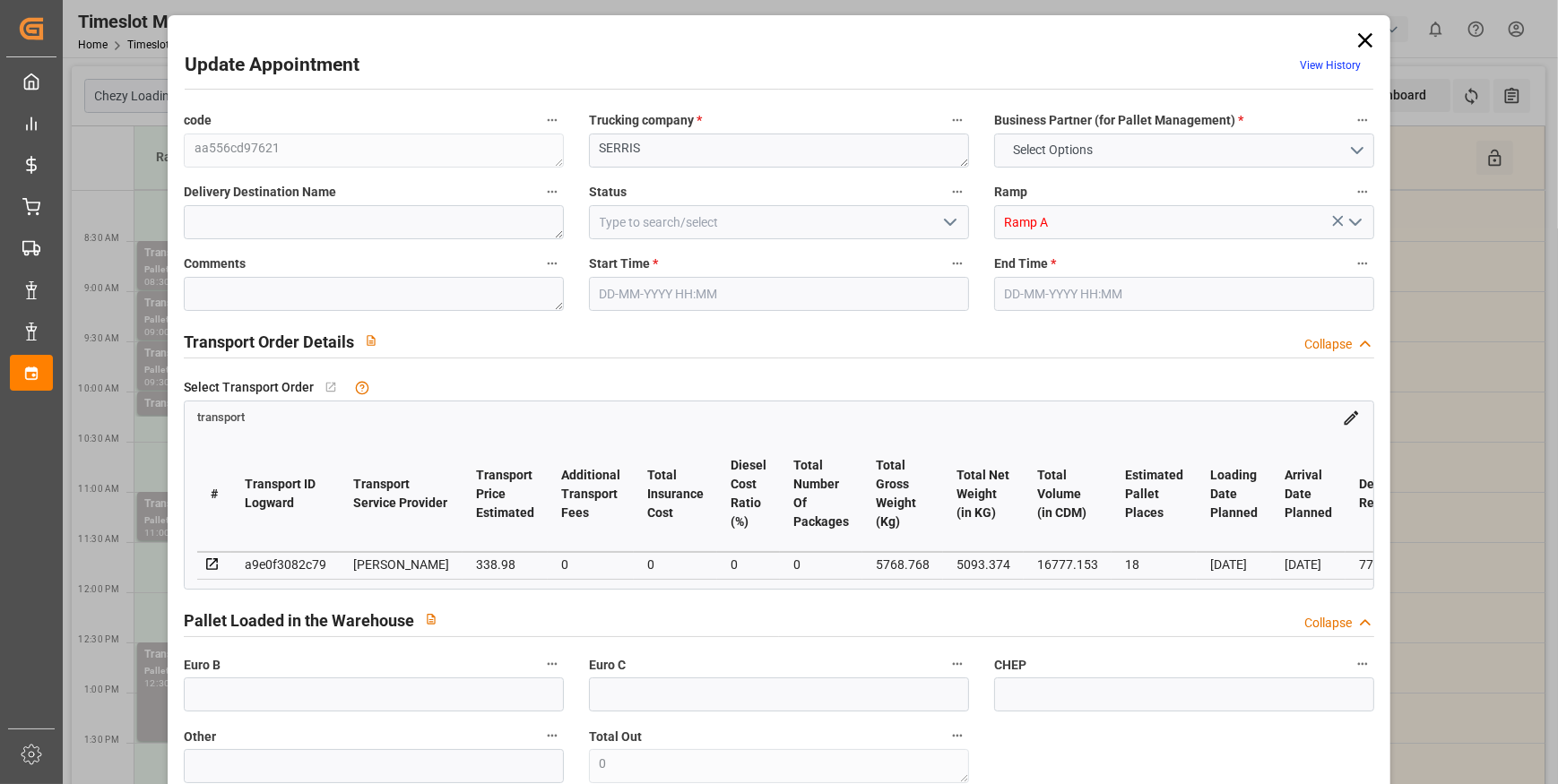
type input "101"
type input "5768.768"
type input "0"
type input "4710.8598"
type input "0"
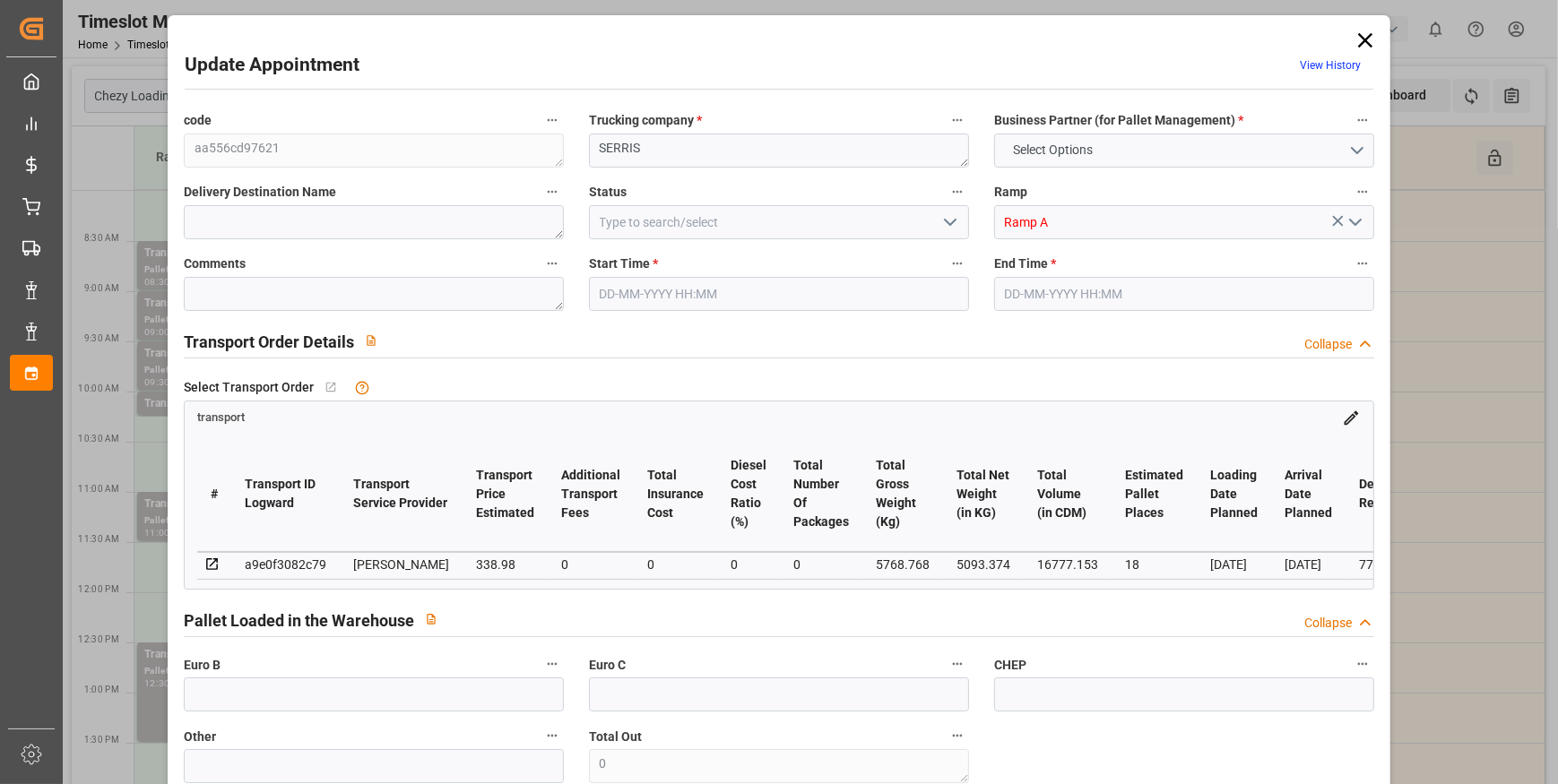
type input "0"
type input "21"
type input "35"
type input "23-09-2025 12:30"
type input "23-09-2025 13:30"
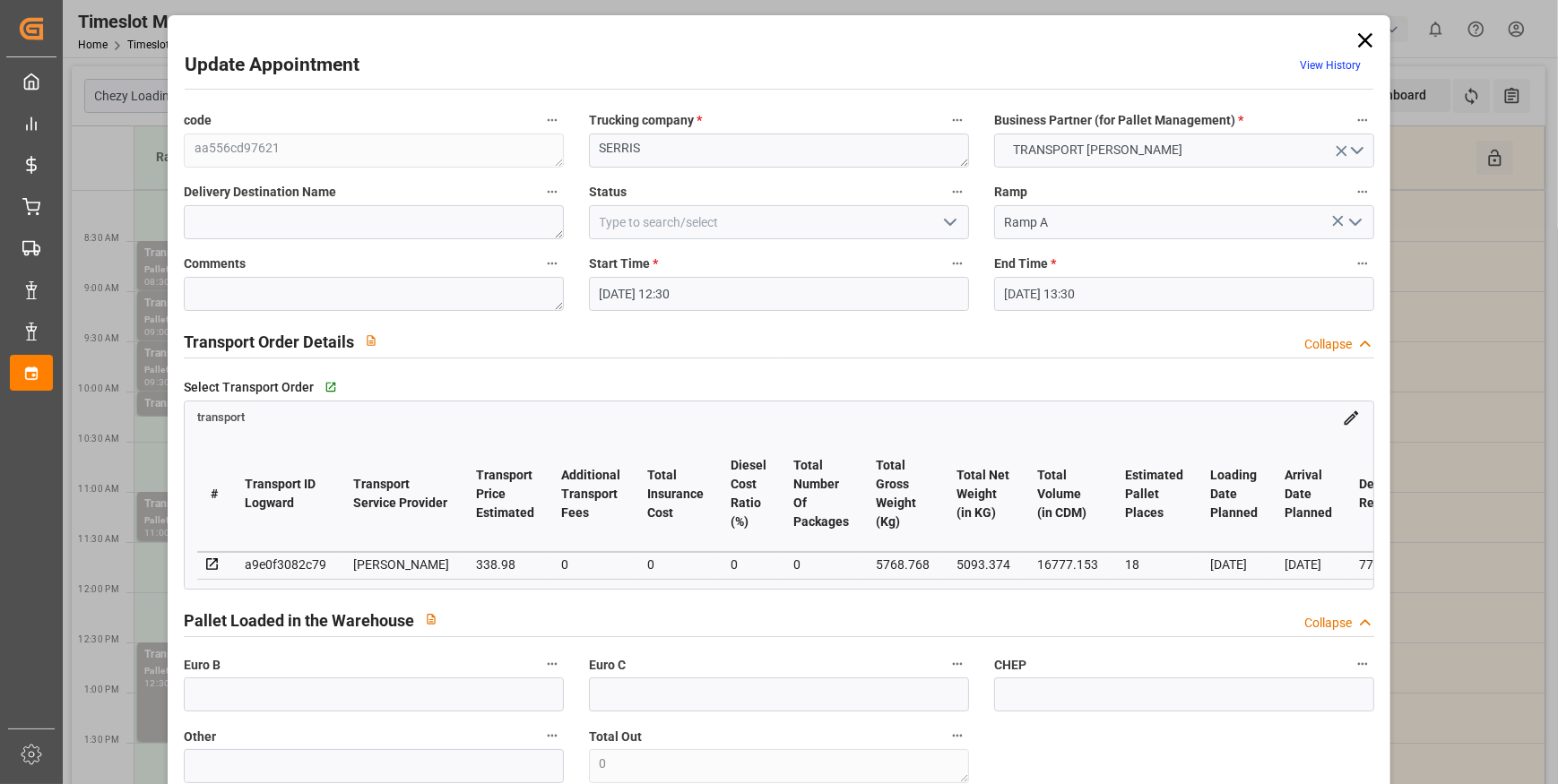
type input "19-09-2025 12:03"
type input "19-09-2025 11:19"
type input "24-09-2025"
type input "23-09-2025"
click at [954, 214] on icon "open menu" at bounding box center [950, 222] width 22 height 22
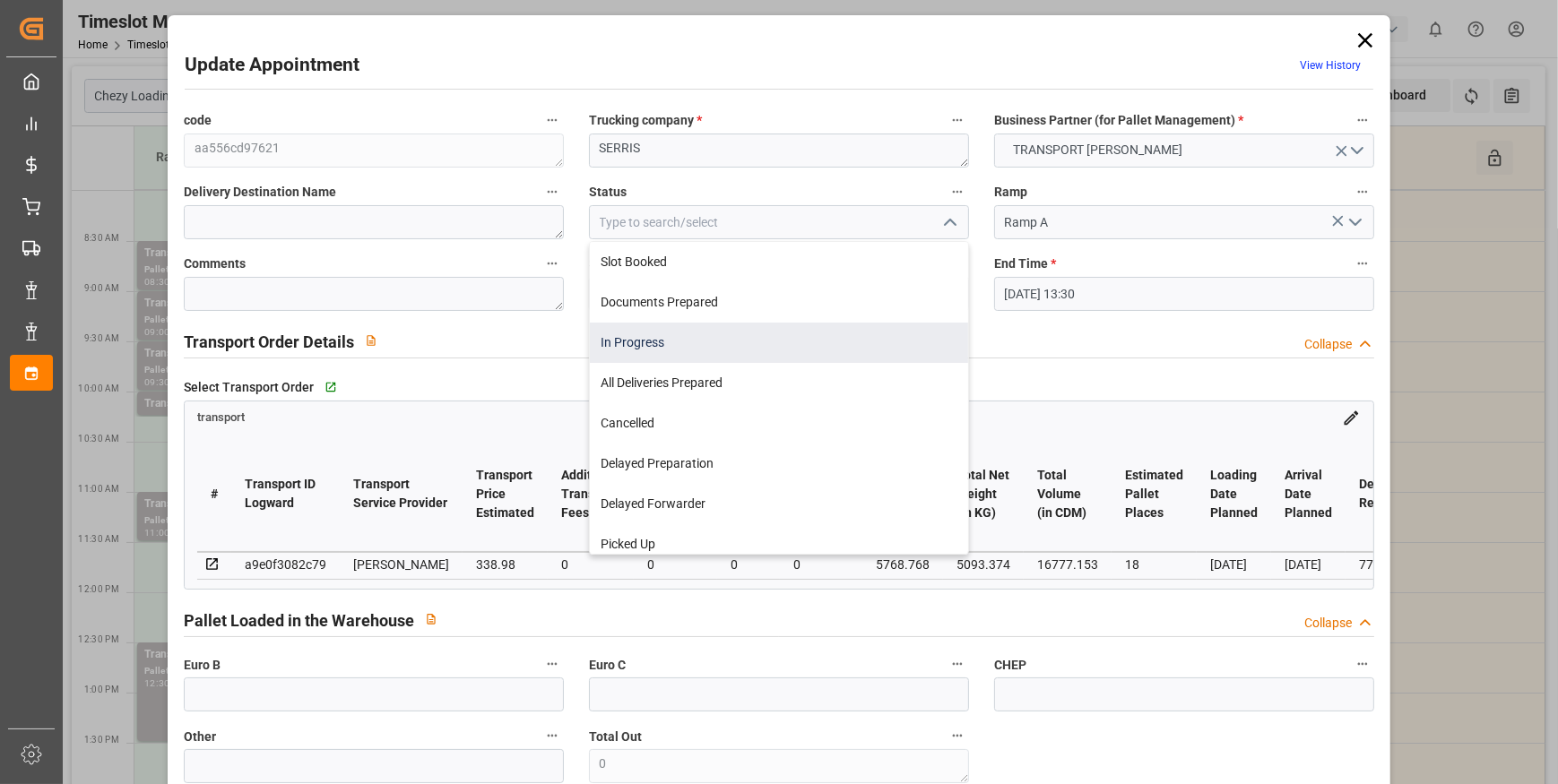
click at [672, 347] on div "In Progress" at bounding box center [779, 343] width 378 height 41
type input "In Progress"
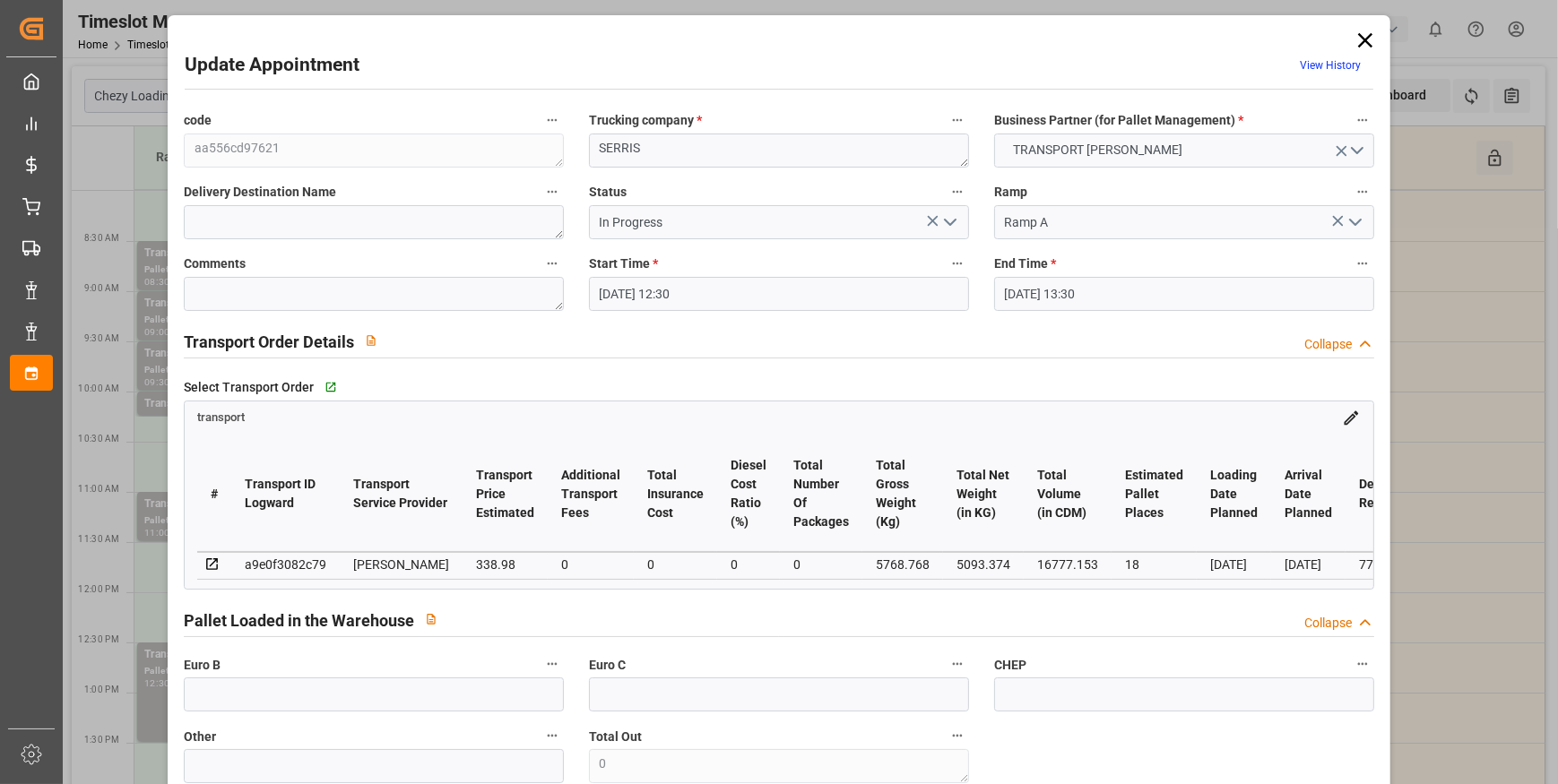
click at [1366, 37] on icon at bounding box center [1365, 40] width 25 height 25
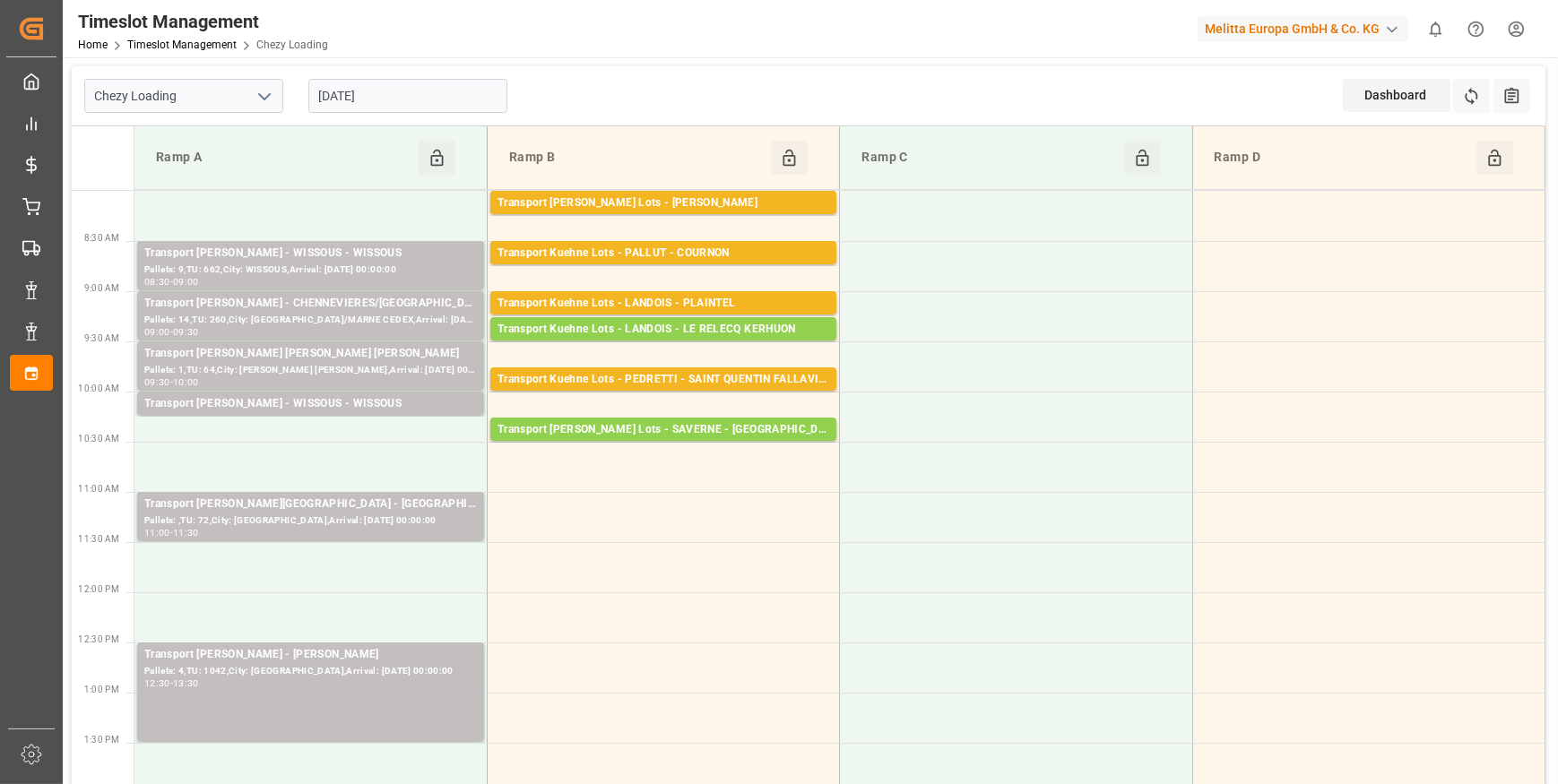
click at [419, 95] on input "23-09-2025" at bounding box center [408, 96] width 199 height 34
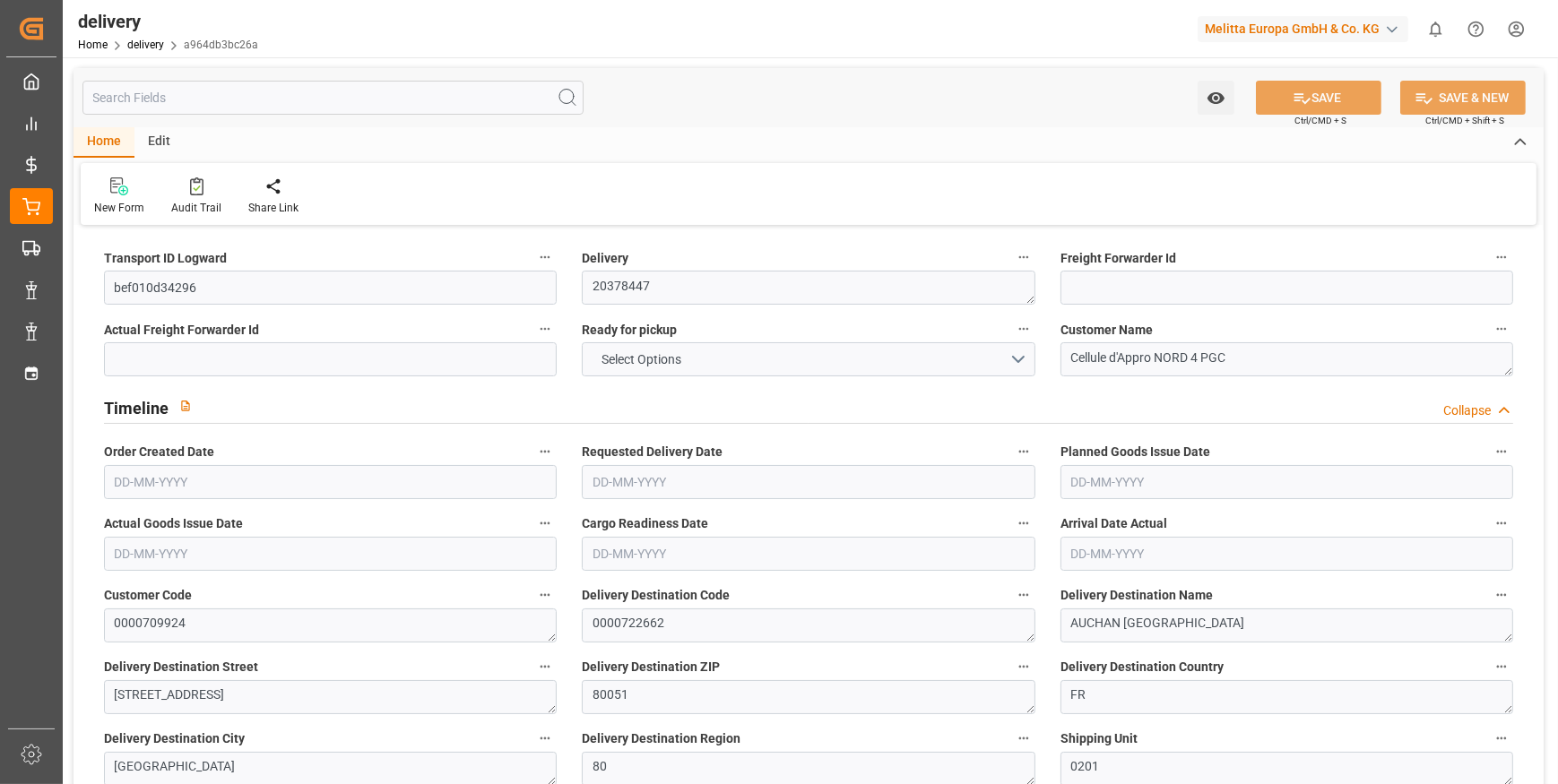
type input "21"
type input "1618.98"
type input "2445.032"
type input "5289.8"
type input "451"
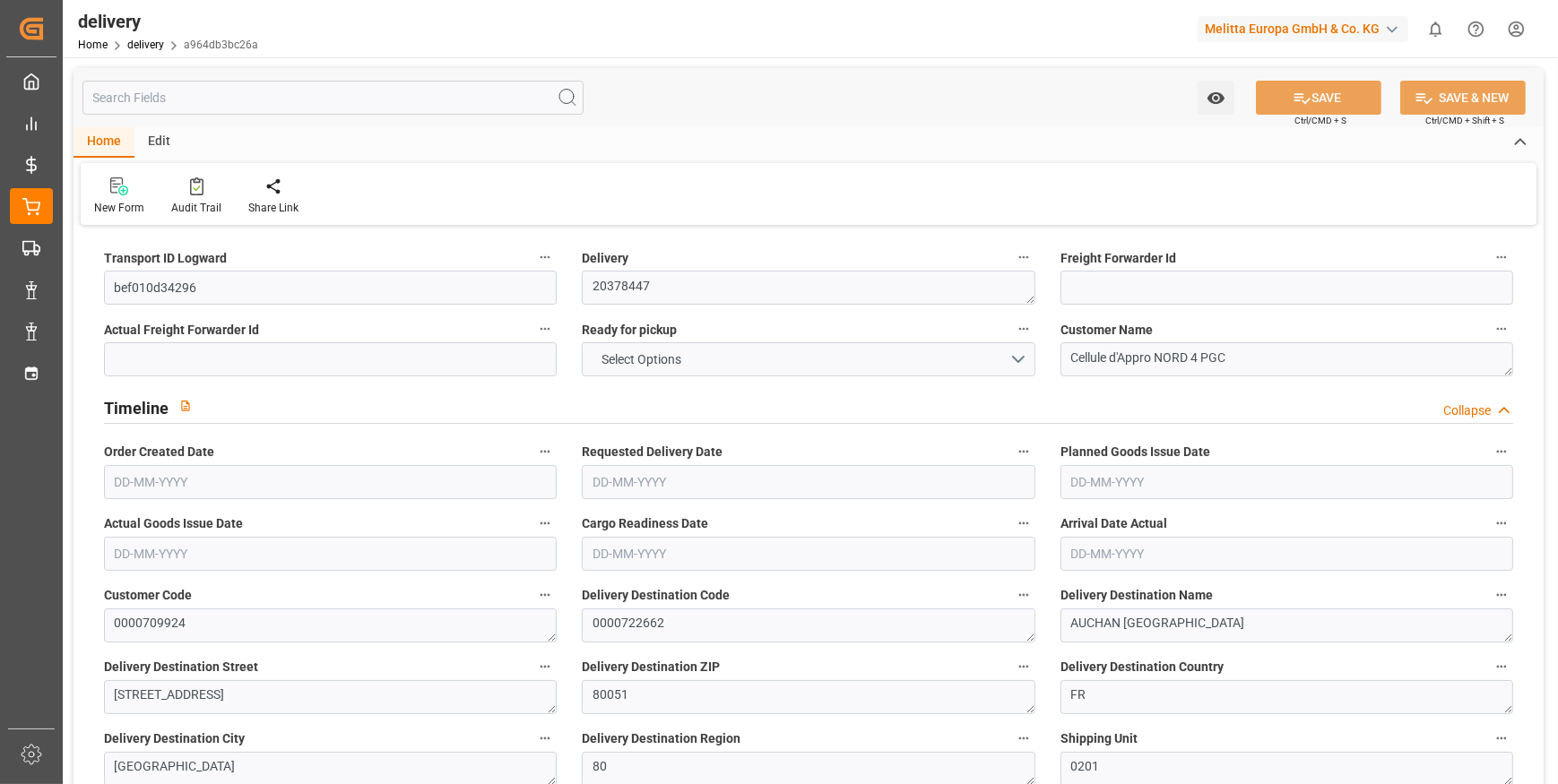
type input "26"
type input "0"
type input "7"
type input "0"
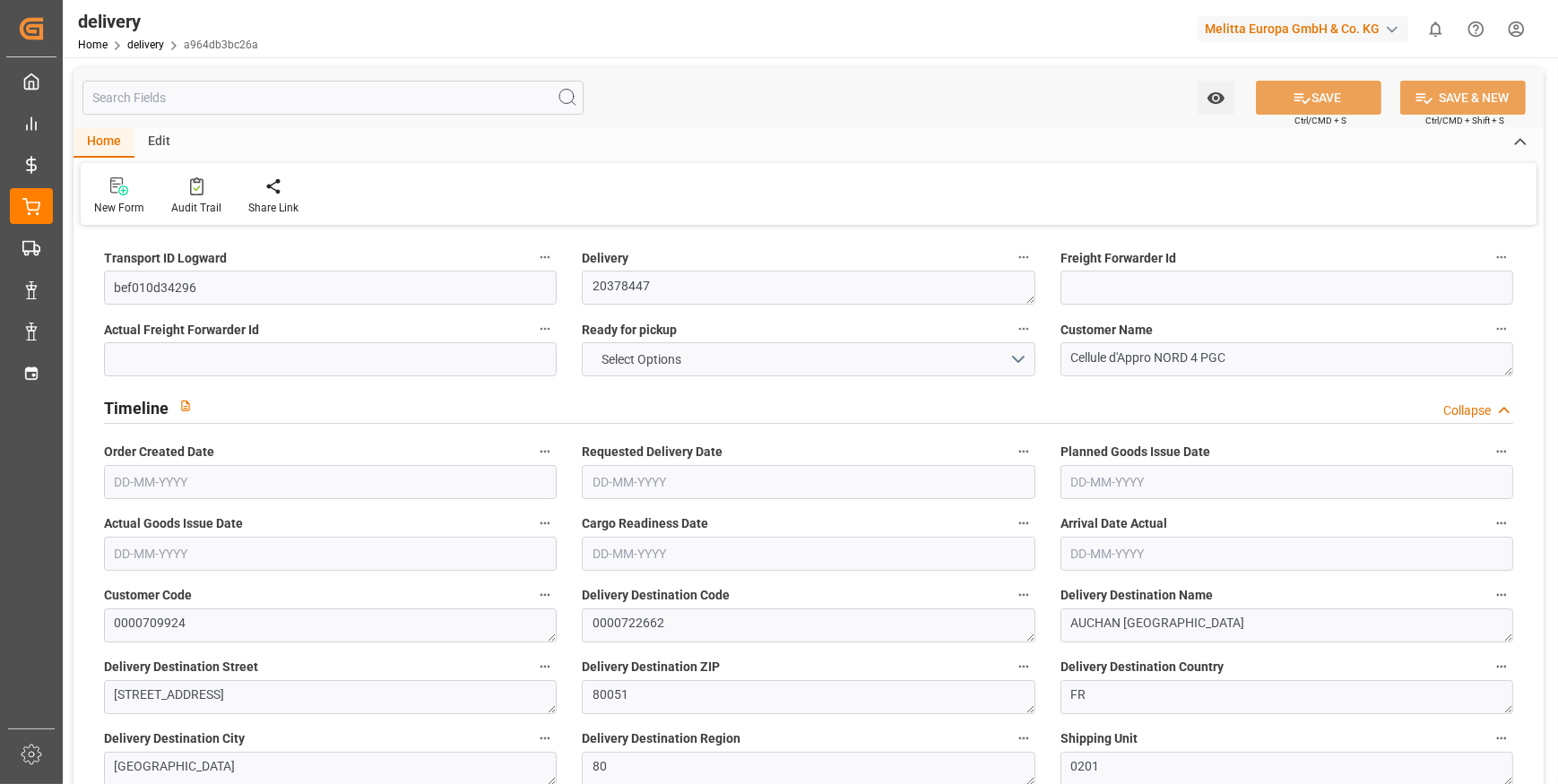
type input "-6.6184"
type input "195.81"
type input "189.1916"
type input "0"
type input "162.36"
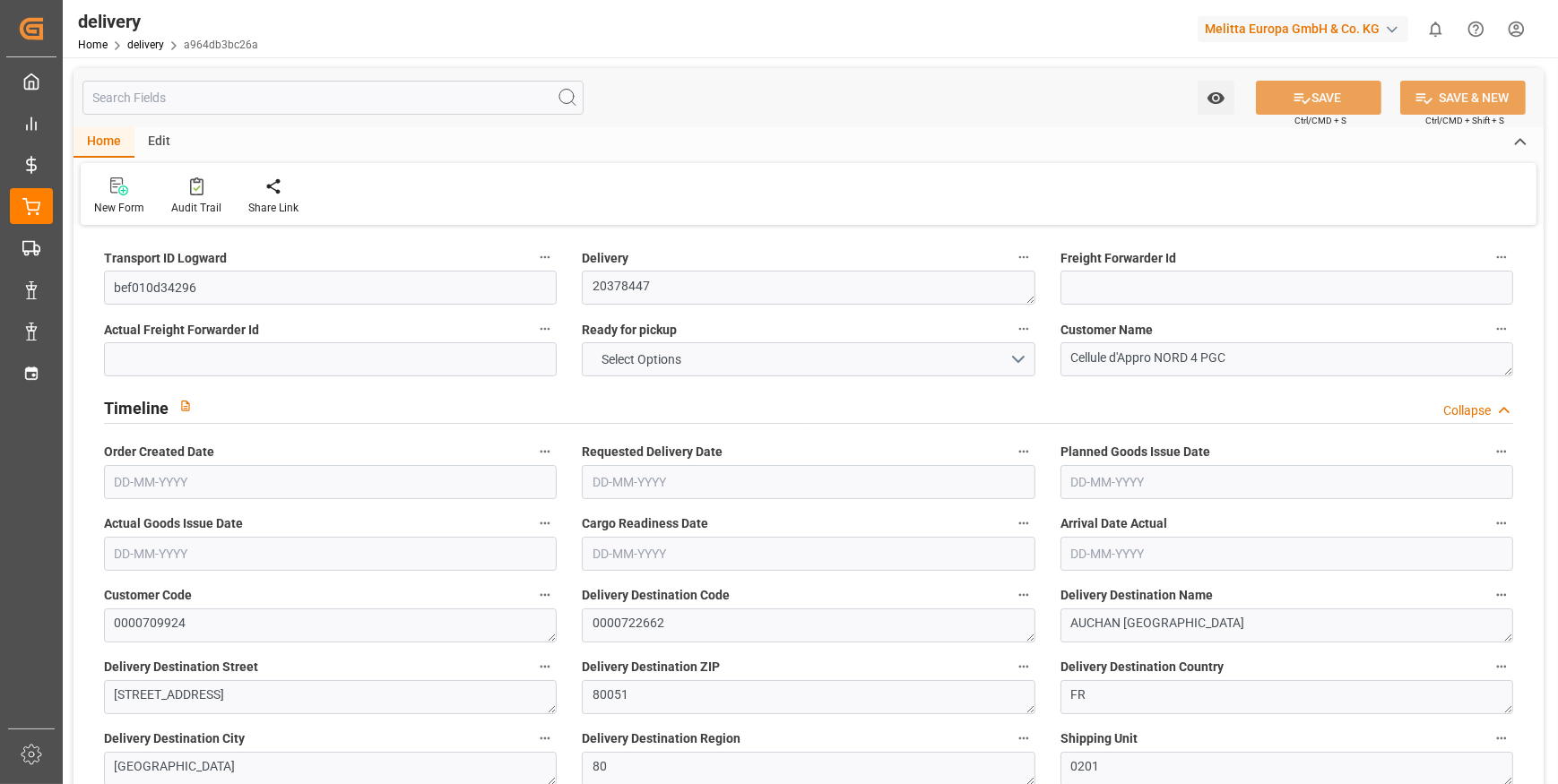
type input "1.5"
type input "1.3"
type input "0"
type input "39"
type input "1847.032"
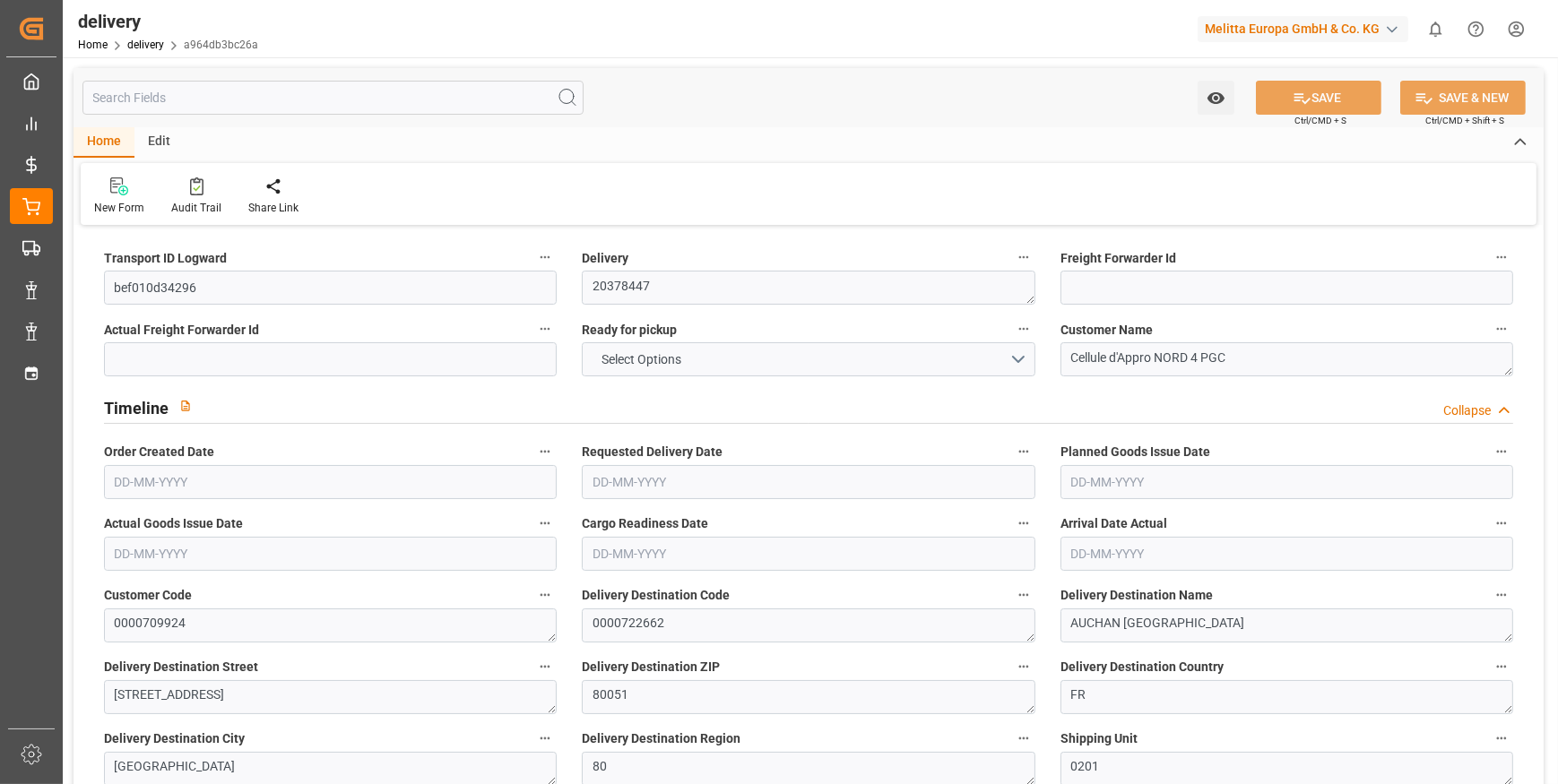
type input "101"
type input "2518.0735"
type input "0.1617"
type input "0"
type input "[DATE]"
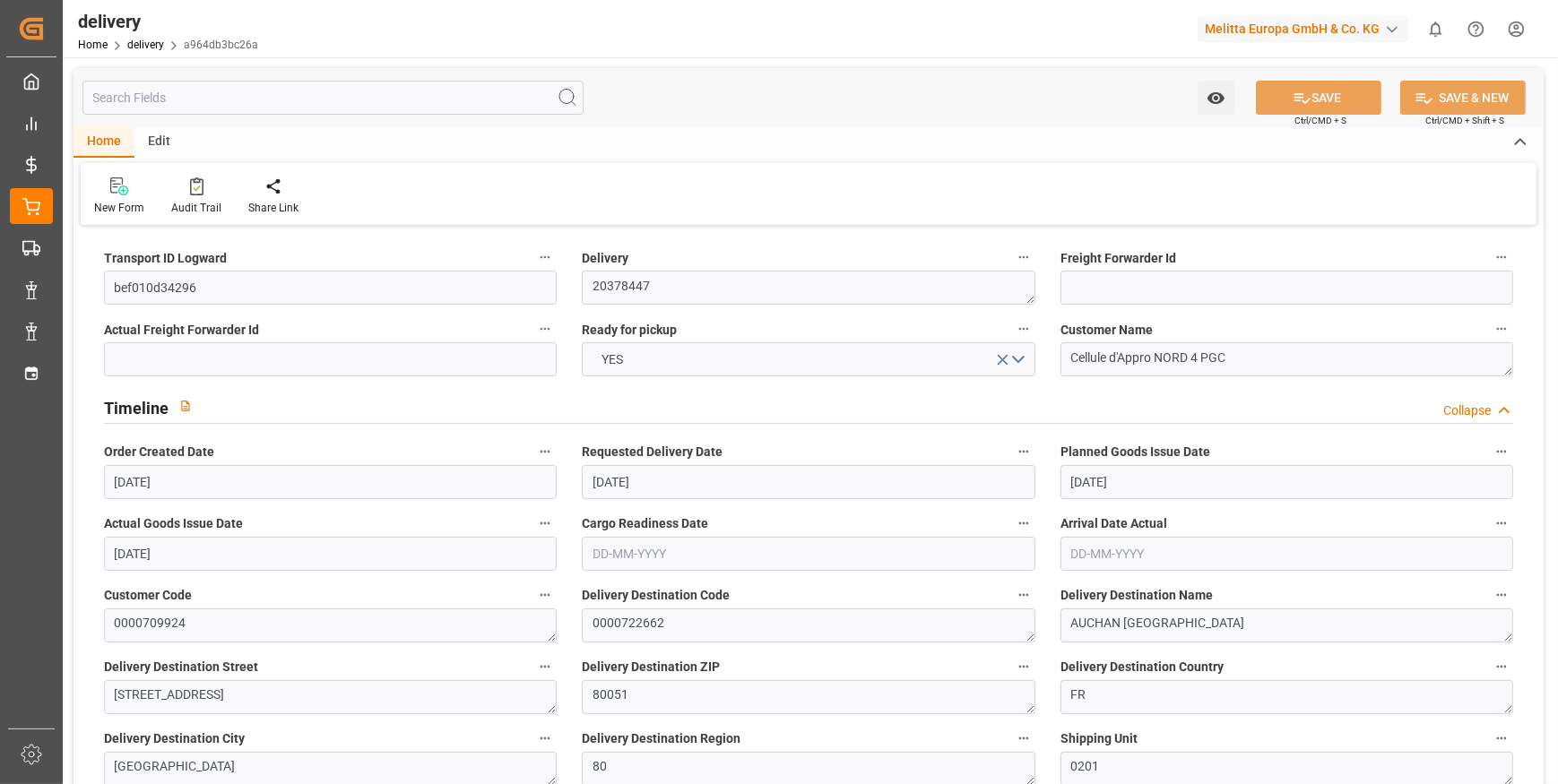
type input "[DATE]"
type input "16-09-2025 11:01"
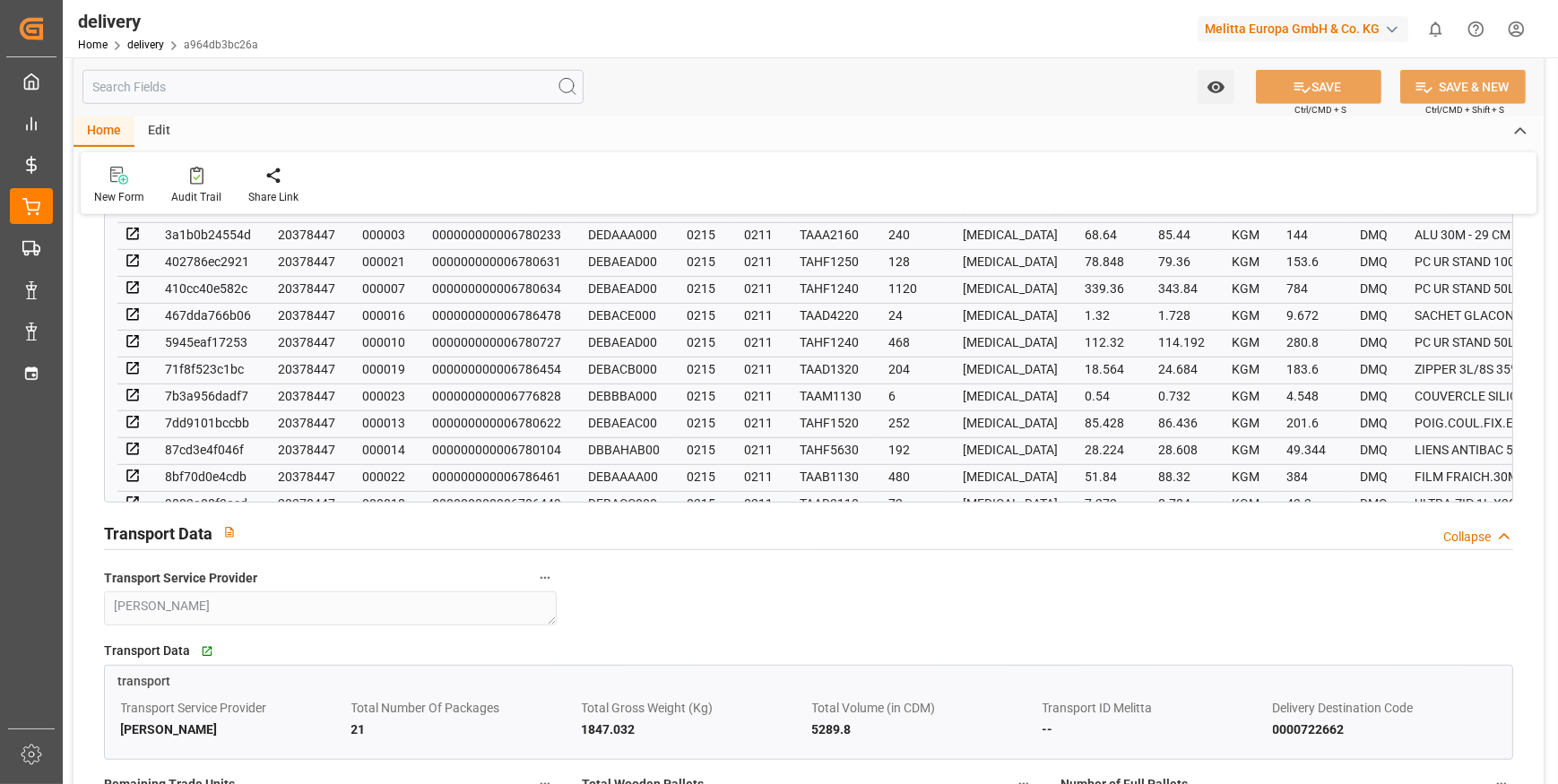
scroll to position [1466, 0]
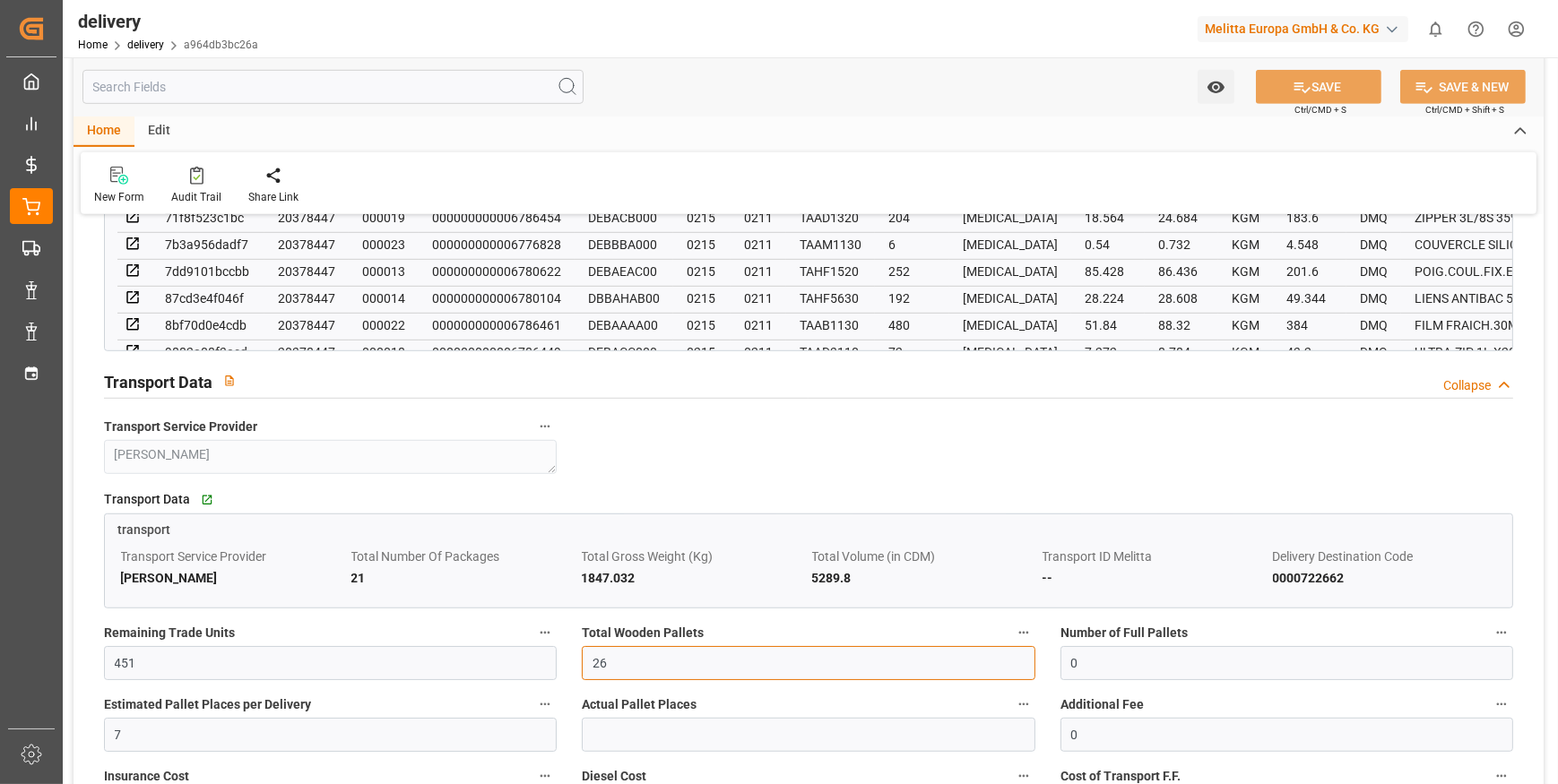
click at [641, 652] on input "26" at bounding box center [808, 663] width 453 height 34
type input "21"
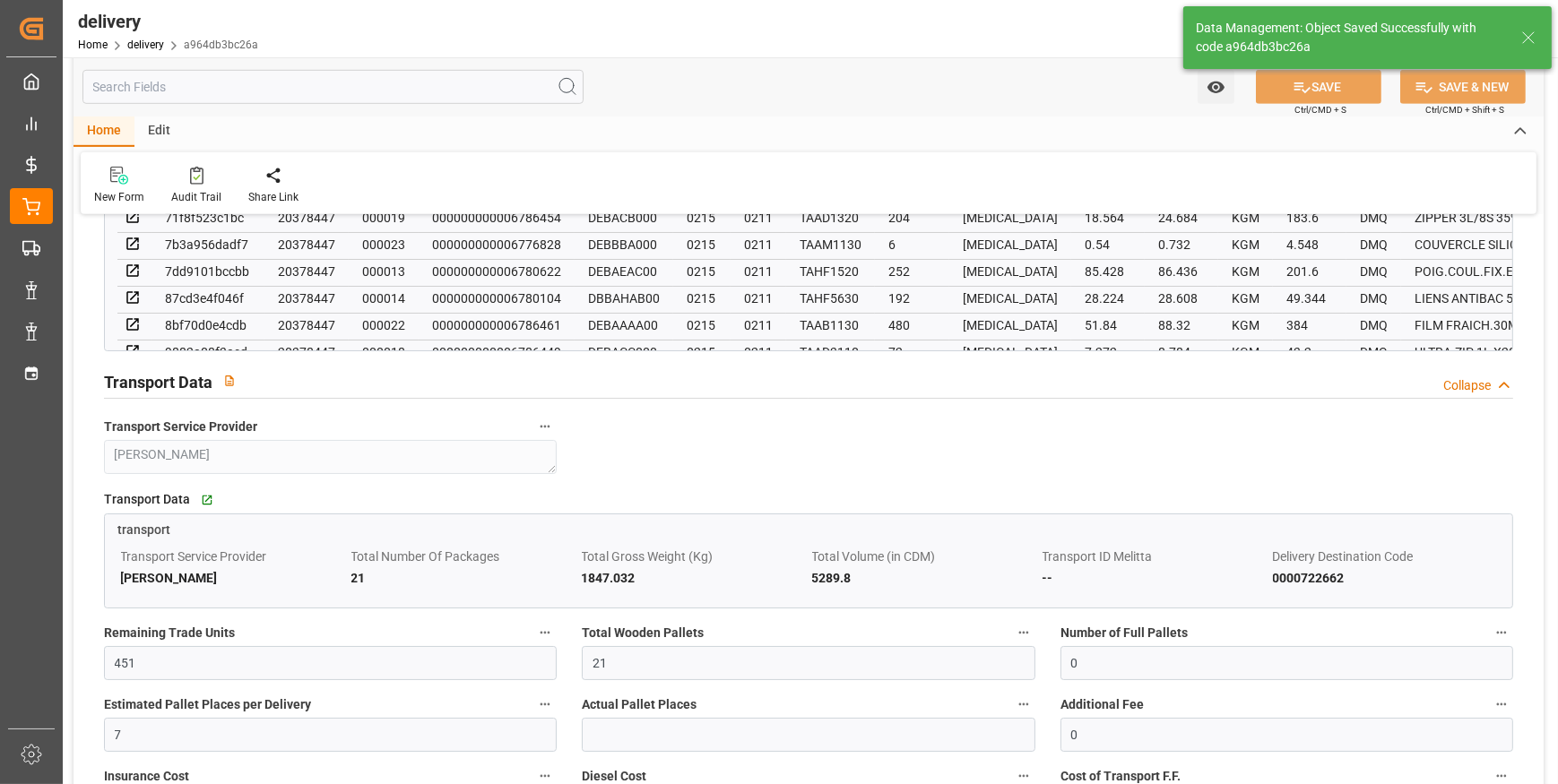
type input "31.5"
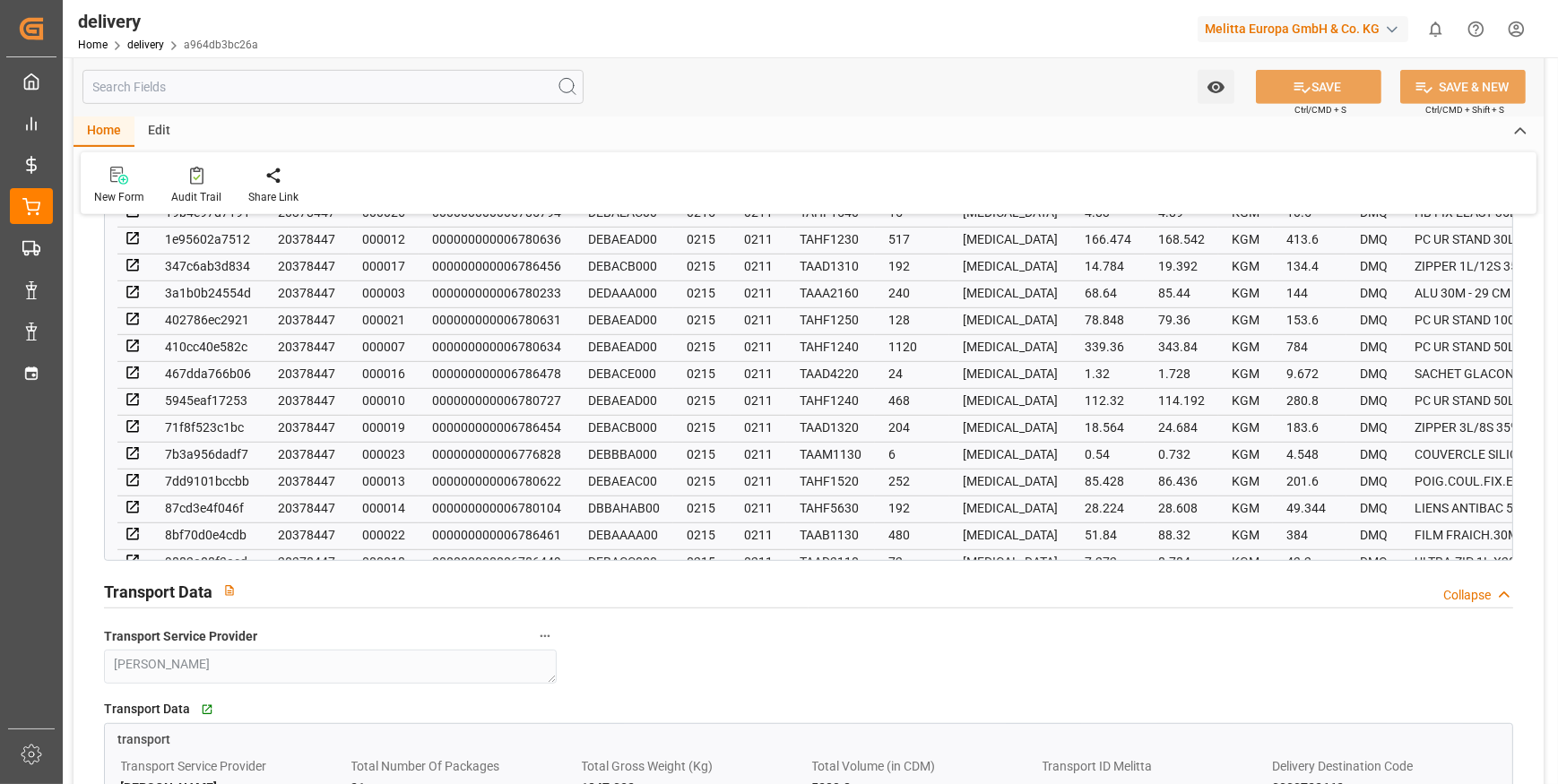
scroll to position [1221, 0]
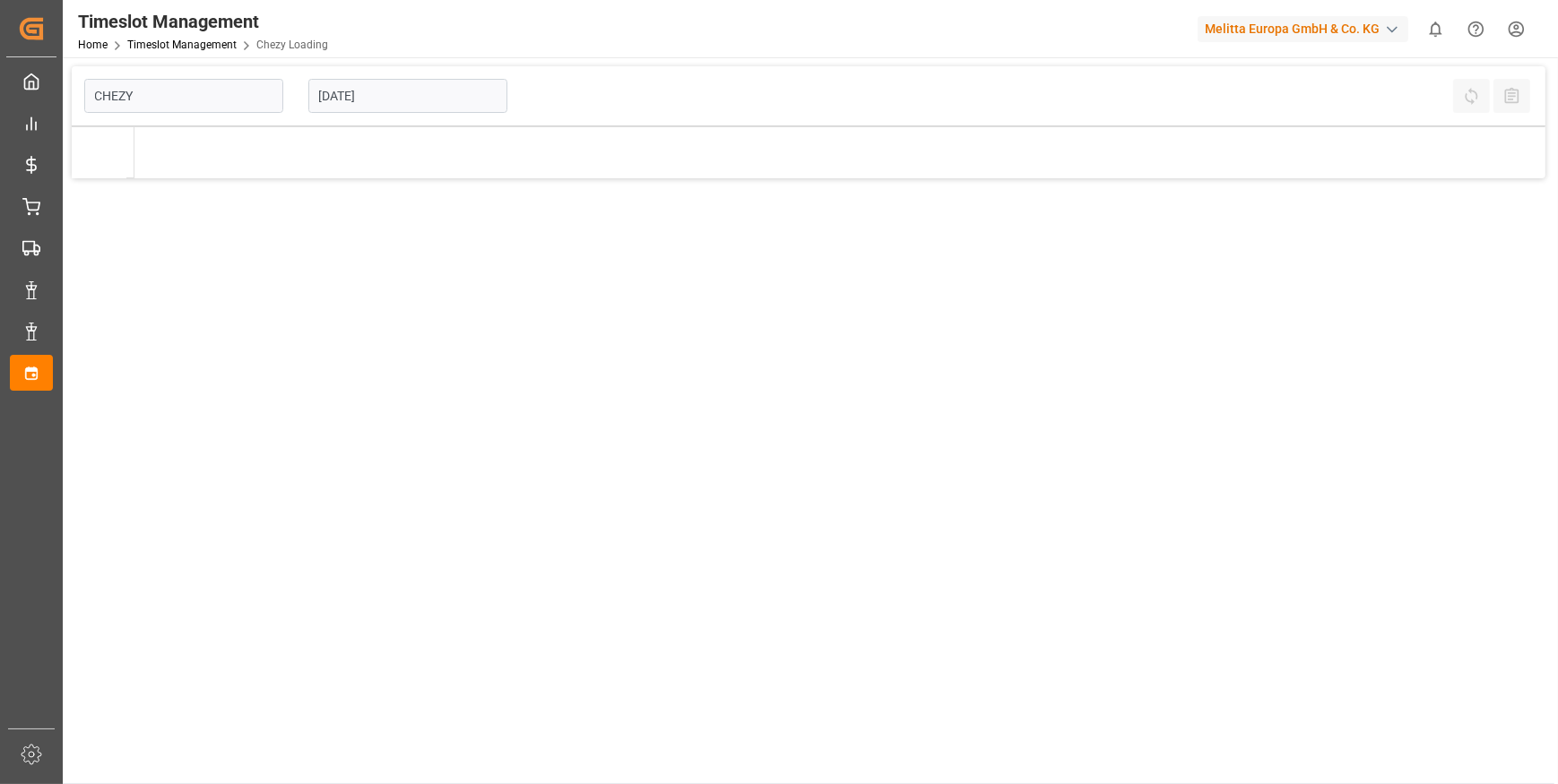
type input "Chezy Loading"
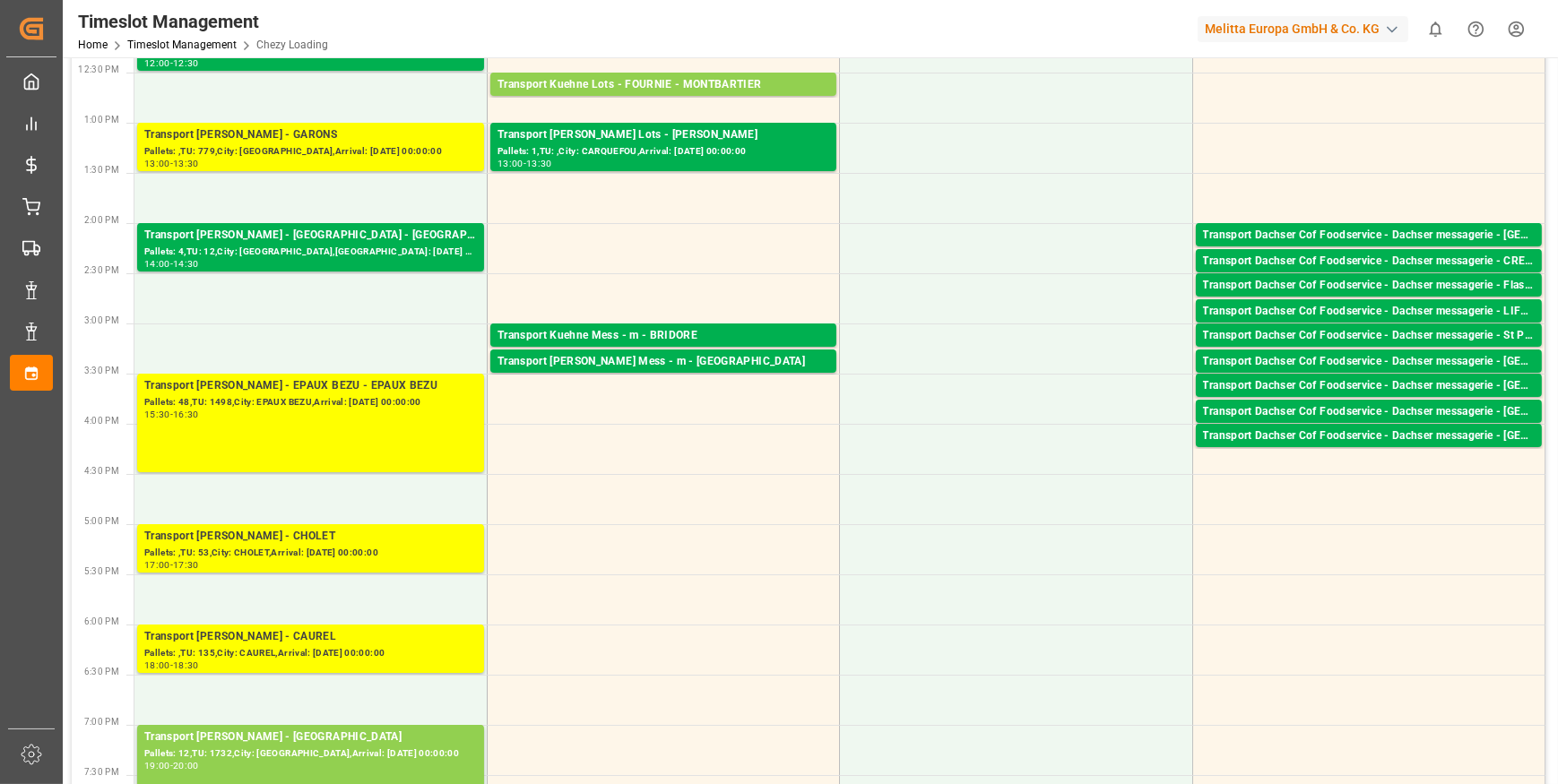
scroll to position [896, 0]
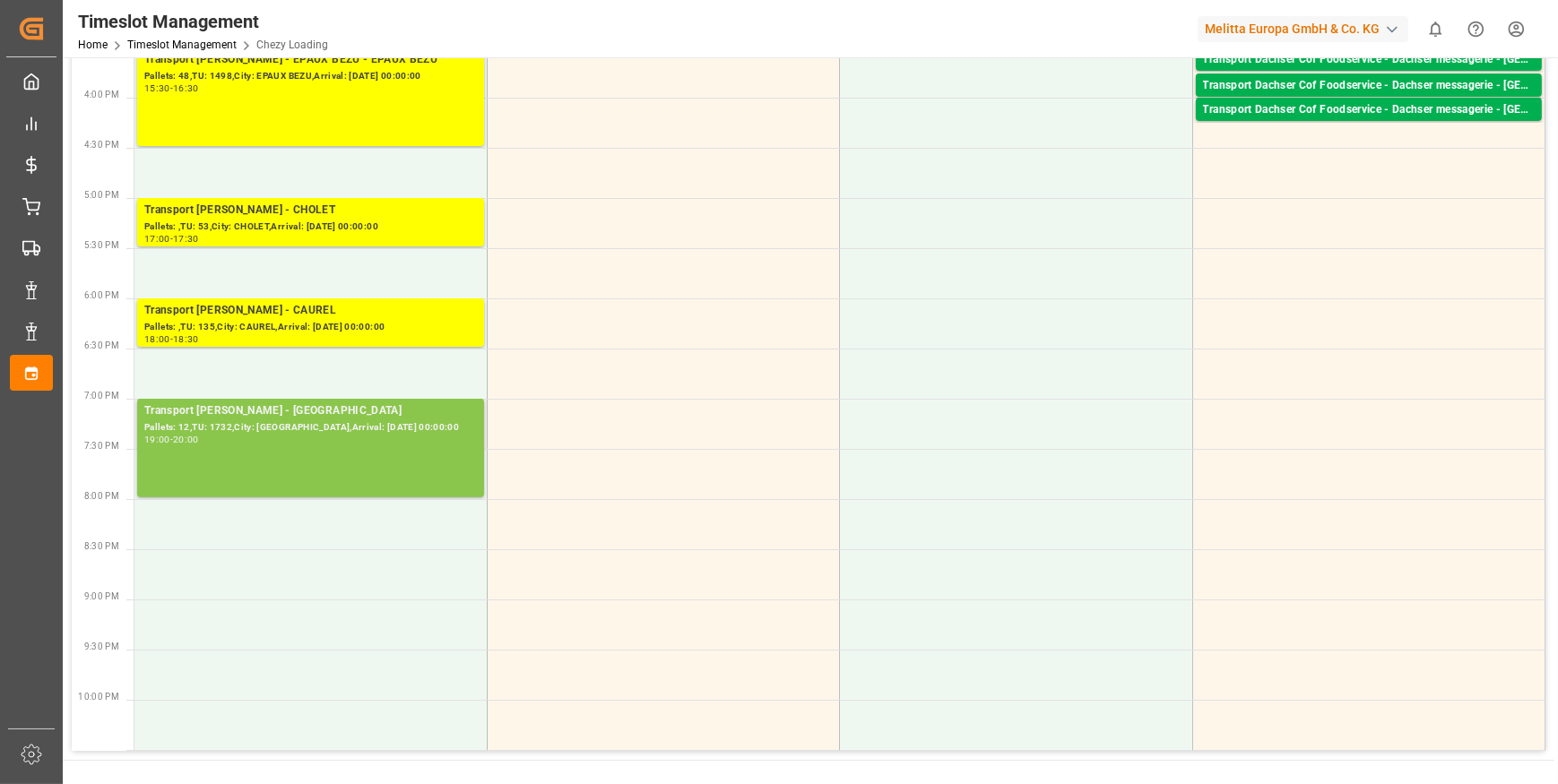
click at [271, 425] on div "Pallets: 12,TU: 1732,City: [GEOGRAPHIC_DATA],Arrival: [DATE] 00:00:00" at bounding box center [310, 428] width 332 height 15
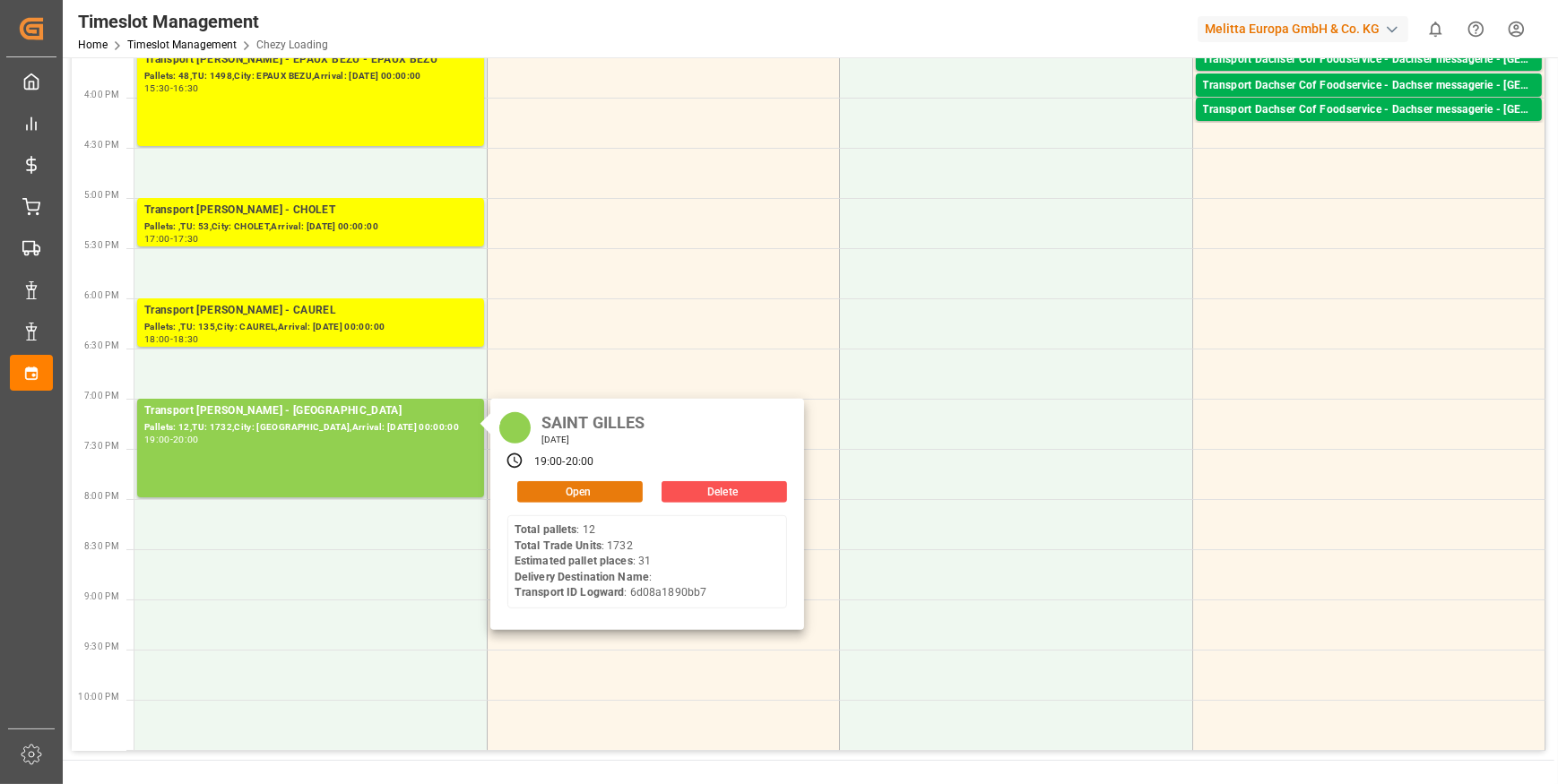
click at [560, 493] on button "Open" at bounding box center [580, 491] width 125 height 22
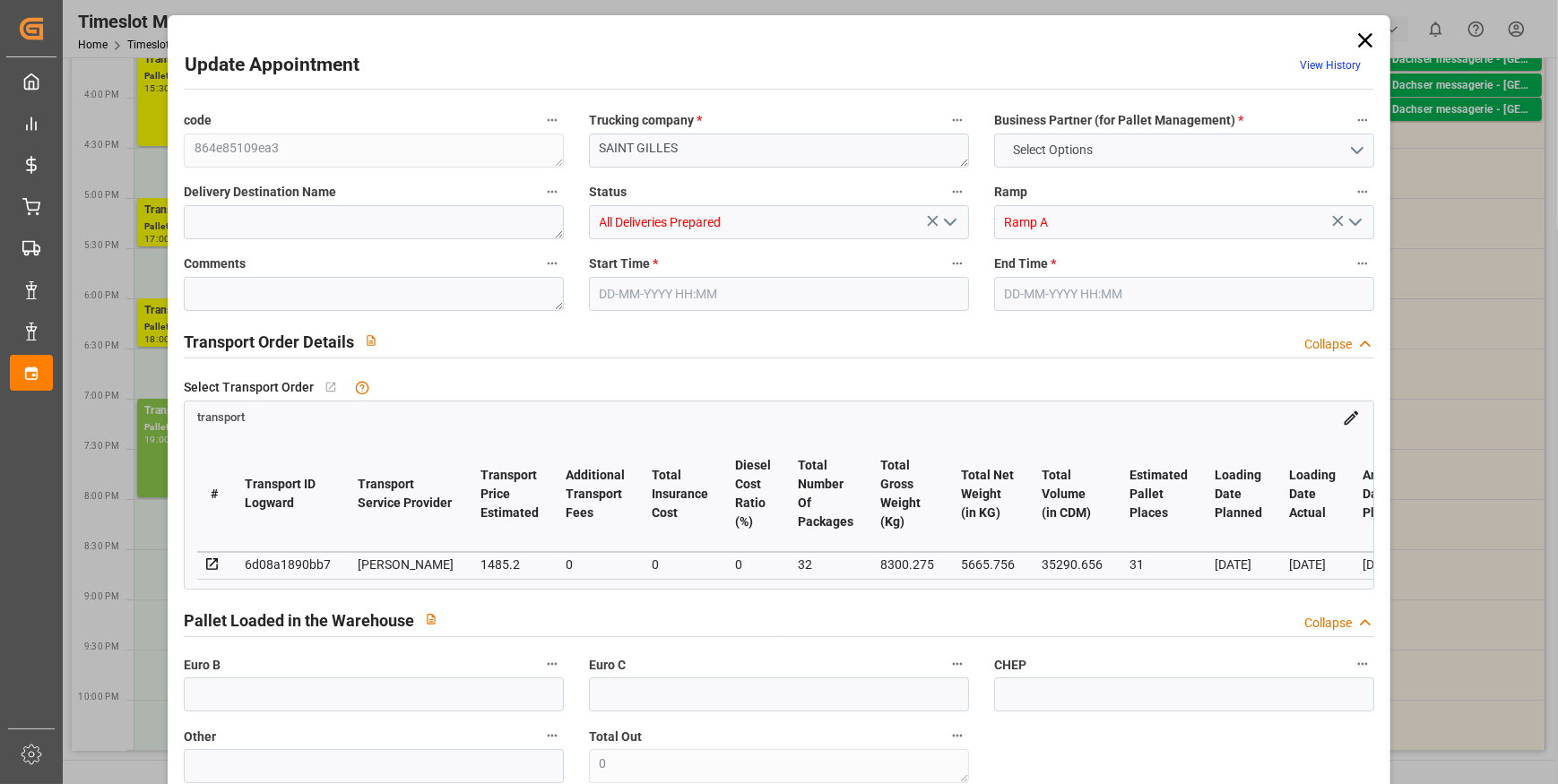
type input "31"
type input "1485.2"
type input "0"
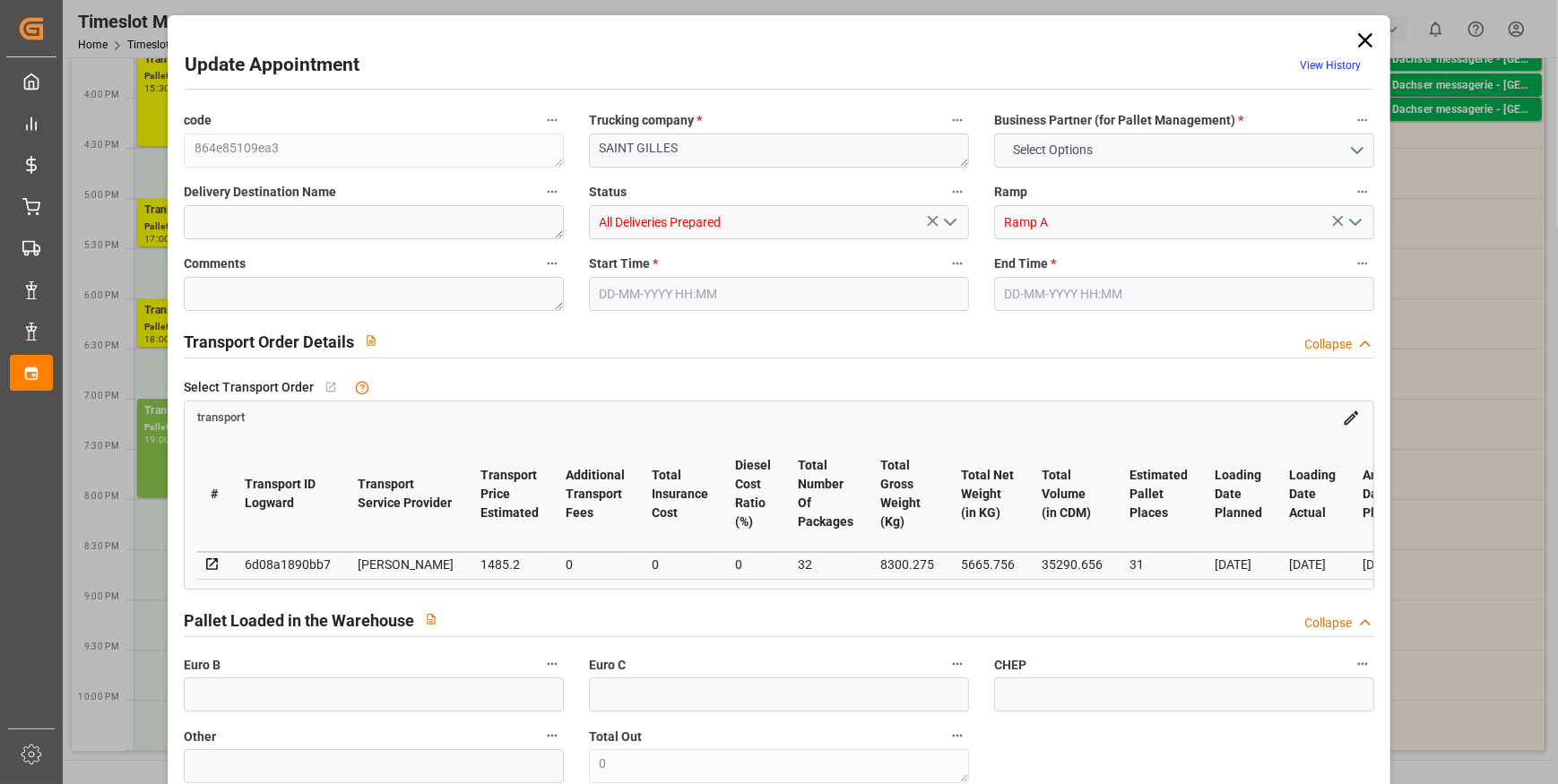
type input "1435.0002"
type input "-50.1998"
type input "32"
type input "5665.756"
type input "9577"
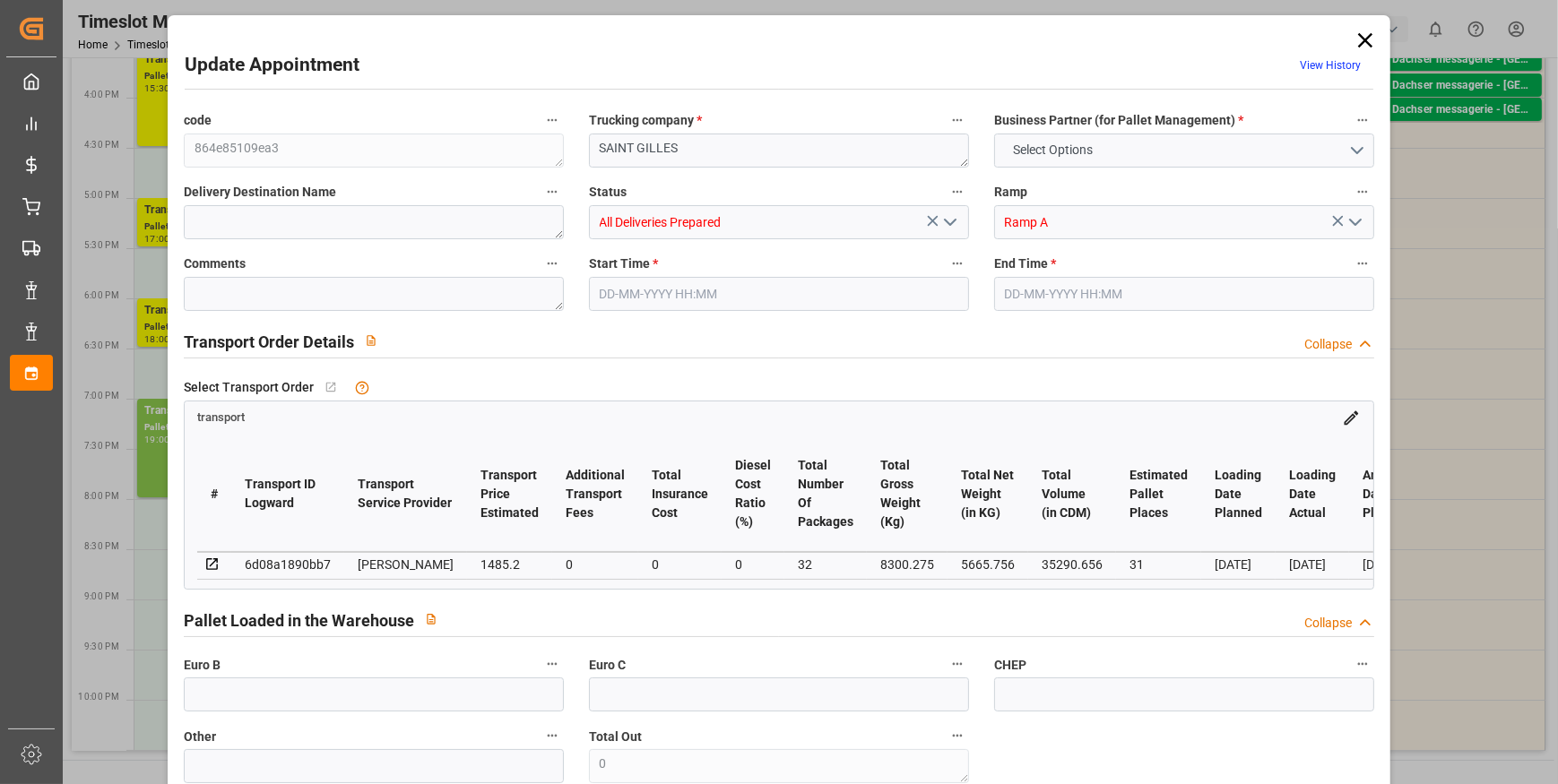
type input "35290.656"
type input "30"
type input "12"
type input "1732"
type input "32"
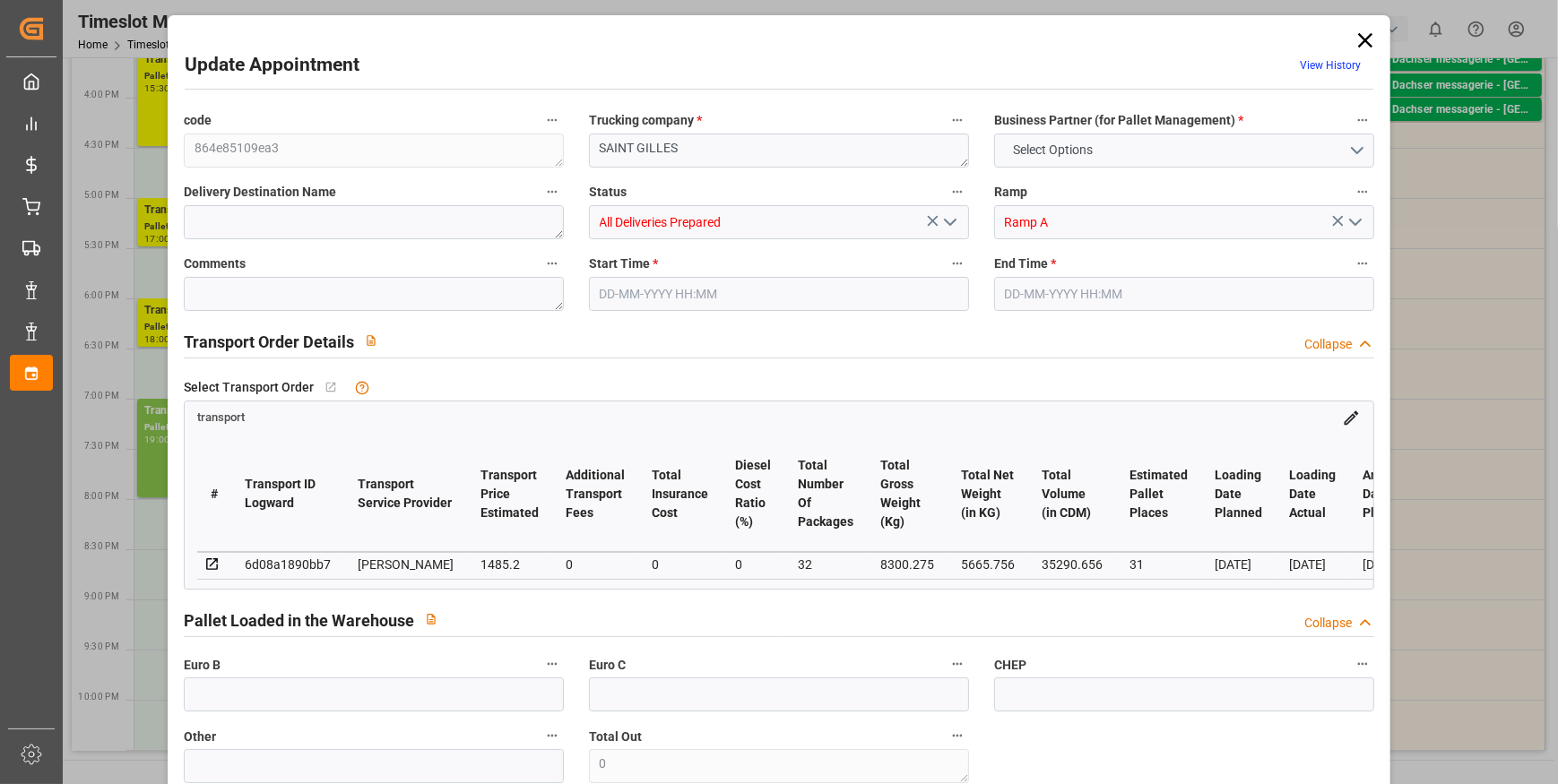
type input "101"
type input "8300.275"
type input "0"
type input "4710.8598"
type input "0"
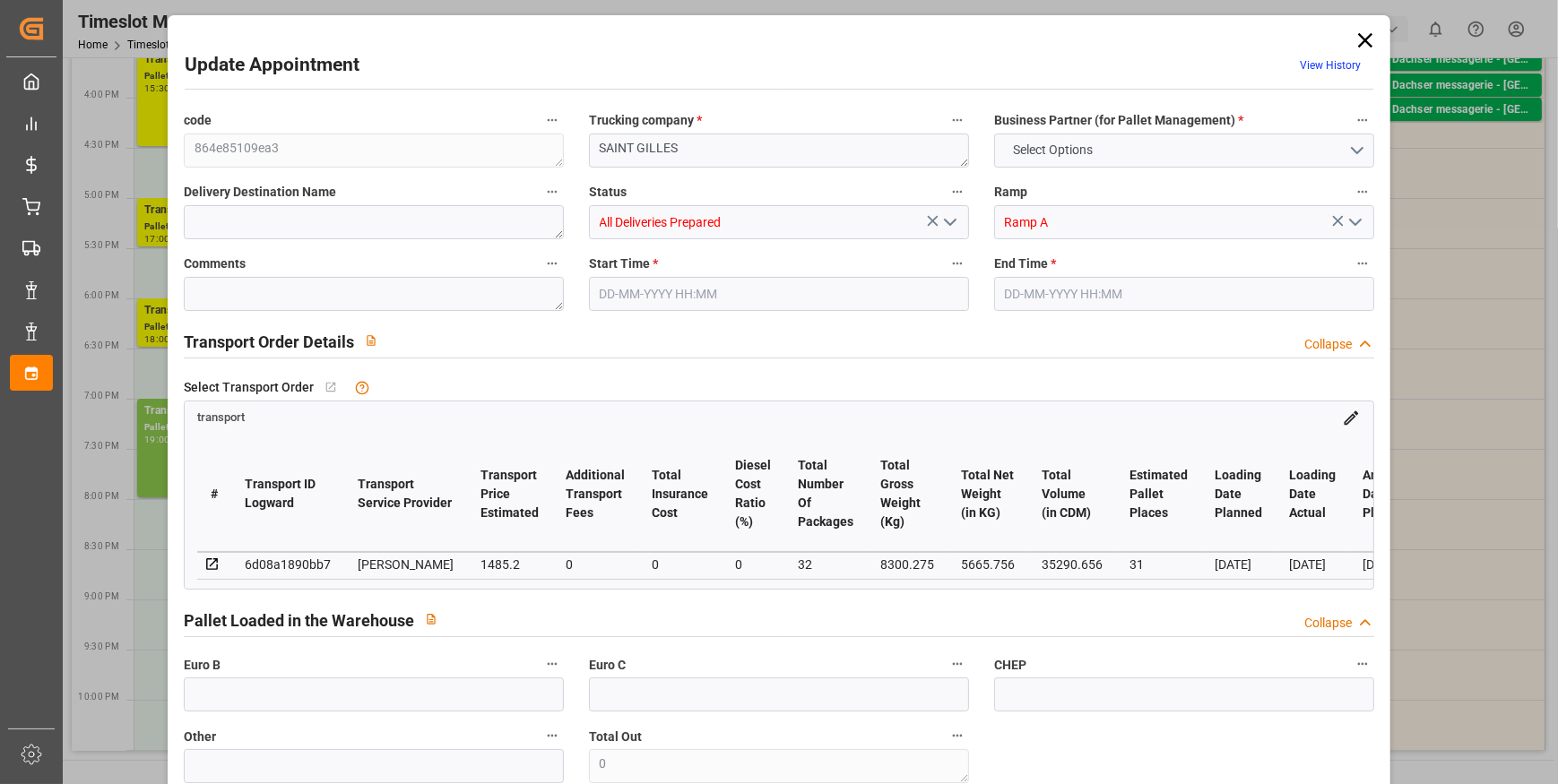
type input "0"
type input "21"
type input "35"
type input "[DATE] 19:00"
type input "[DATE] 20:00"
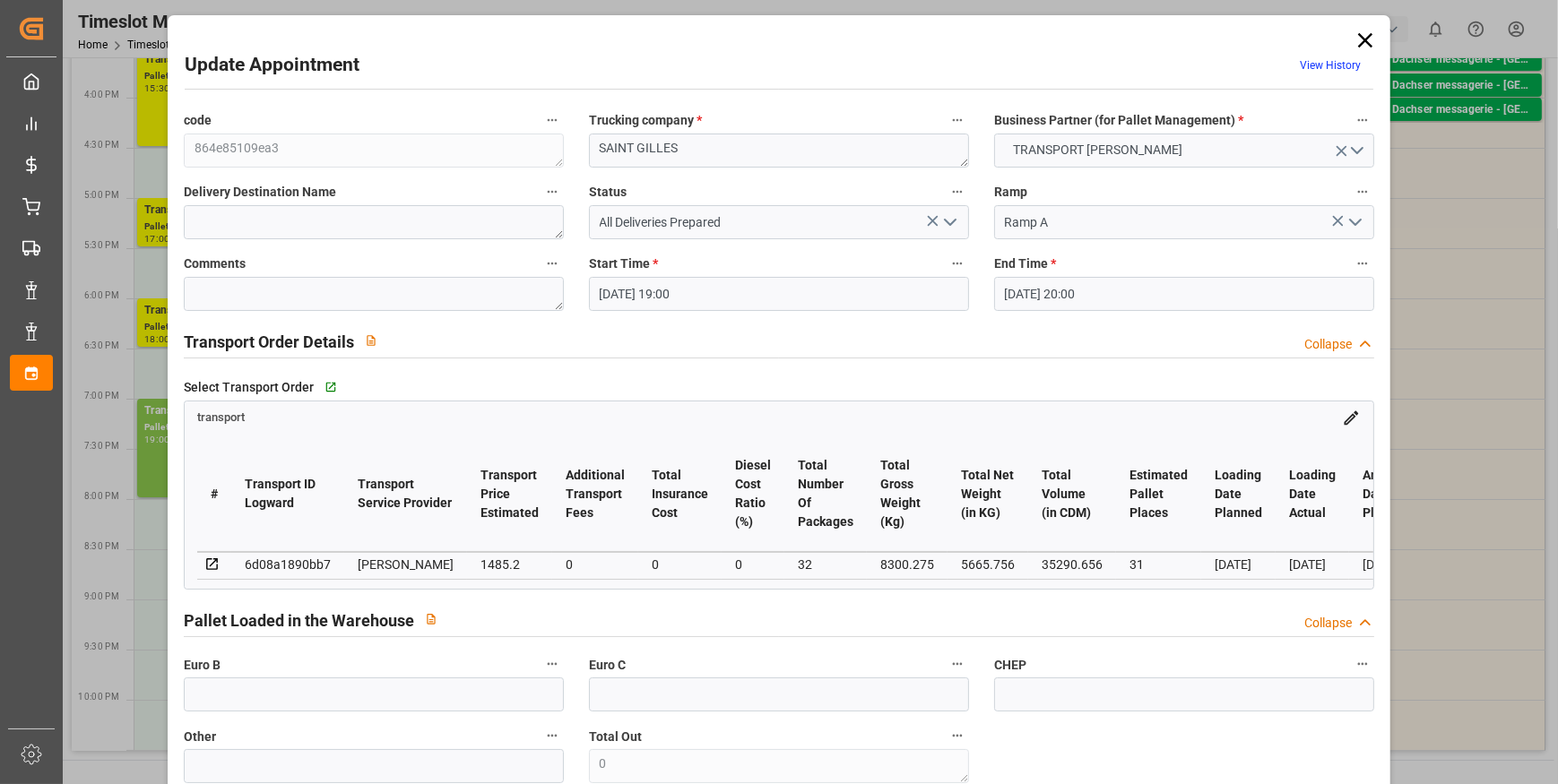
type input "[DATE] 13:41"
type input "[DATE] 11:40"
type input "[DATE]"
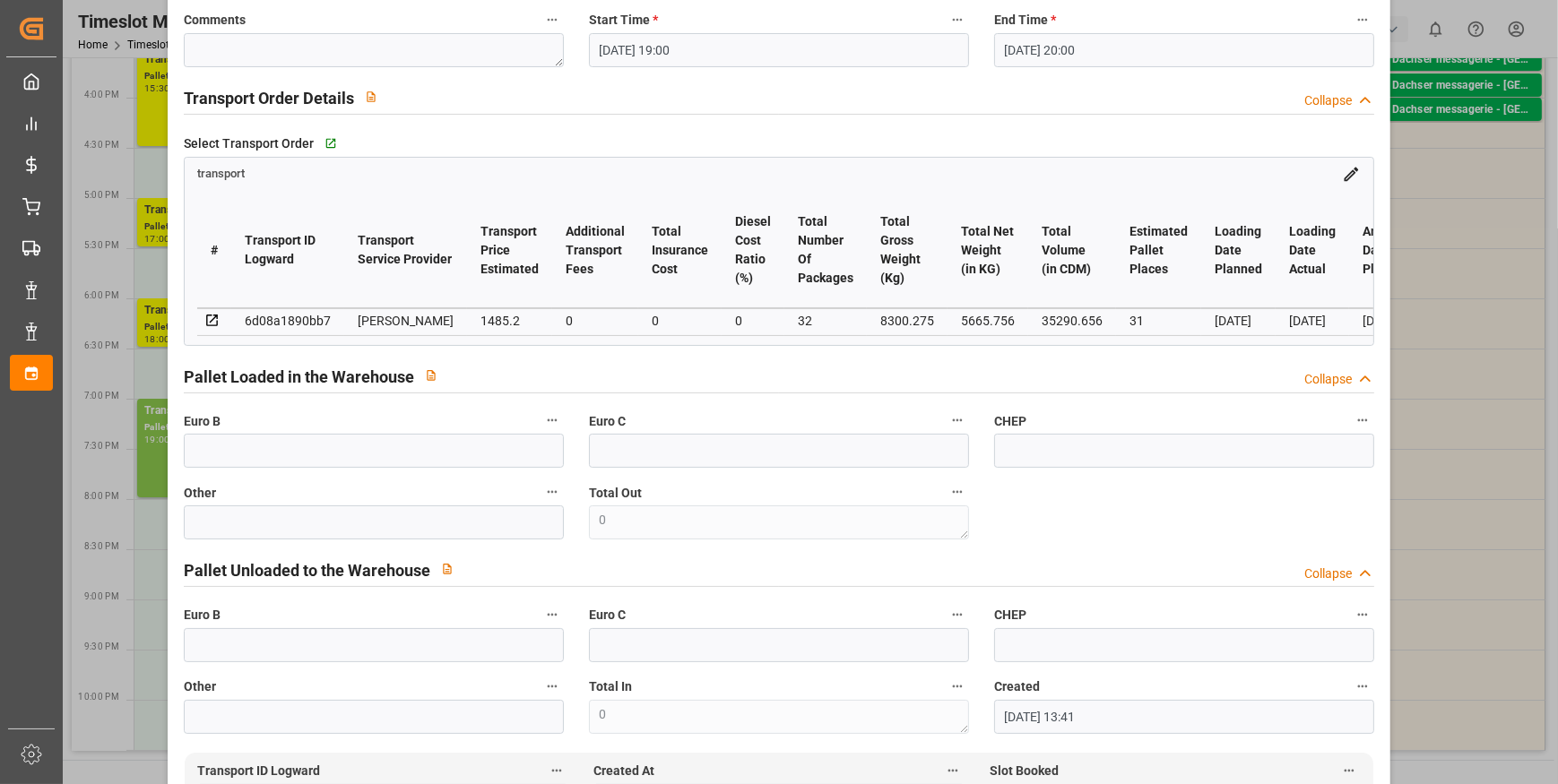
scroll to position [0, 0]
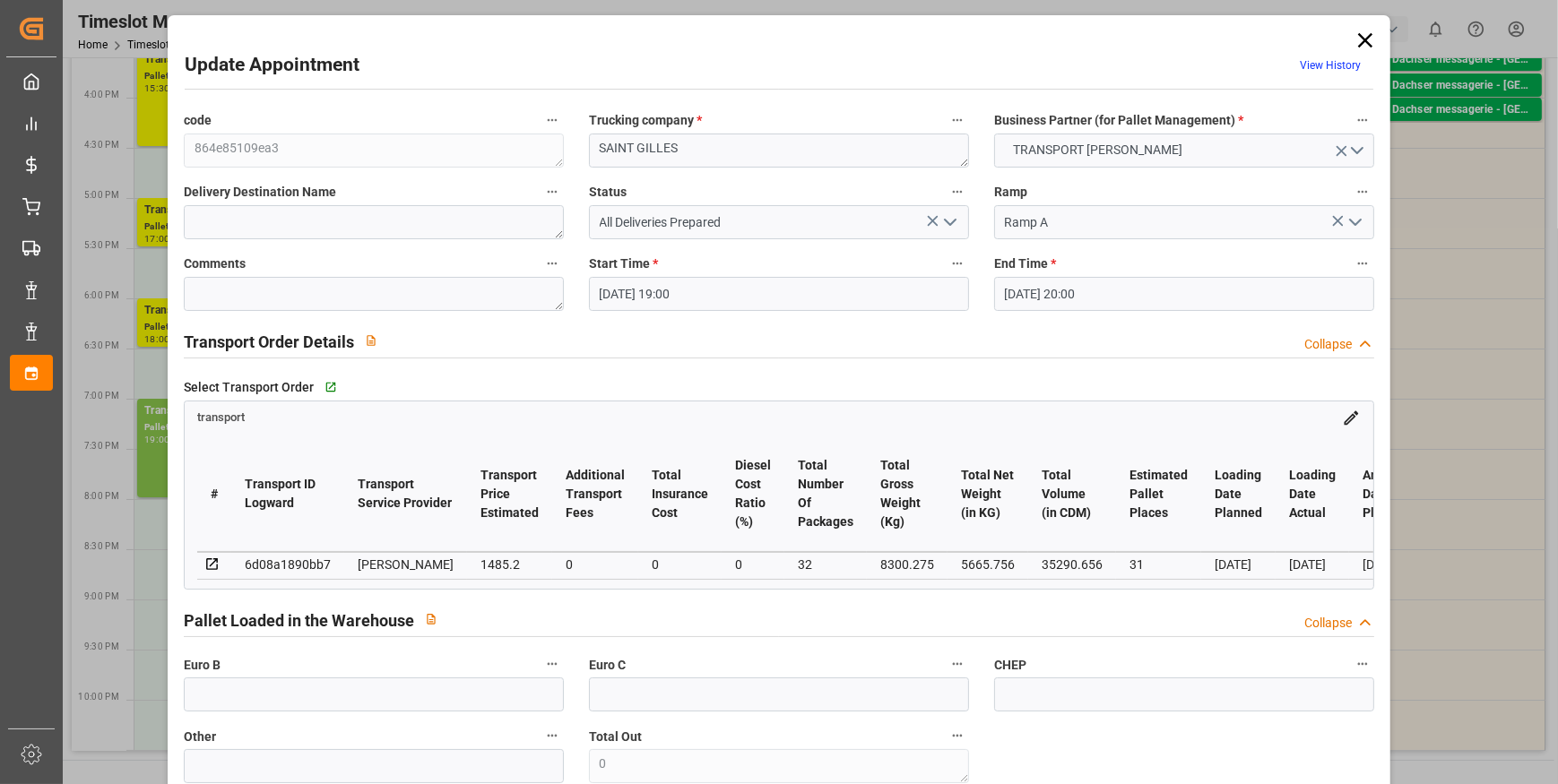
click at [1362, 42] on icon at bounding box center [1365, 40] width 14 height 14
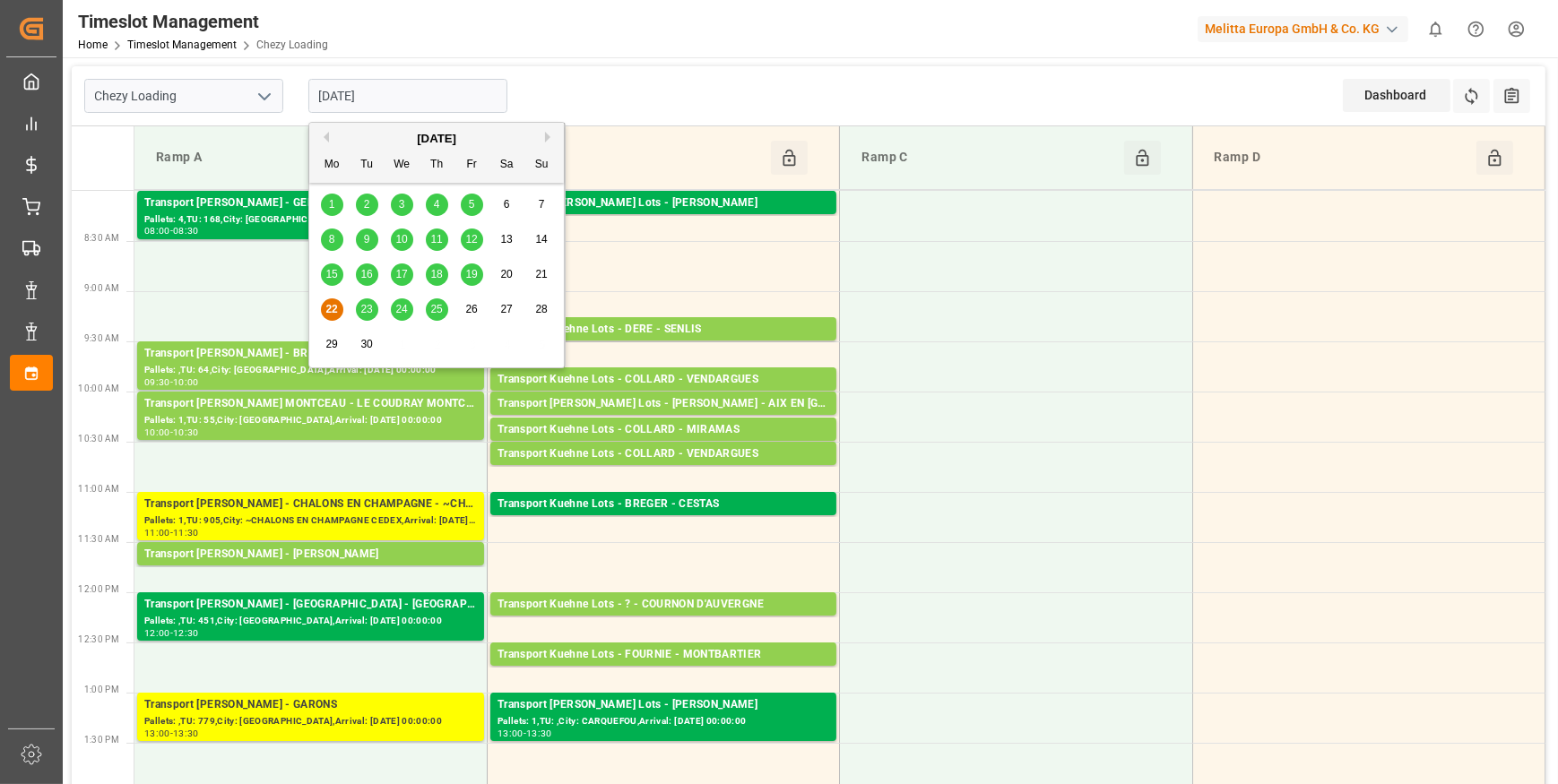
click at [385, 92] on input "[DATE]" at bounding box center [408, 96] width 199 height 34
click at [472, 280] on div "19" at bounding box center [472, 275] width 23 height 22
type input "[DATE]"
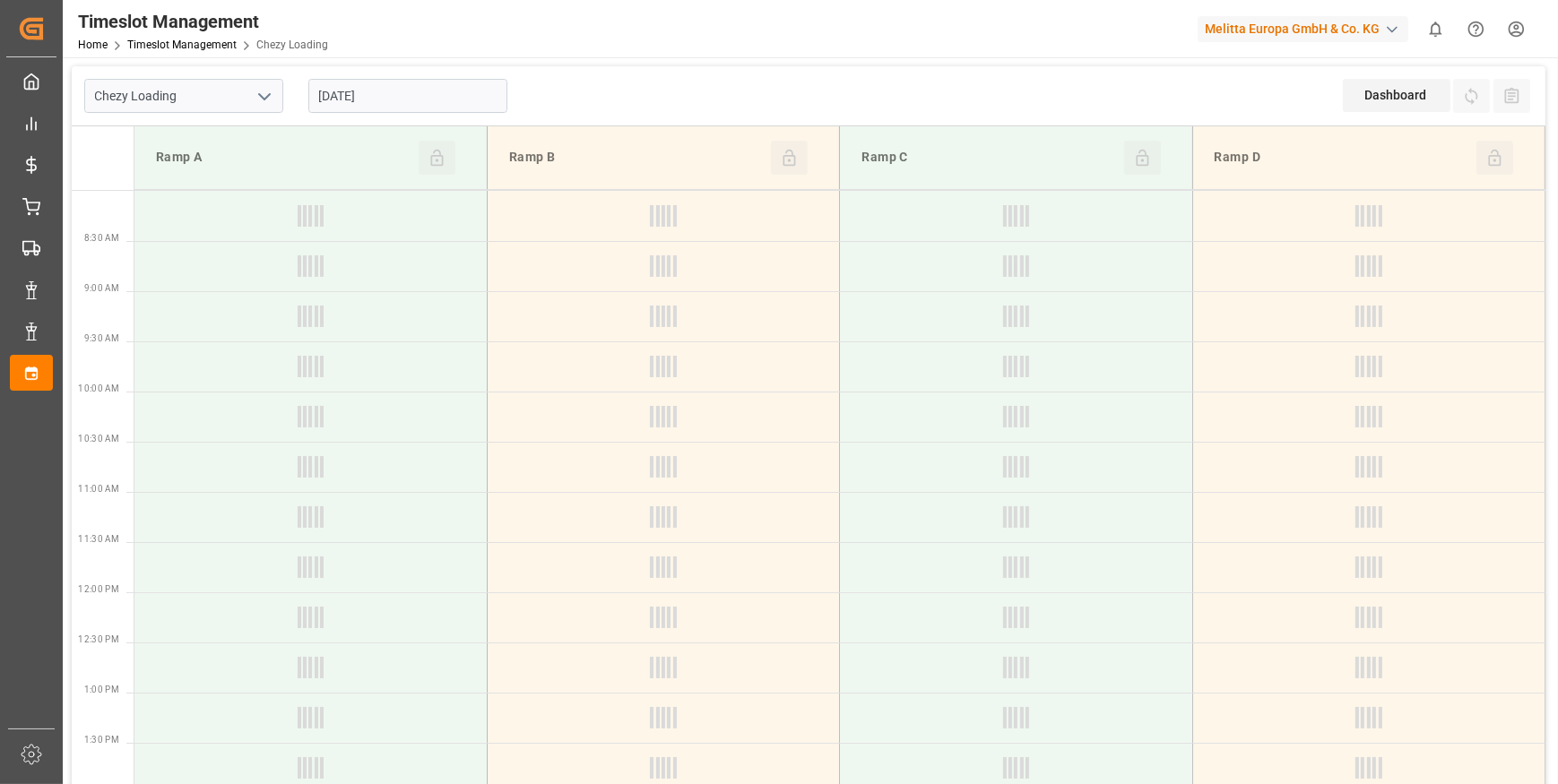
type input "Chezy Loading"
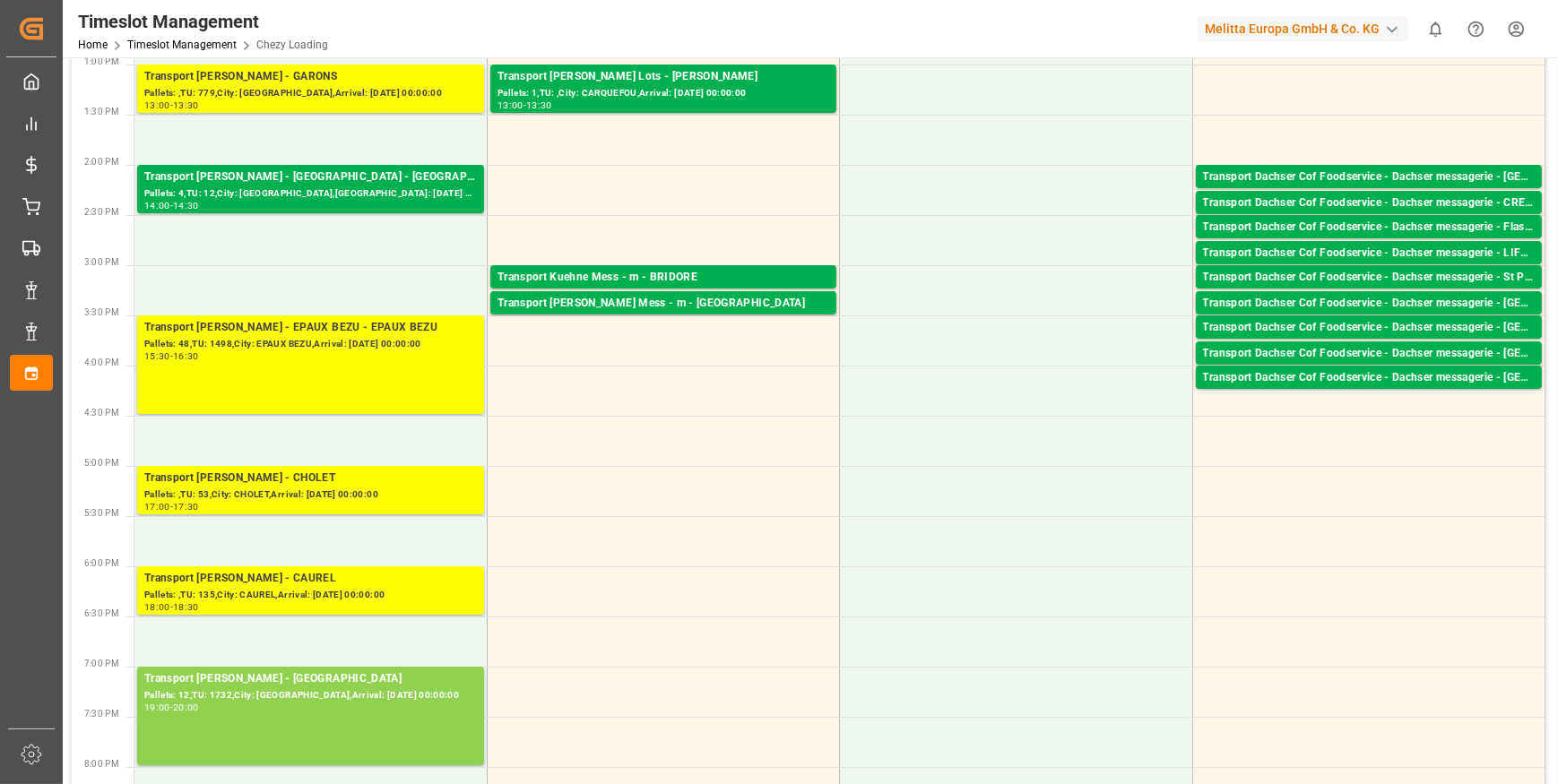
scroll to position [651, 0]
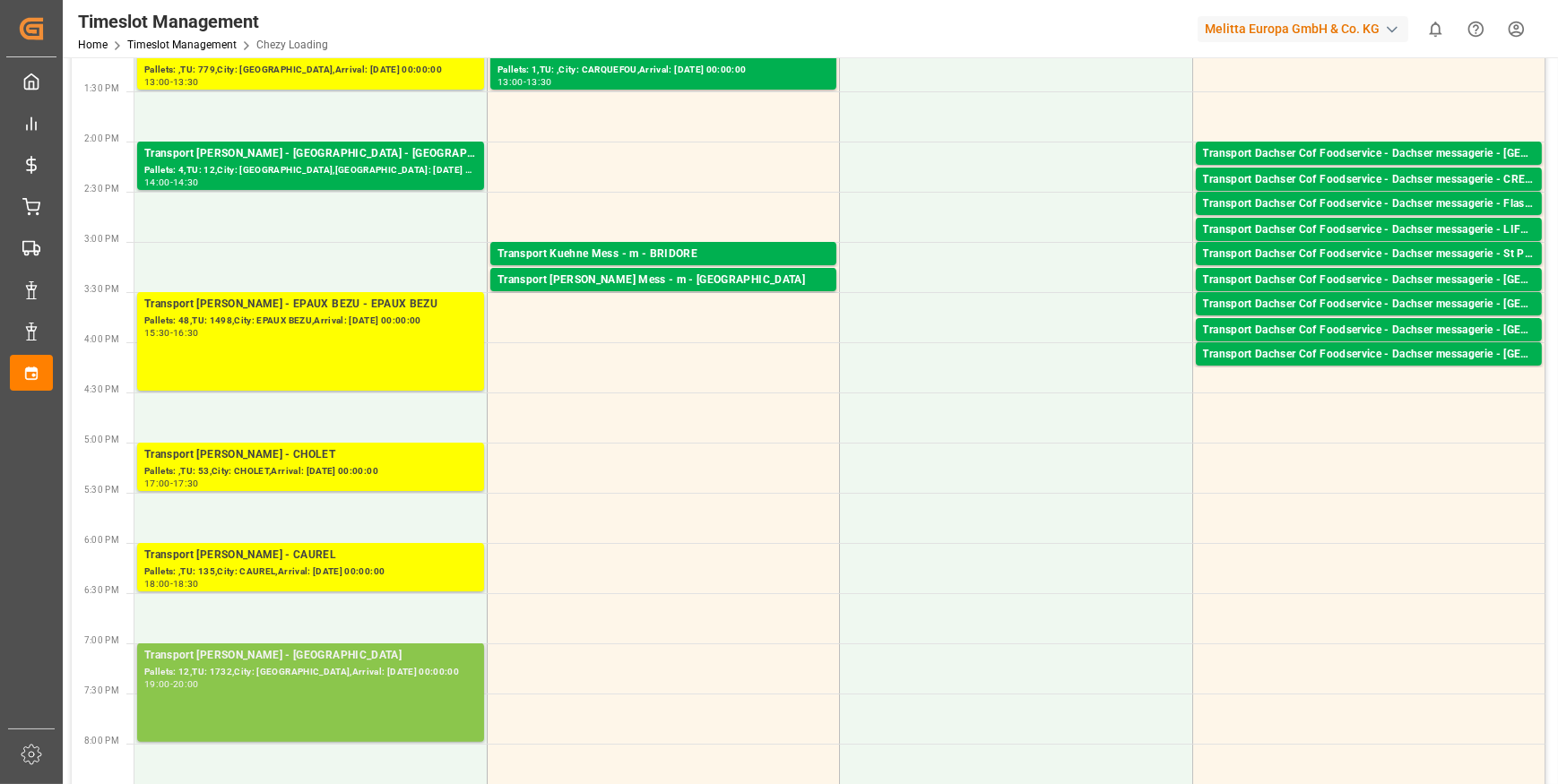
click at [260, 675] on div "Pallets: 12,TU: 1732,City: [GEOGRAPHIC_DATA],Arrival: [DATE] 00:00:00" at bounding box center [310, 672] width 332 height 15
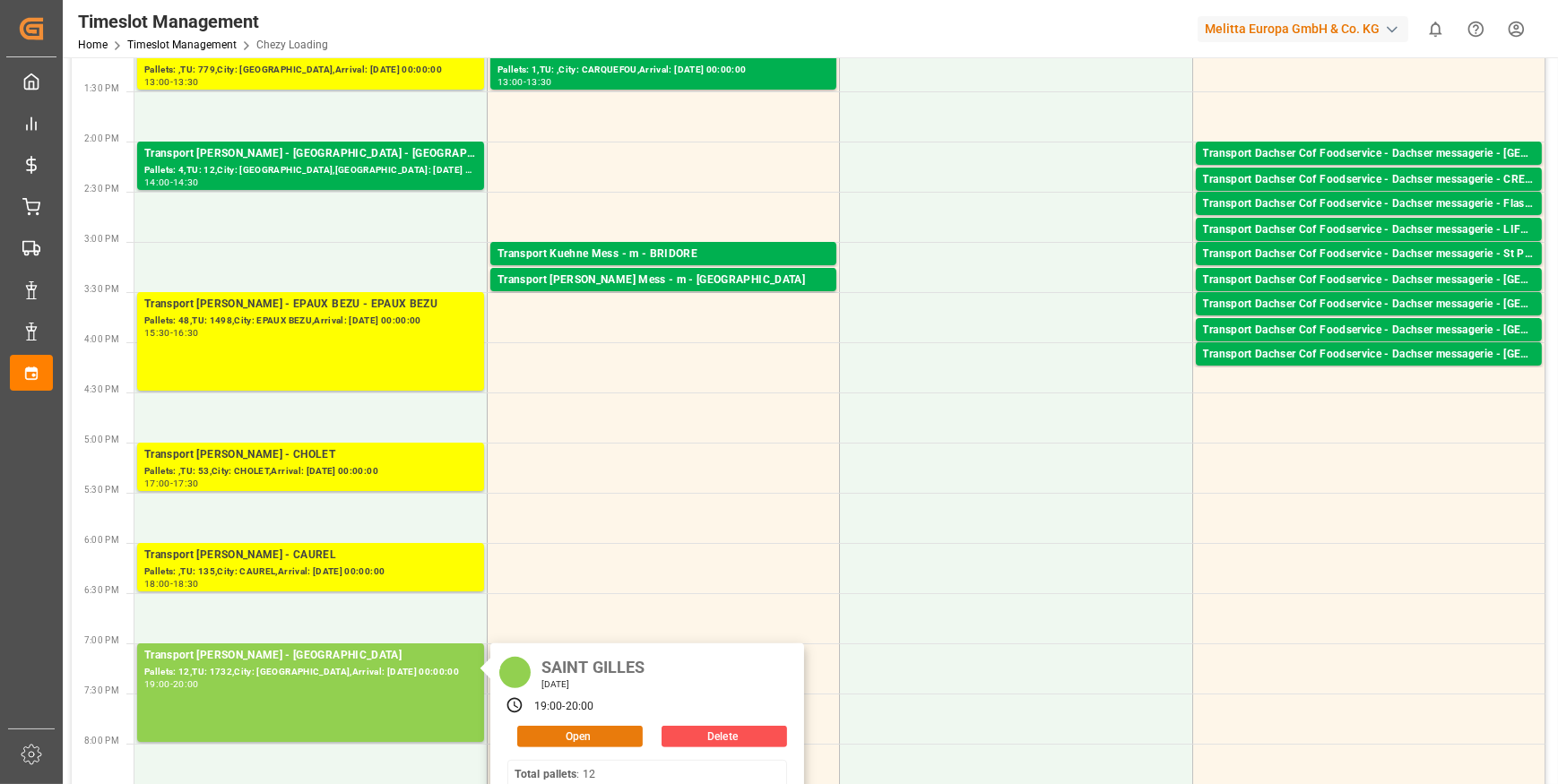
click at [598, 727] on button "Open" at bounding box center [580, 737] width 125 height 22
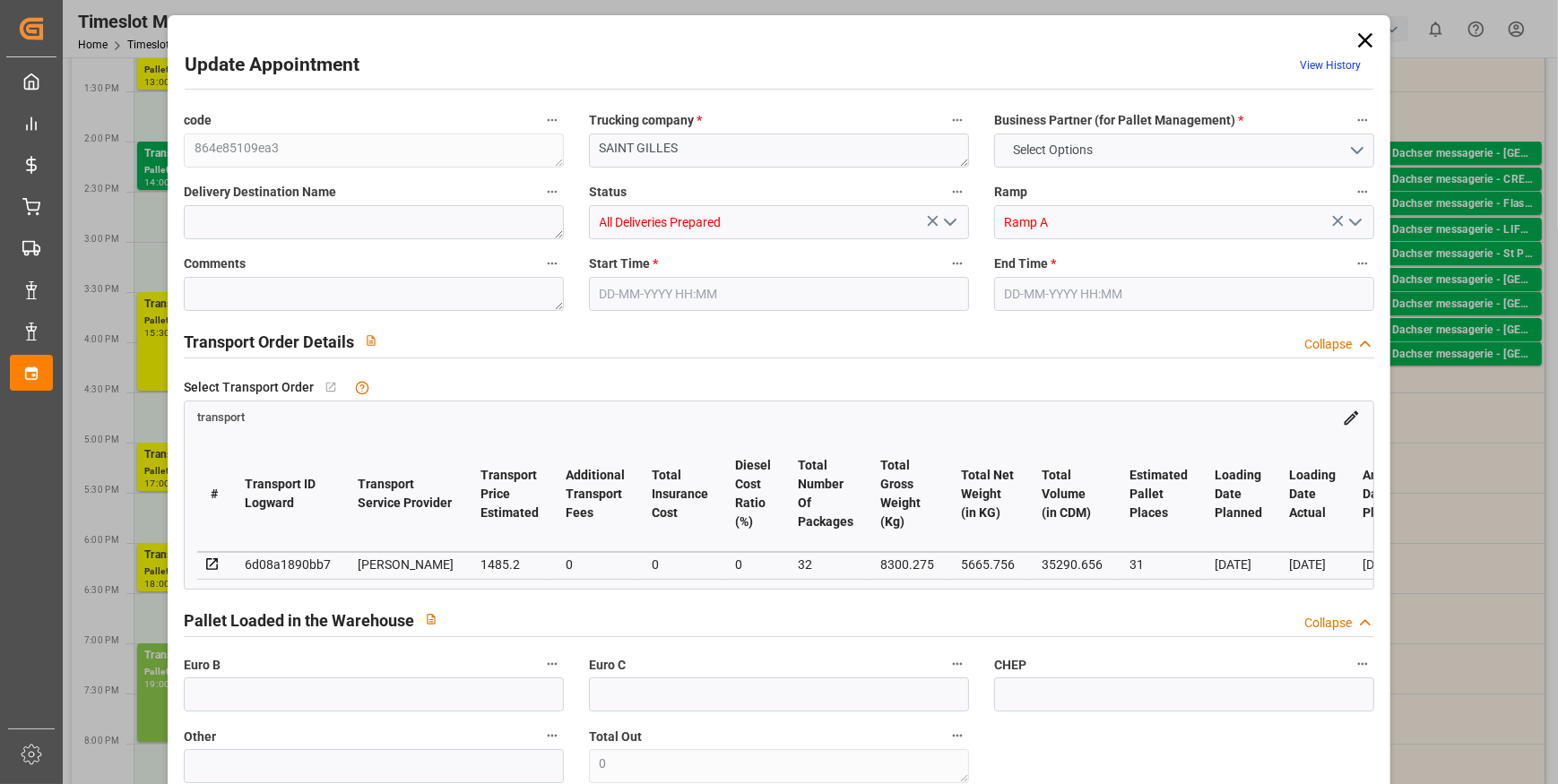
type input "31"
type input "1485.2"
type input "0"
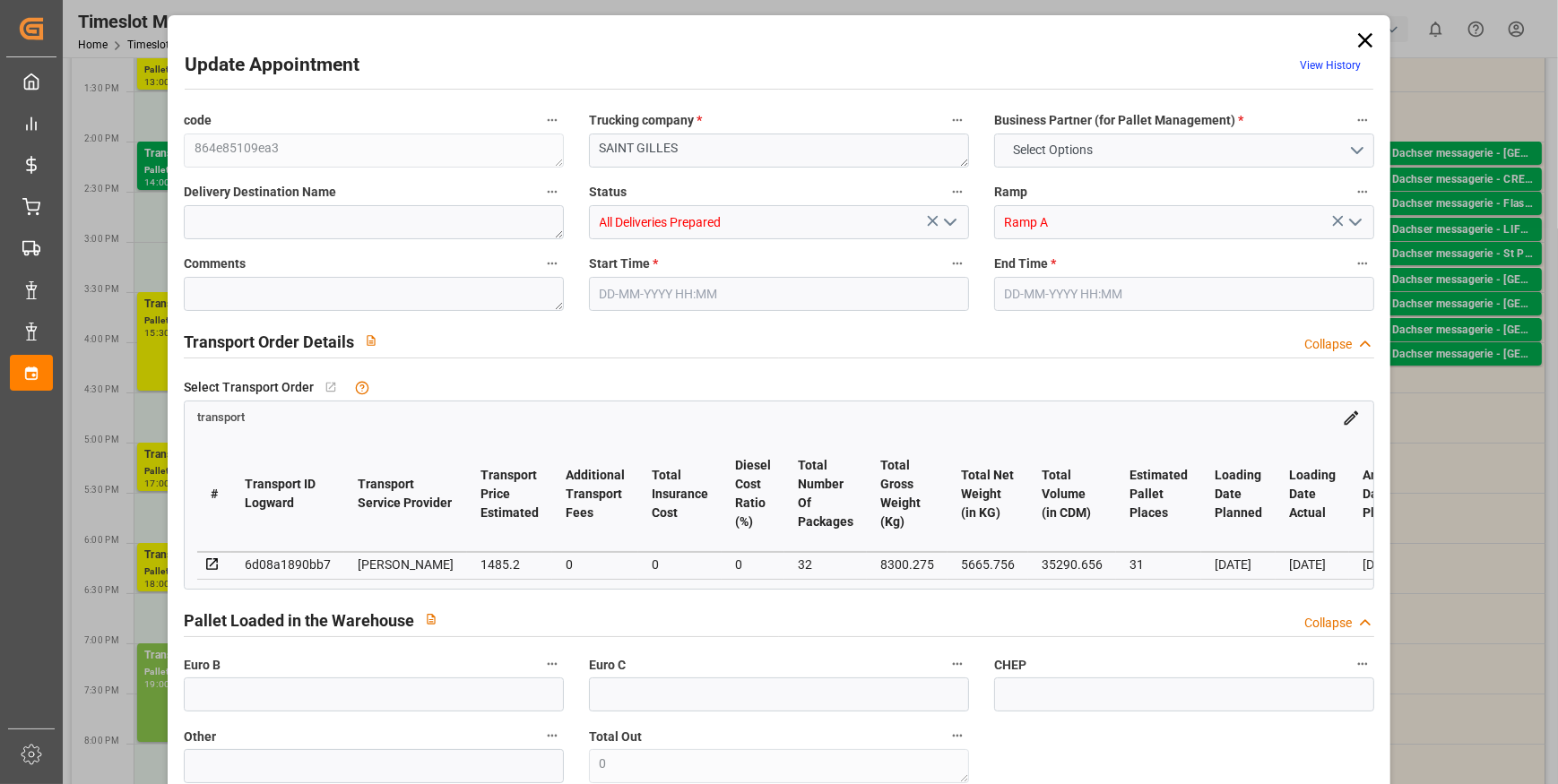
type input "1435.0002"
type input "-50.1998"
type input "32"
type input "5665.756"
type input "9577"
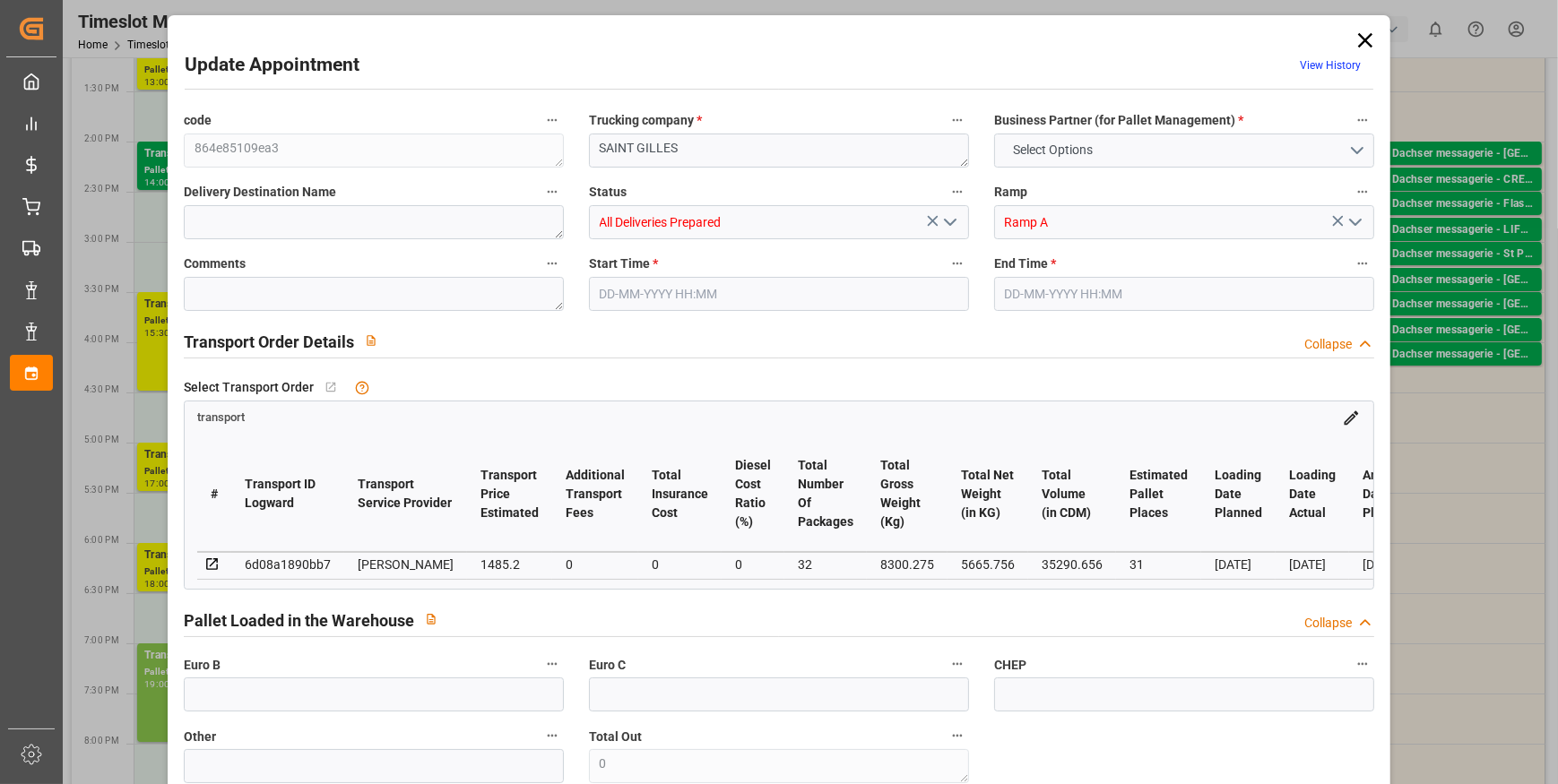
type input "35290.656"
type input "30"
type input "12"
type input "1732"
type input "32"
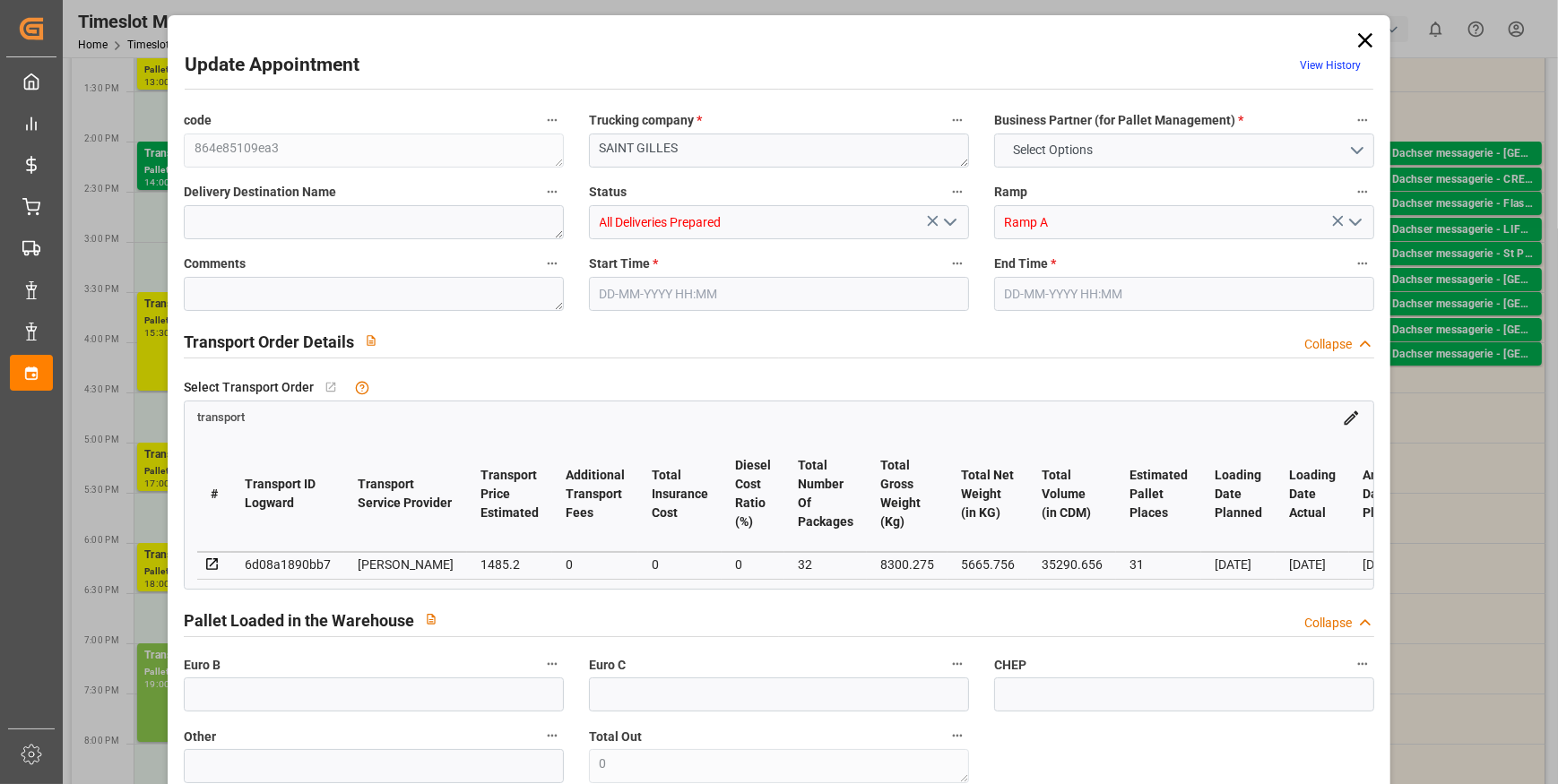
type input "101"
type input "8300.275"
type input "0"
type input "4710.8598"
type input "0"
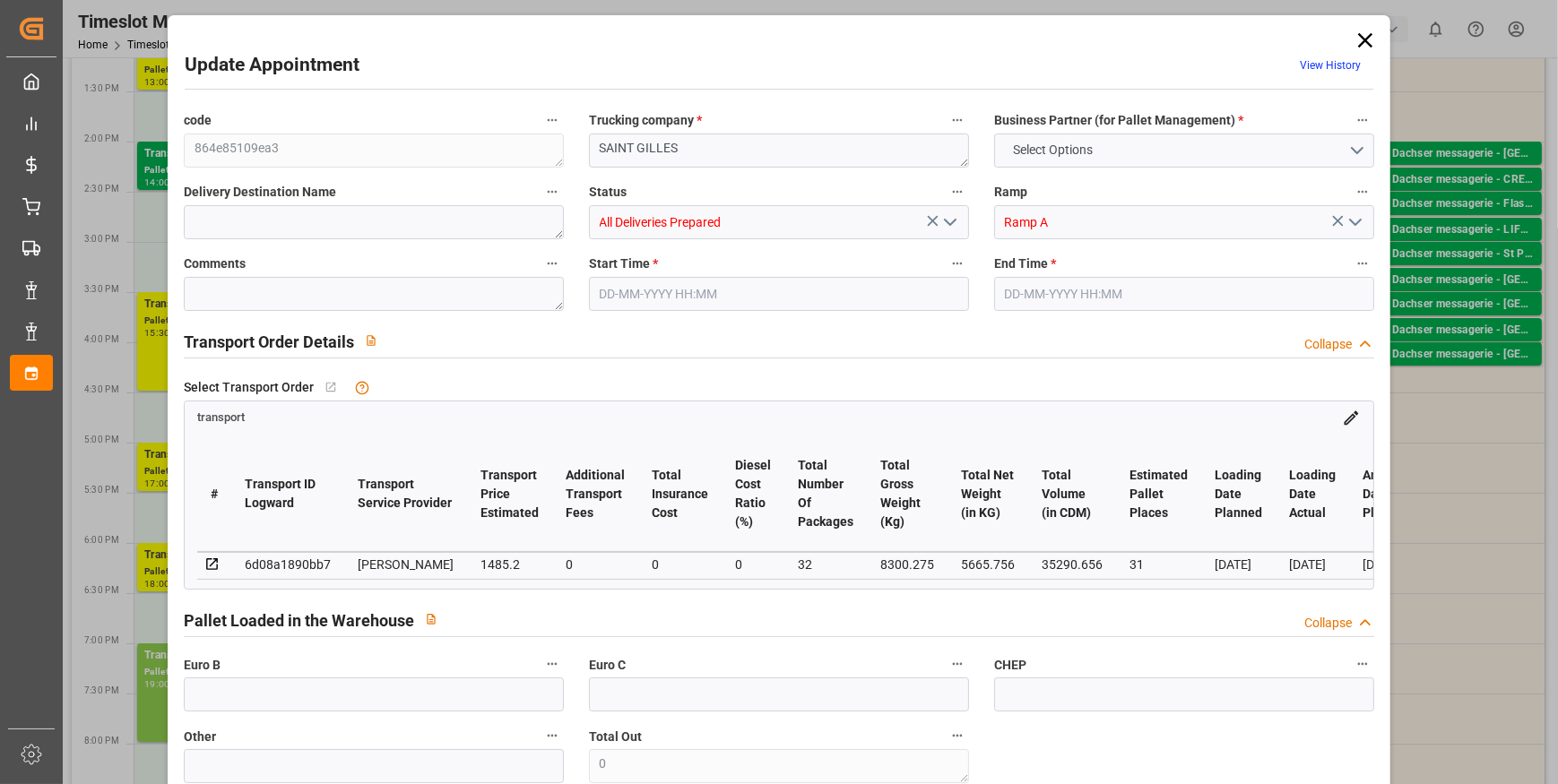
type input "0"
type input "21"
type input "35"
type input "22-09-2025 19:00"
type input "22-09-2025 20:00"
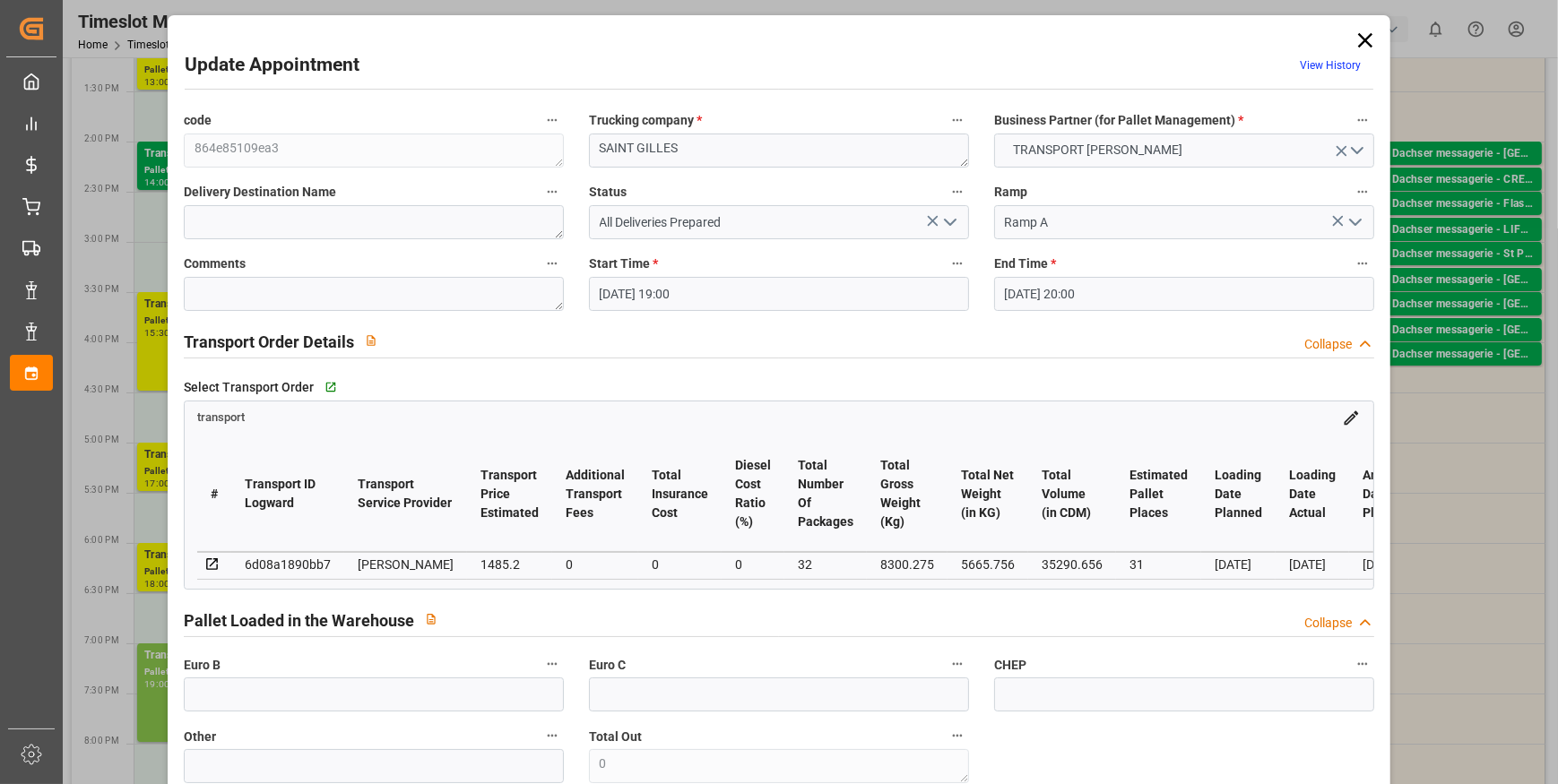
type input "18-09-2025 13:41"
type input "18-09-2025 11:40"
type input "23-09-2025"
type input "19-09-2025"
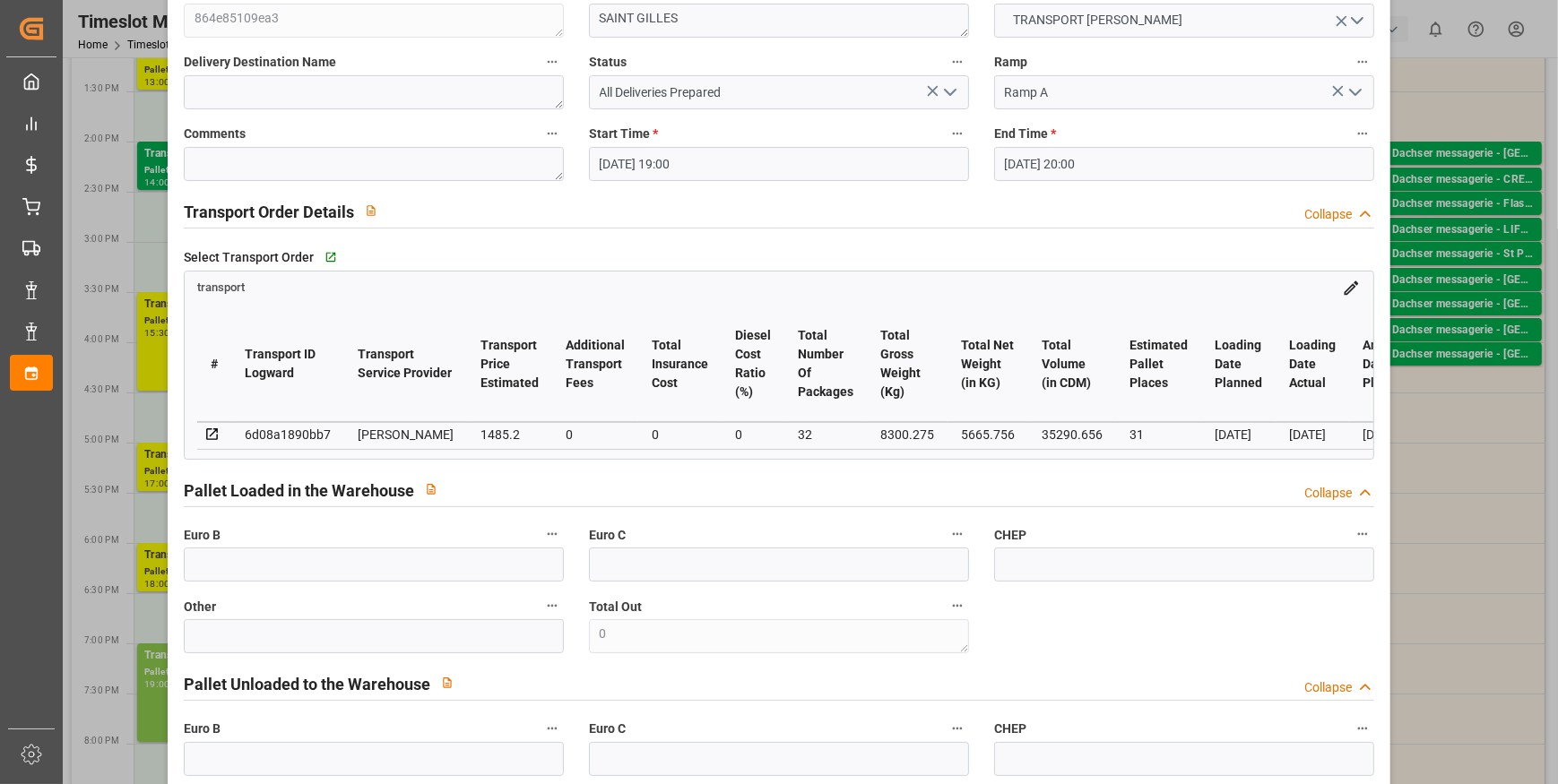
scroll to position [162, 0]
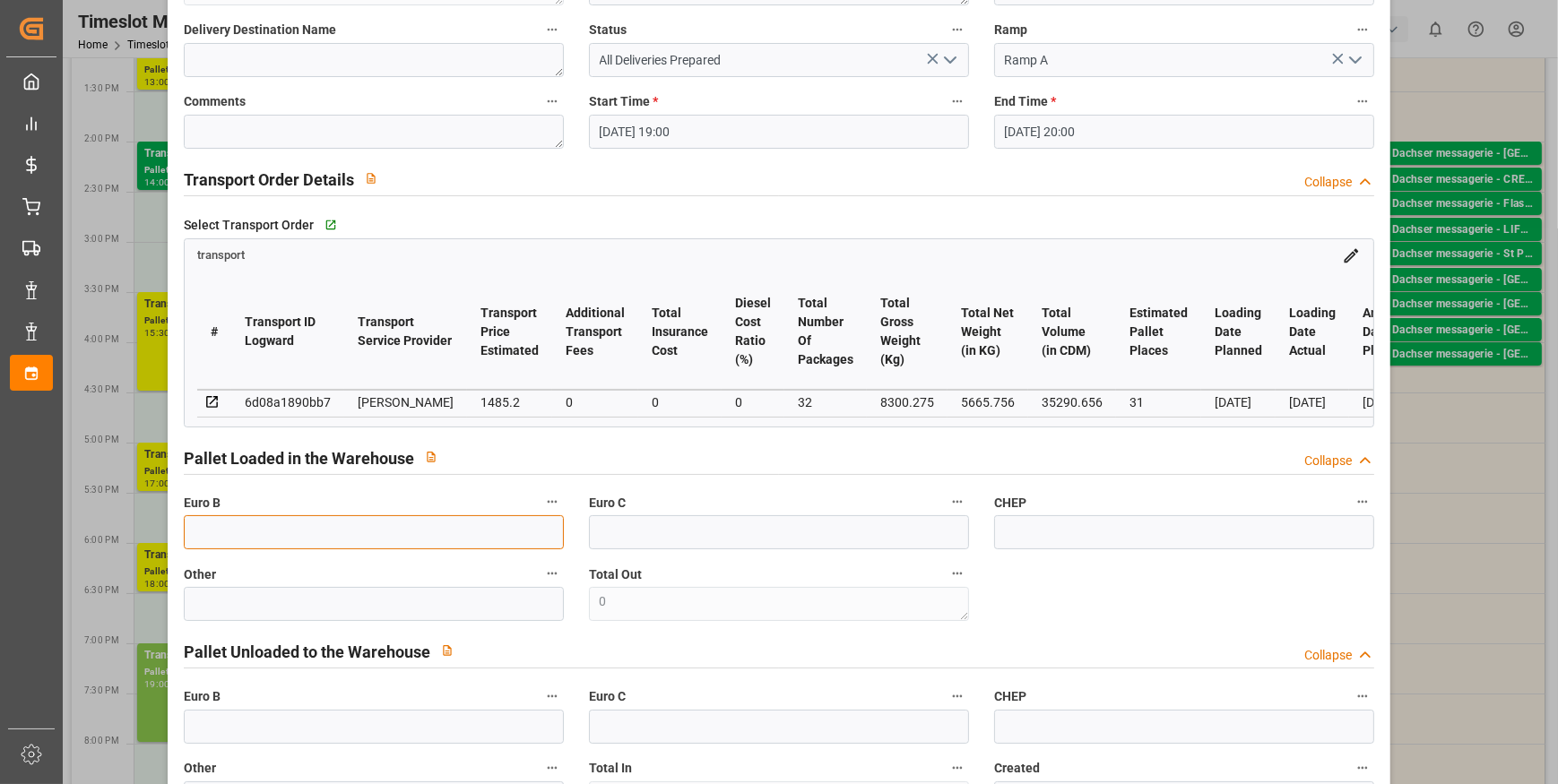
click at [310, 535] on input "text" at bounding box center [373, 532] width 380 height 34
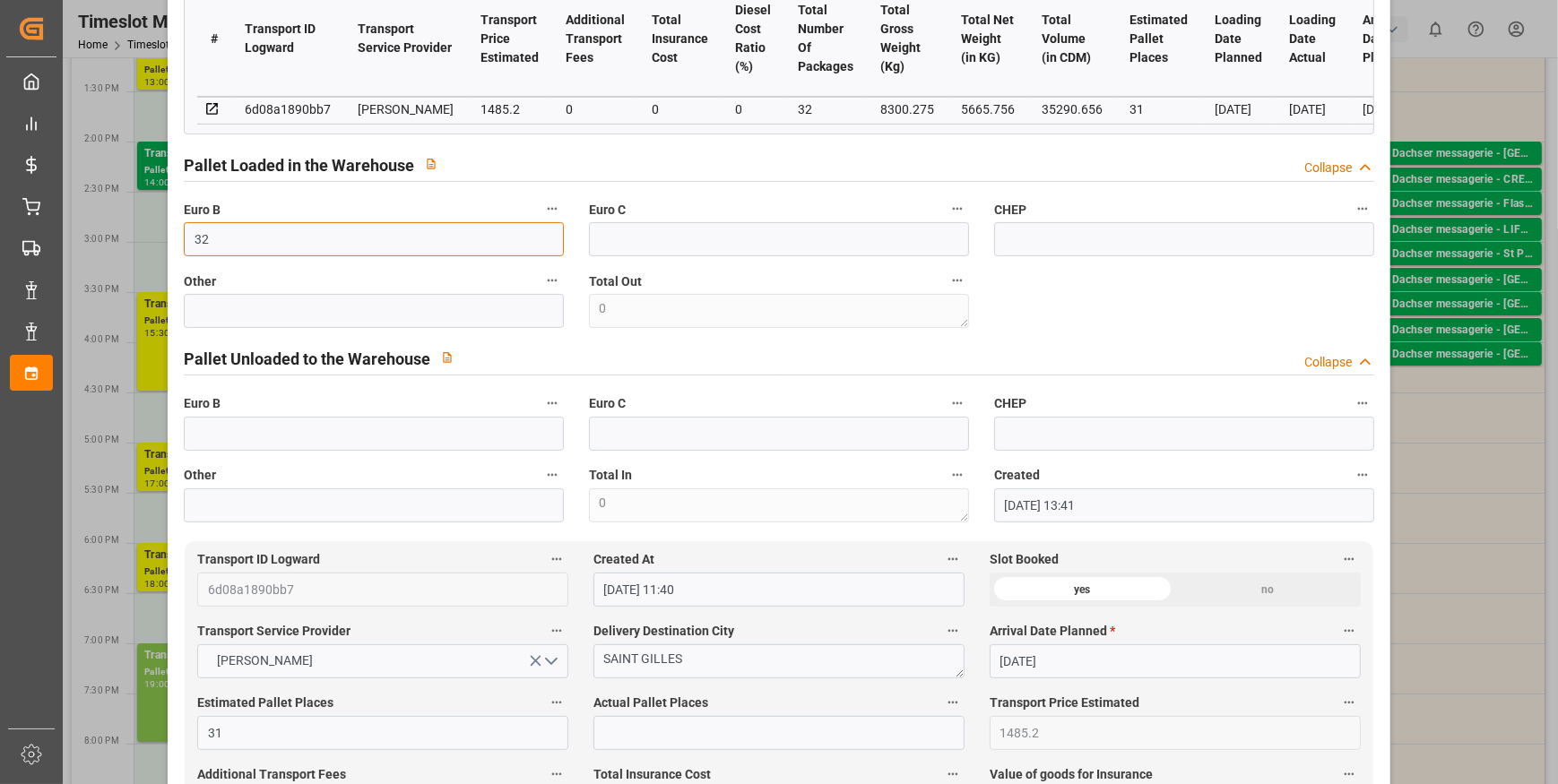
scroll to position [489, 0]
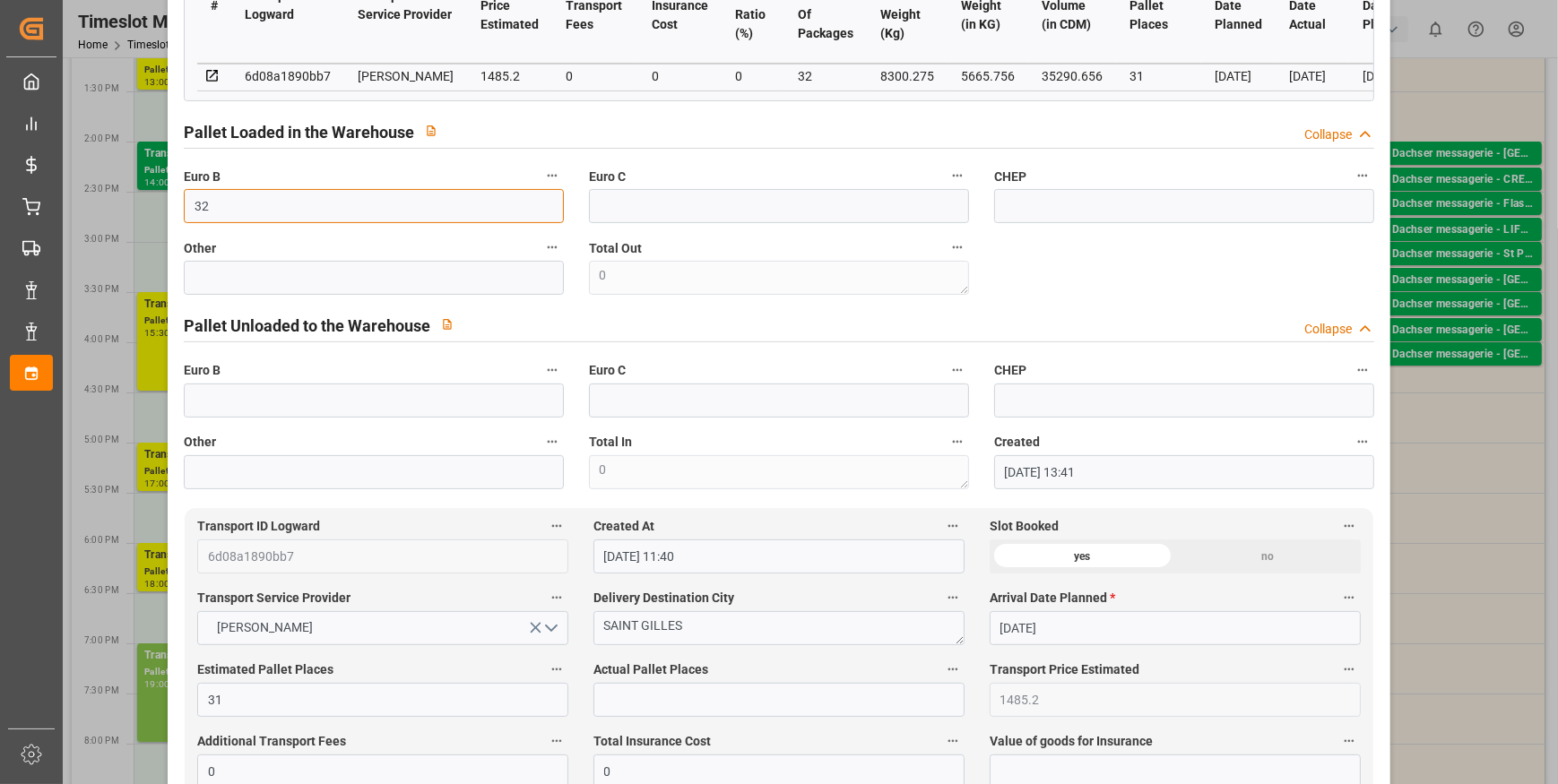
type input "32"
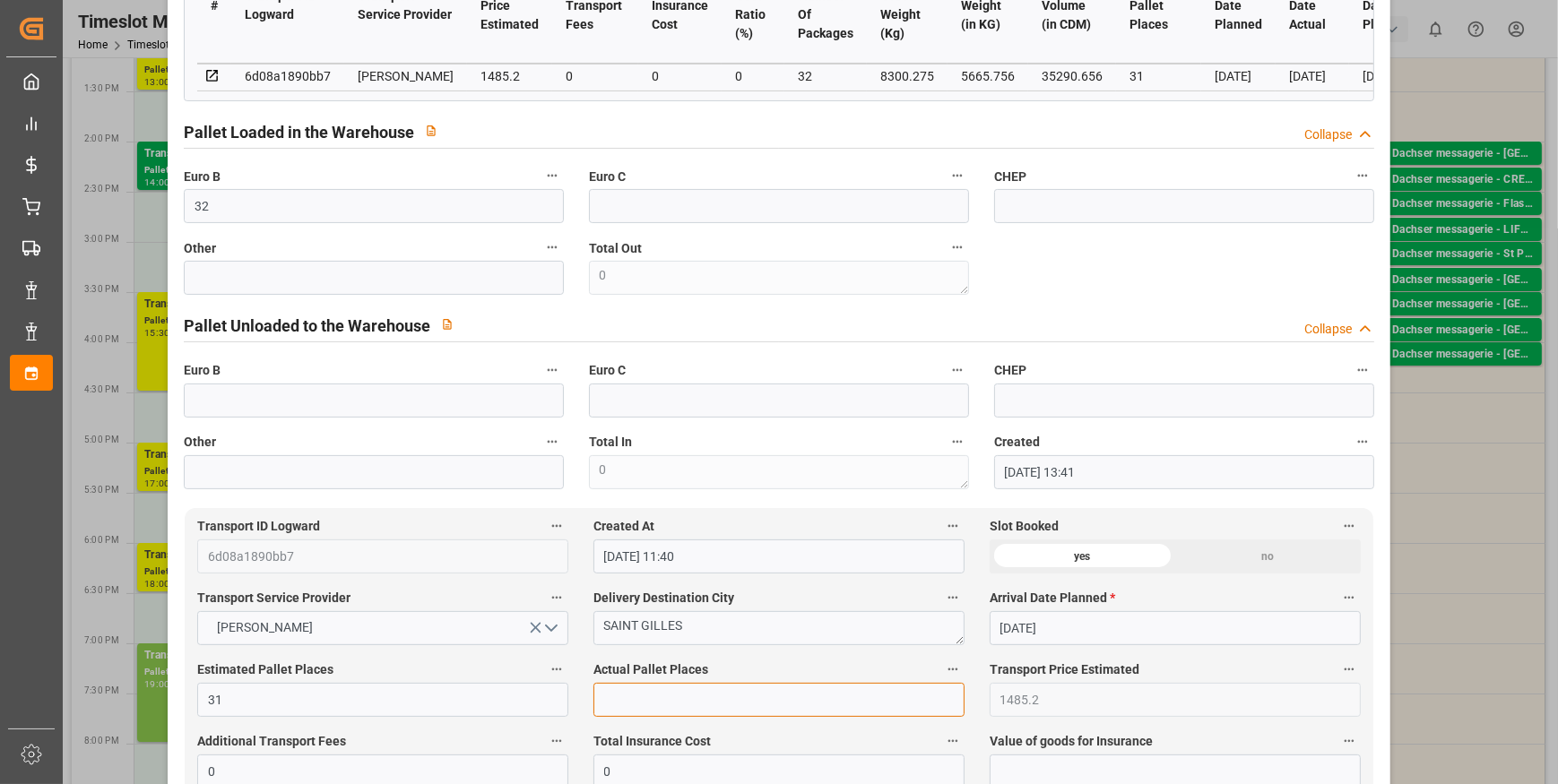
click at [640, 705] on input "text" at bounding box center [779, 700] width 371 height 34
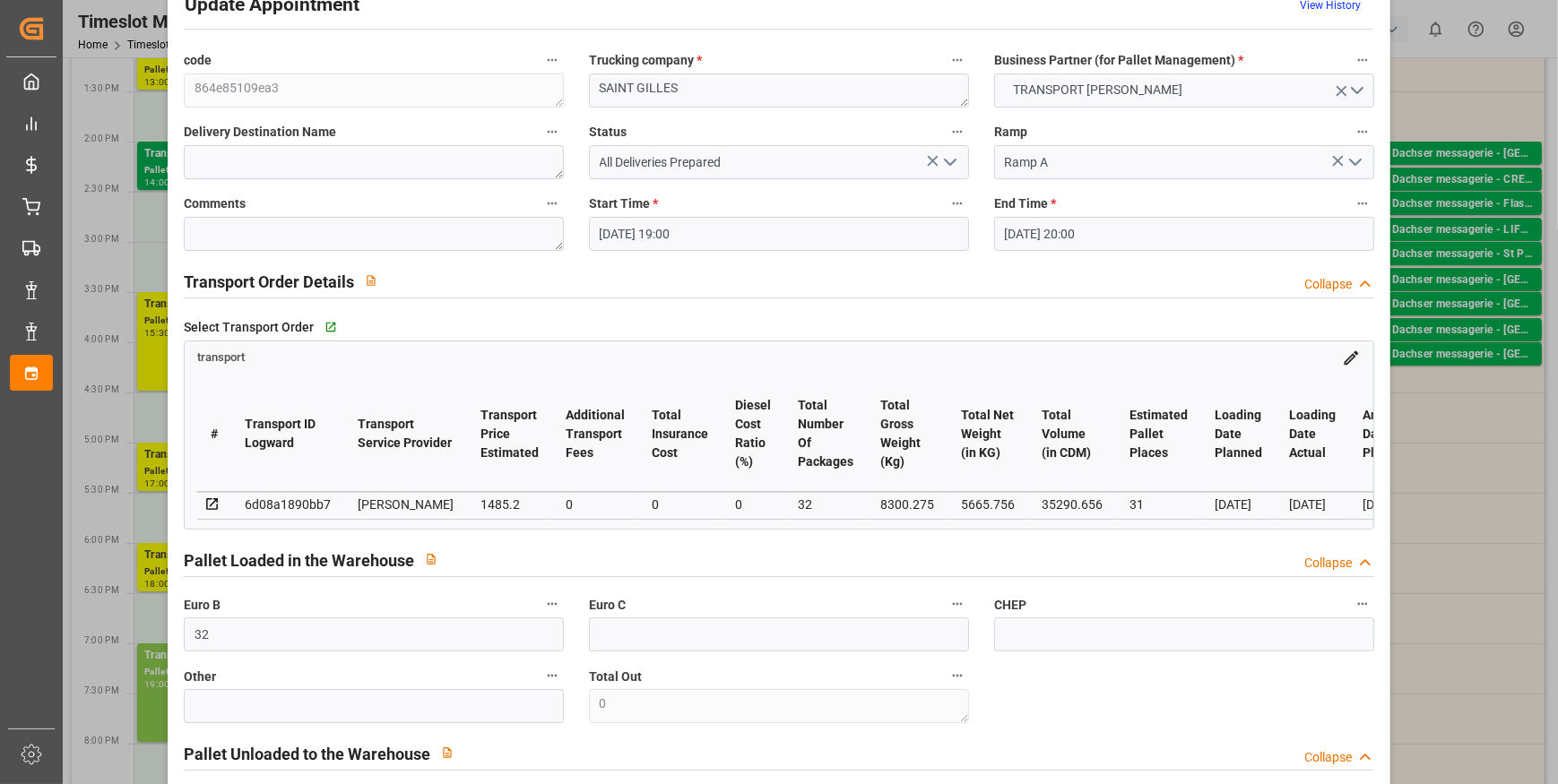
scroll to position [0, 0]
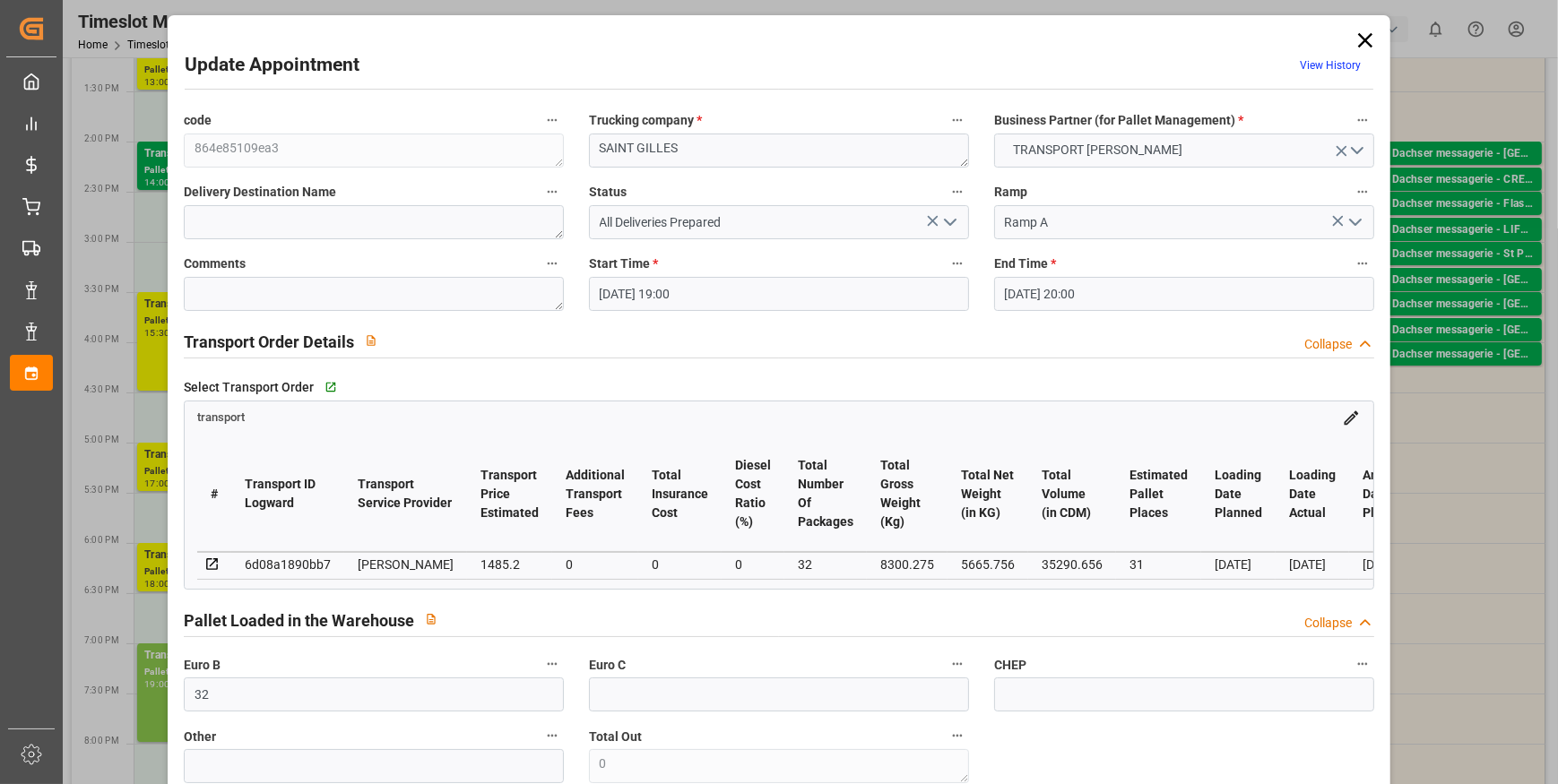
type input "31"
click at [944, 222] on polyline "open menu" at bounding box center [949, 223] width 10 height 6
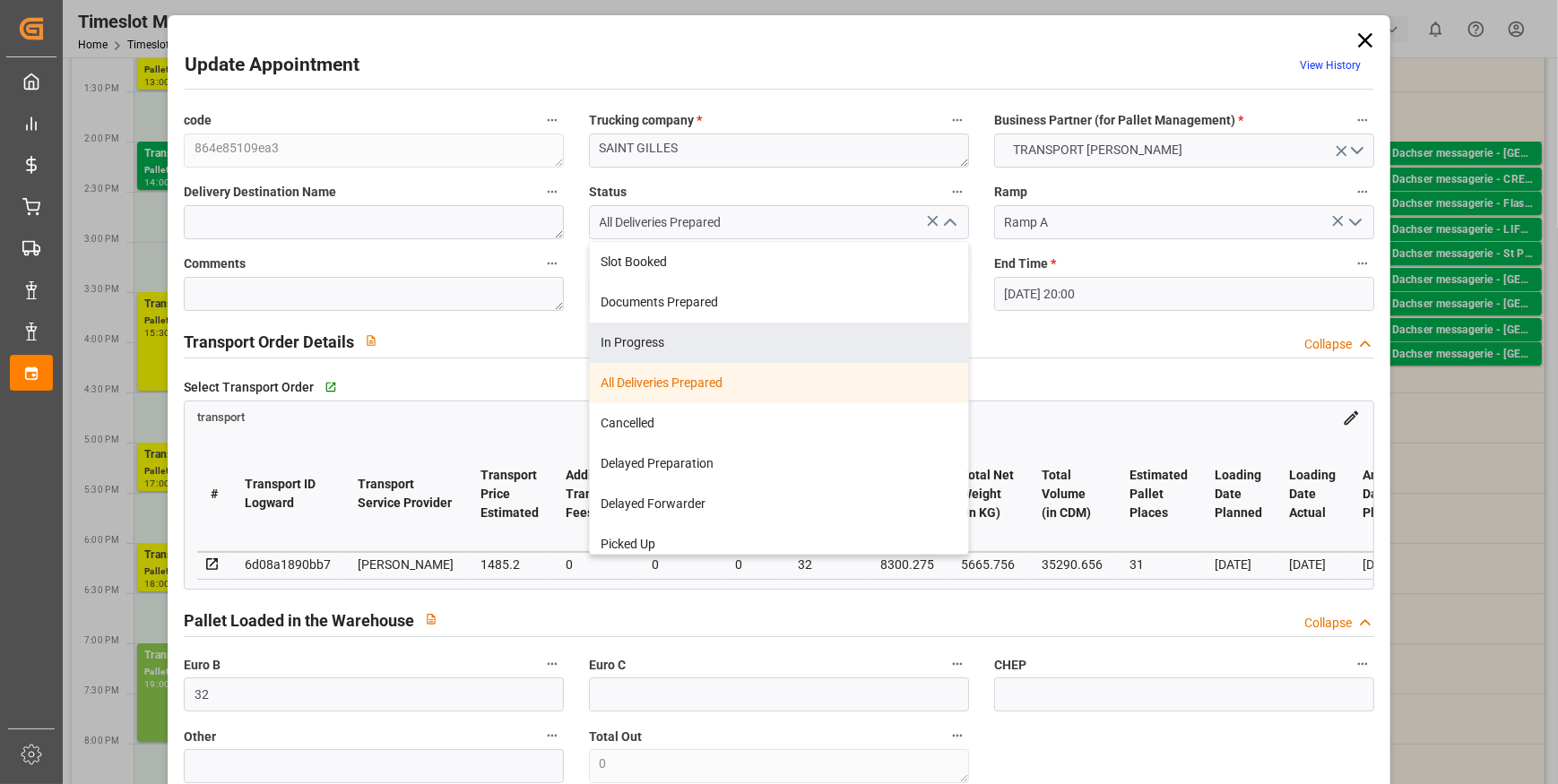
scroll to position [9, 0]
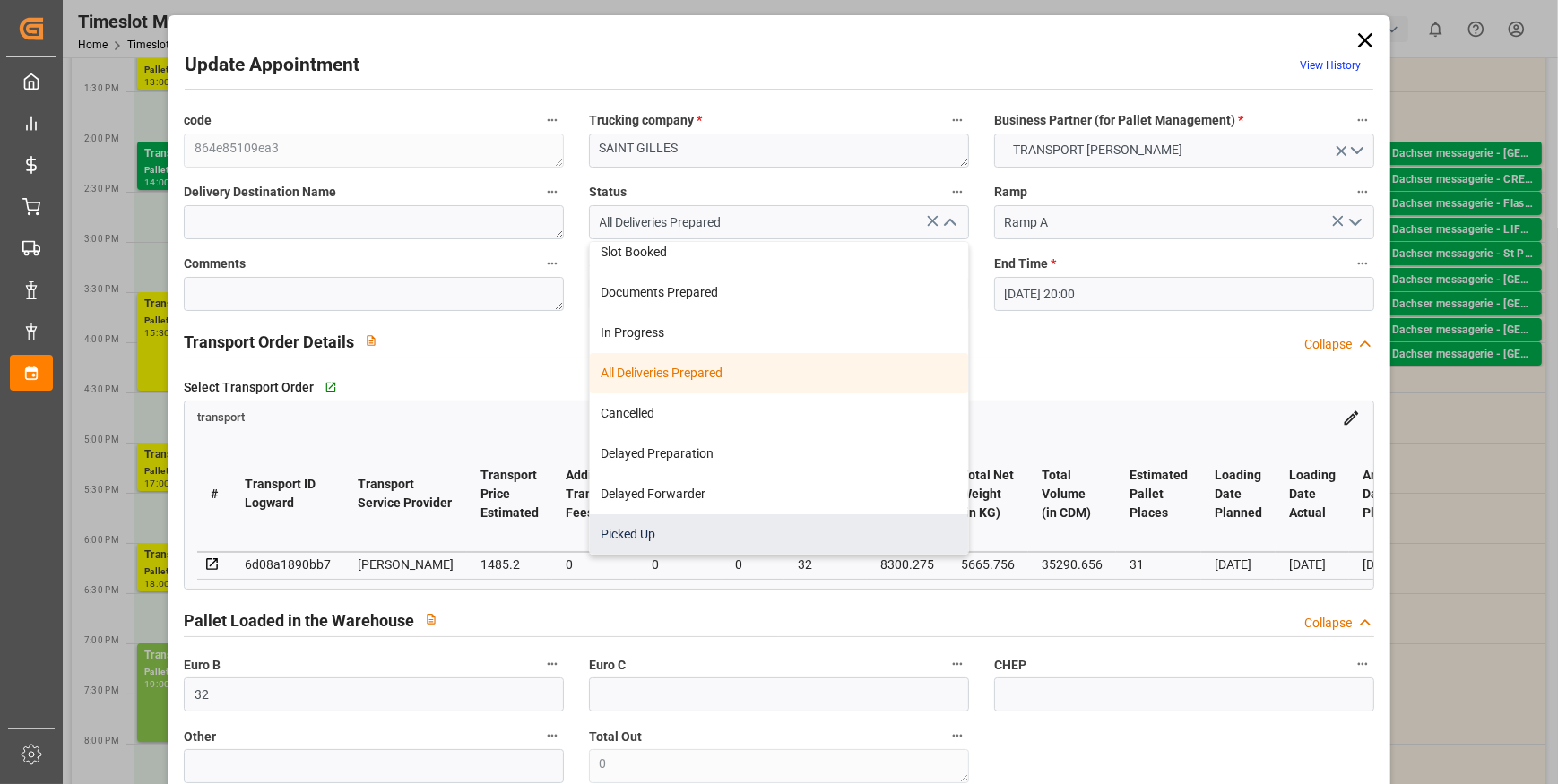
click at [658, 537] on div "Picked Up" at bounding box center [779, 534] width 378 height 41
type input "Picked Up"
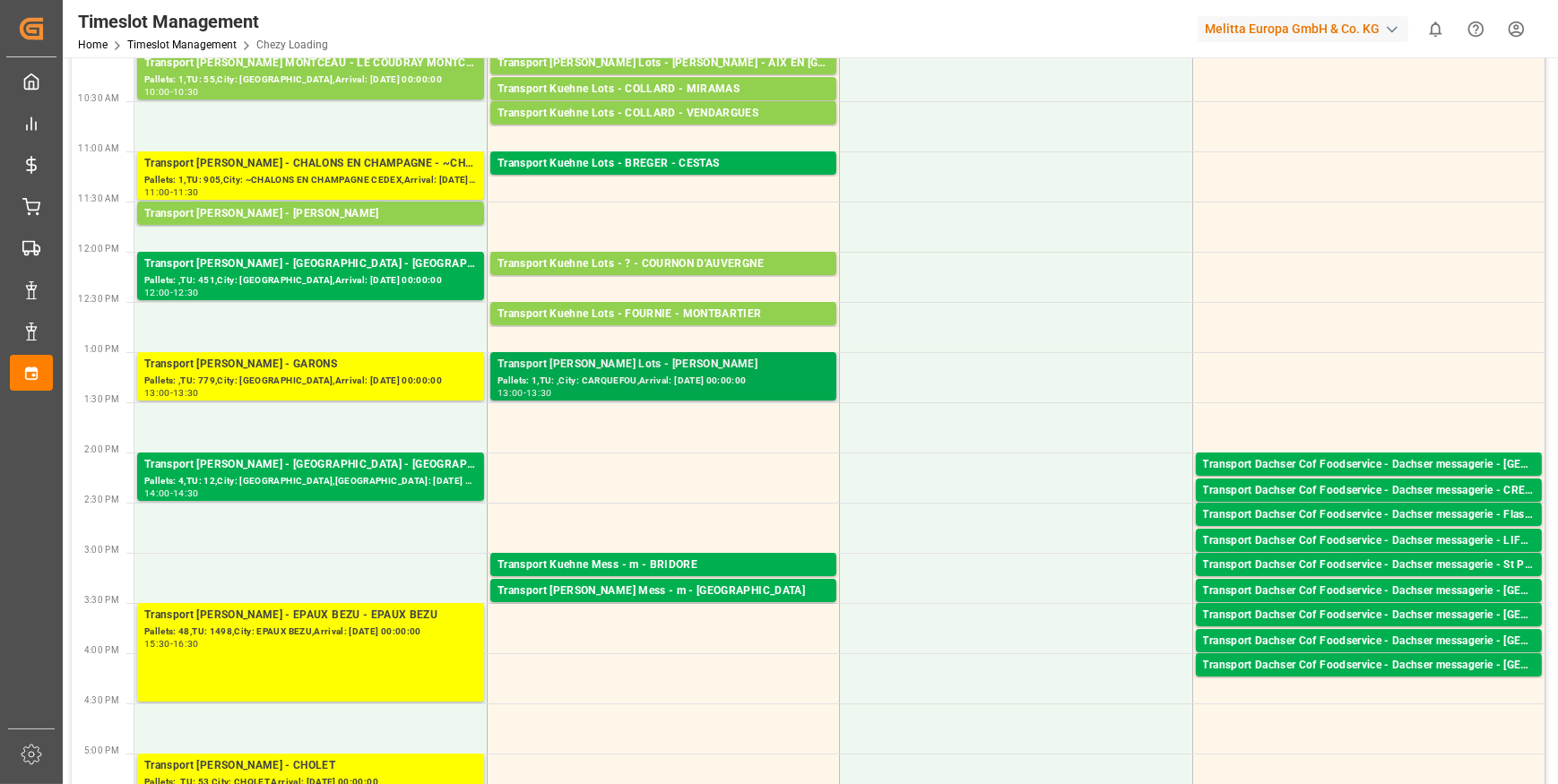
scroll to position [326, 0]
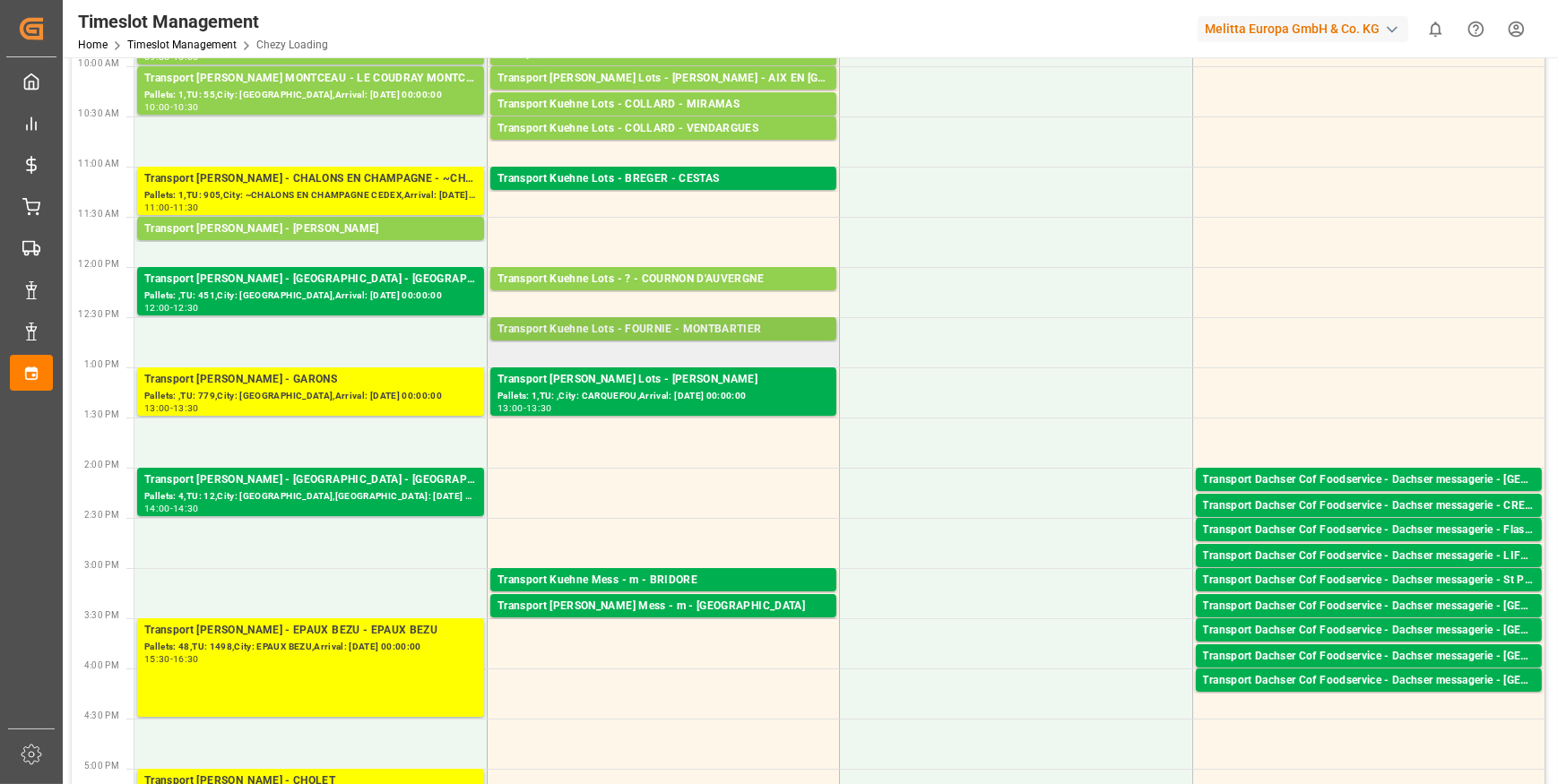
click at [724, 323] on div "Transport Kuehne Lots - FOURNIE - MONTBARTIER" at bounding box center [663, 330] width 331 height 18
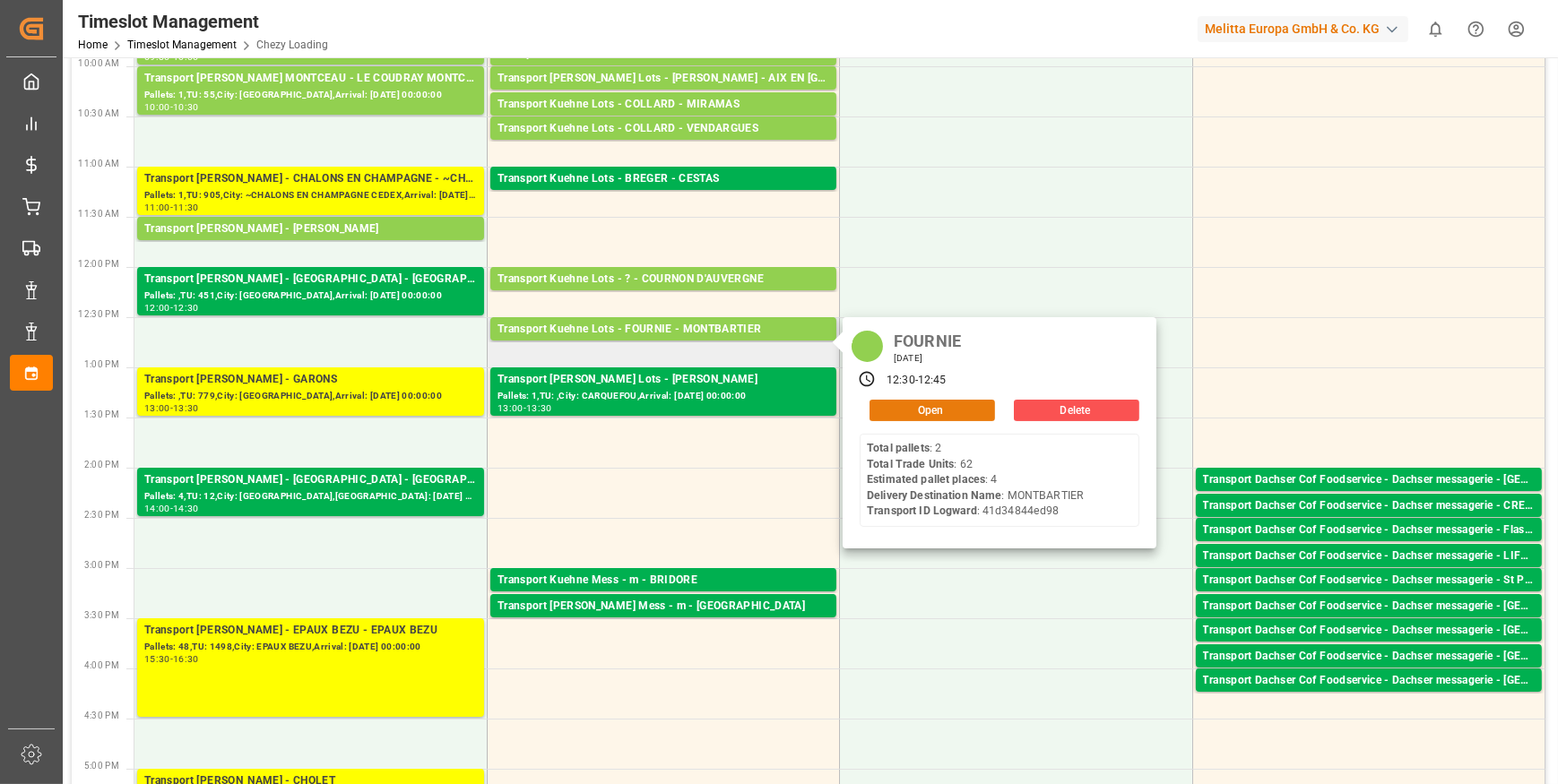
click at [962, 402] on button "Open" at bounding box center [932, 410] width 125 height 22
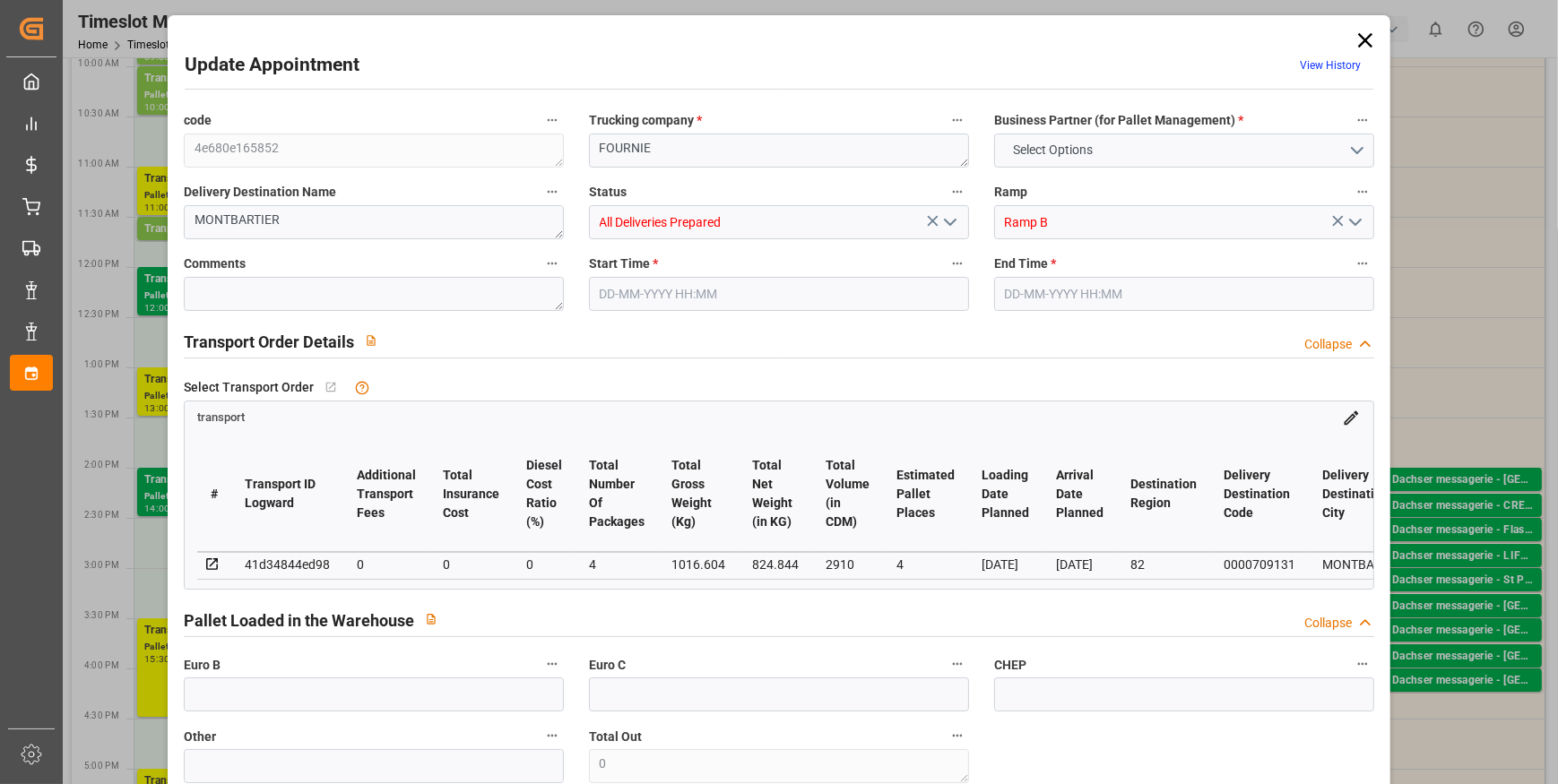
type input "4"
type input "0"
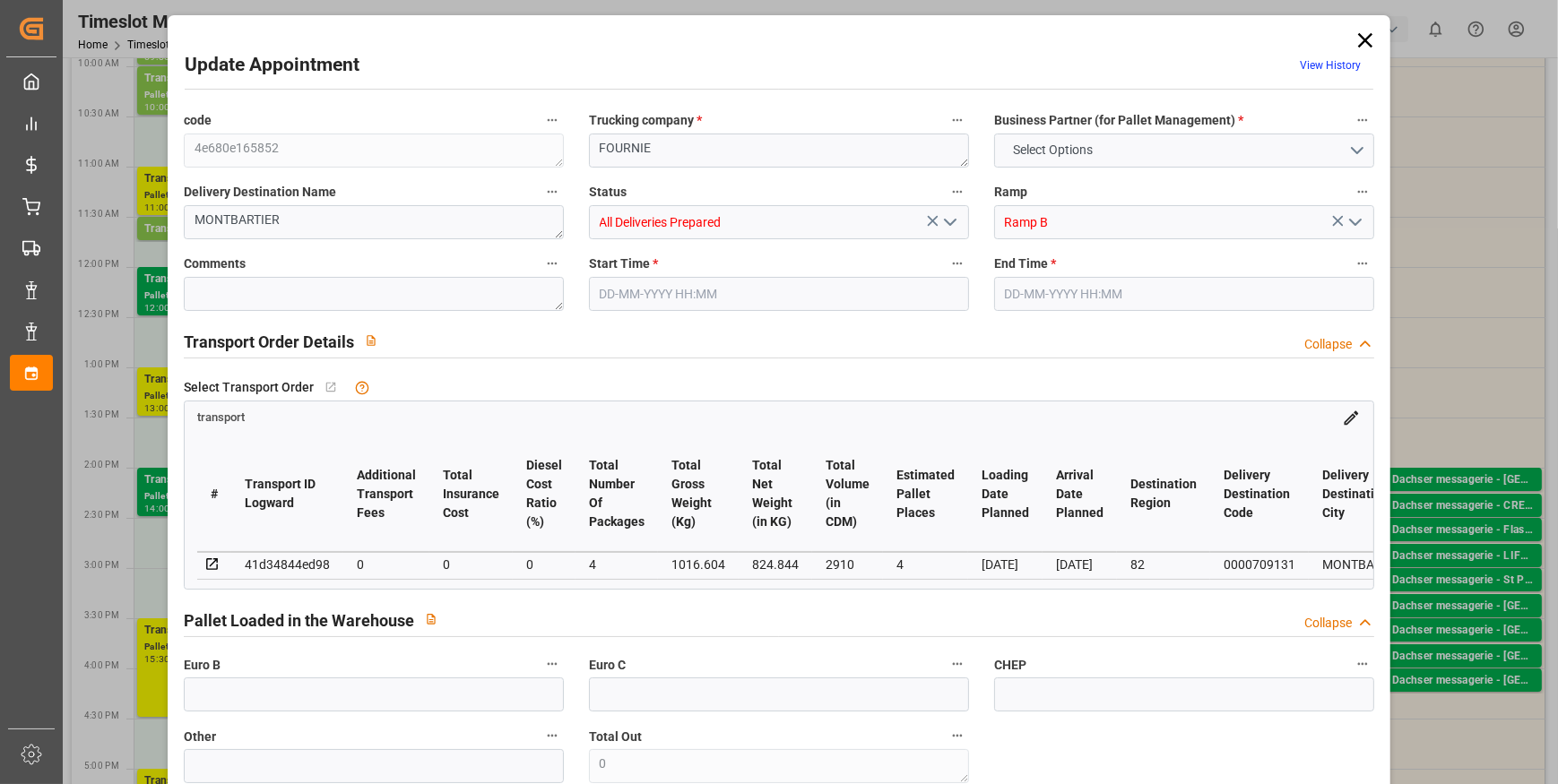
type input "4"
type input "824.844"
type input "1161.788"
type input "2910"
type input "82"
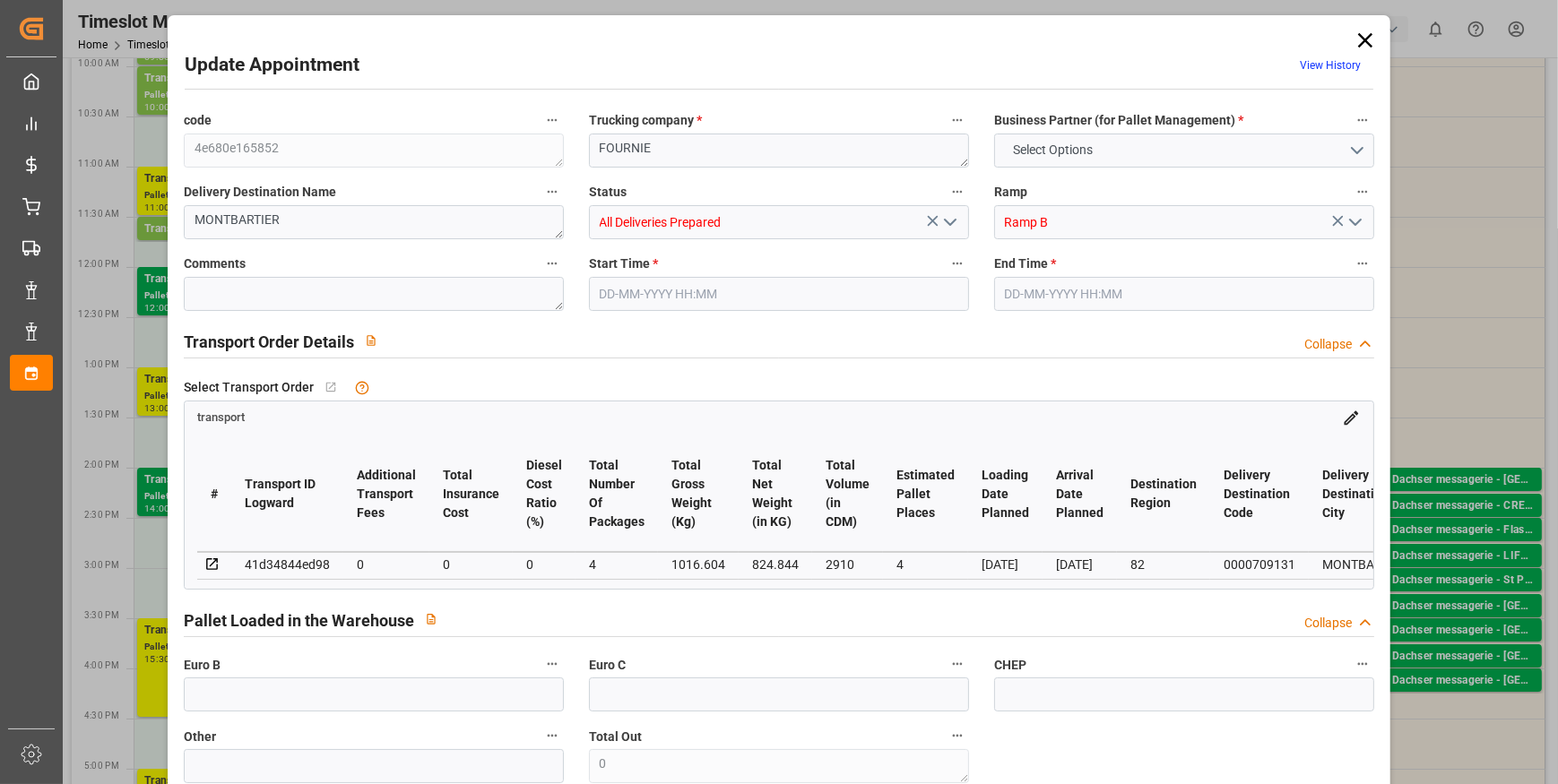
type input "2"
type input "62"
type input "4"
type input "101"
type input "1016.604"
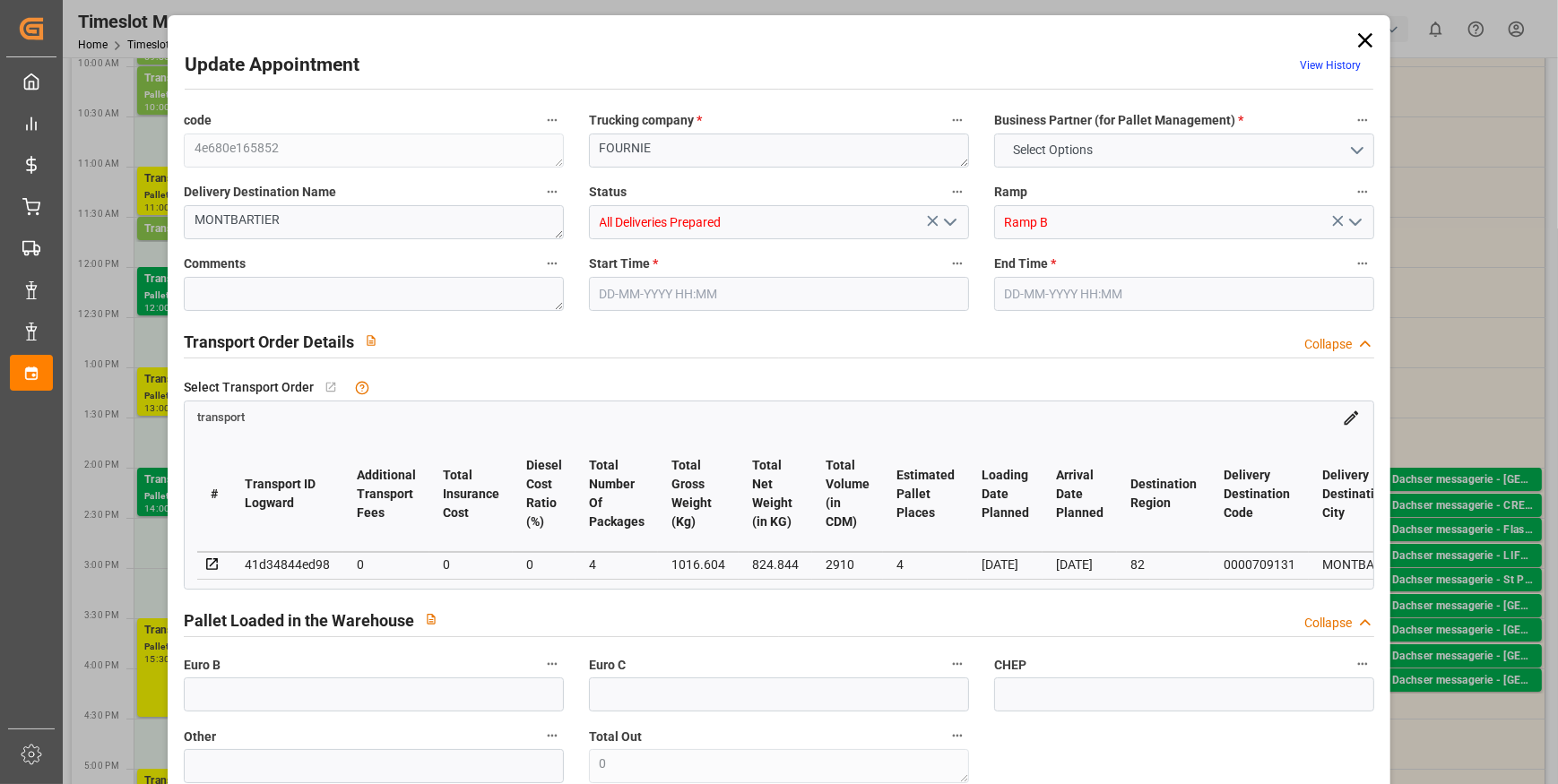
type input "0"
type input "4710.8598"
type input "0"
type input "21"
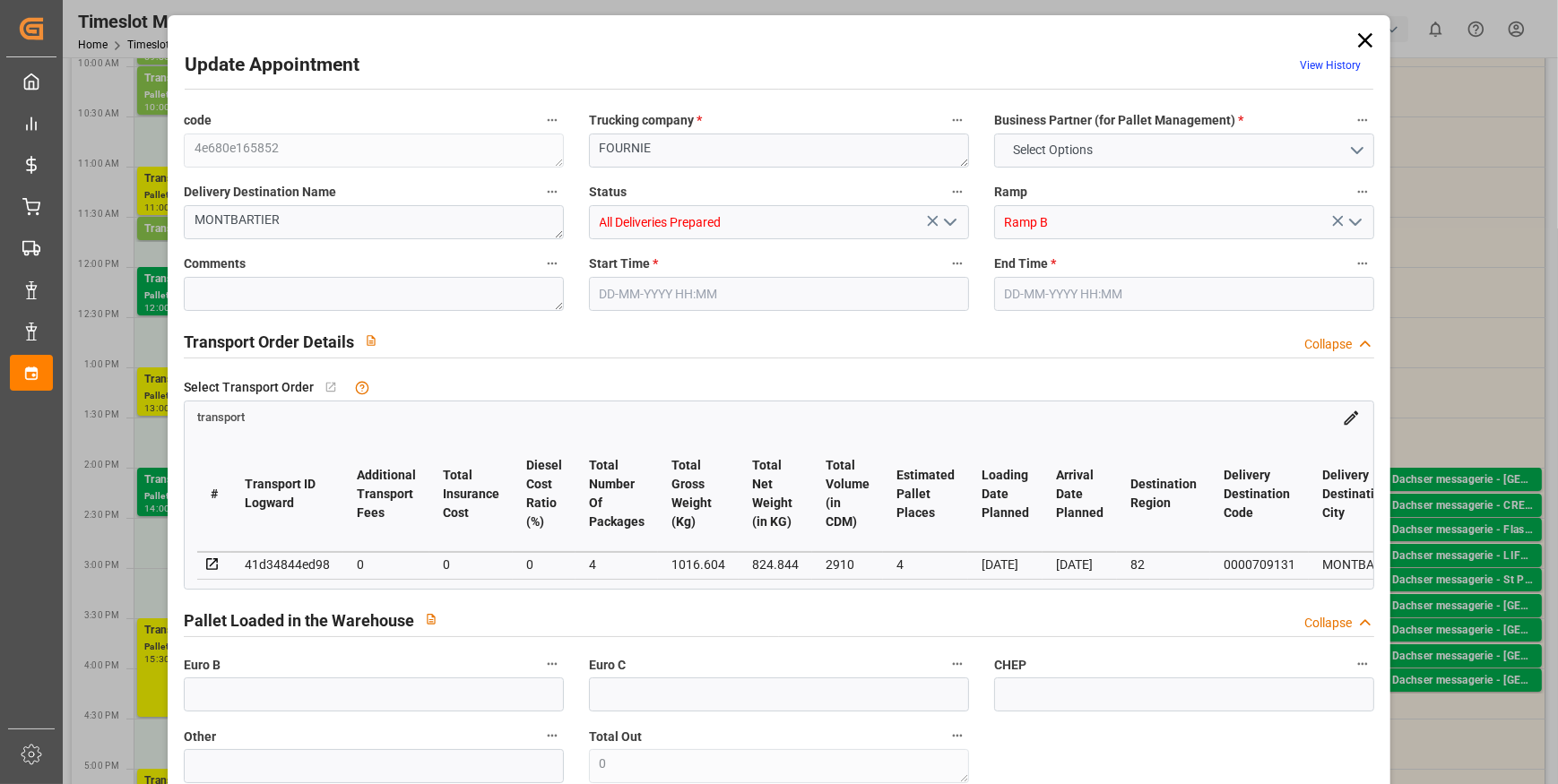
type input "35"
type input "22-09-2025 12:30"
type input "22-09-2025 12:45"
type input "18-09-2025 15:59"
type input "18-09-2025 11:37"
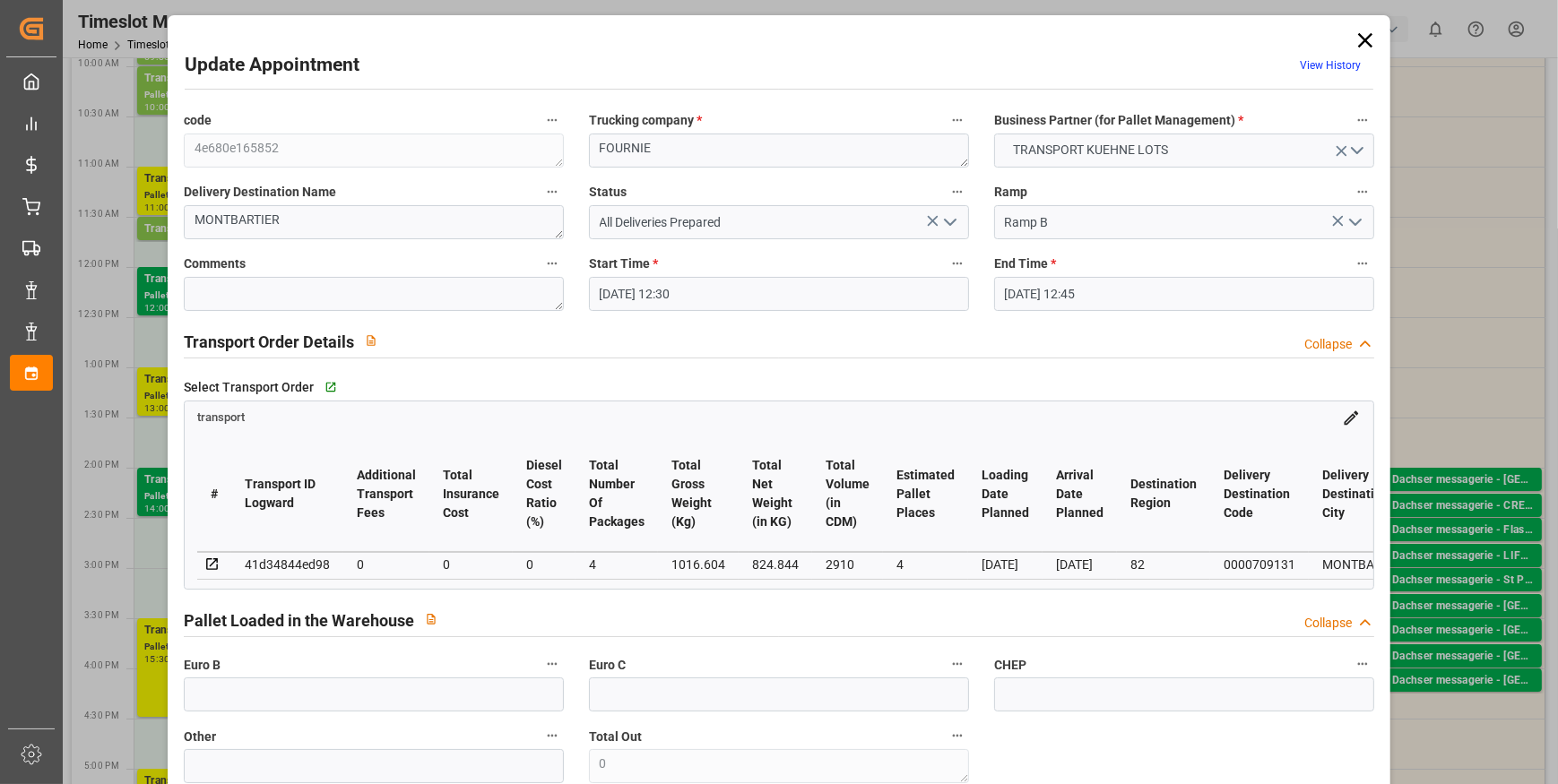
type input "25-09-2025"
type input "23-09-2025"
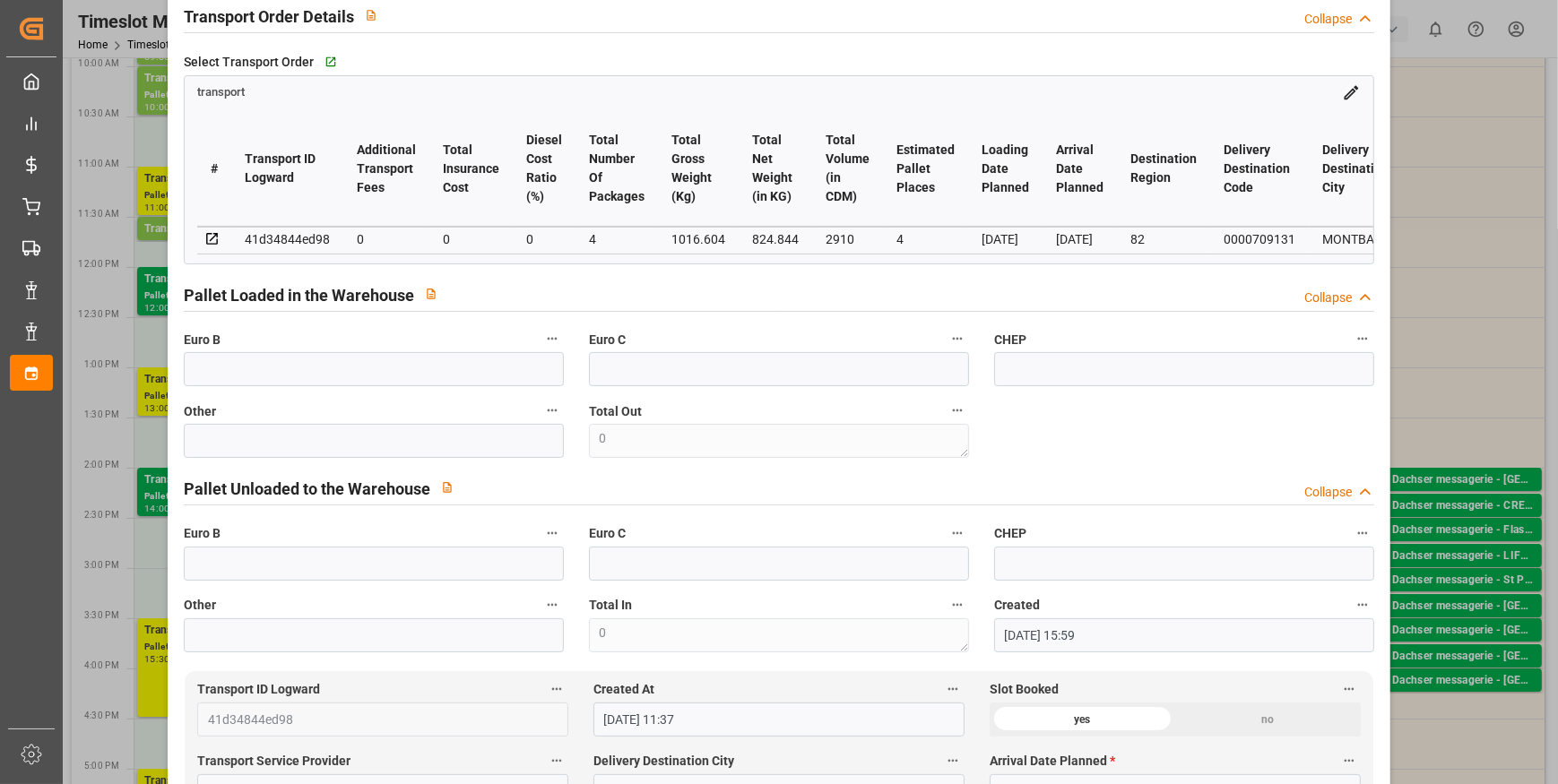
scroll to position [0, 0]
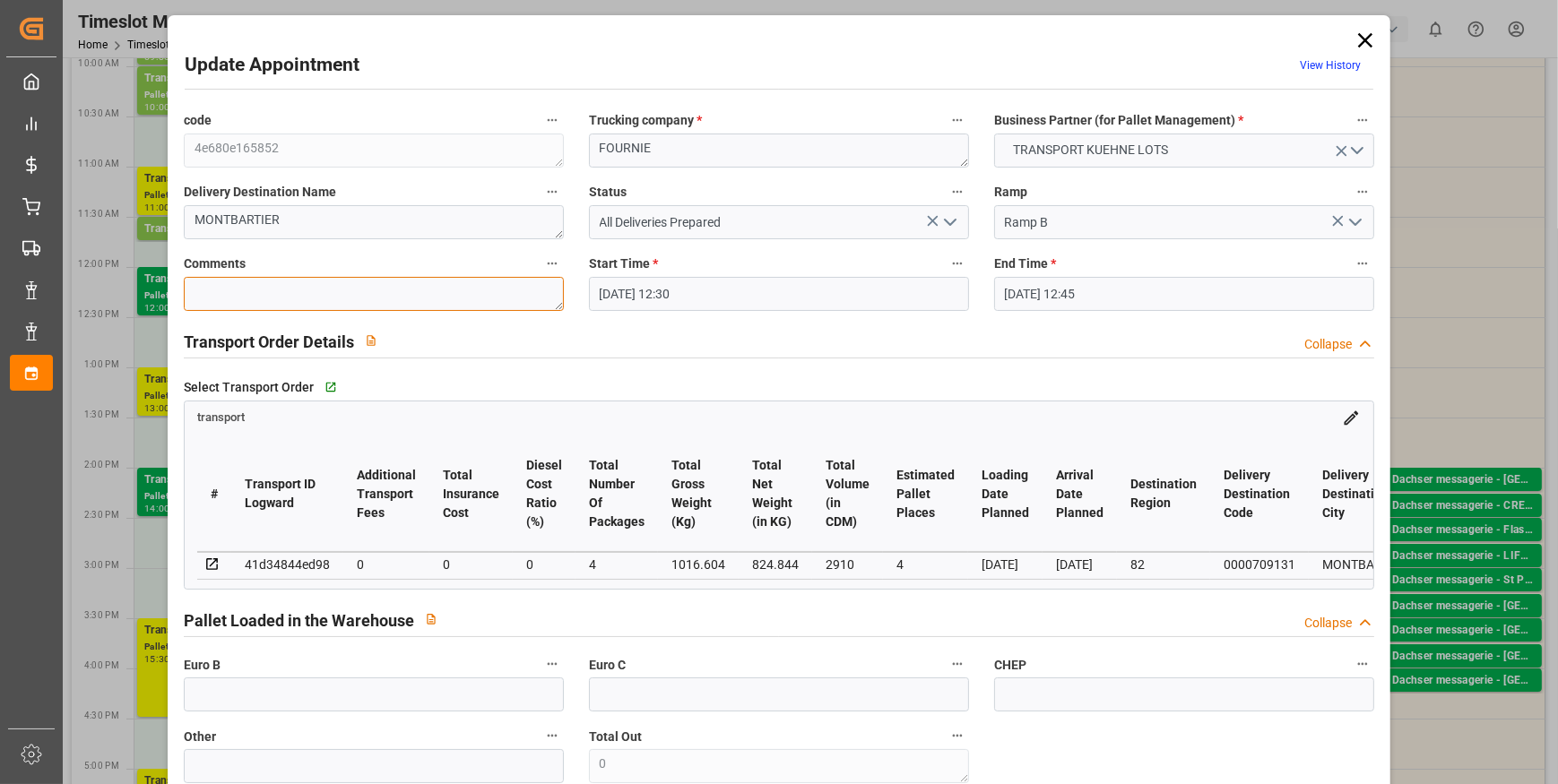
click at [221, 293] on textarea at bounding box center [373, 294] width 380 height 34
type textarea "rt 4"
click at [946, 222] on icon "open menu" at bounding box center [950, 222] width 22 height 22
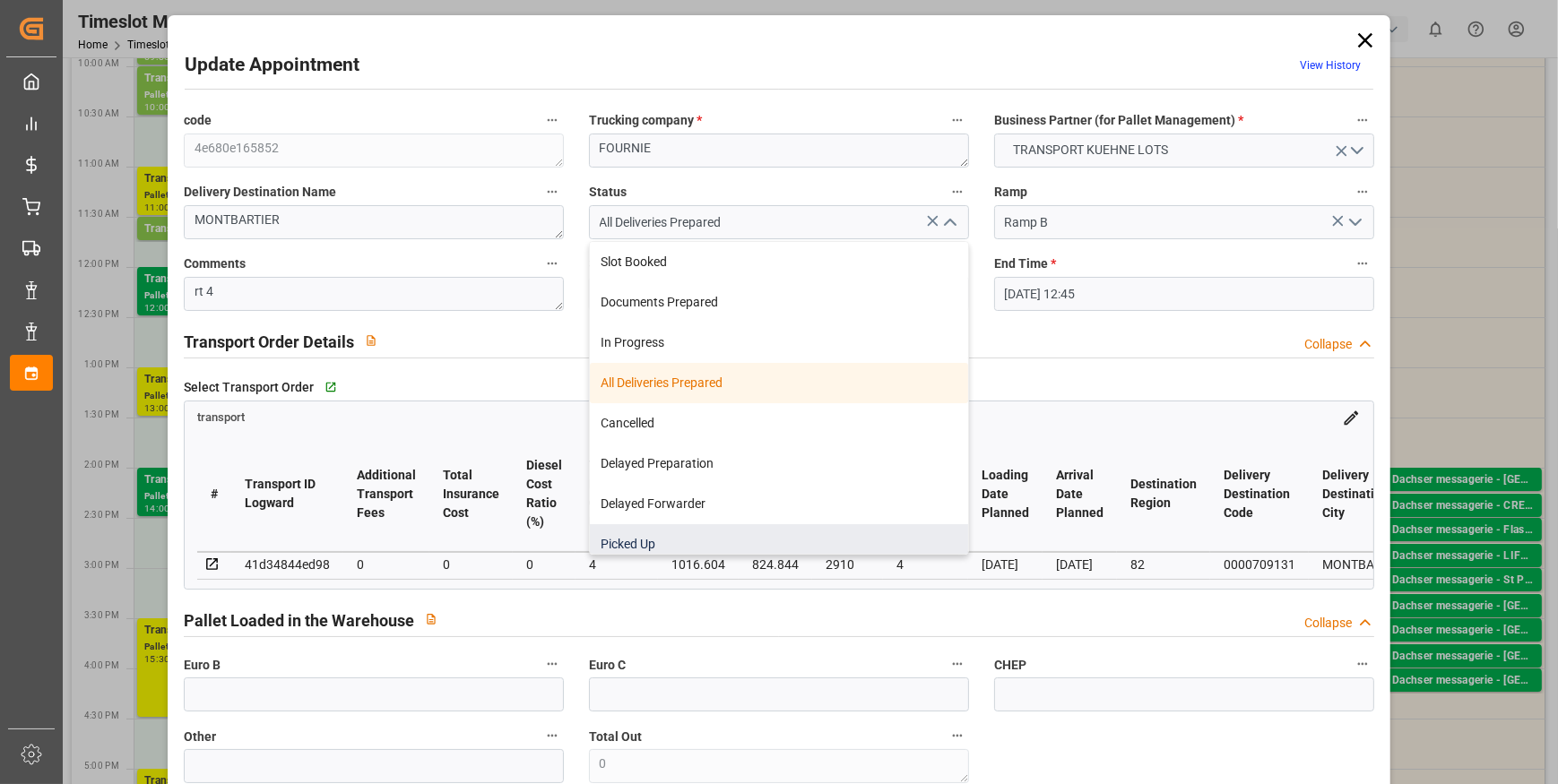
click at [660, 540] on div "Picked Up" at bounding box center [779, 544] width 378 height 41
type input "Picked Up"
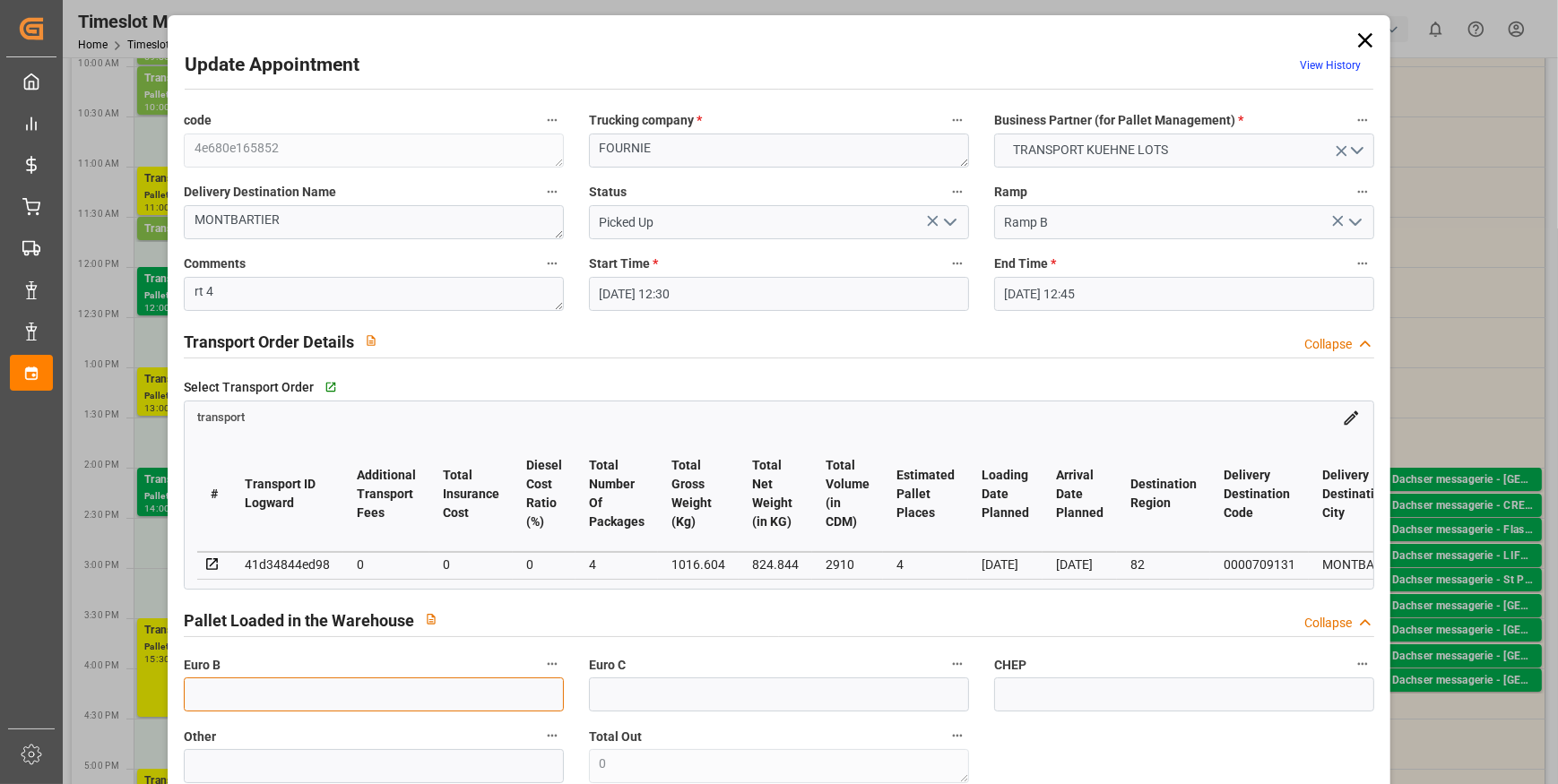
click at [242, 692] on input "text" at bounding box center [373, 694] width 380 height 34
type input "4"
click at [898, 419] on div "transport" at bounding box center [779, 414] width 1189 height 26
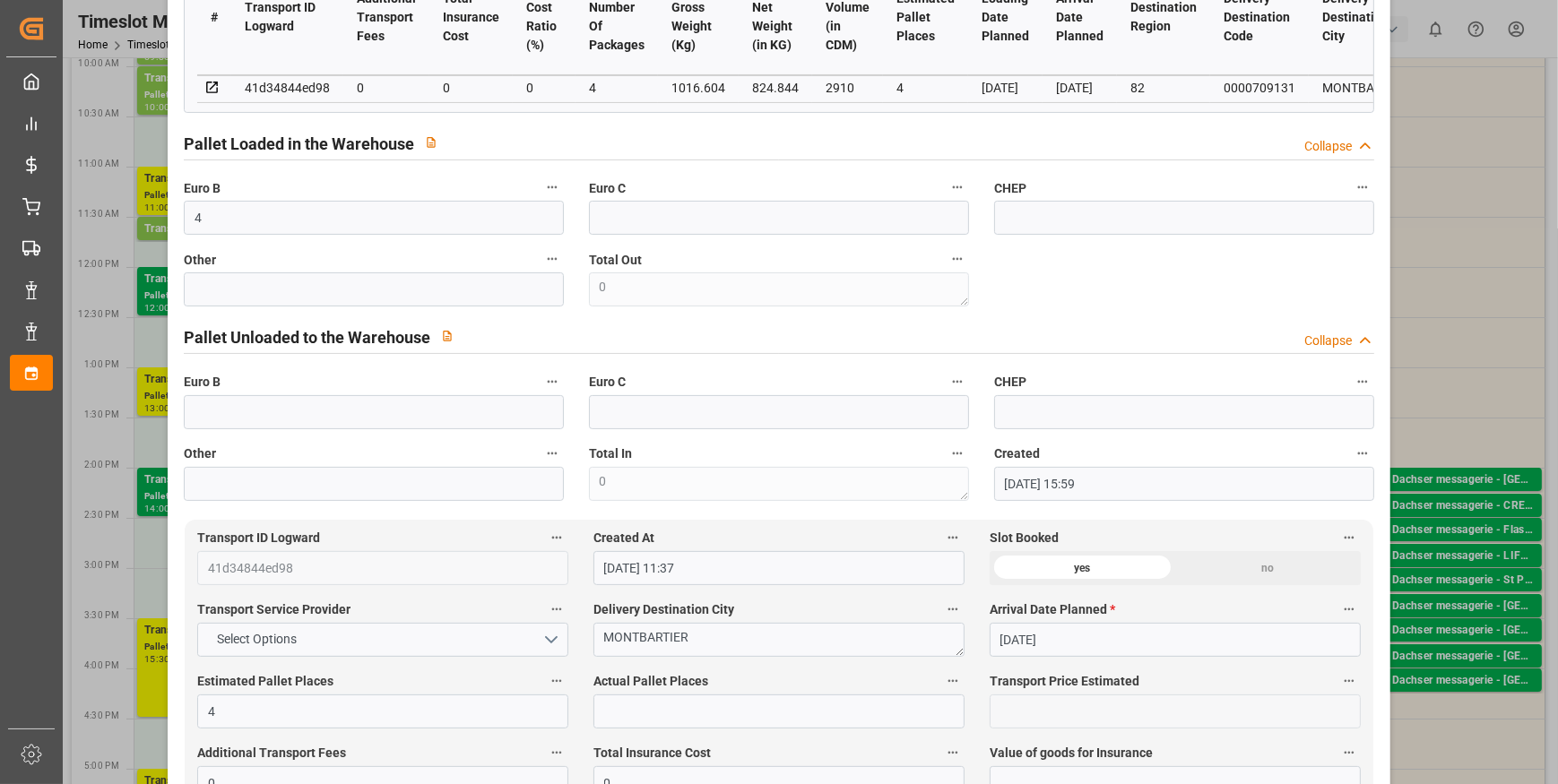
scroll to position [489, 0]
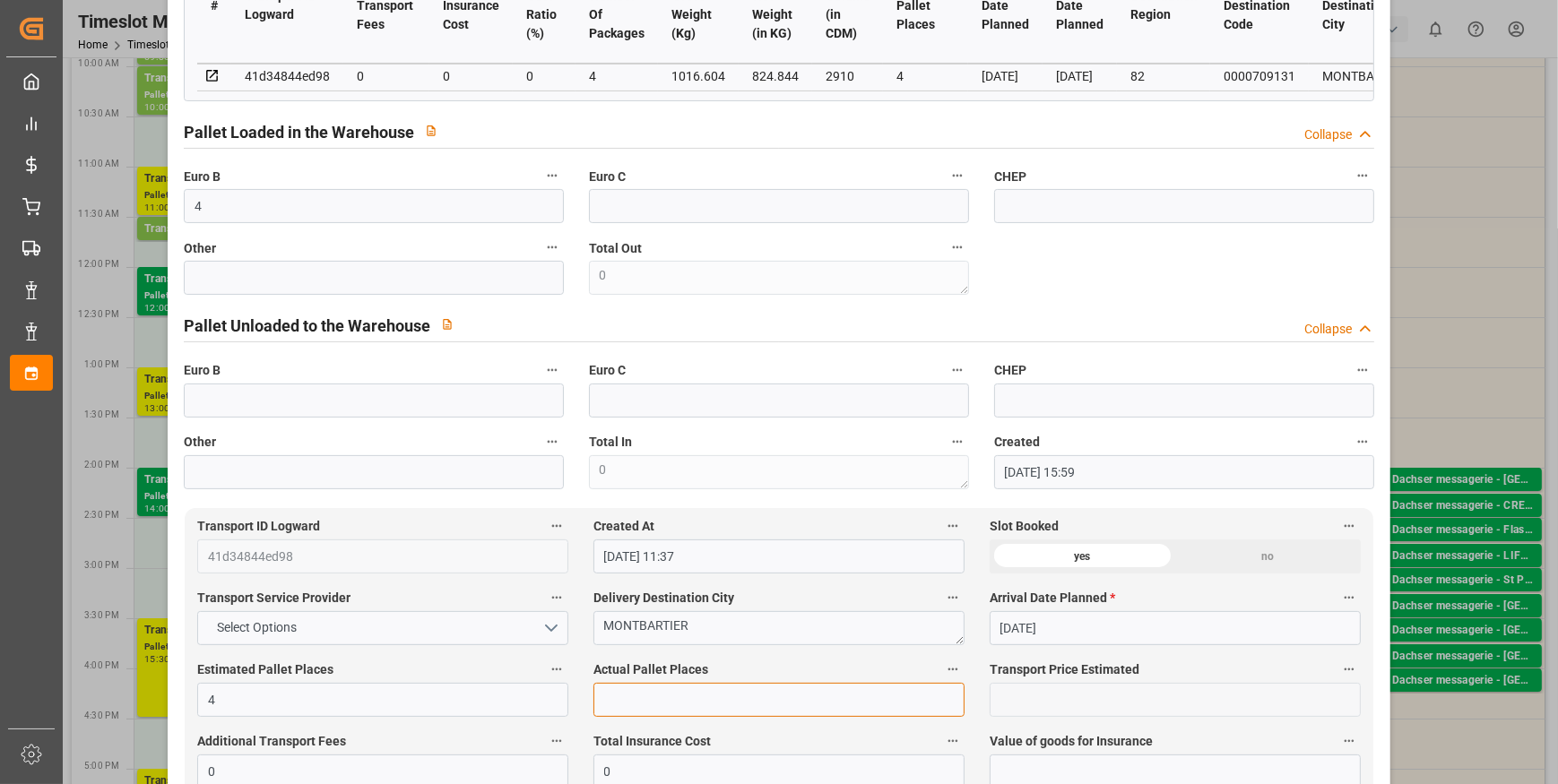
click at [623, 711] on input "text" at bounding box center [779, 700] width 371 height 34
type input "4"
click at [1193, 271] on div "code 4e680e165852 Trucking company * FOURNIE Business Partner (for Pallet Manag…" at bounding box center [779, 54] width 1215 height 882
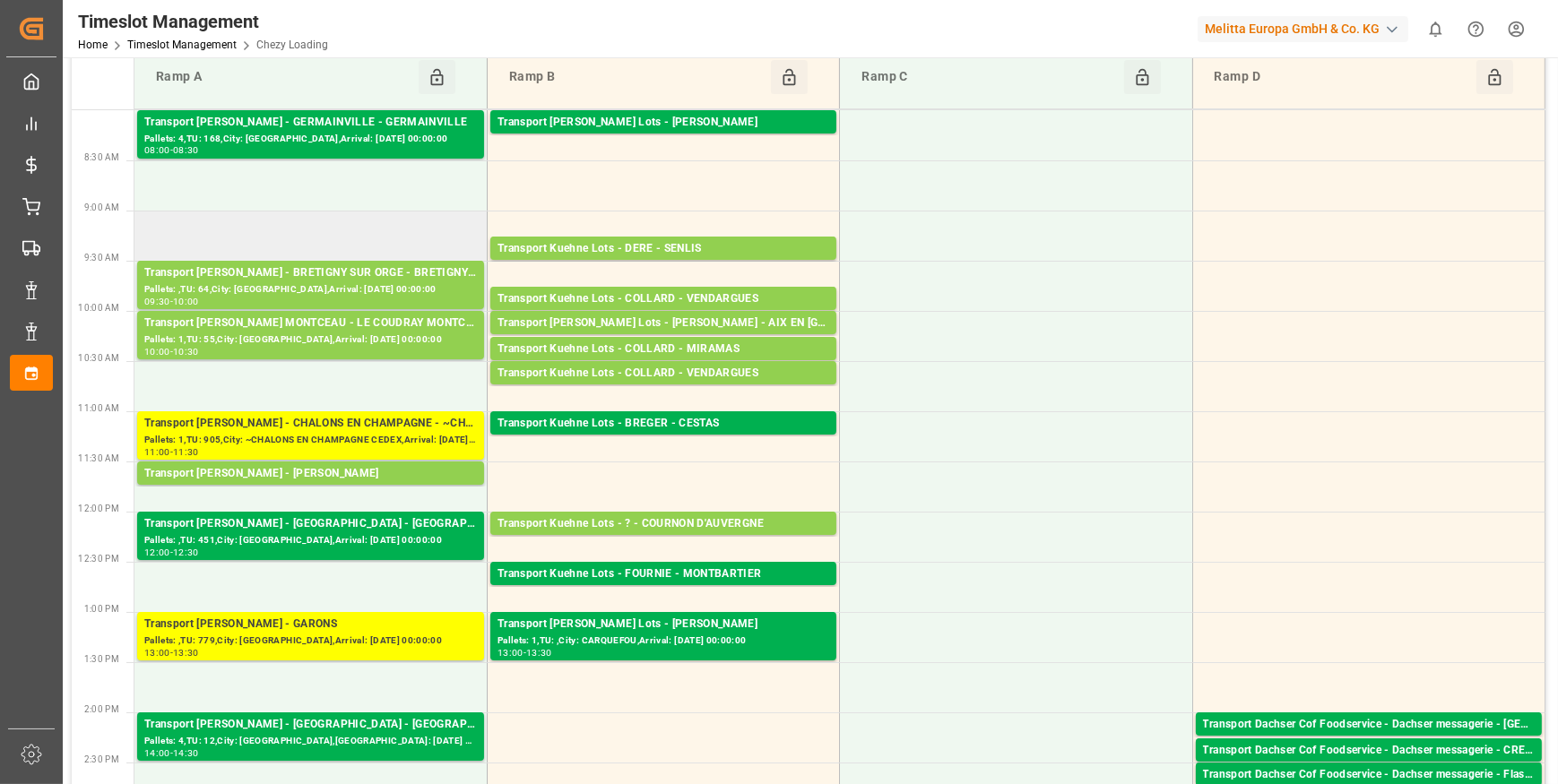
scroll to position [0, 0]
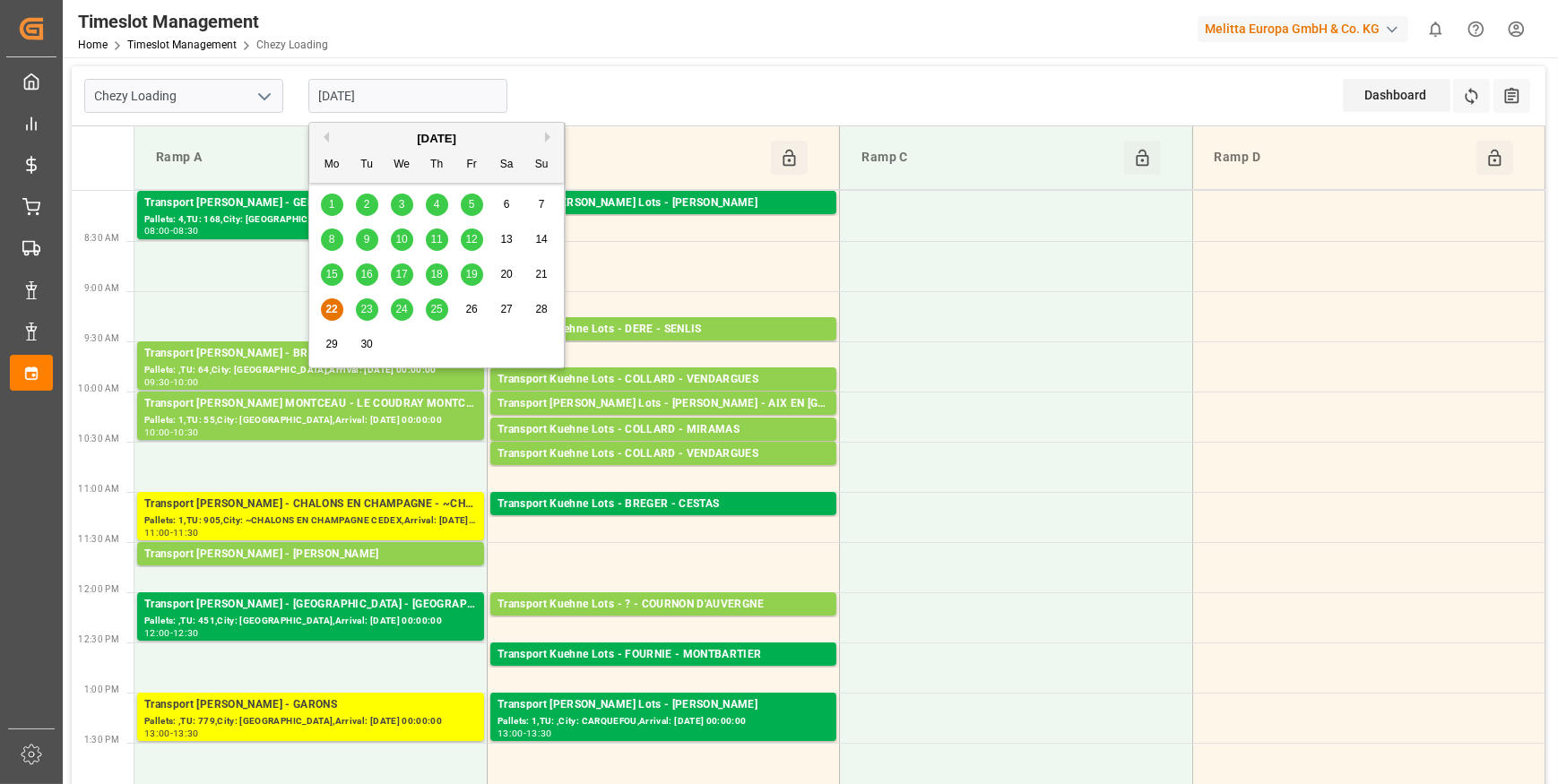
click at [390, 97] on input "[DATE]" at bounding box center [408, 96] width 199 height 34
click at [365, 313] on span "23" at bounding box center [366, 309] width 11 height 12
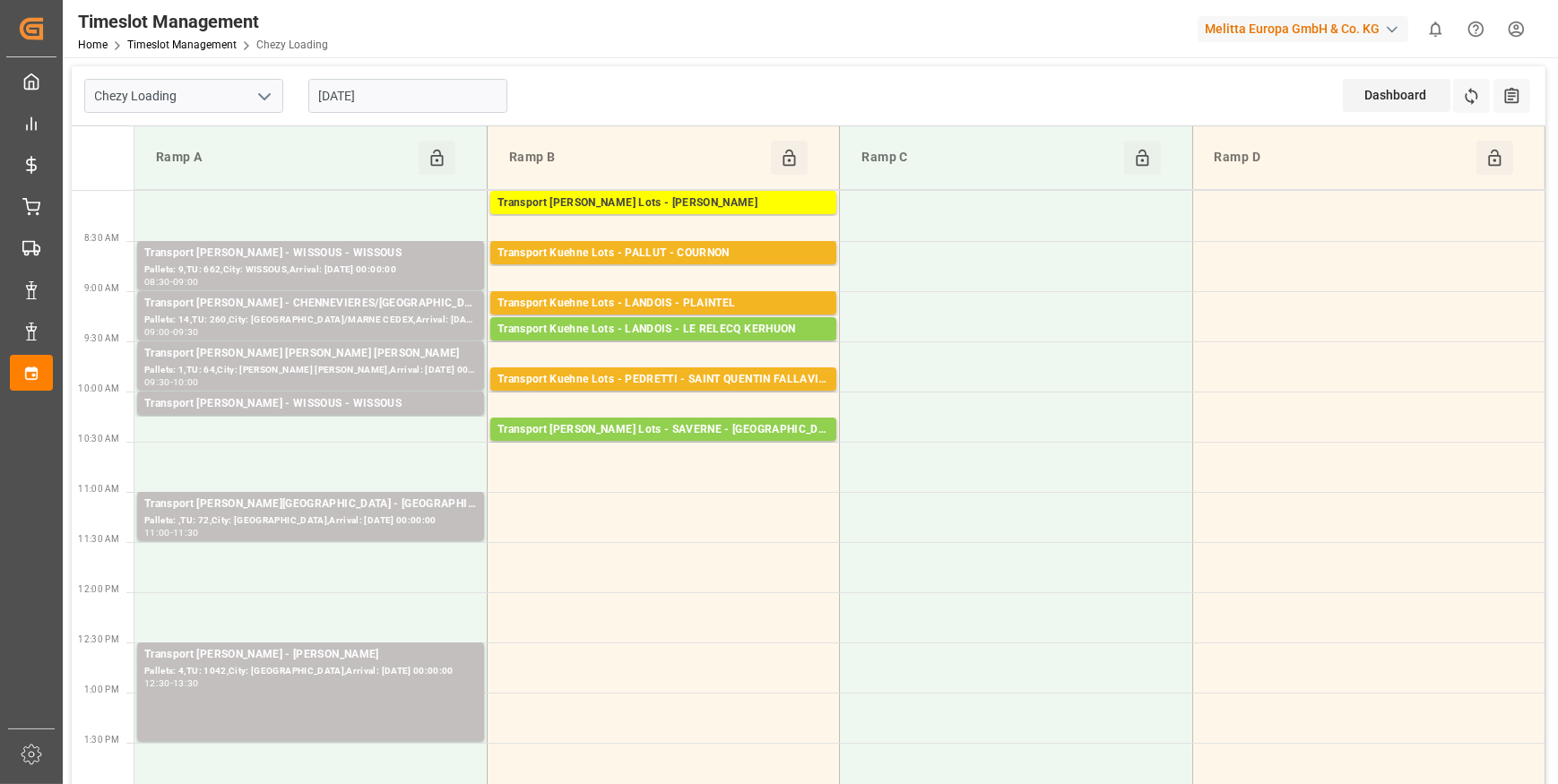
click at [438, 96] on input "23-09-2025" at bounding box center [408, 96] width 199 height 34
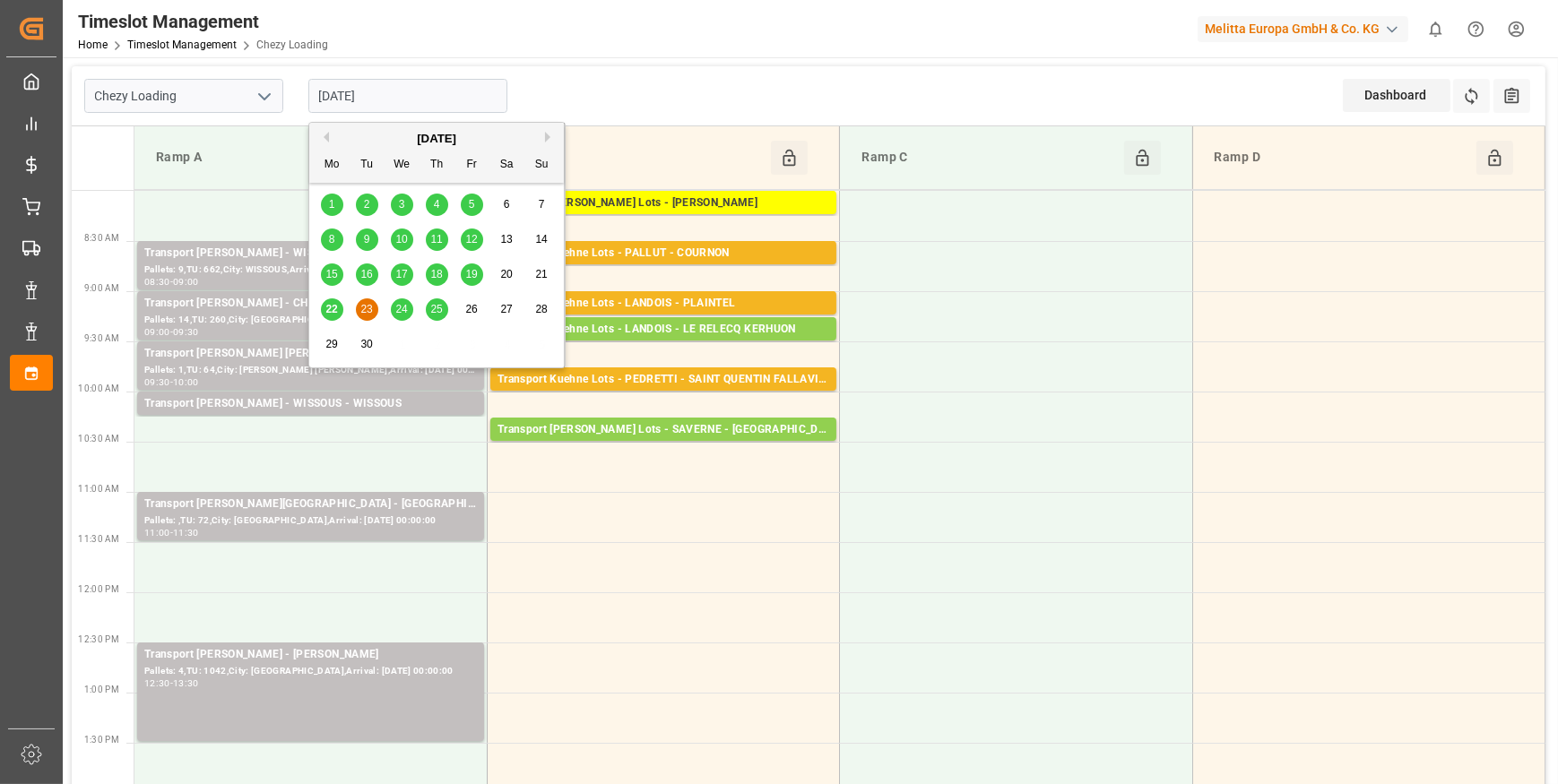
click at [331, 307] on span "22" at bounding box center [331, 309] width 11 height 12
type input "[DATE]"
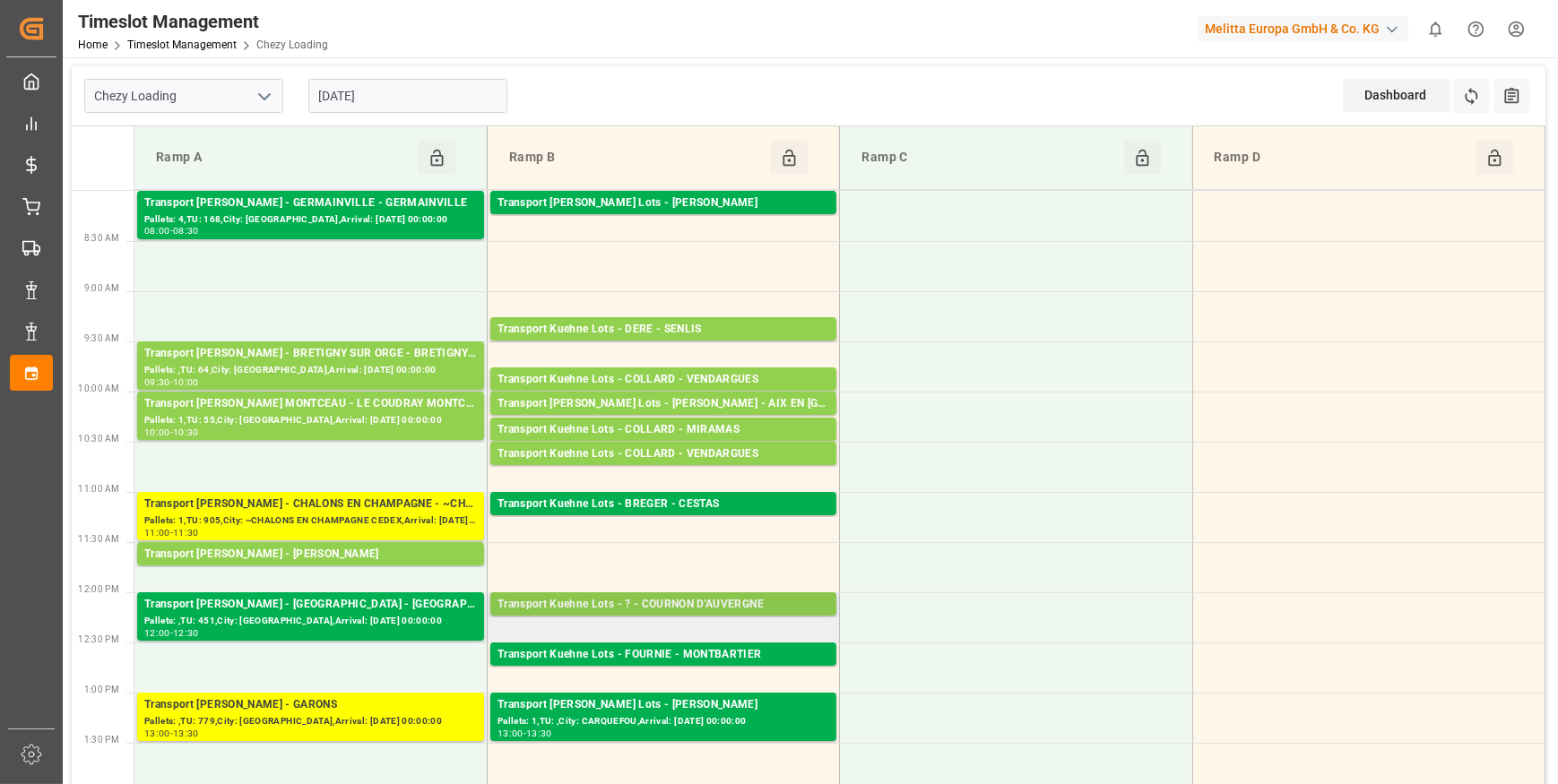
click at [725, 610] on div "Transport Kuehne Lots - ? - COURNON D'AUVERGNE" at bounding box center [663, 604] width 331 height 18
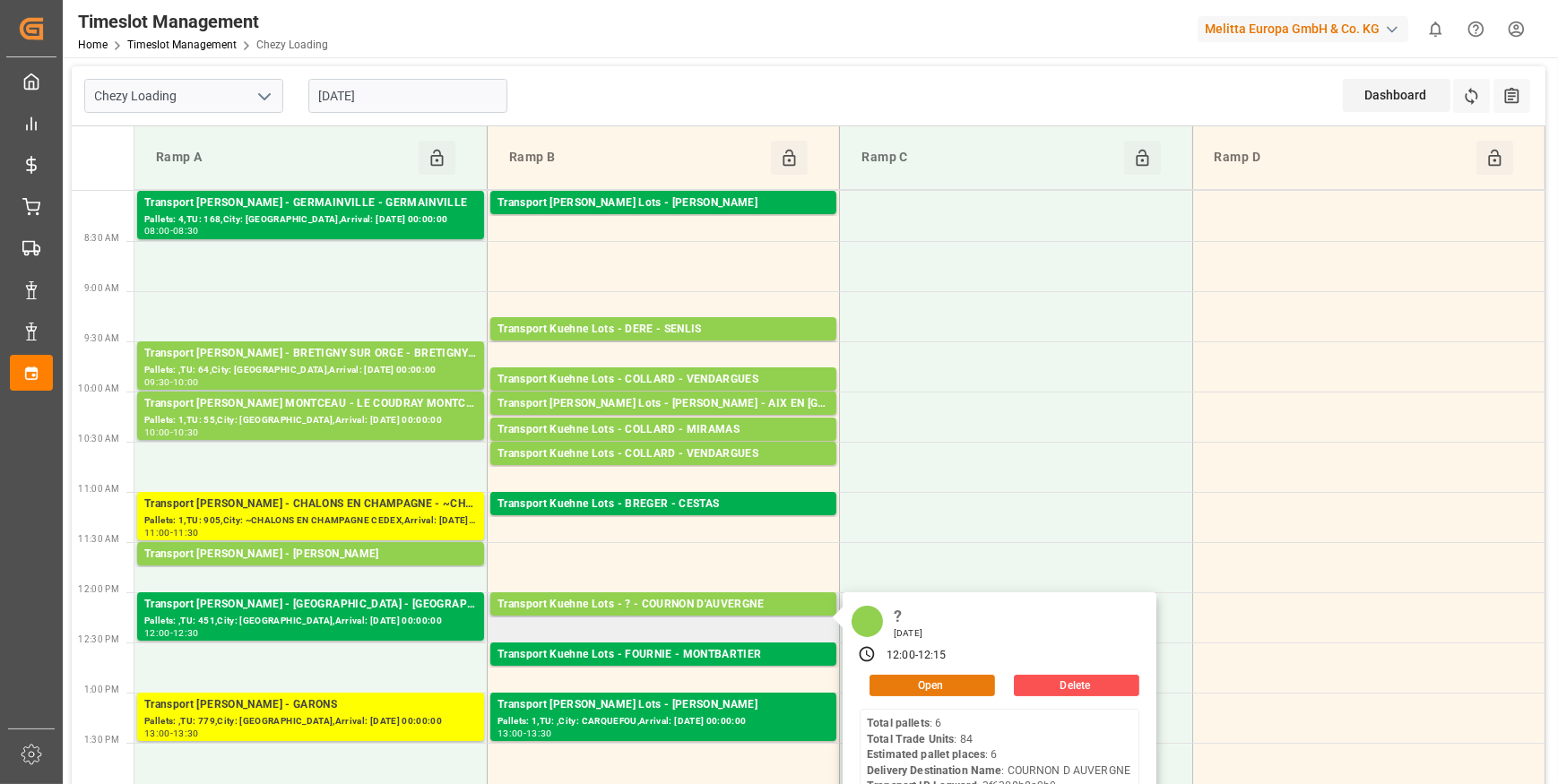
click at [923, 683] on button "Open" at bounding box center [932, 686] width 125 height 22
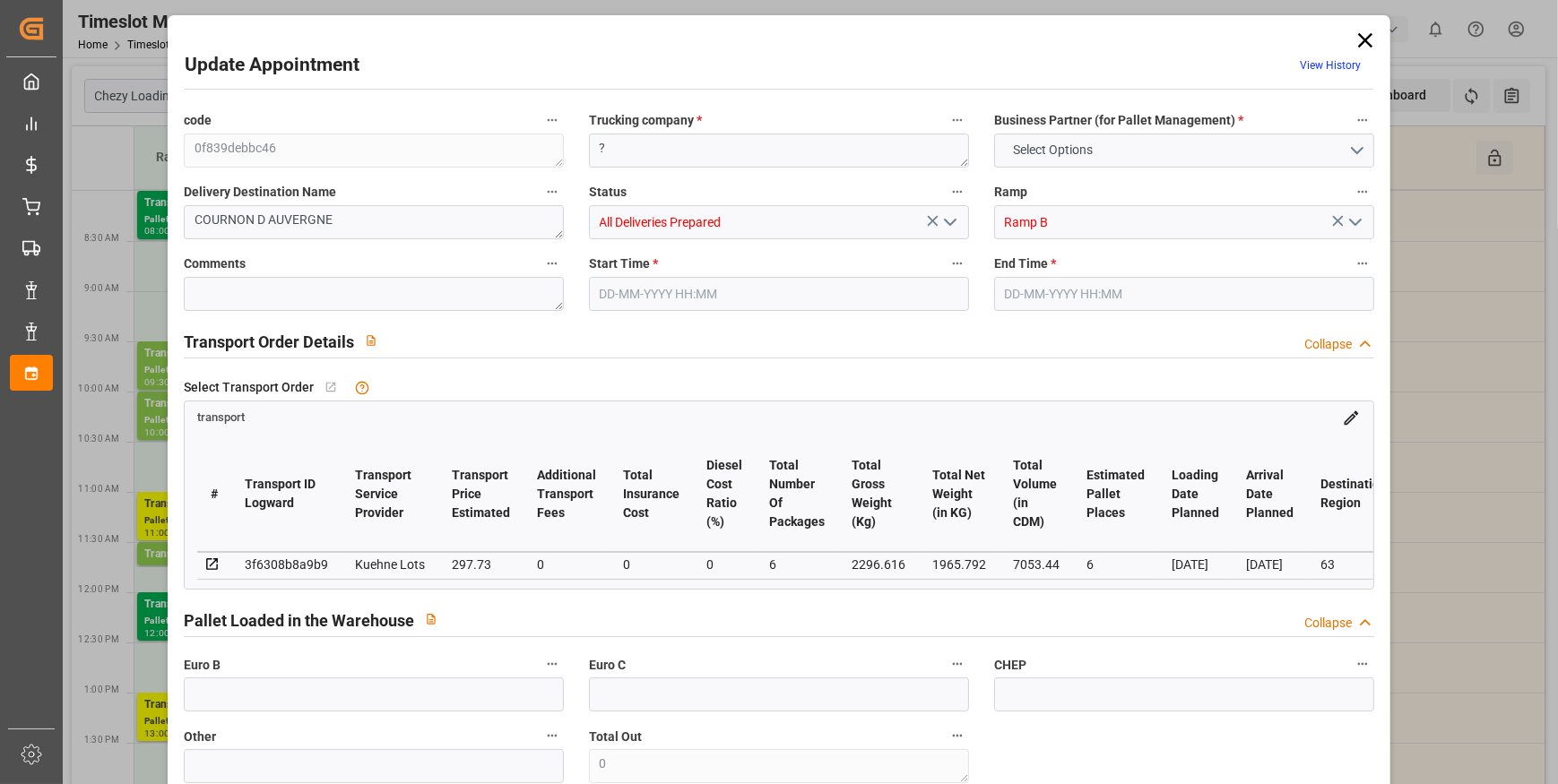
type input "6"
type input "297.73"
type input "0"
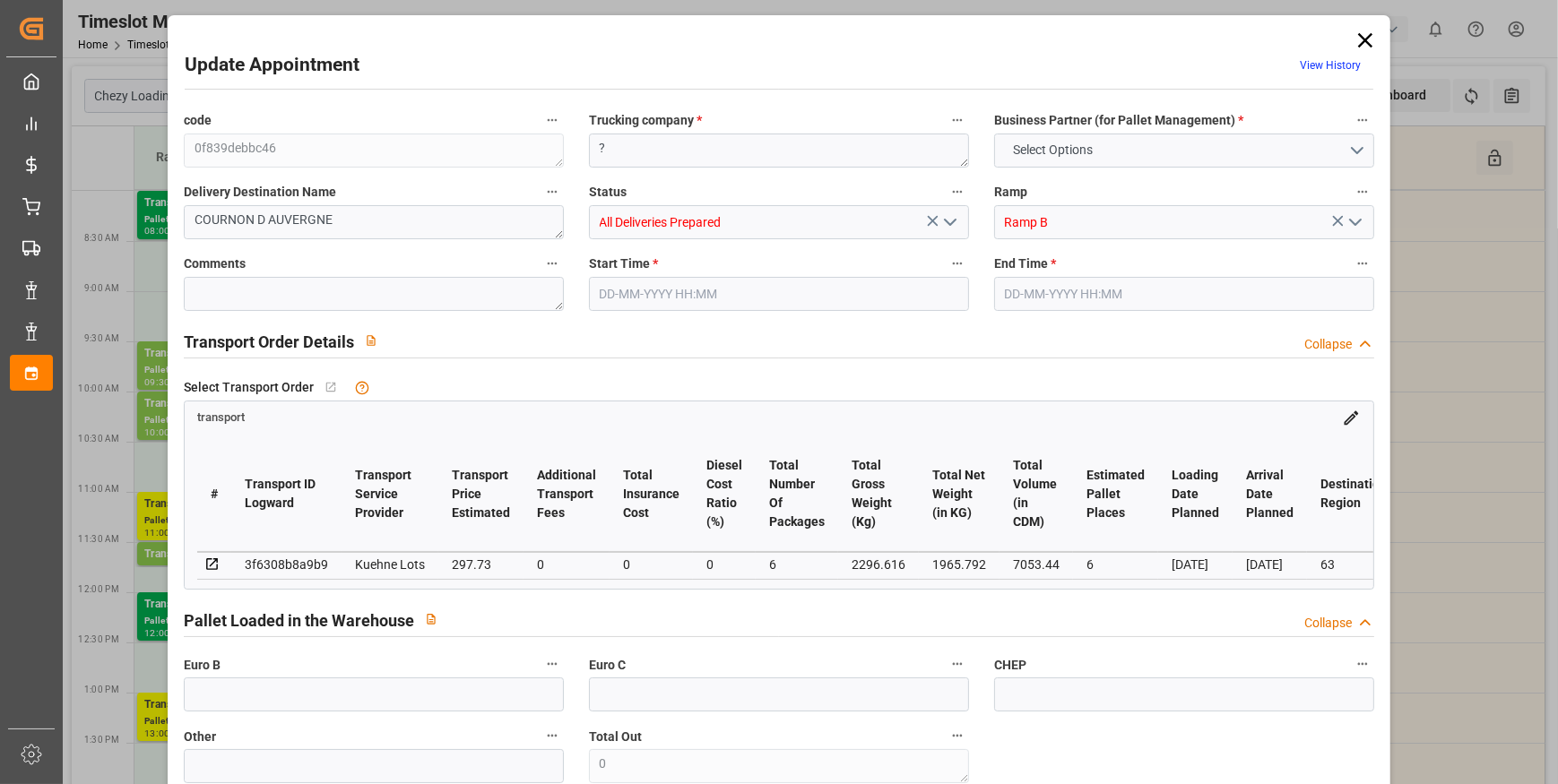
type input "297.73"
type input "0"
type input "6"
type input "1965.792"
type input "2761"
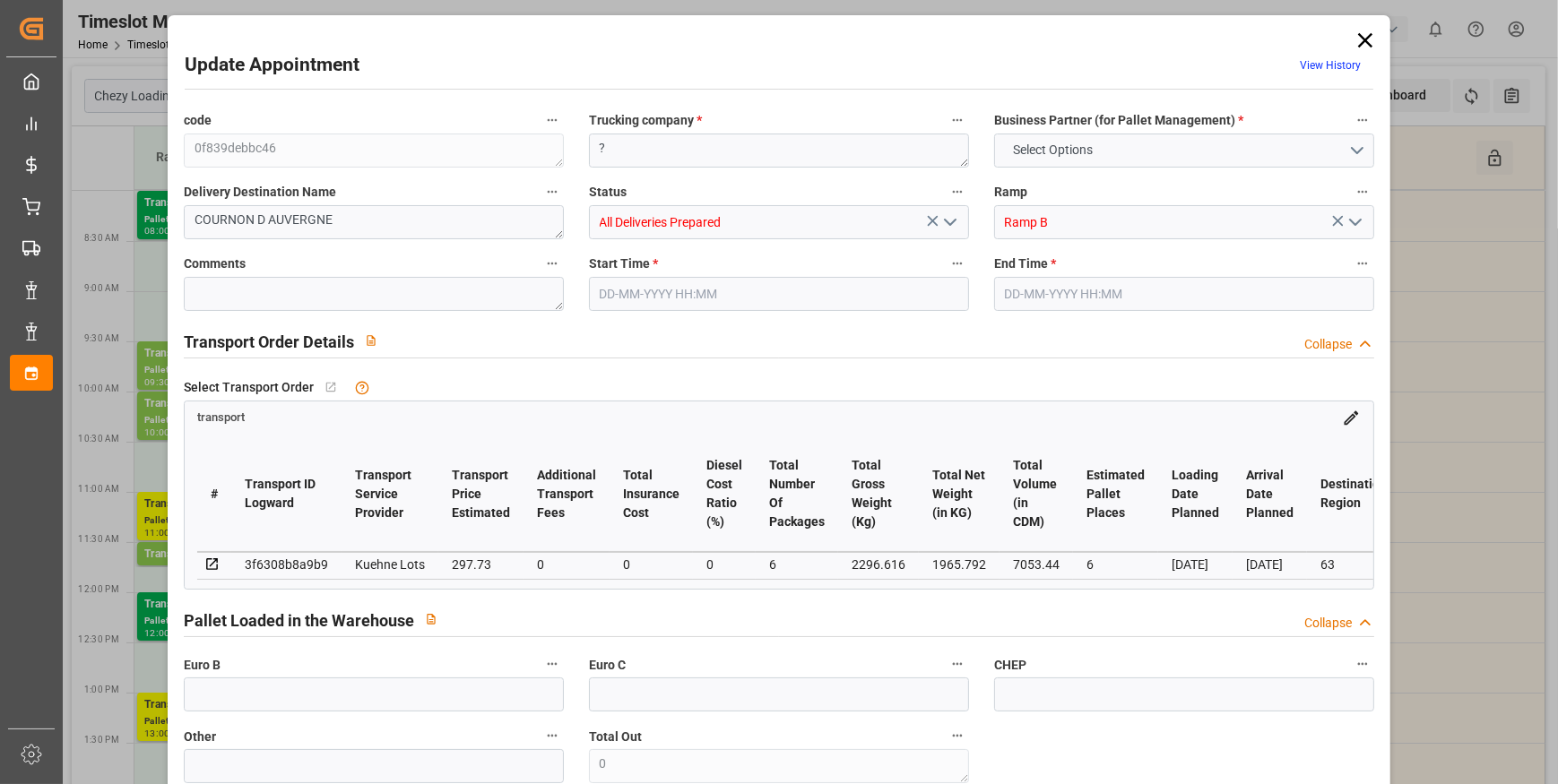
type input "7053.44"
type input "63"
type input "6"
type input "84"
type input "8"
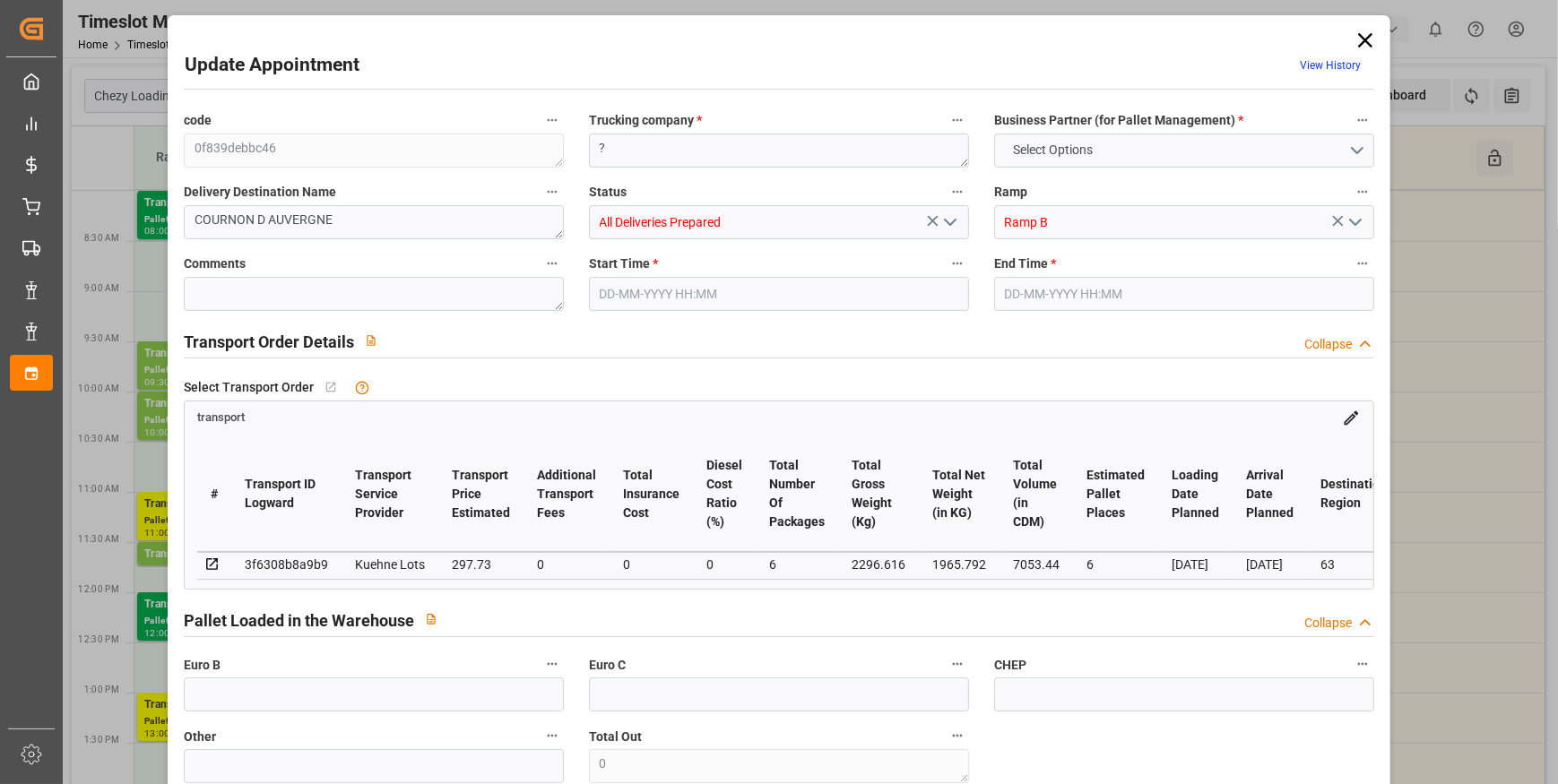
type input "101"
type input "2296.616"
type input "0"
type input "4710.8598"
type input "0"
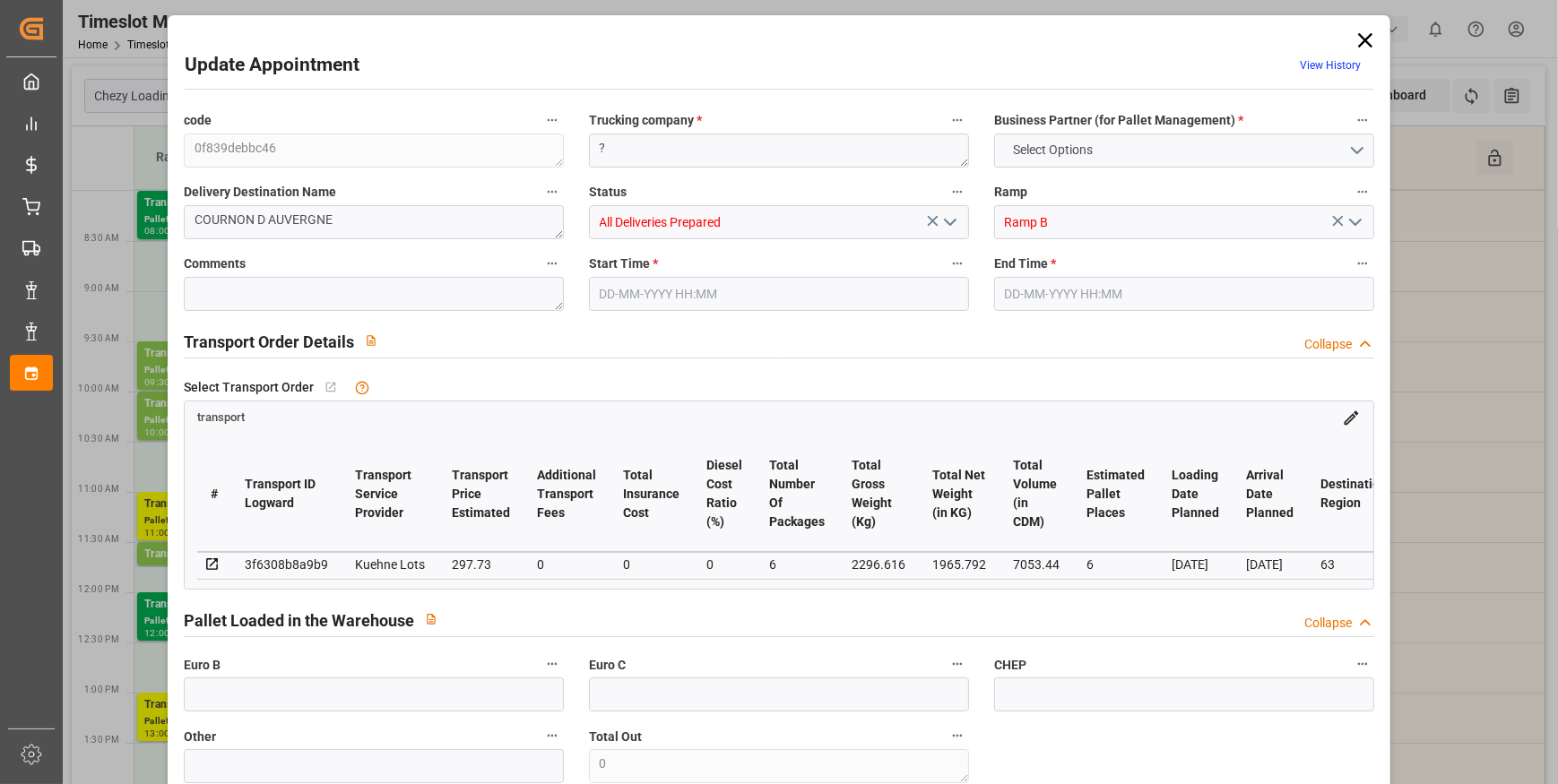
type input "0"
type input "21"
type input "35"
type input "22-09-2025 12:00"
type input "22-09-2025 12:15"
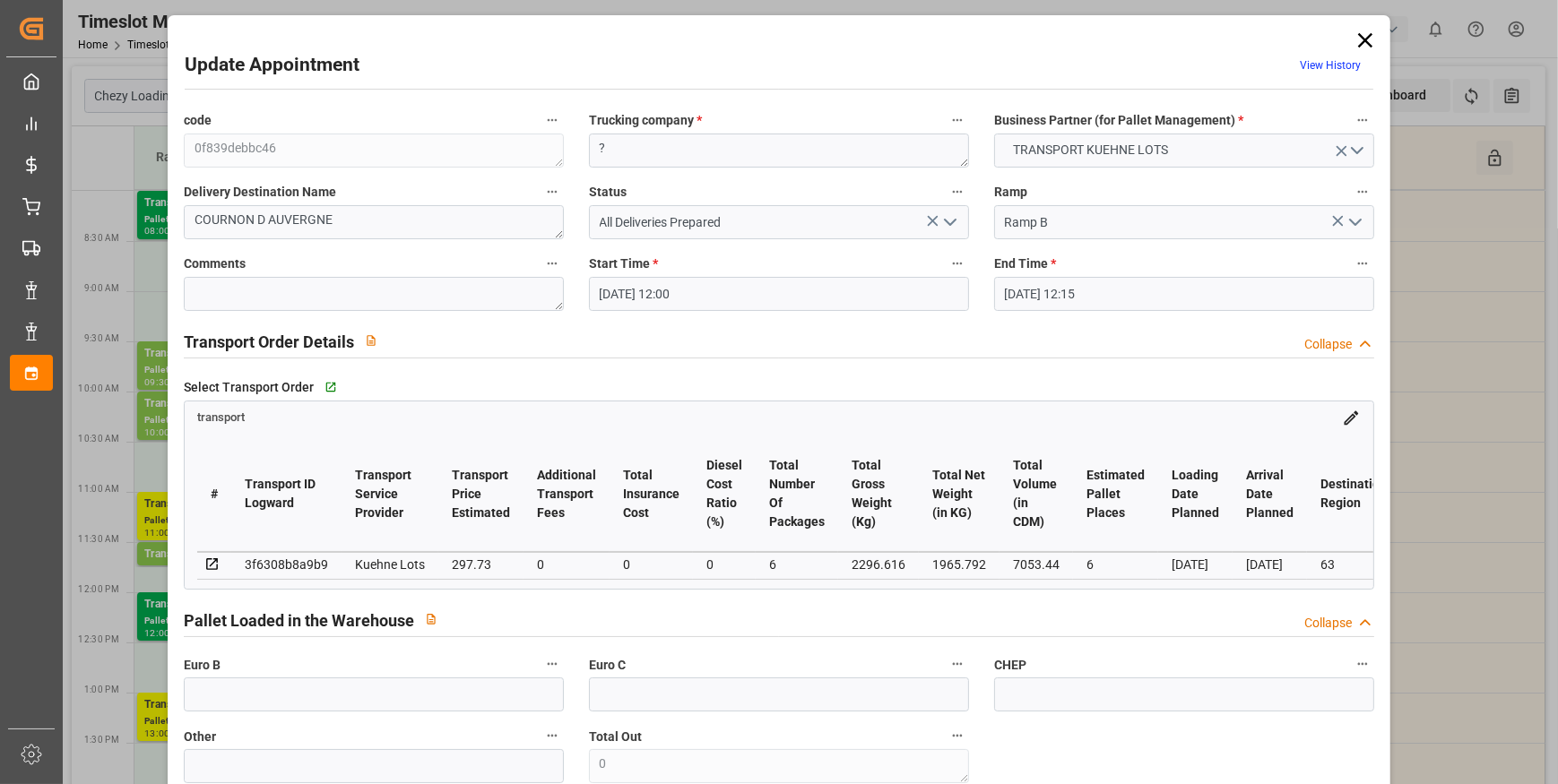
type input "18-09-2025 15:58"
type input "18-09-2025 11:36"
type input "24-09-2025"
type input "[DATE]"
click at [1368, 42] on icon at bounding box center [1365, 40] width 25 height 25
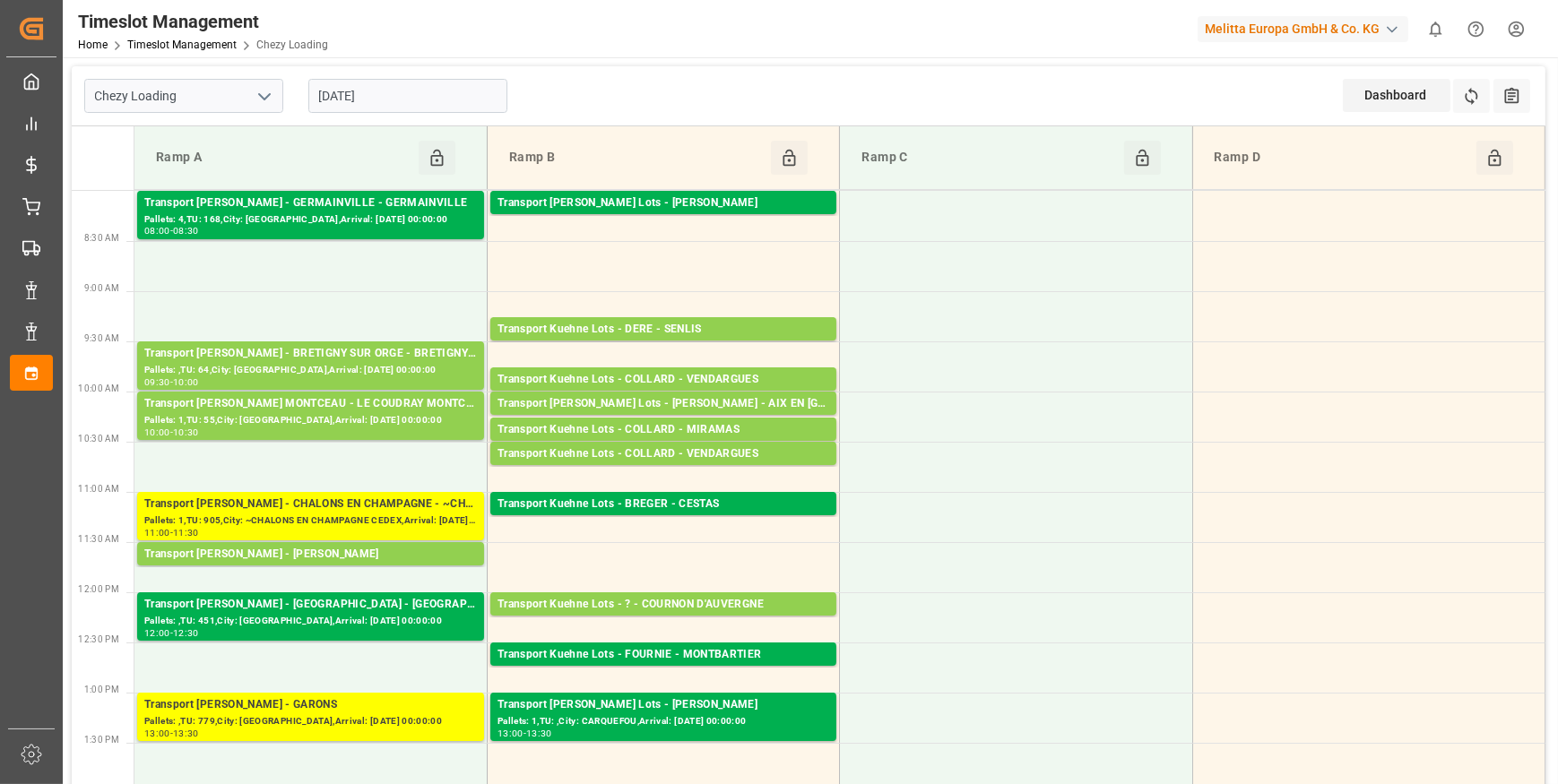
click at [475, 92] on input "[DATE]" at bounding box center [408, 96] width 199 height 34
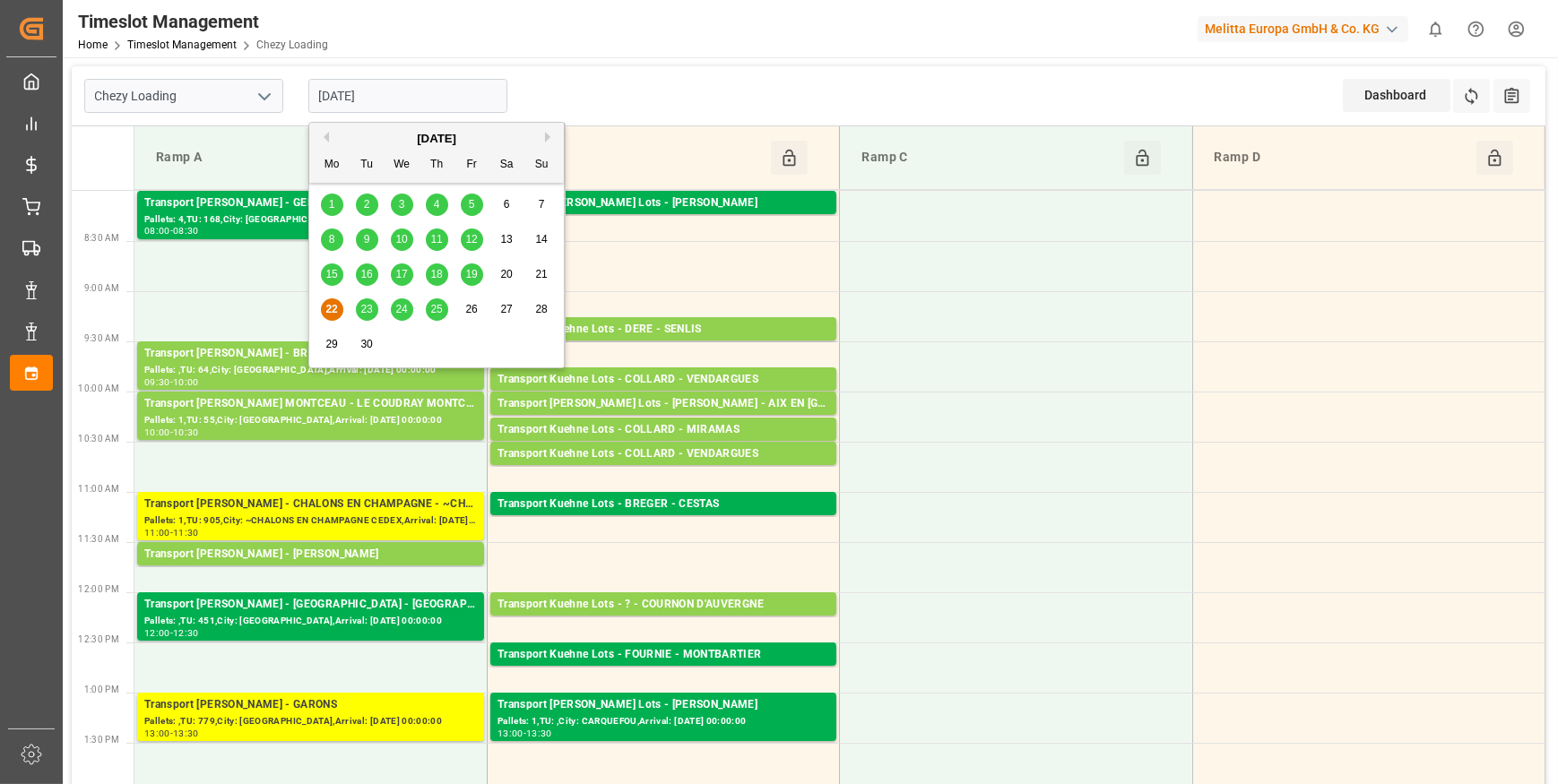
click at [360, 310] on span "23" at bounding box center [366, 309] width 11 height 12
type input "23-09-2025"
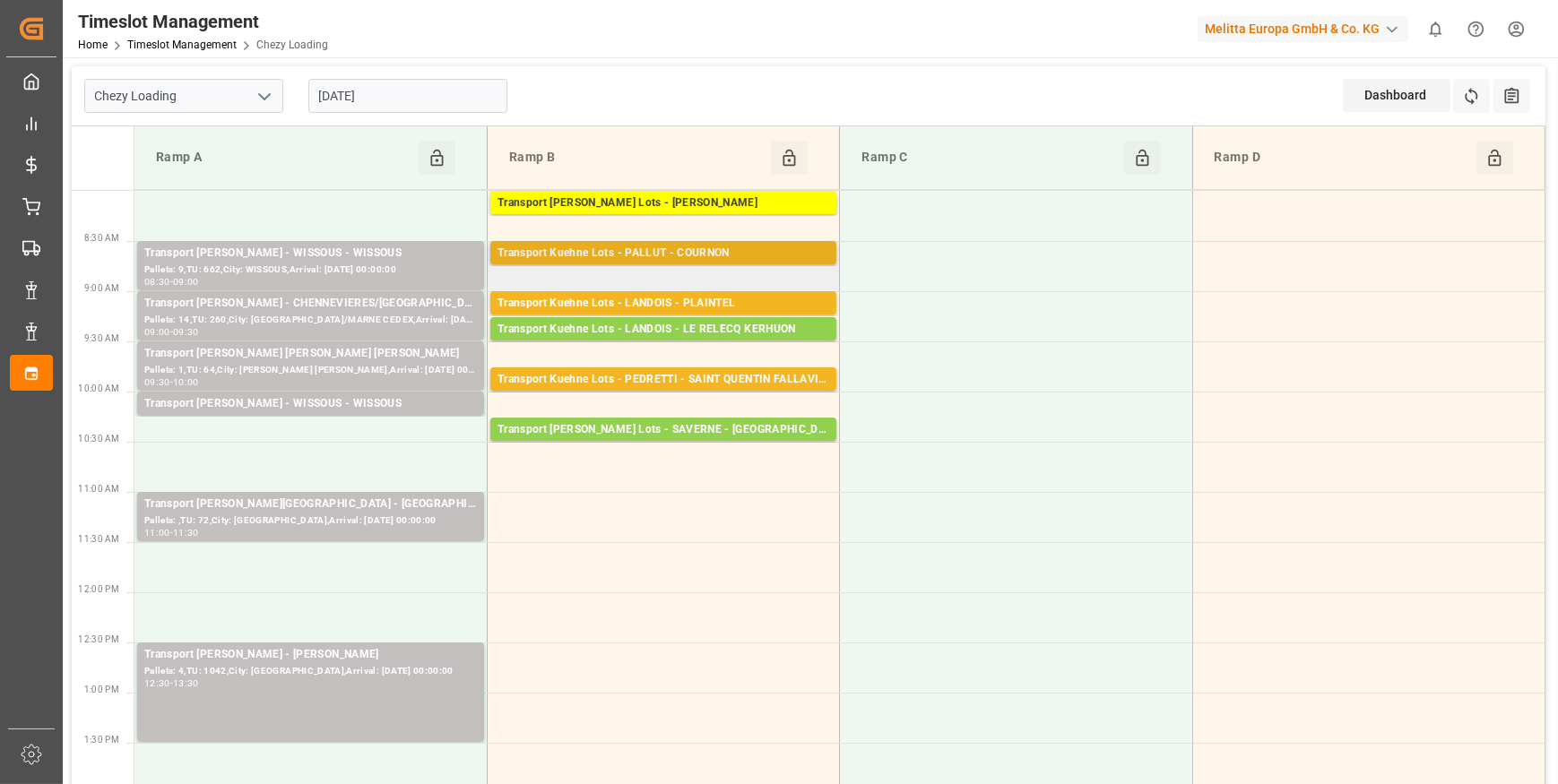
click at [546, 256] on div "Transport Kuehne Lots - PALLUT - COURNON" at bounding box center [663, 253] width 331 height 18
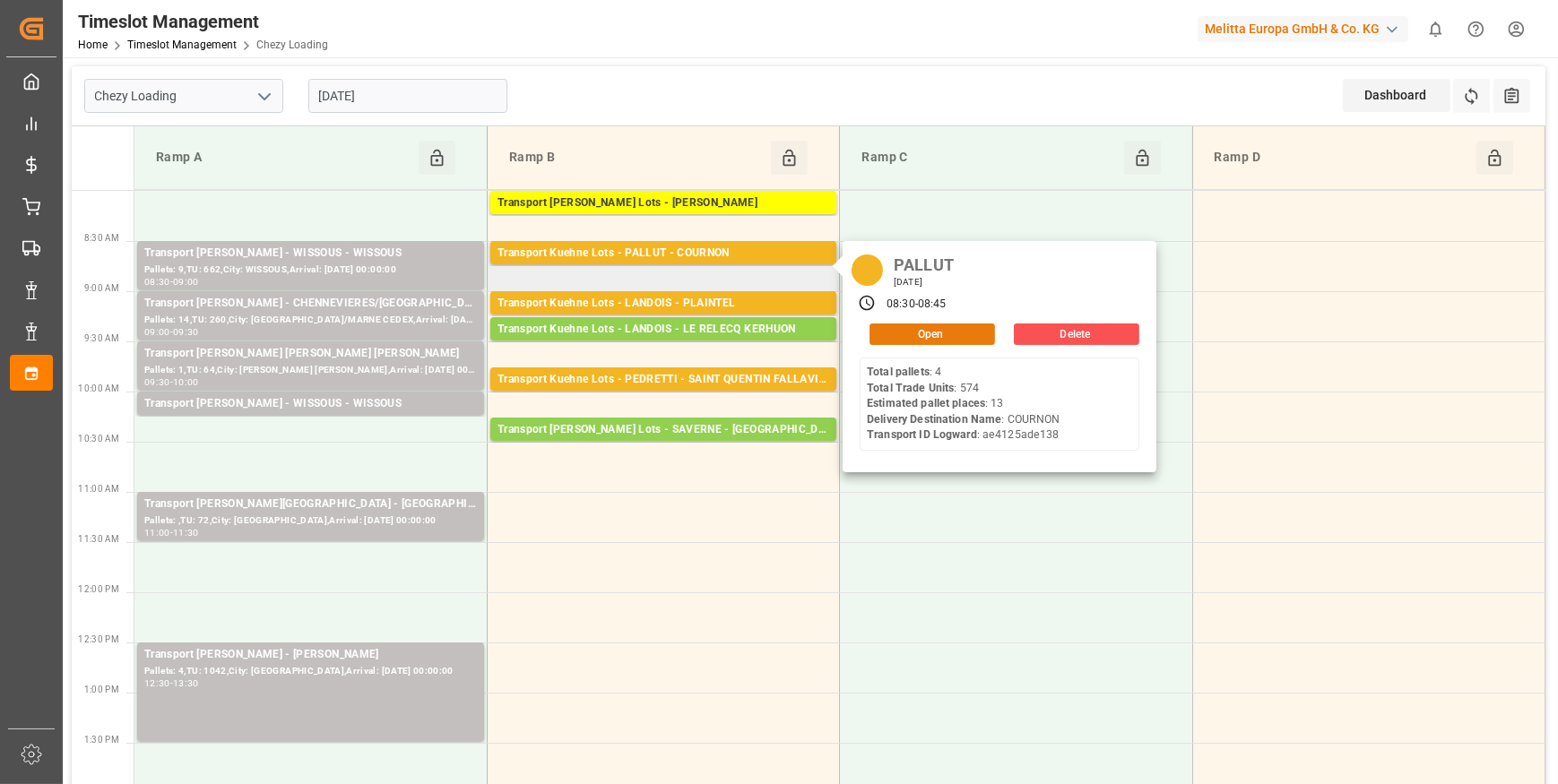
click at [950, 334] on button "Open" at bounding box center [932, 334] width 125 height 22
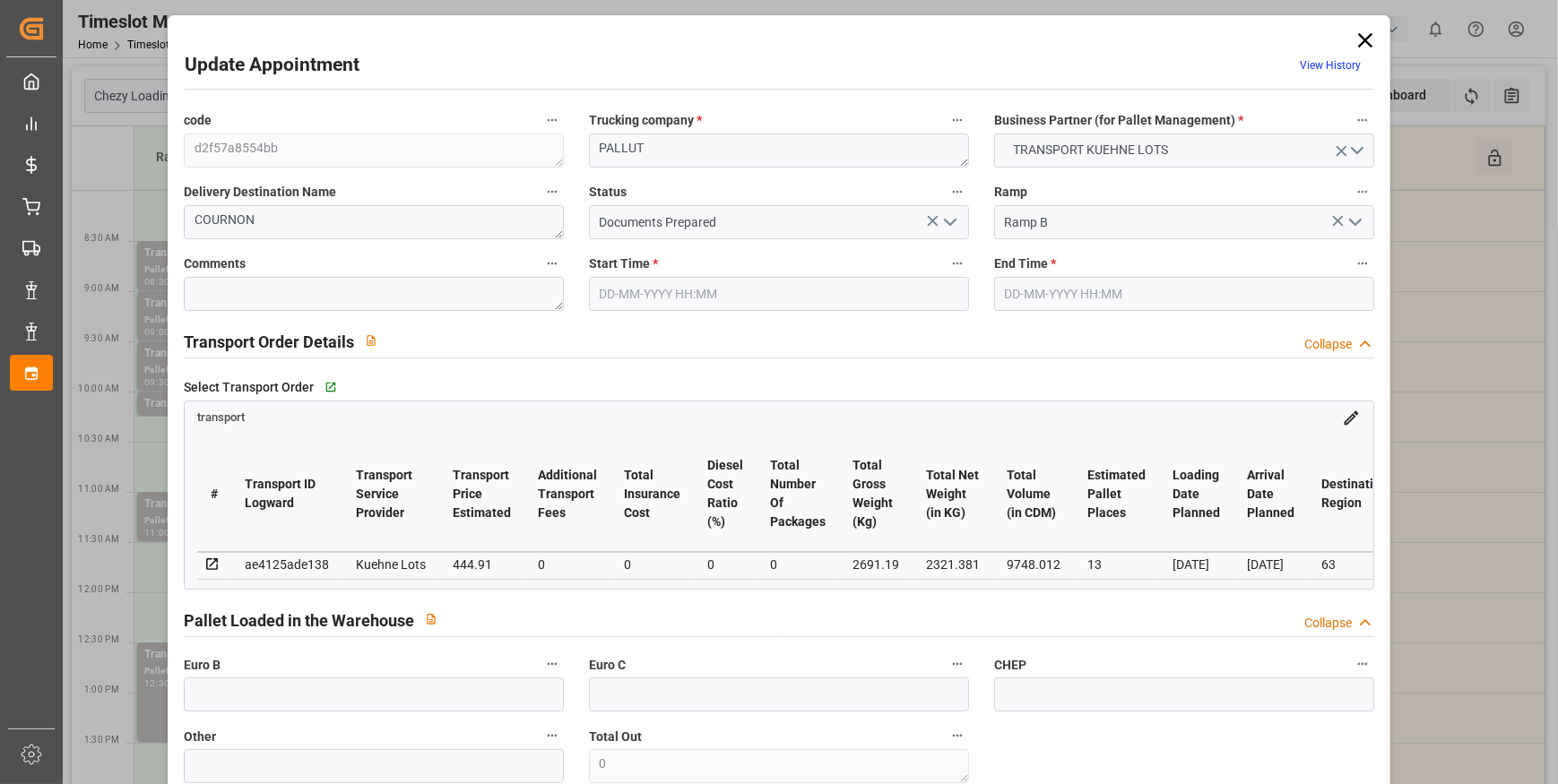
type input "13"
type input "444.91"
type input "0"
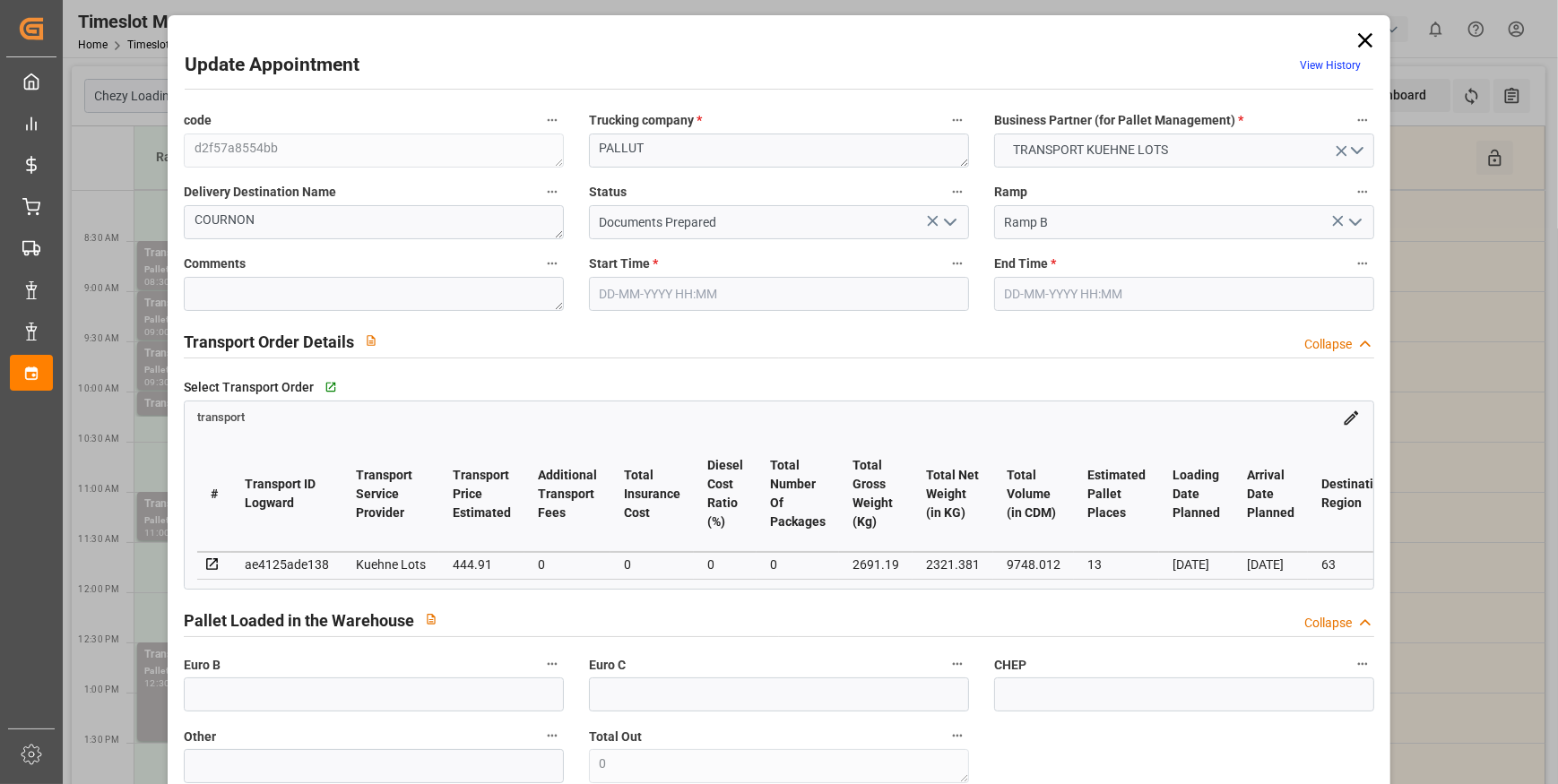
type input "444.91"
type input "0"
type input "2321.381"
type input "3653.786"
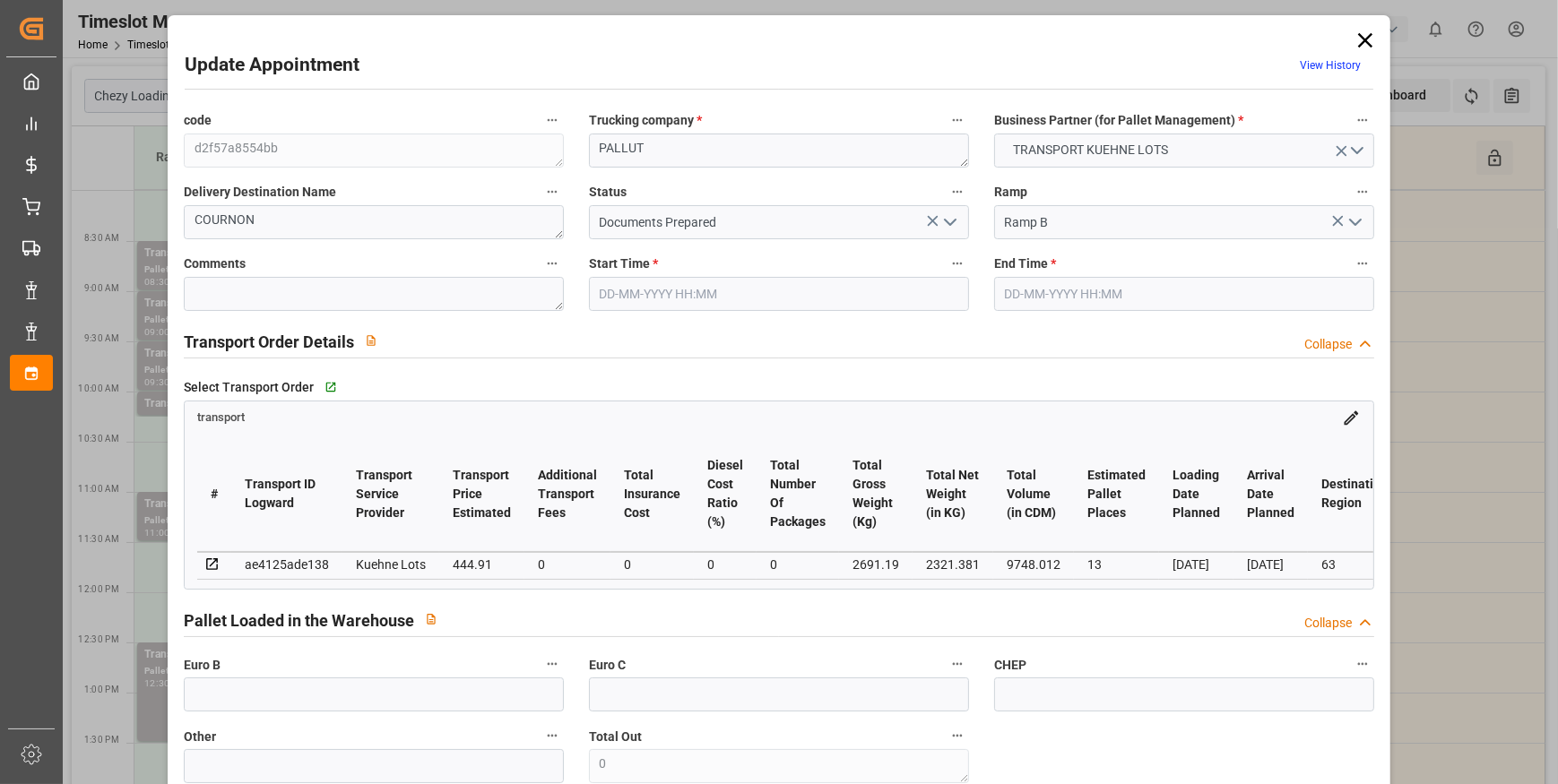
type input "9748.012"
type input "63"
type input "4"
type input "574"
type input "40"
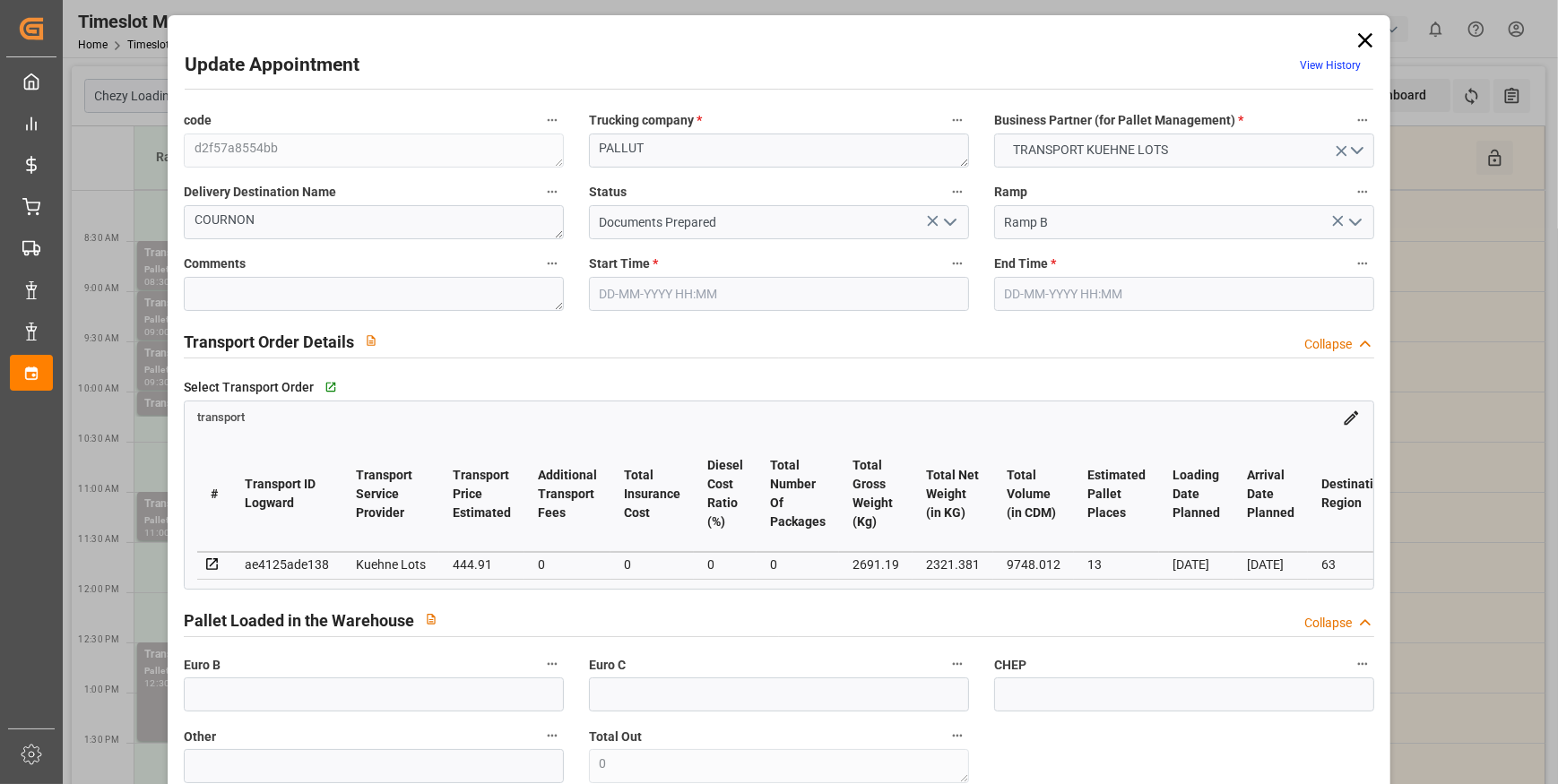
type input "101"
type input "2691.19"
type input "0"
type input "4710.8598"
type input "0"
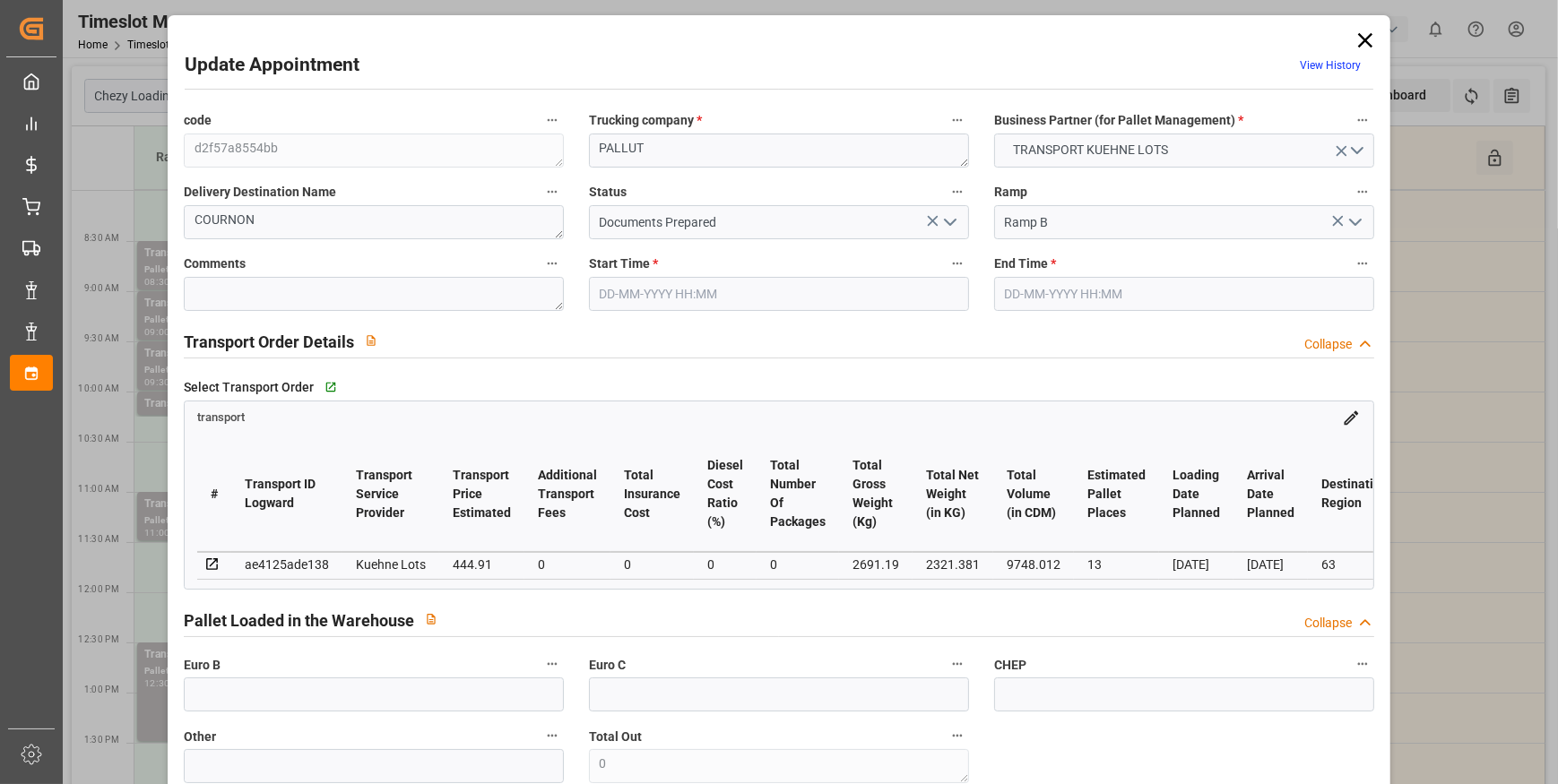
type input "0"
type input "21"
type input "35"
type input "23-09-2025 08:30"
type input "23-09-2025 08:45"
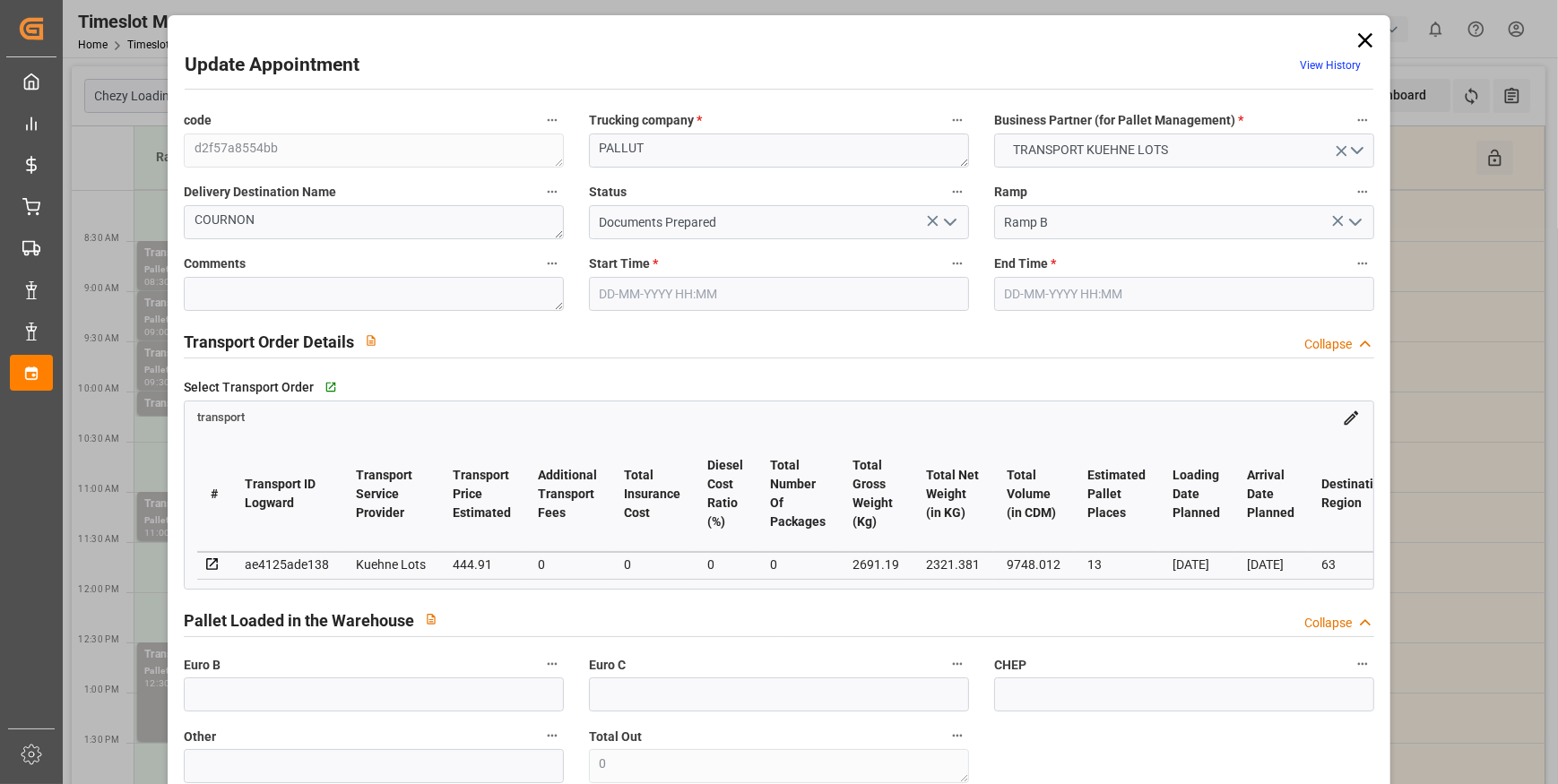
type input "17-09-2025 12:58"
type input "17-09-2025 11:29"
type input "24-09-2025"
type input "23-09-2025"
click at [948, 225] on icon "open menu" at bounding box center [950, 222] width 22 height 22
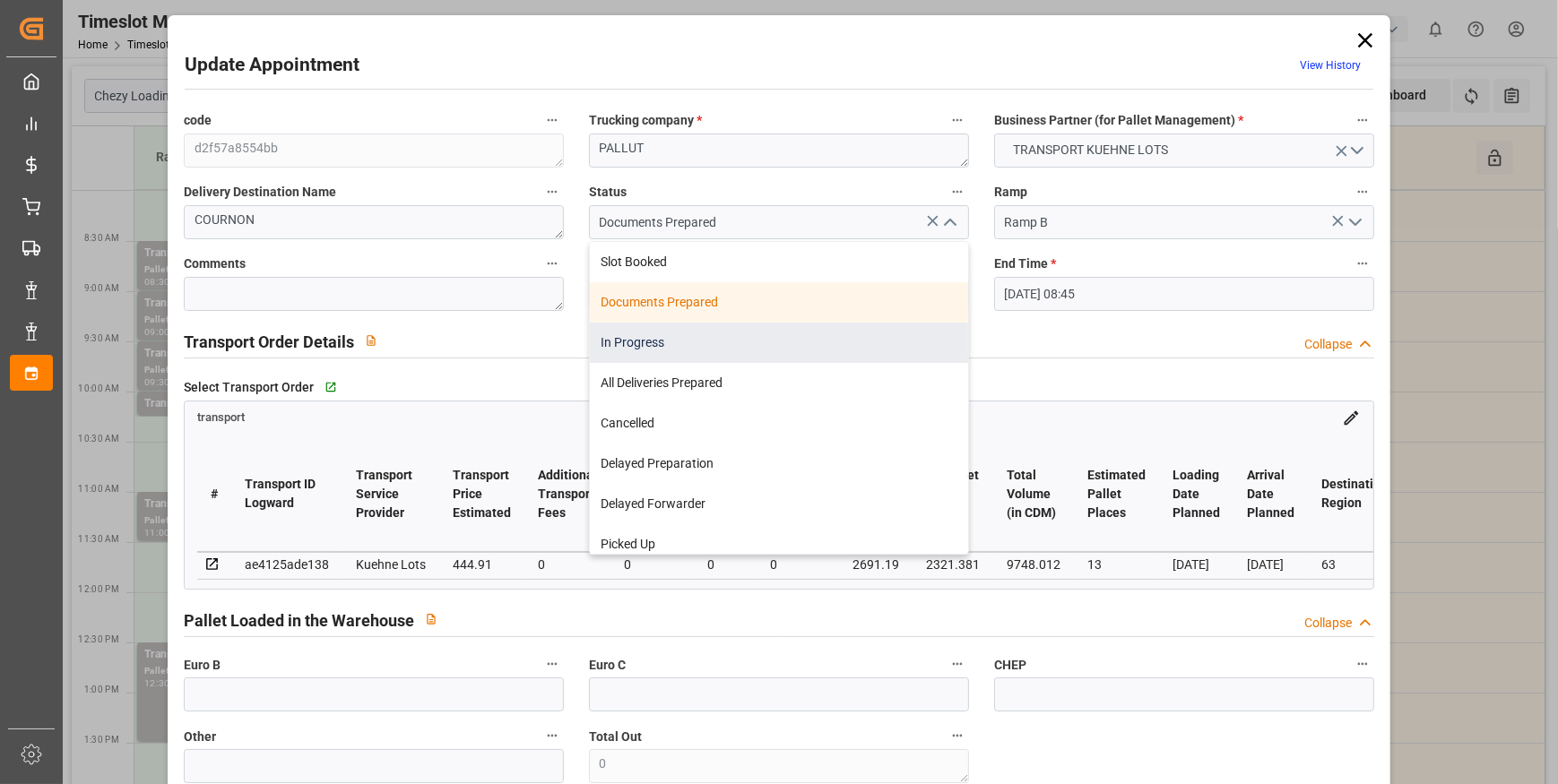
click at [704, 345] on div "In Progress" at bounding box center [779, 343] width 378 height 41
type input "In Progress"
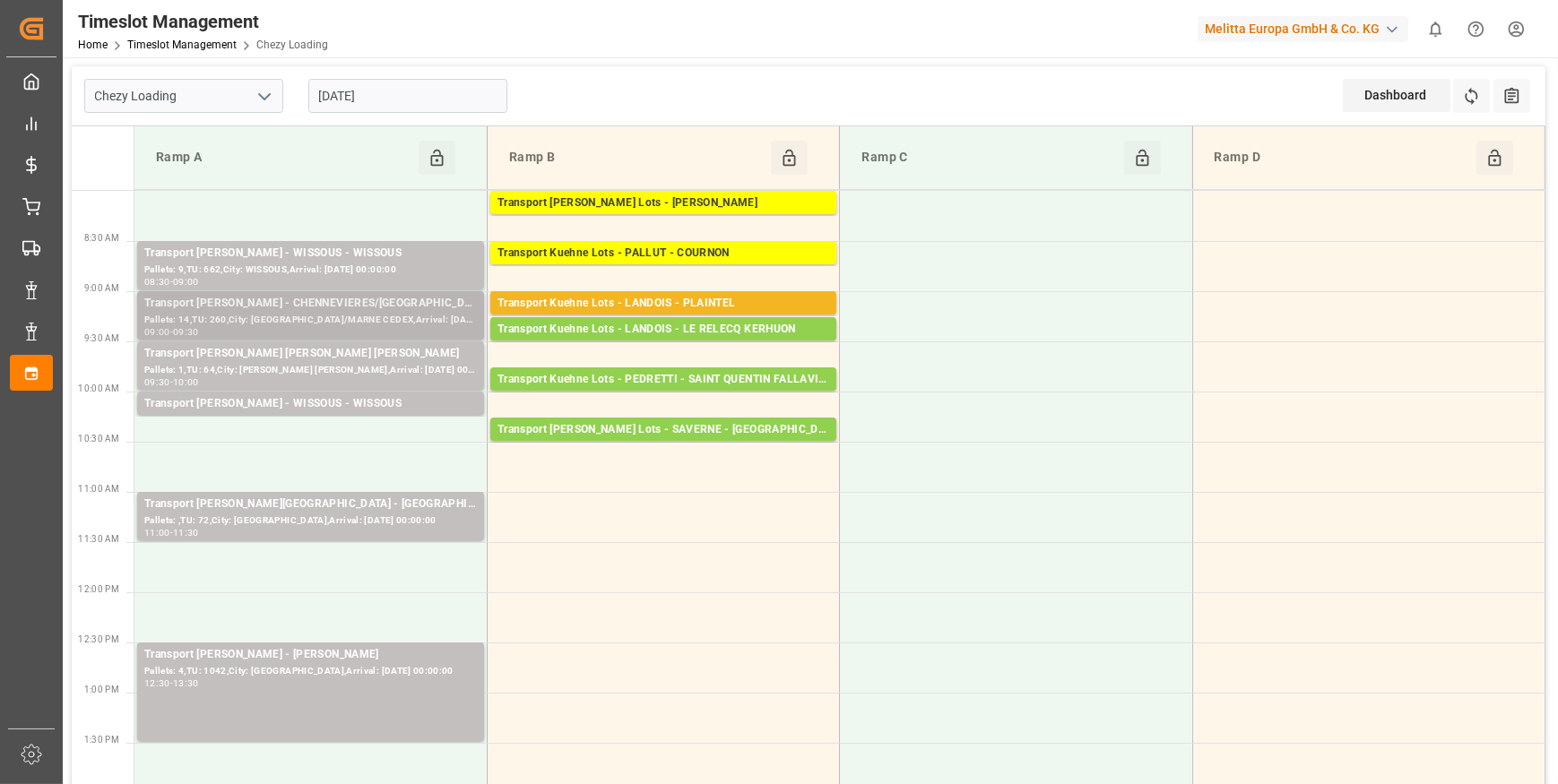
click at [265, 310] on div "Transport Delisle - CHENNEVIERES/MARNE - CHENNEVIERES/MARNE CEDEX" at bounding box center [310, 303] width 332 height 18
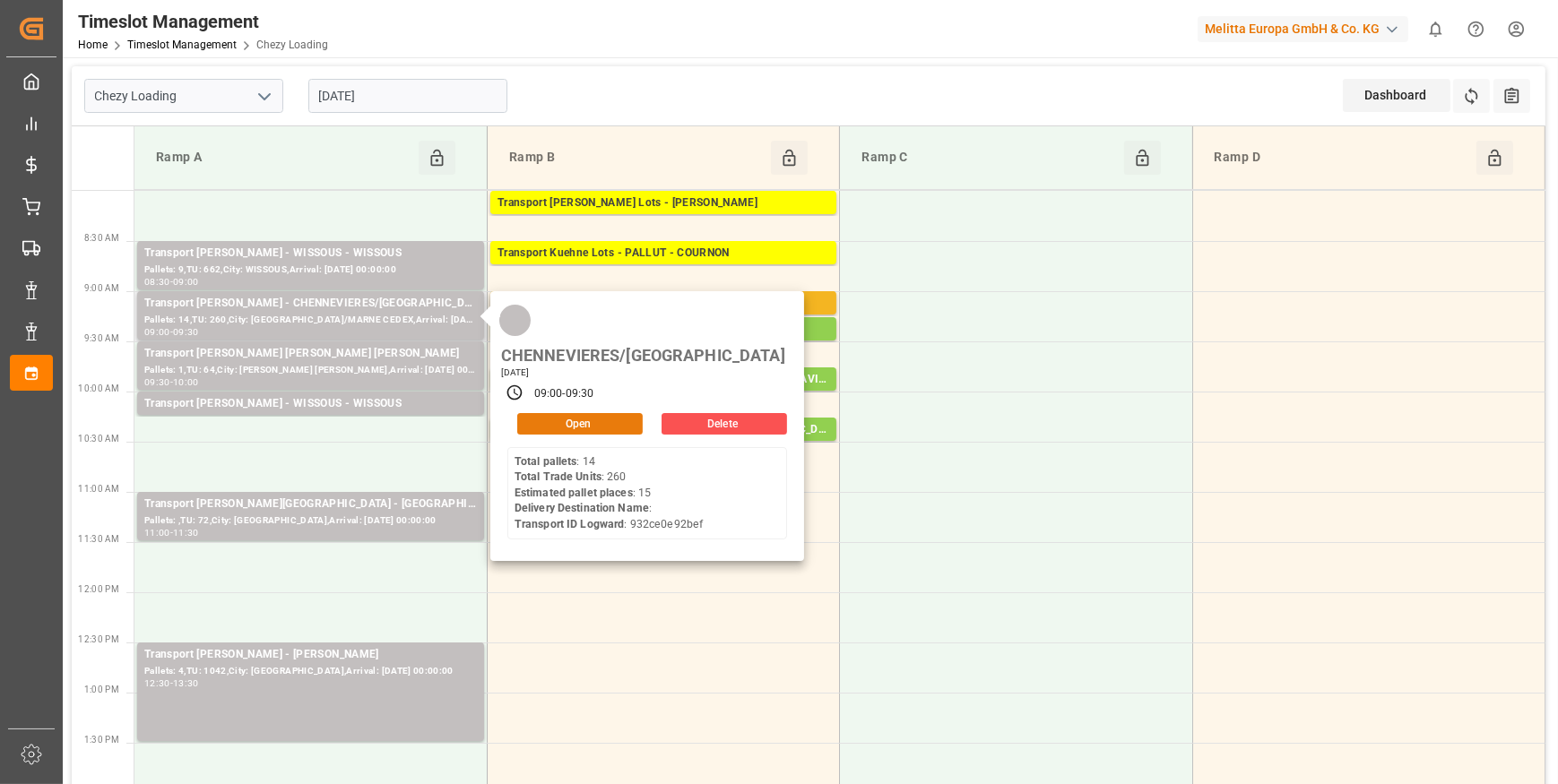
click at [564, 413] on button "Open" at bounding box center [580, 423] width 125 height 22
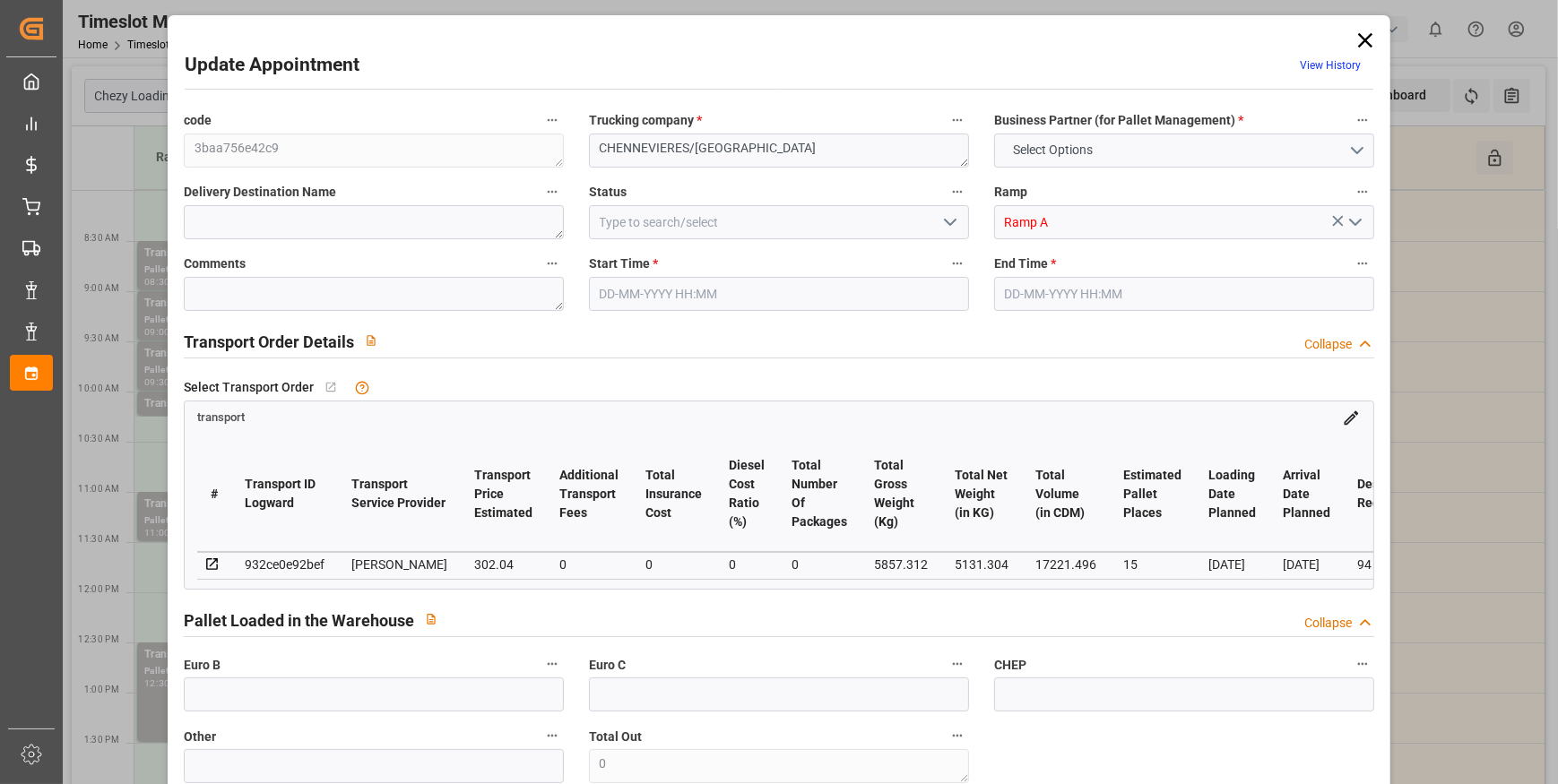
type input "15"
type input "302.04"
type input "0"
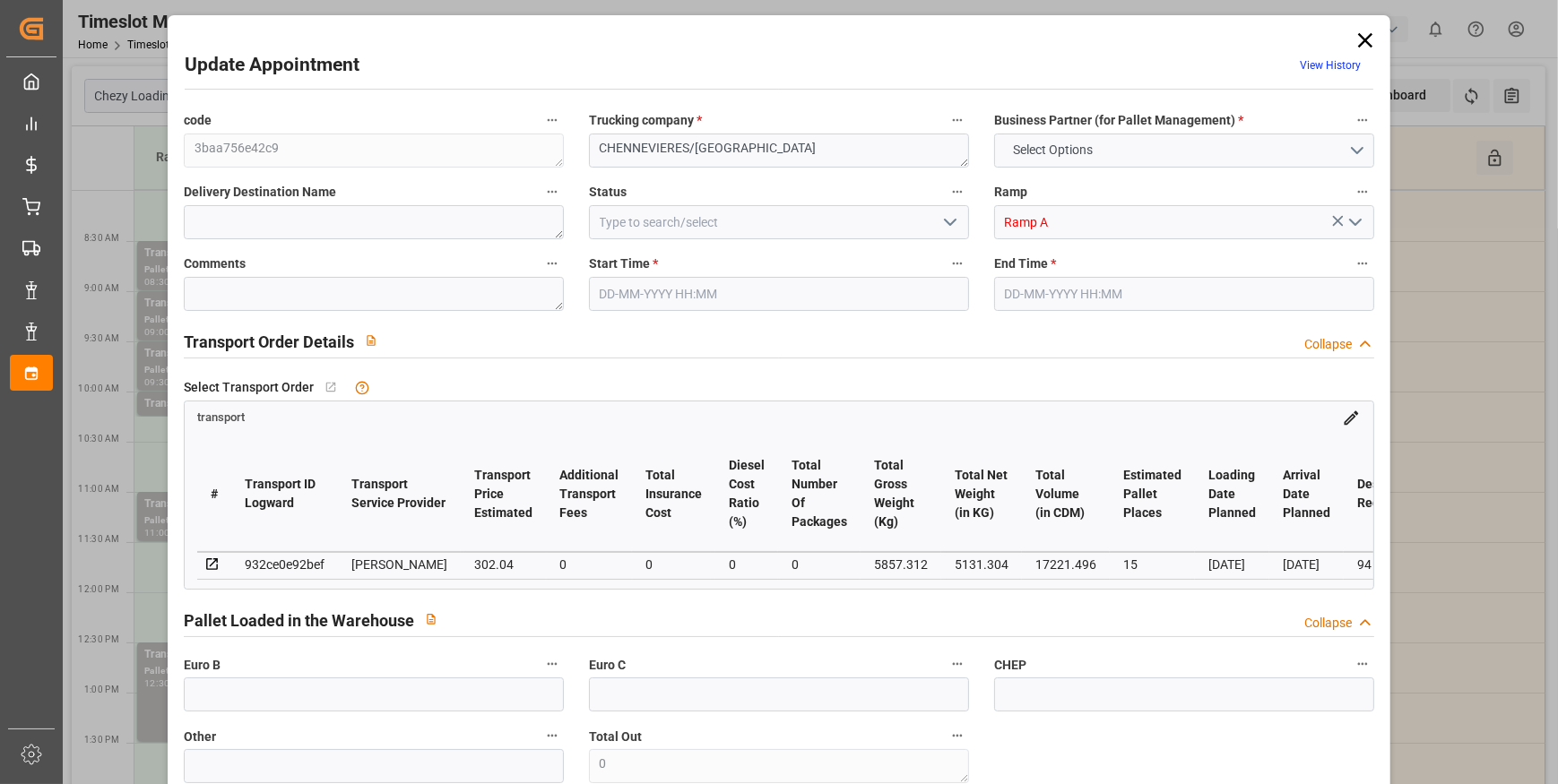
type input "291.831"
type input "-10.209"
type input "0"
type input "5131.304"
type input "6570"
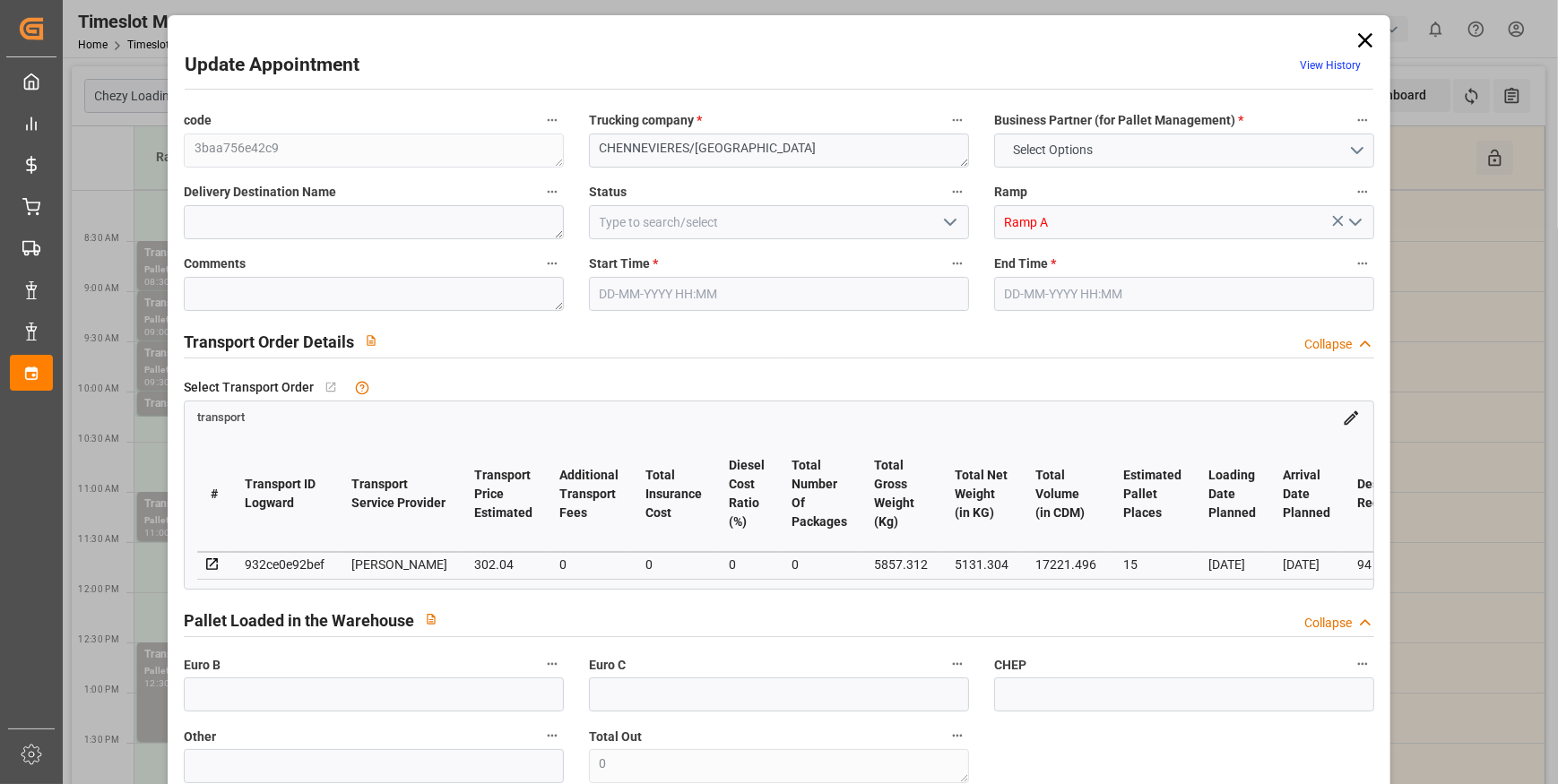
type input "17221.496"
type input "94"
type input "14"
type input "260"
type input "16"
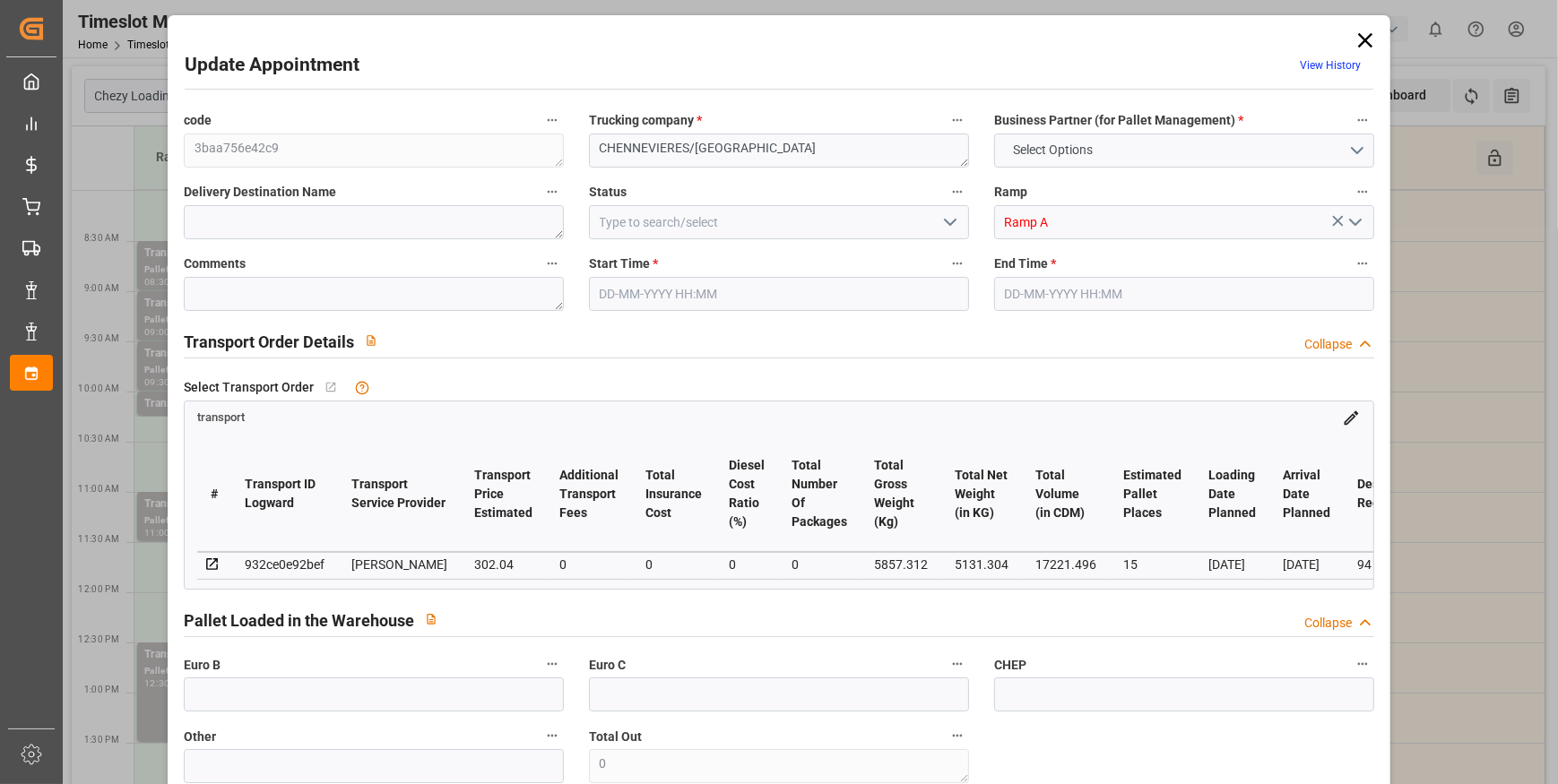
type input "101"
type input "5857.312"
type input "0"
type input "4710.8598"
type input "0"
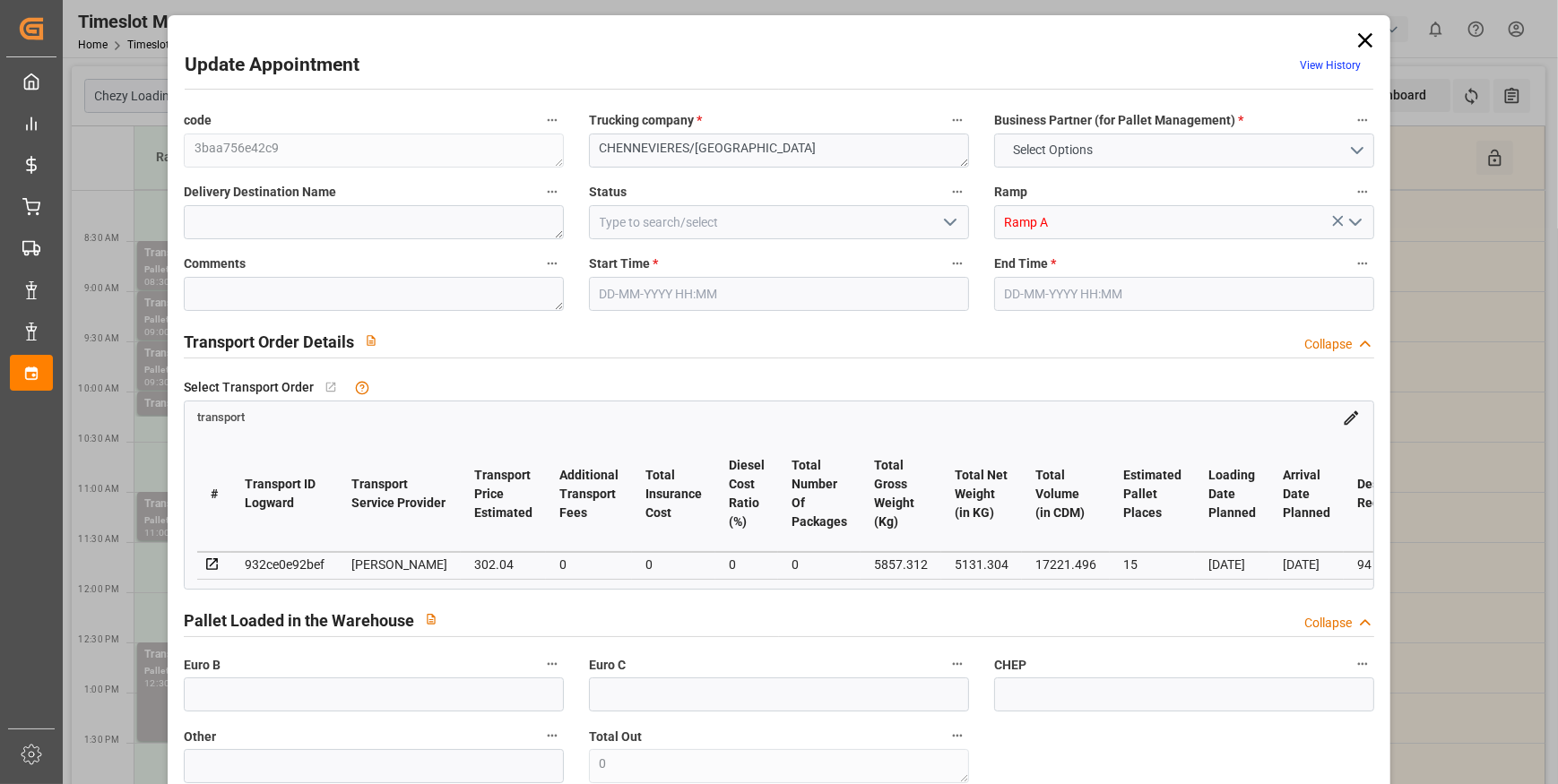
type input "0"
type input "21"
type input "35"
type input "23-09-2025 09:00"
type input "23-09-2025 09:30"
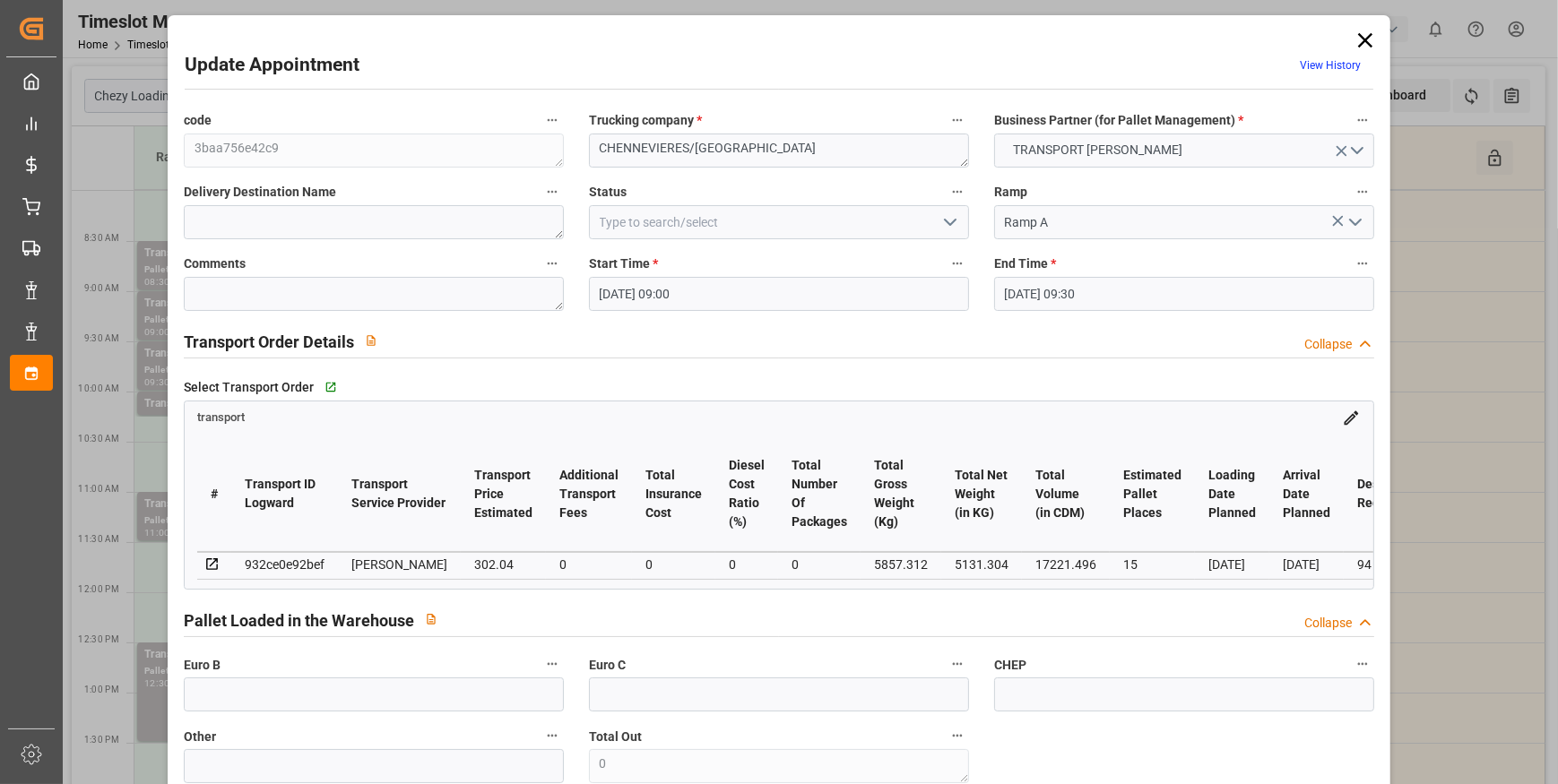
type input "18-09-2025 13:58"
type input "18-09-2025 11:45"
type input "24-09-2025"
type input "23-09-2025"
click at [953, 221] on icon "open menu" at bounding box center [950, 222] width 22 height 22
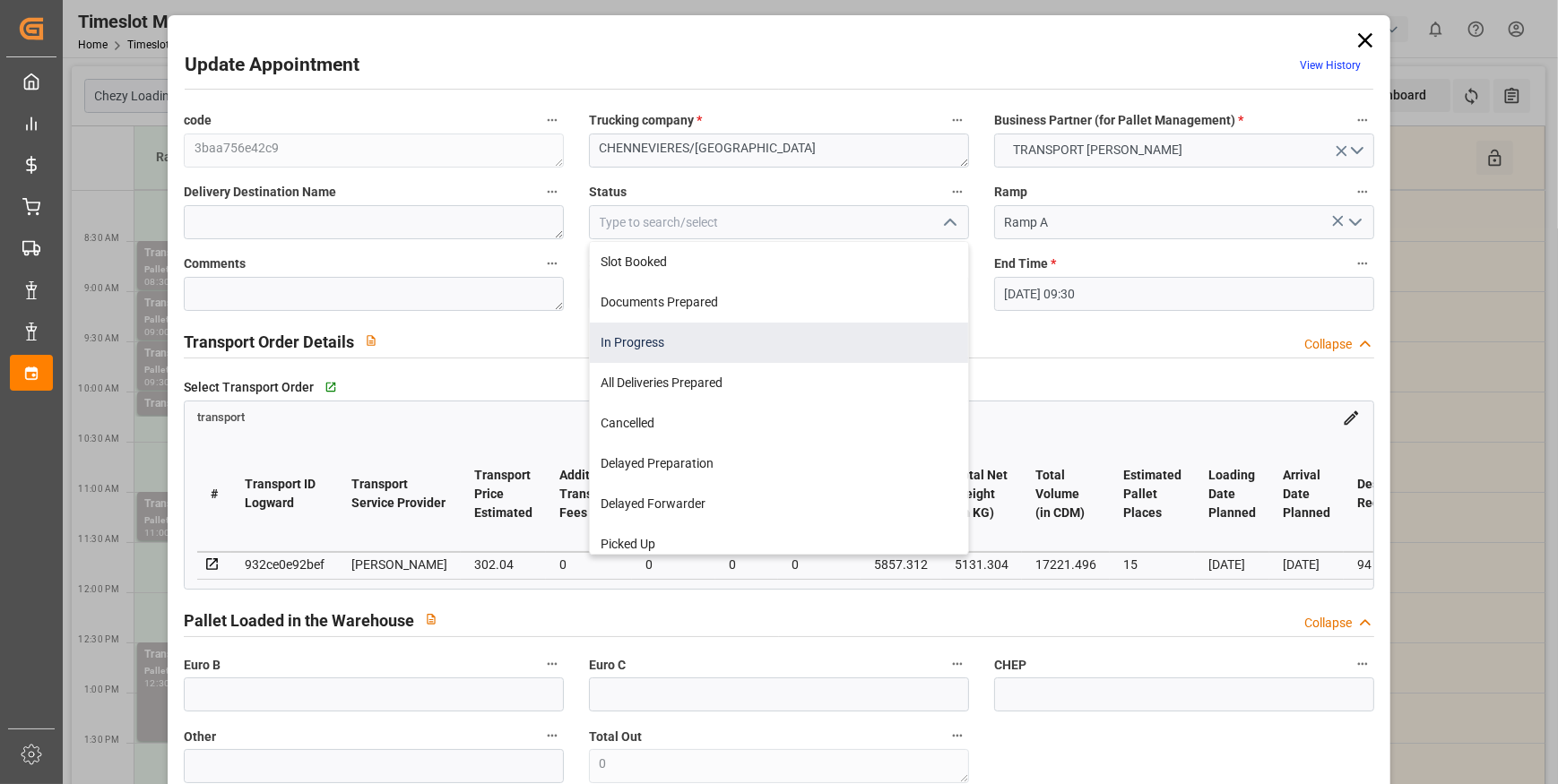
click at [696, 341] on div "In Progress" at bounding box center [779, 343] width 378 height 41
type input "In Progress"
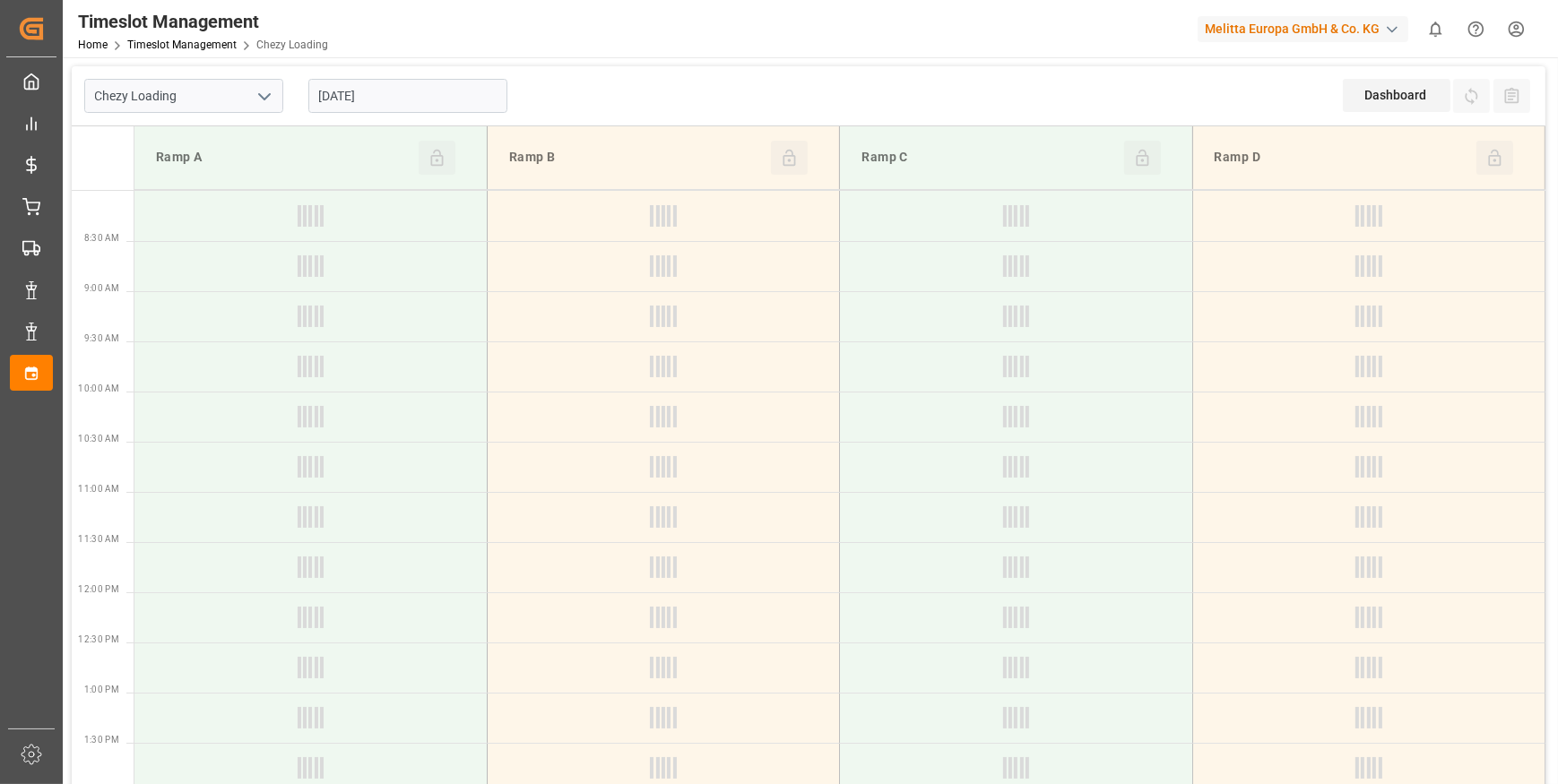
type input "Chezy Loading"
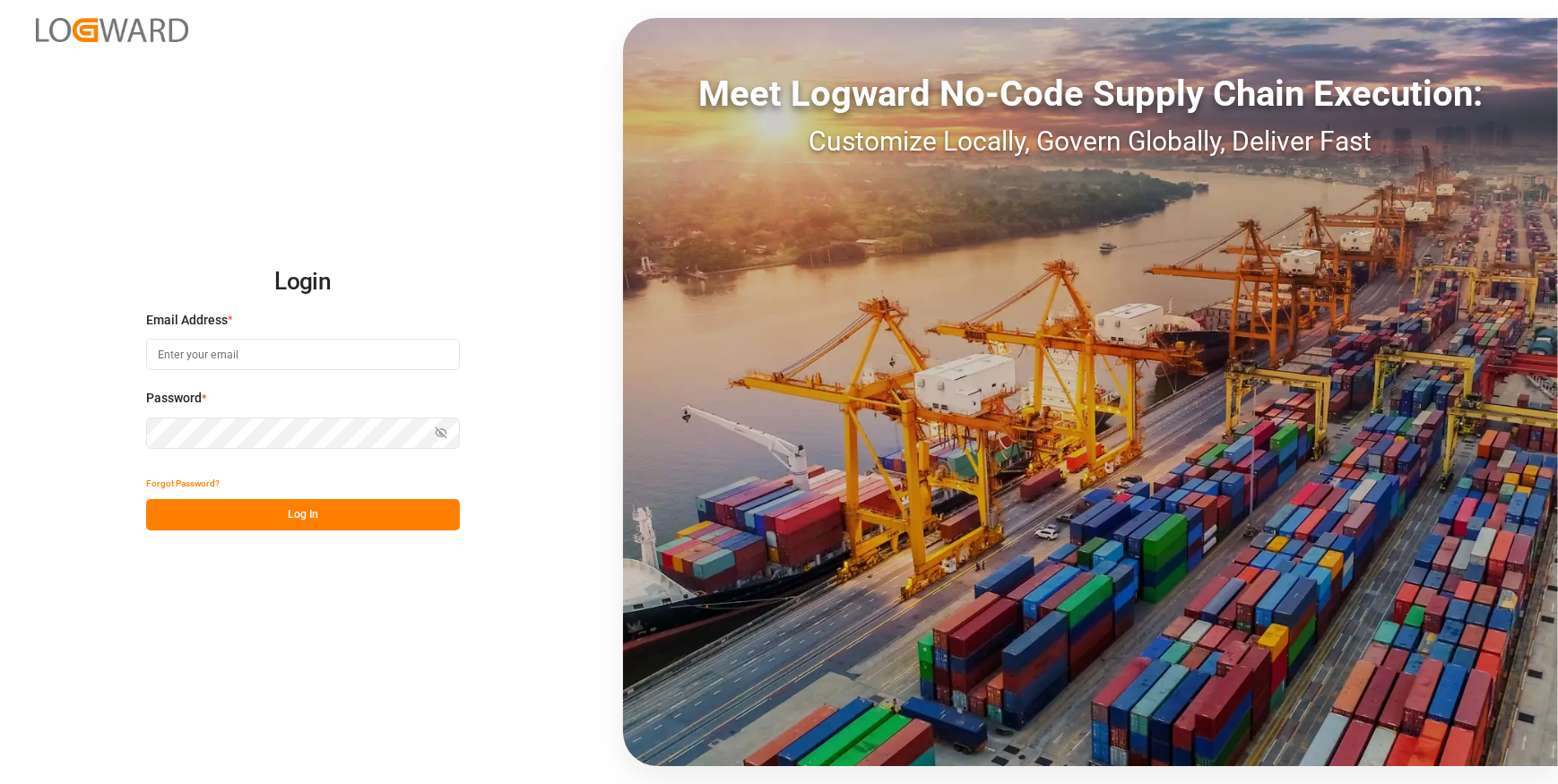
type input "[EMAIL_ADDRESS][DOMAIN_NAME]"
click at [288, 520] on button "Log In" at bounding box center [302, 514] width 313 height 31
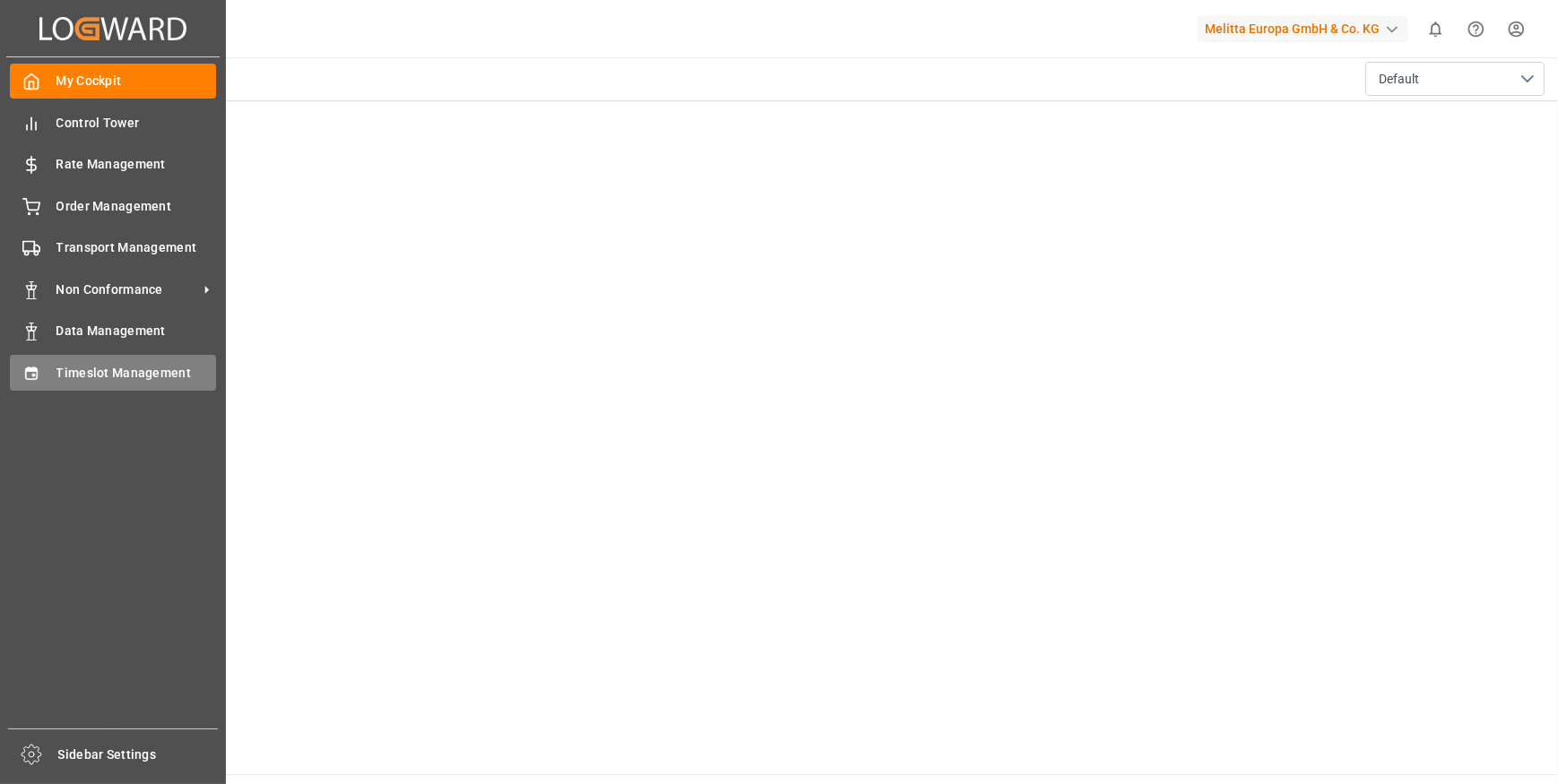
click at [129, 377] on span "Timeslot Management" at bounding box center [136, 373] width 160 height 19
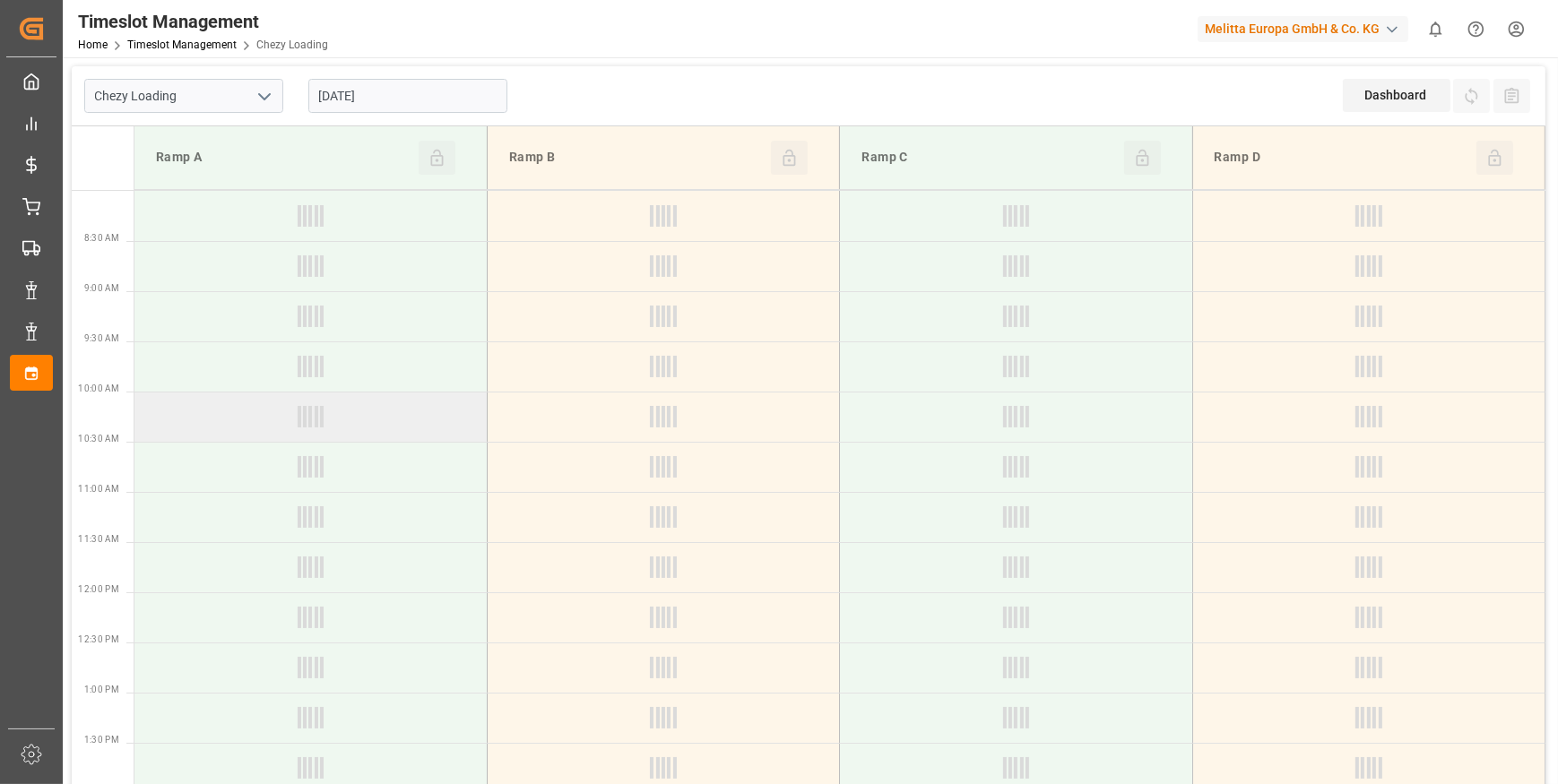
type input "Chezy Loading"
